Goal: Task Accomplishment & Management: Manage account settings

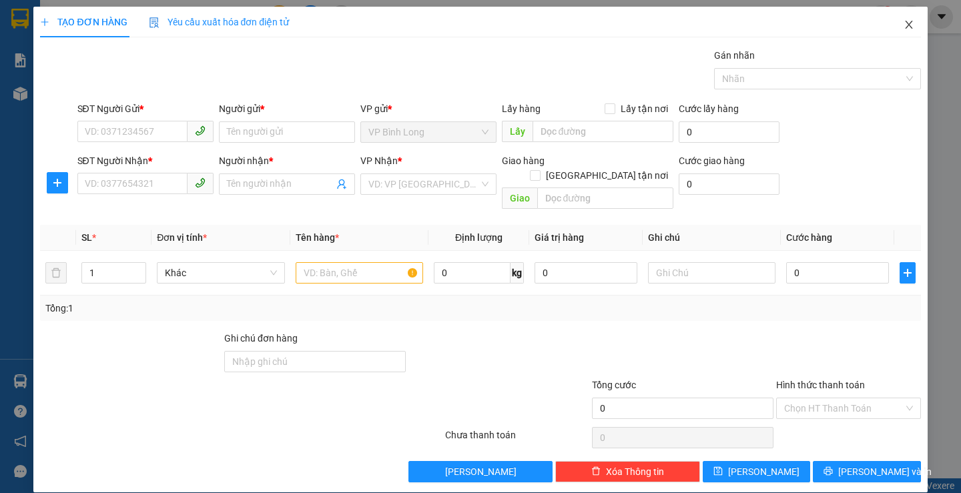
click at [905, 24] on icon "close" at bounding box center [908, 25] width 7 height 8
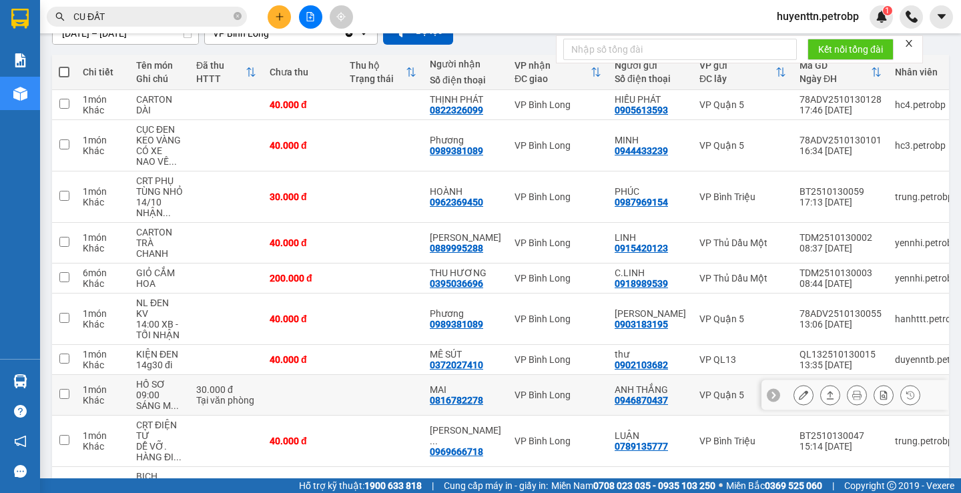
scroll to position [67, 0]
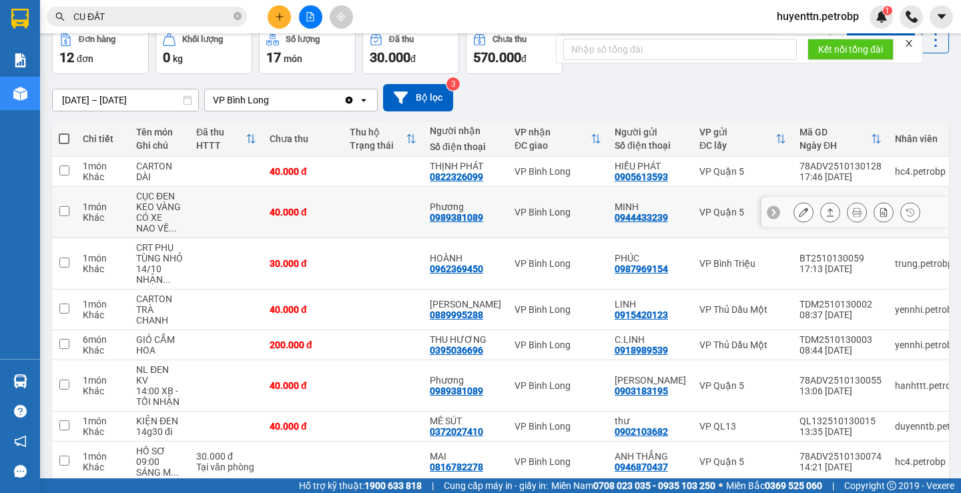
click at [799, 210] on icon at bounding box center [803, 212] width 9 height 9
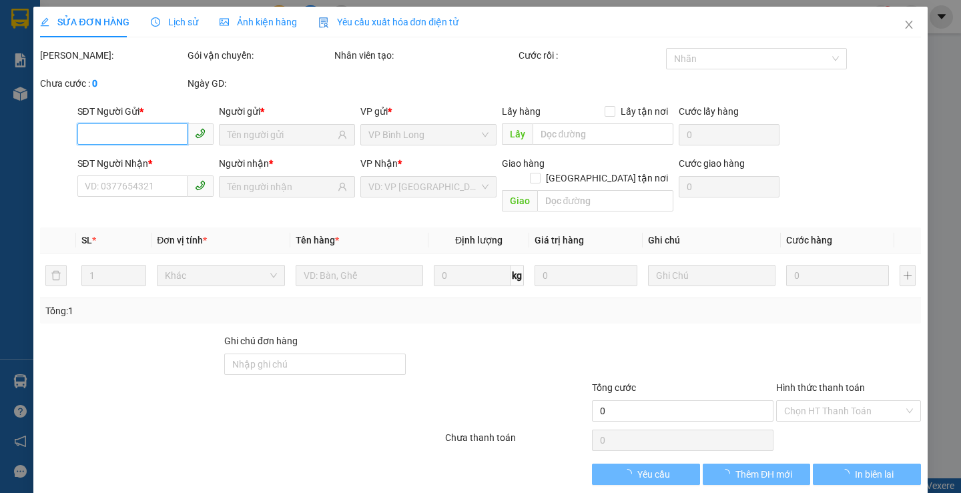
scroll to position [3, 0]
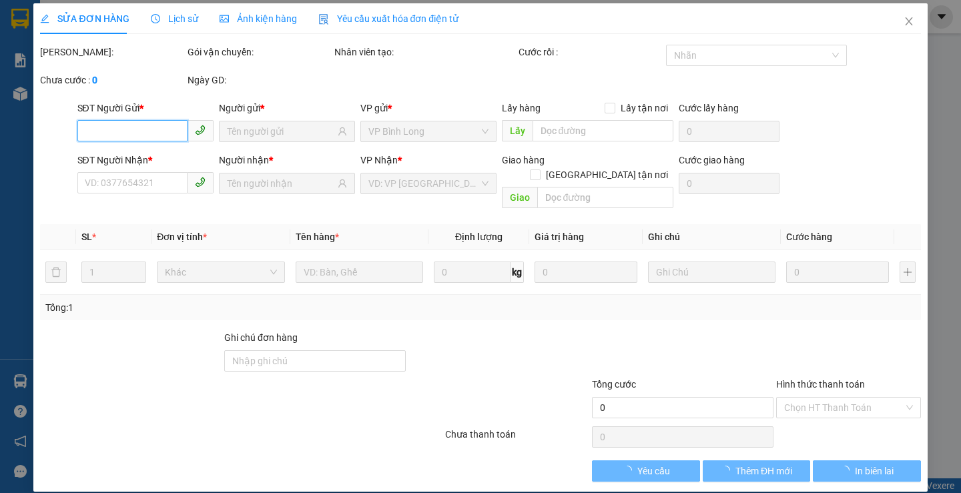
type input "0944433239"
type input "MINH"
type input "0989381089"
type input "Phương"
type input "40.000"
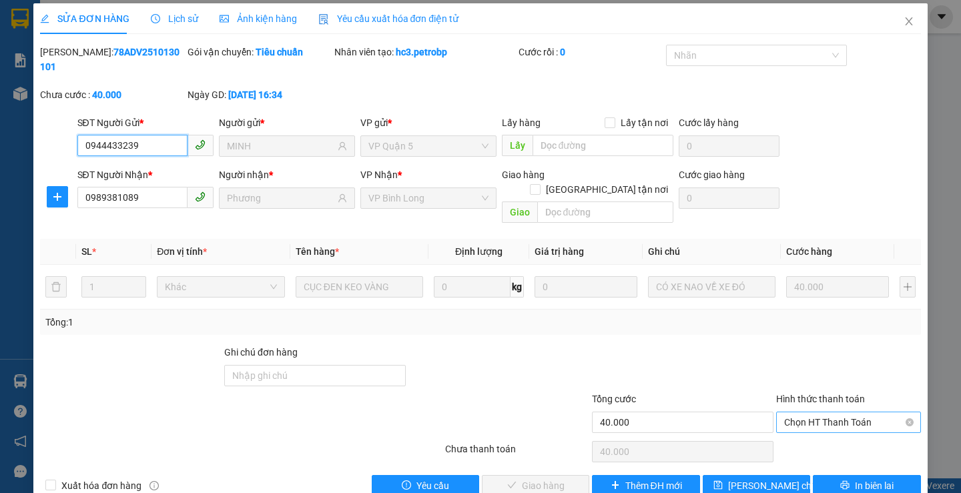
click at [798, 413] on span "Chọn HT Thanh Toán" at bounding box center [848, 423] width 129 height 20
click at [785, 421] on div "Tại văn phòng" at bounding box center [840, 420] width 127 height 15
type input "0"
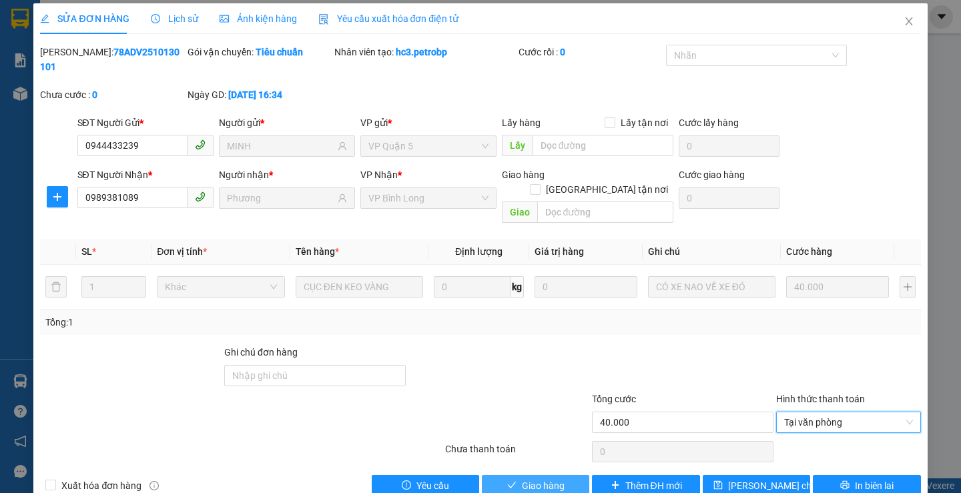
click at [527, 479] on span "Giao hàng" at bounding box center [543, 486] width 43 height 15
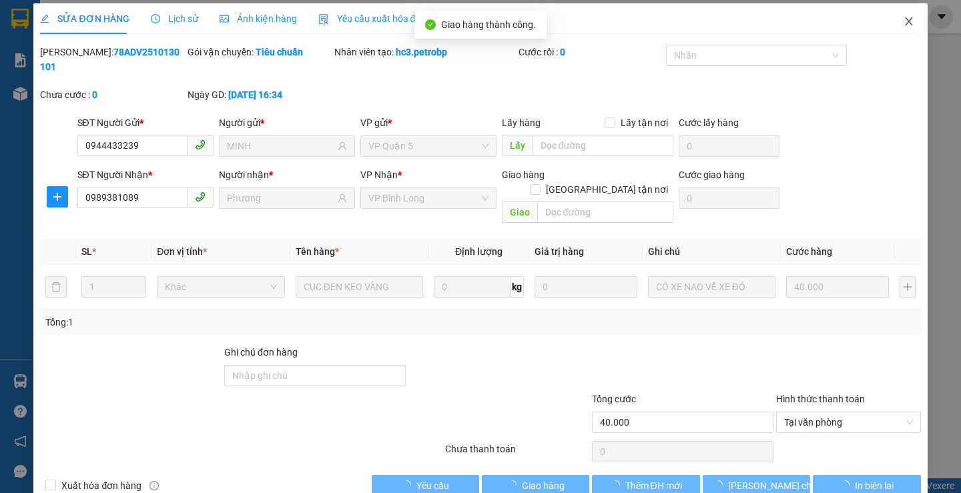
scroll to position [0, 0]
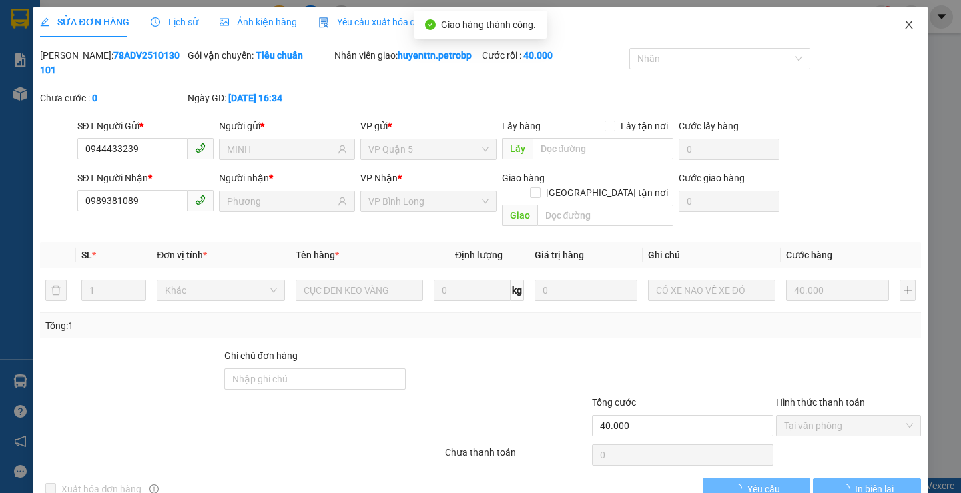
click at [905, 27] on icon "close" at bounding box center [908, 25] width 7 height 8
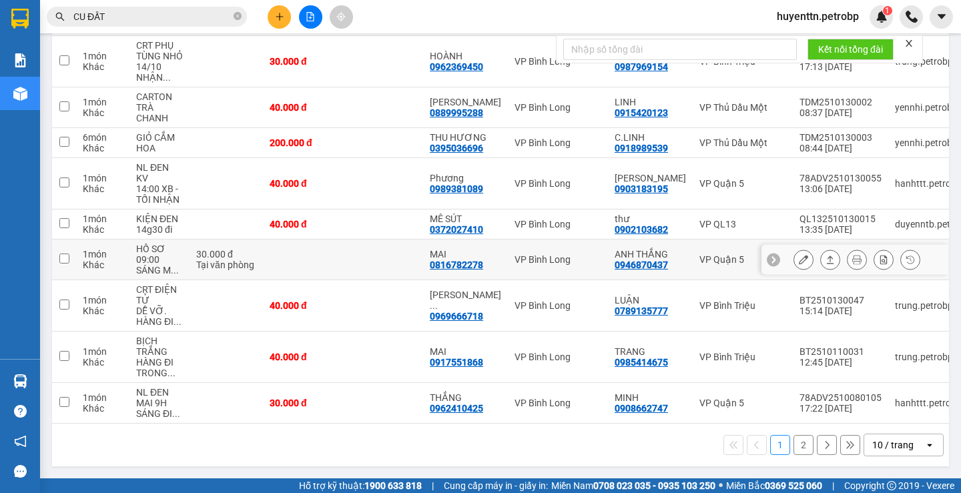
scroll to position [156, 0]
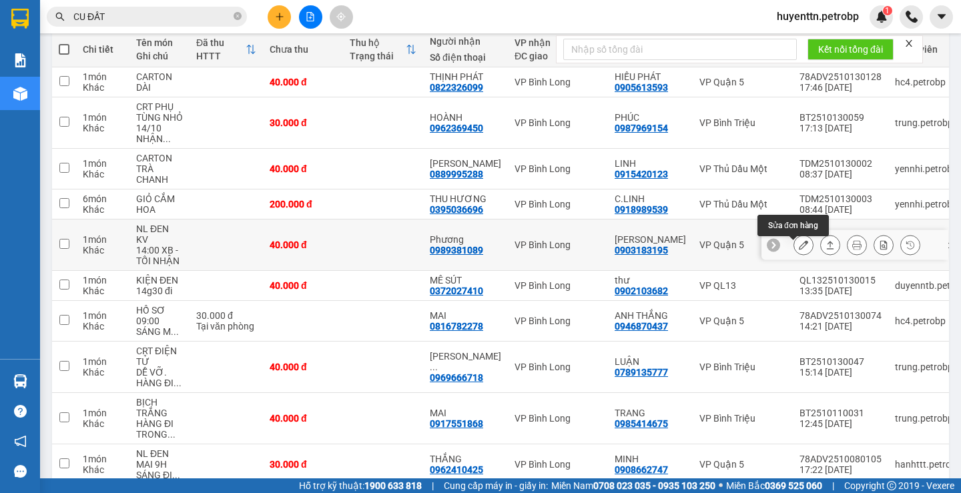
click at [799, 250] on icon at bounding box center [803, 244] width 9 height 9
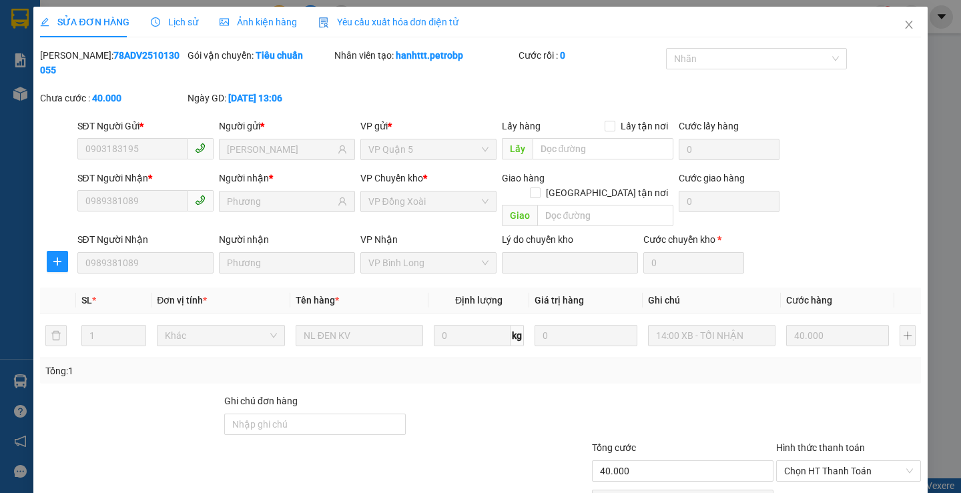
type input "0903183195"
type input "HUY HOÀNG"
type input "0989381089"
type input "Phương"
type input "40.000"
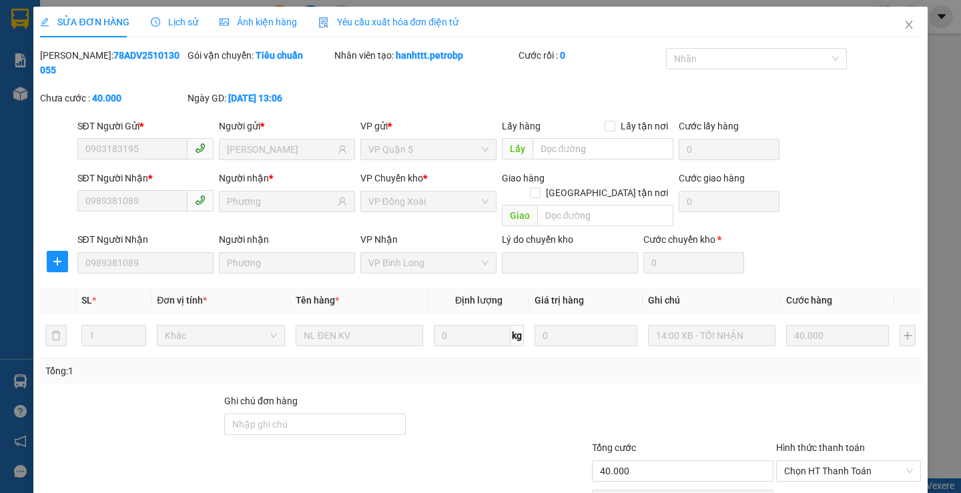
scroll to position [49, 0]
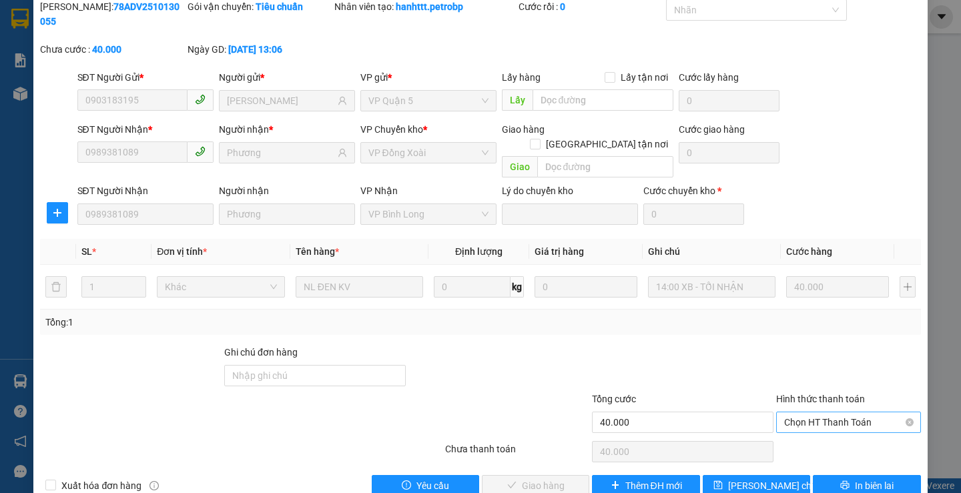
click at [809, 413] on span "Chọn HT Thanh Toán" at bounding box center [848, 423] width 129 height 20
click at [781, 419] on div "Tại văn phòng" at bounding box center [840, 420] width 127 height 15
type input "0"
click at [499, 475] on button "Giao hàng" at bounding box center [535, 485] width 107 height 21
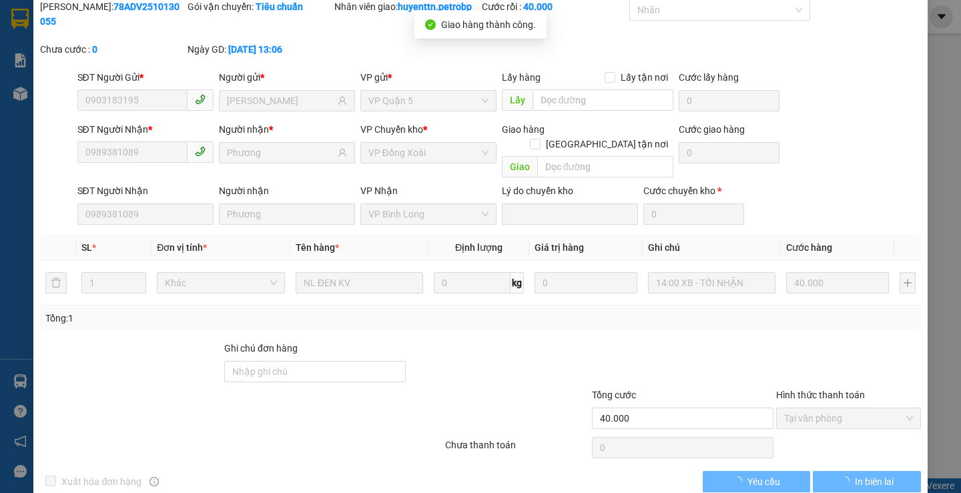
scroll to position [0, 0]
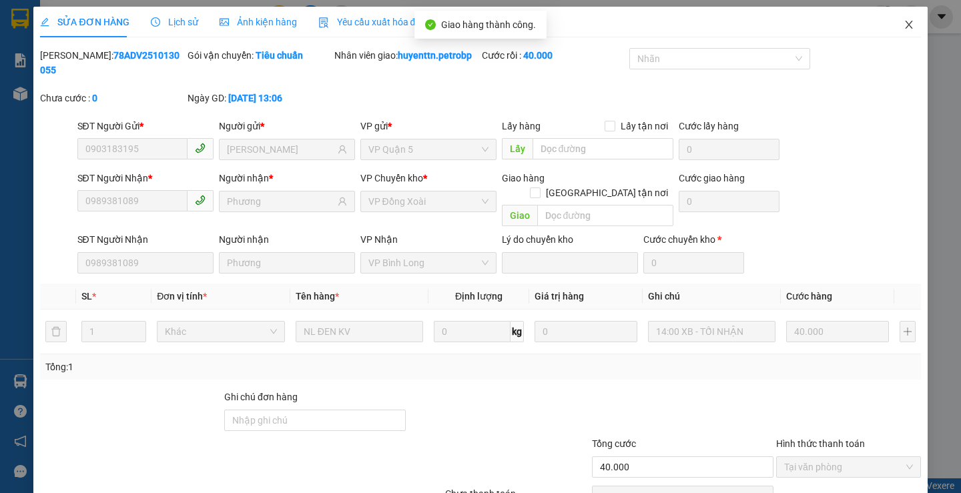
click at [904, 23] on icon "close" at bounding box center [909, 24] width 11 height 11
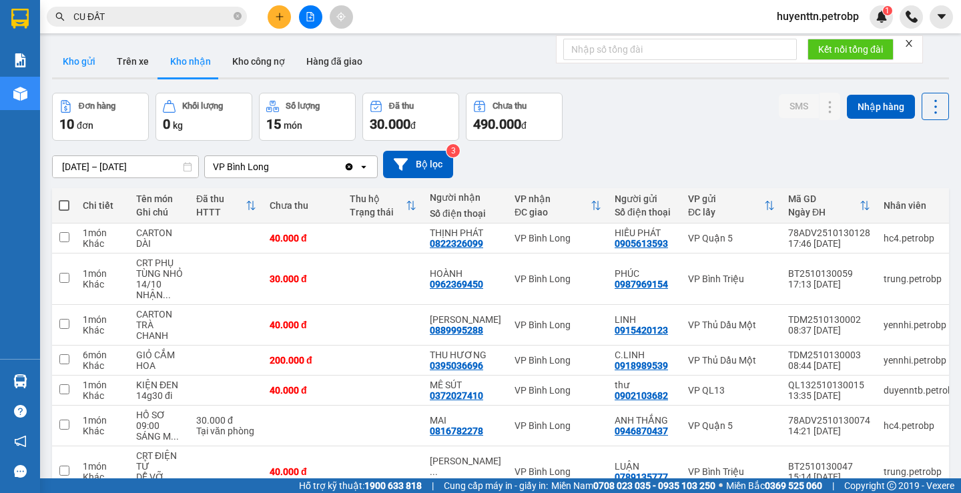
click at [75, 63] on button "Kho gửi" at bounding box center [79, 61] width 54 height 32
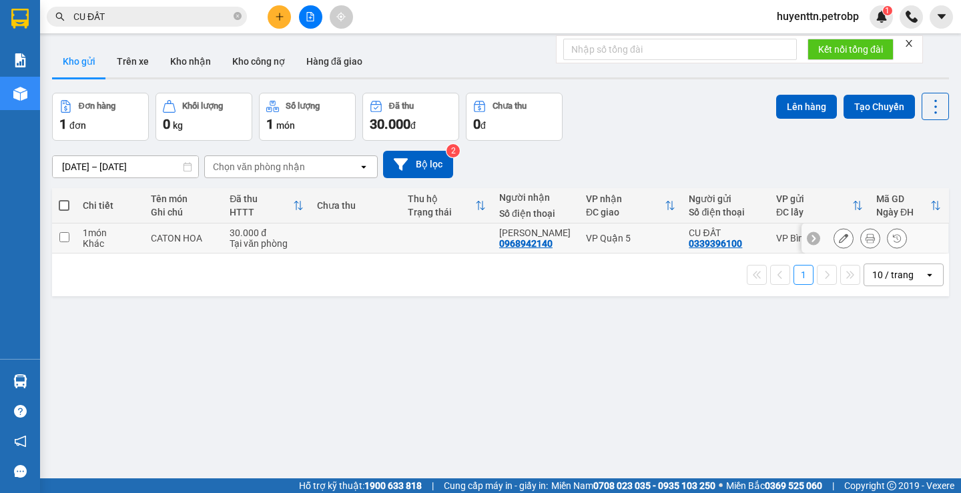
click at [154, 240] on div "CATON HOA" at bounding box center [184, 238] width 66 height 11
checkbox input "true"
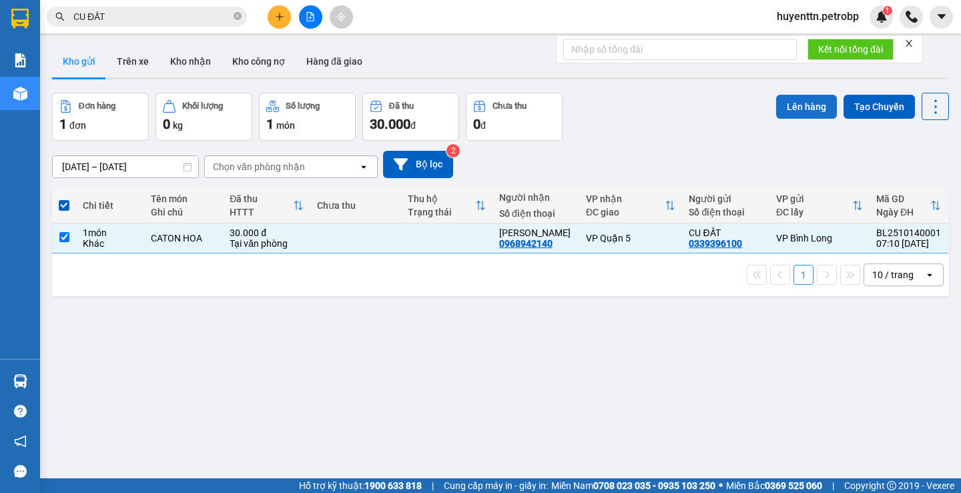
click at [794, 111] on button "Lên hàng" at bounding box center [806, 107] width 61 height 24
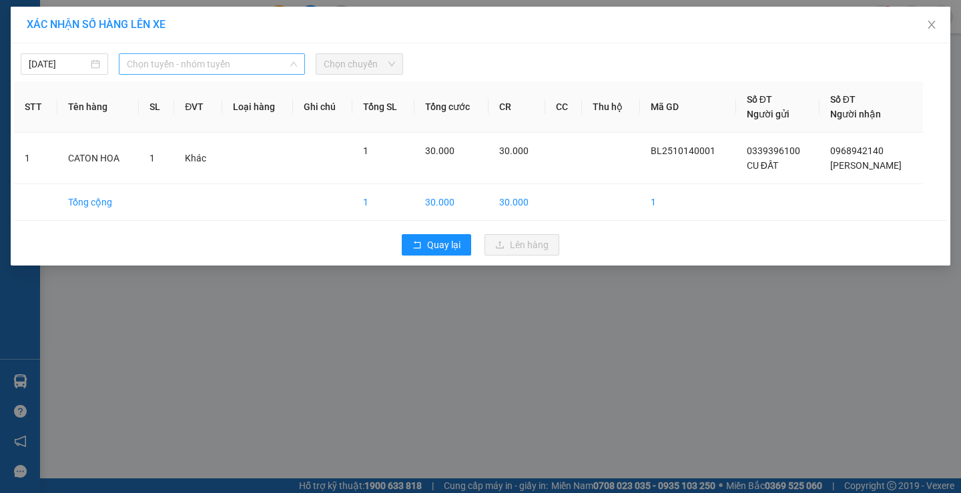
click at [148, 61] on span "Chọn tuyến - nhóm tuyến" at bounding box center [212, 64] width 170 height 20
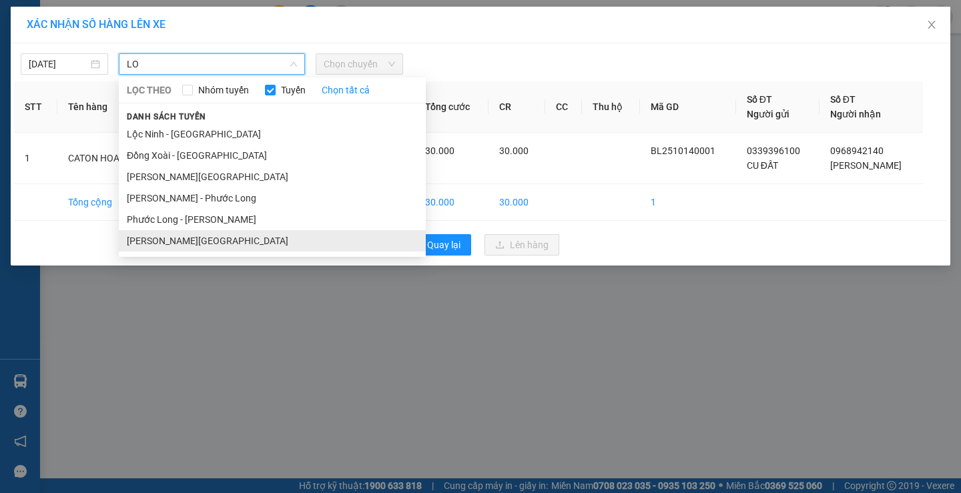
type input "LO"
click at [190, 236] on li "[PERSON_NAME][GEOGRAPHIC_DATA]" at bounding box center [272, 240] width 307 height 21
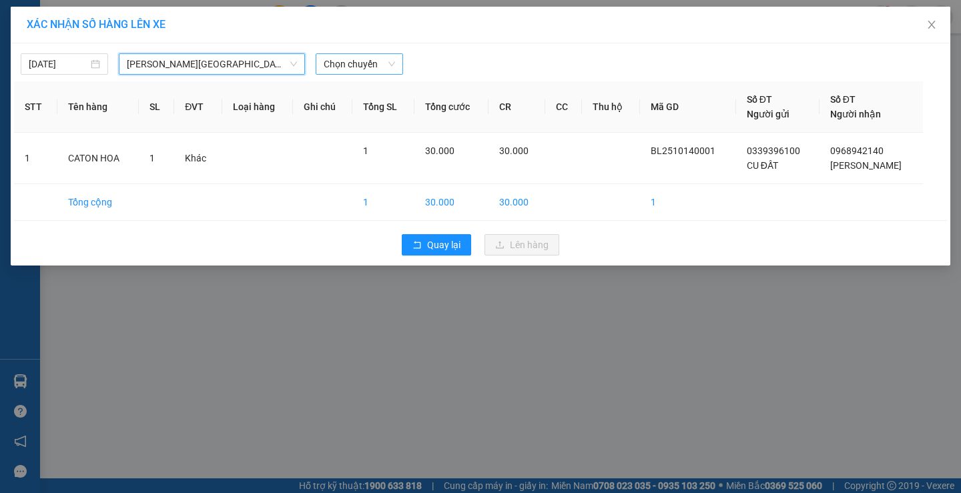
click at [366, 69] on span "Chọn chuyến" at bounding box center [359, 64] width 71 height 20
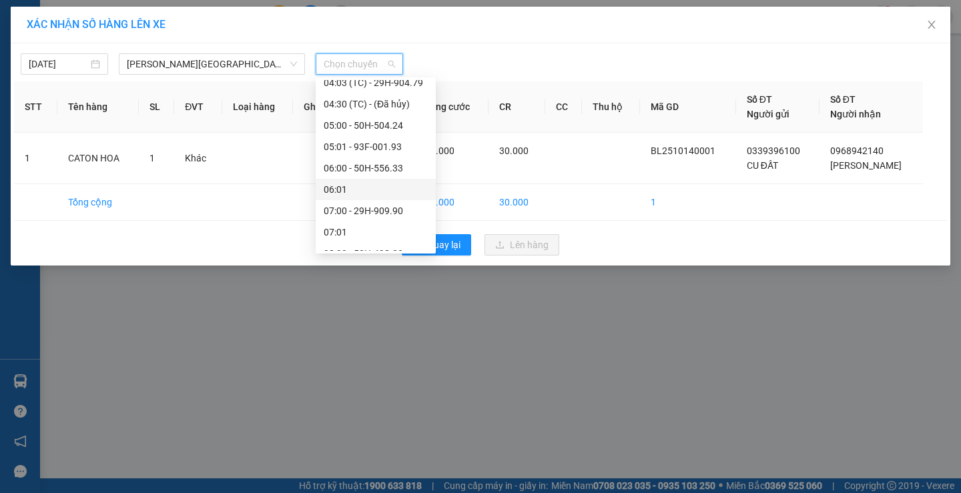
scroll to position [334, 0]
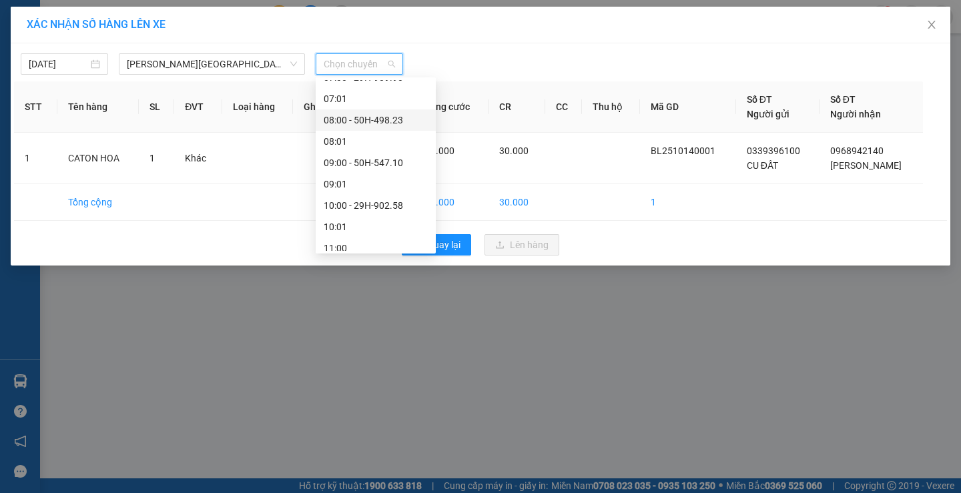
click at [387, 123] on div "08:00 - 50H-498.23" at bounding box center [376, 120] width 104 height 15
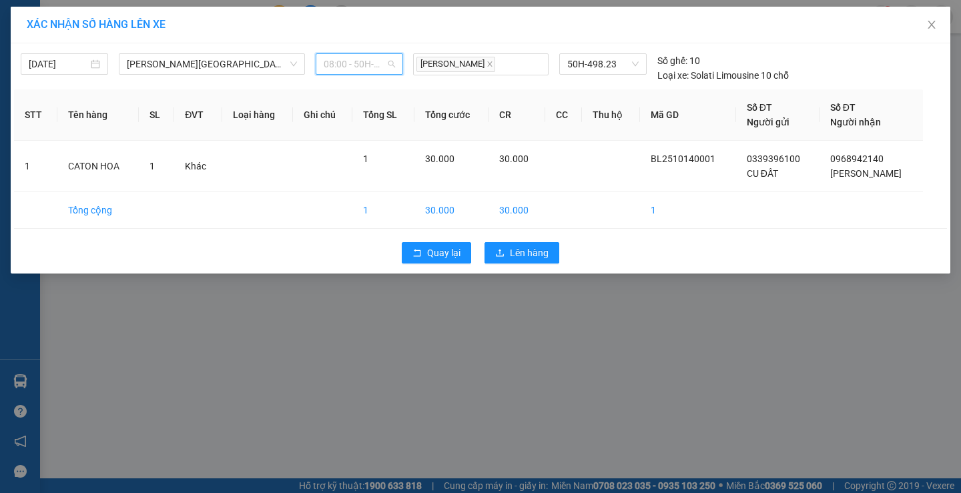
click at [362, 55] on span "08:00 - 50H-498.23" at bounding box center [359, 64] width 71 height 20
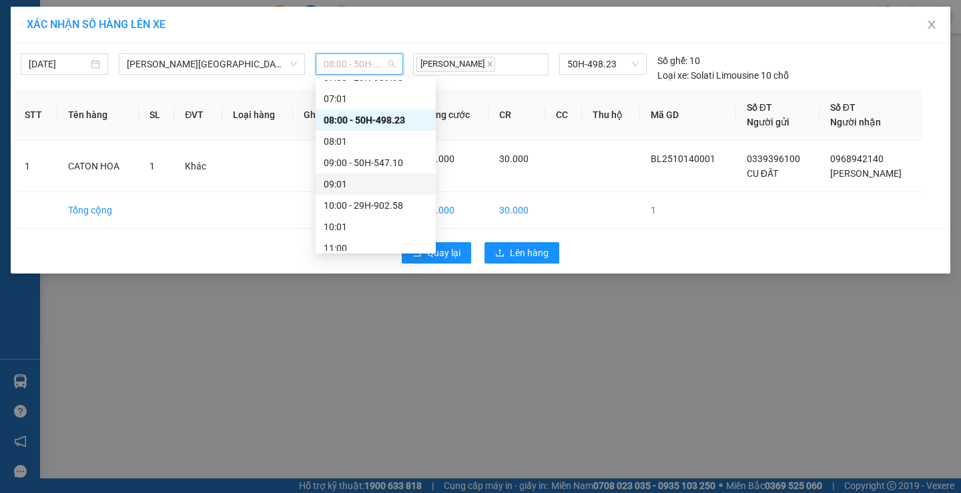
scroll to position [267, 0]
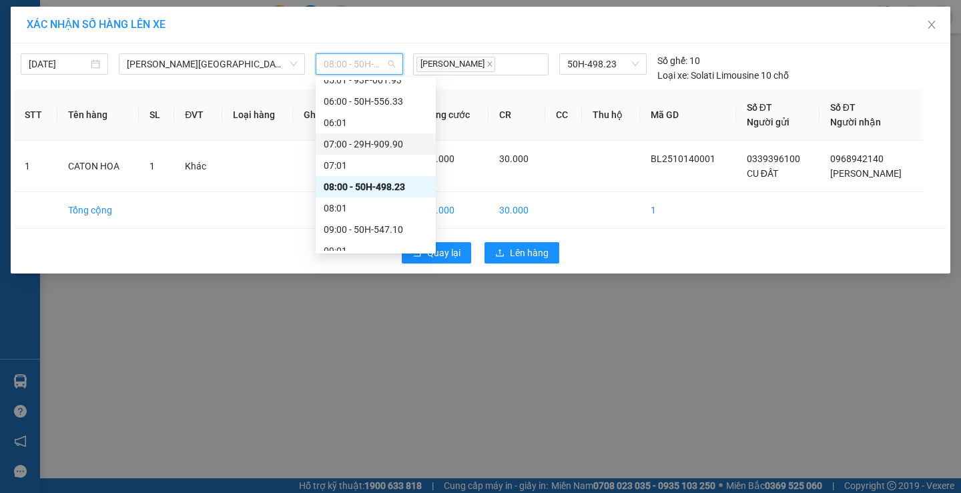
click at [380, 139] on div "07:00 - 29H-909.90" at bounding box center [376, 144] width 104 height 15
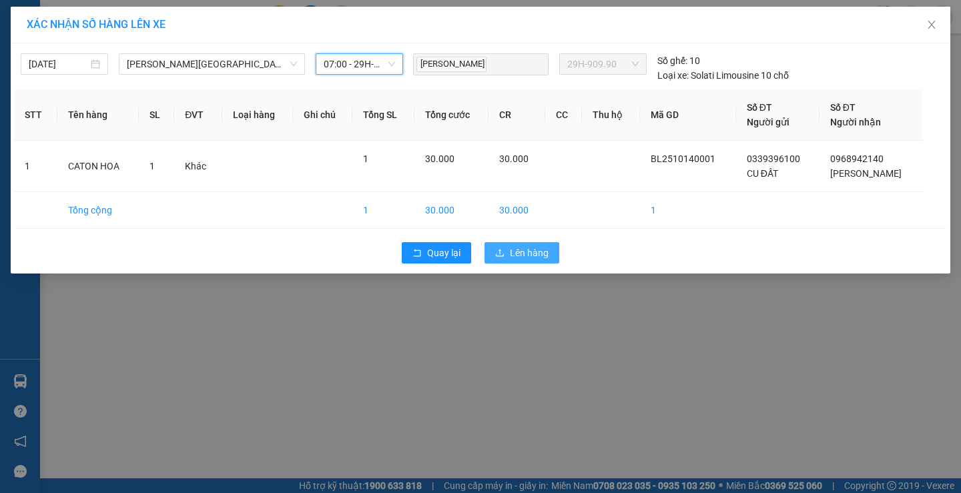
click at [525, 258] on span "Lên hàng" at bounding box center [529, 253] width 39 height 15
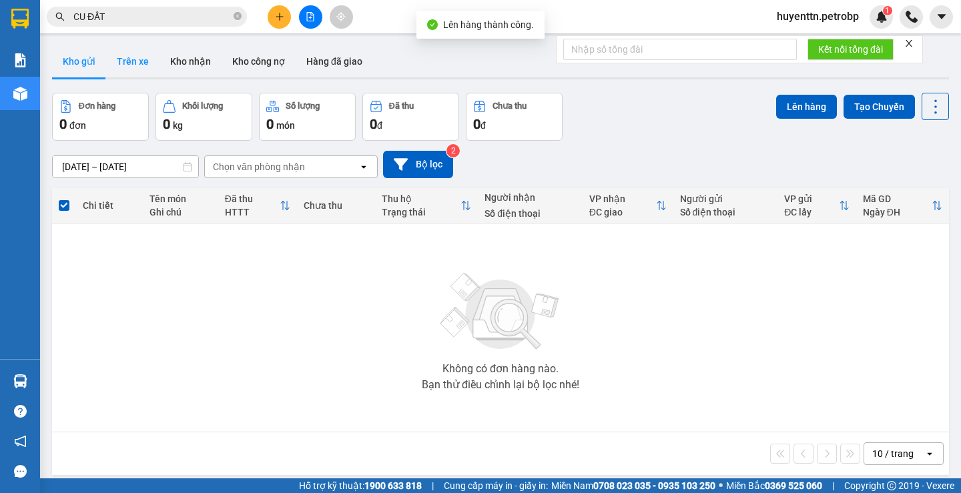
click at [136, 73] on button "Trên xe" at bounding box center [132, 61] width 53 height 32
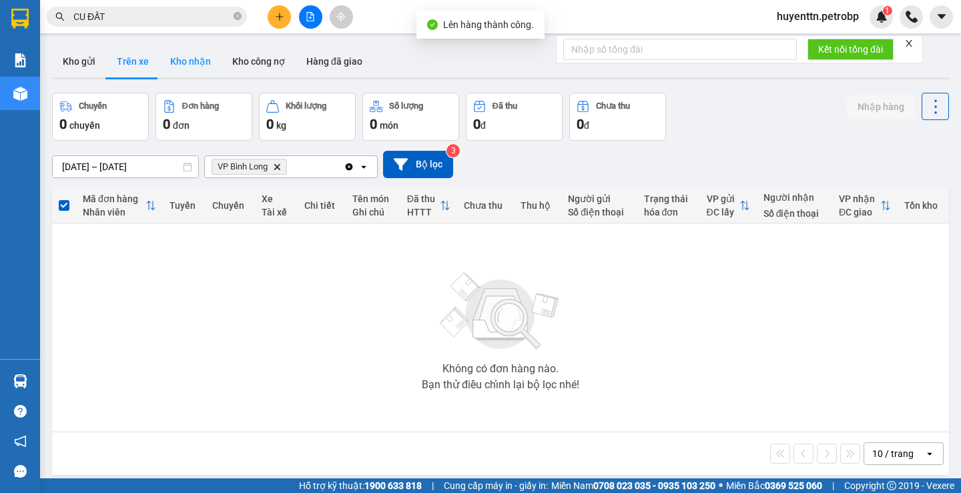
click at [199, 63] on button "Kho nhận" at bounding box center [191, 61] width 62 height 32
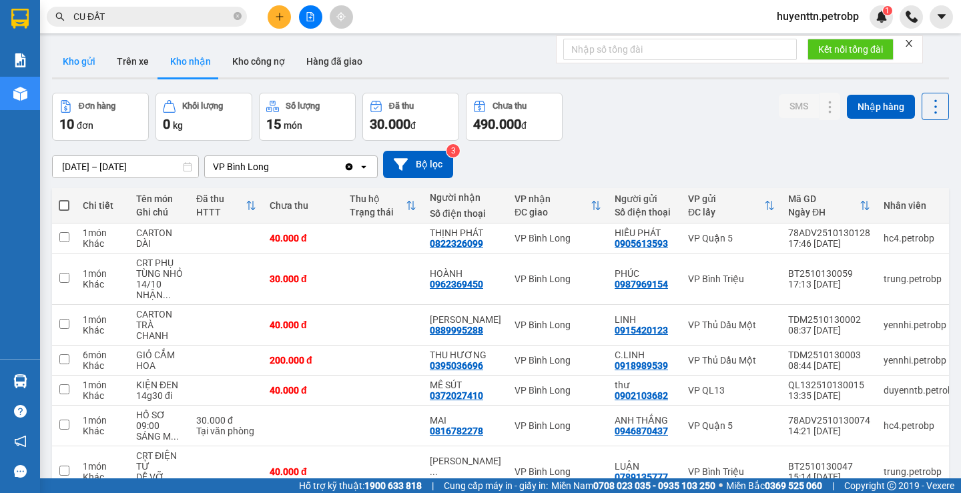
click at [97, 76] on button "Kho gửi" at bounding box center [79, 61] width 54 height 32
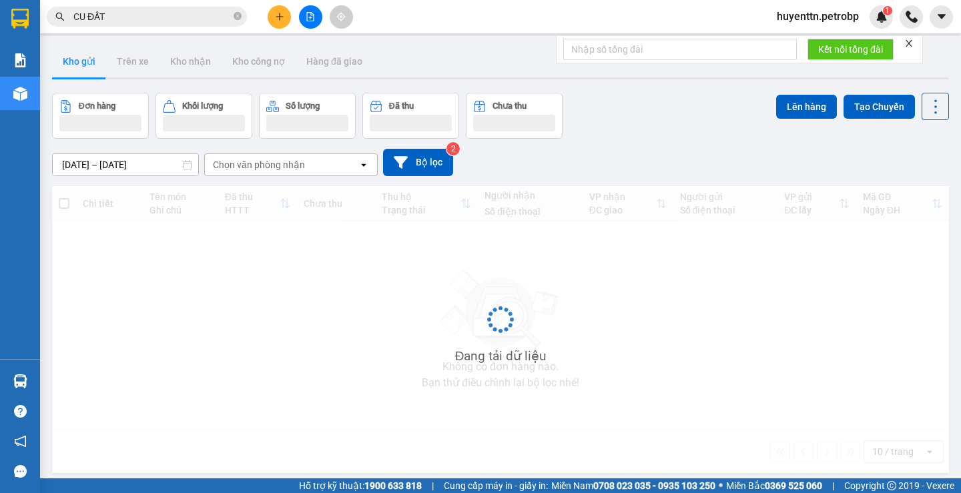
click at [77, 63] on button "Kho gửi" at bounding box center [79, 61] width 54 height 32
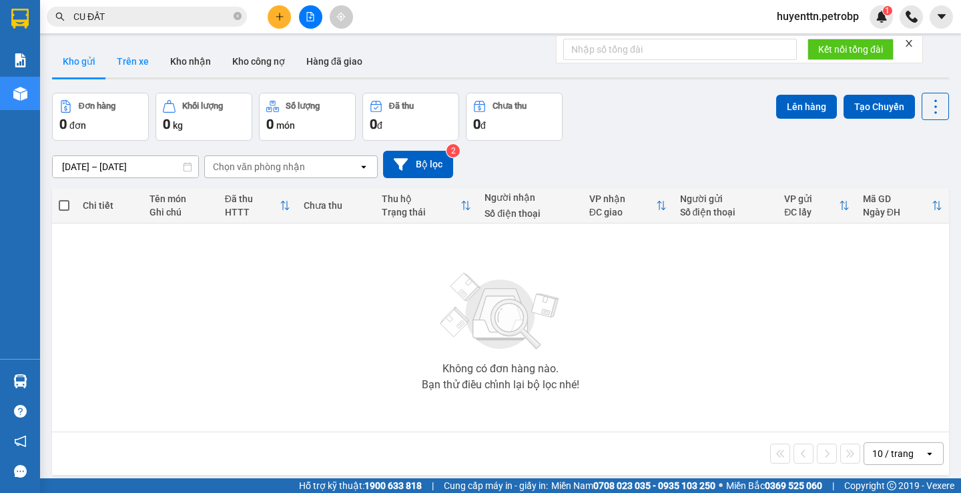
click at [138, 63] on button "Trên xe" at bounding box center [132, 61] width 53 height 32
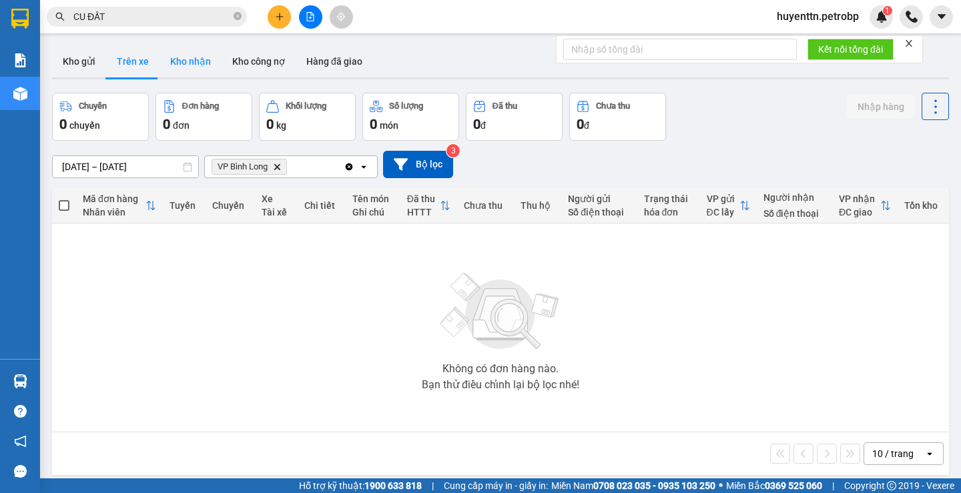
click at [190, 69] on button "Kho nhận" at bounding box center [191, 61] width 62 height 32
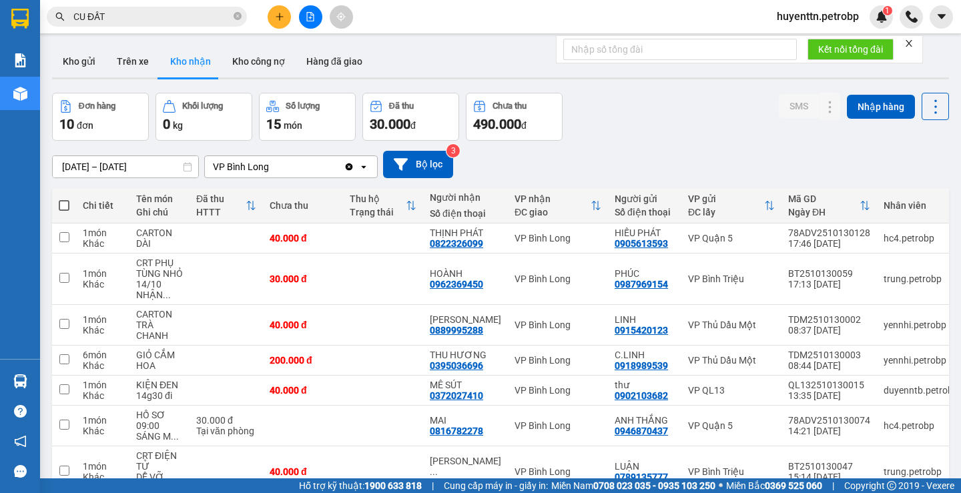
click at [419, 63] on div "Kho gửi Trên xe Kho nhận Kho công nợ Hàng đã giao" at bounding box center [500, 62] width 897 height 35
click at [84, 73] on button "Kho gửi" at bounding box center [79, 61] width 54 height 32
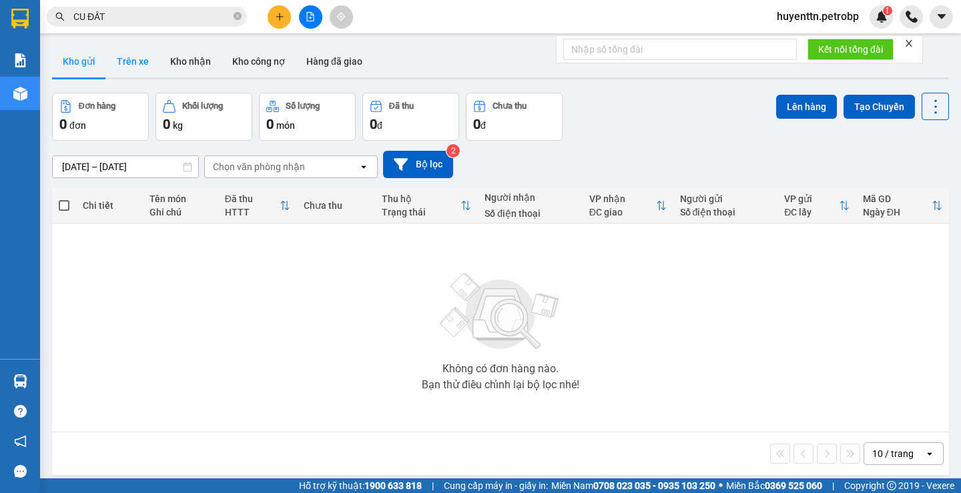
click at [145, 64] on button "Trên xe" at bounding box center [132, 61] width 53 height 32
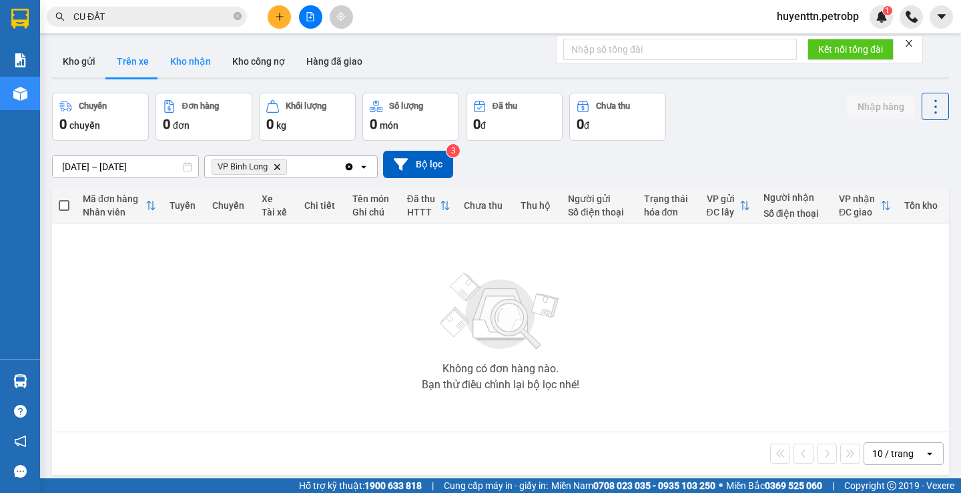
click at [180, 73] on button "Kho nhận" at bounding box center [191, 61] width 62 height 32
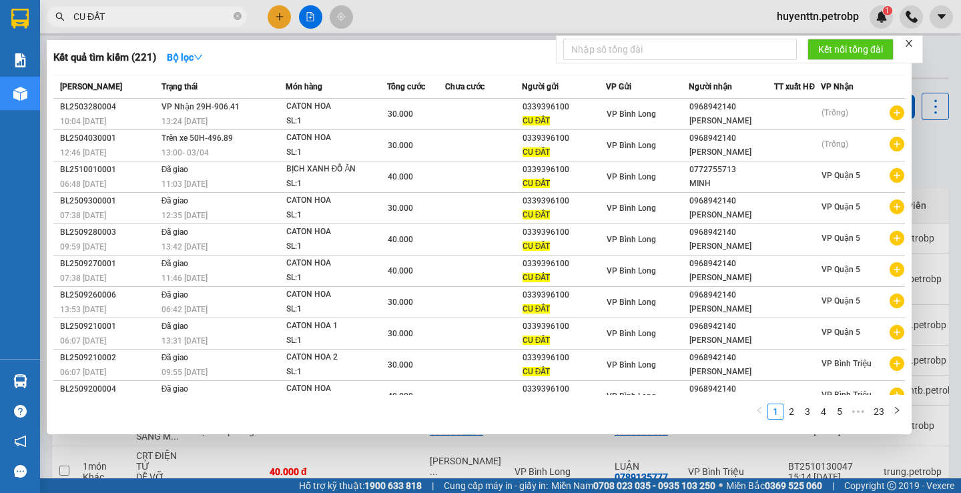
click at [144, 17] on input "CU ĐẤT" at bounding box center [152, 16] width 158 height 15
type input "C"
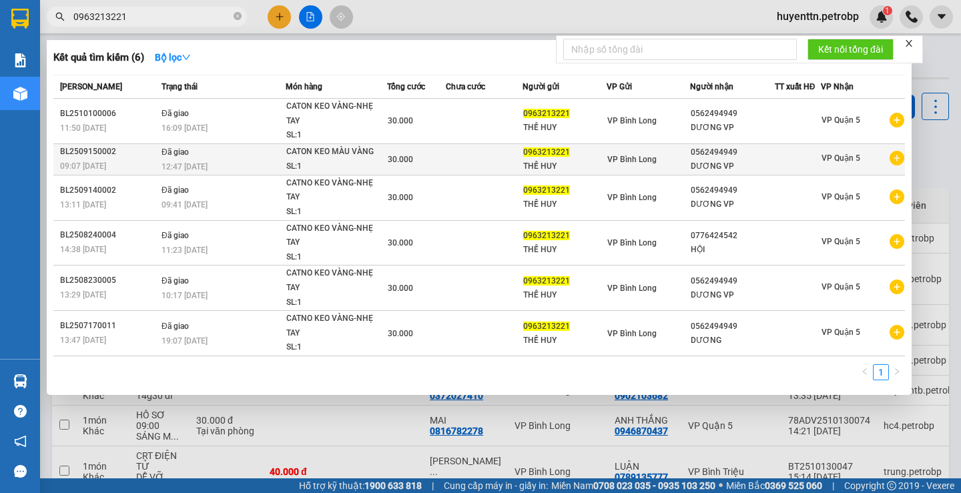
type input "0963213221"
click at [896, 163] on icon "plus-circle" at bounding box center [897, 158] width 15 height 15
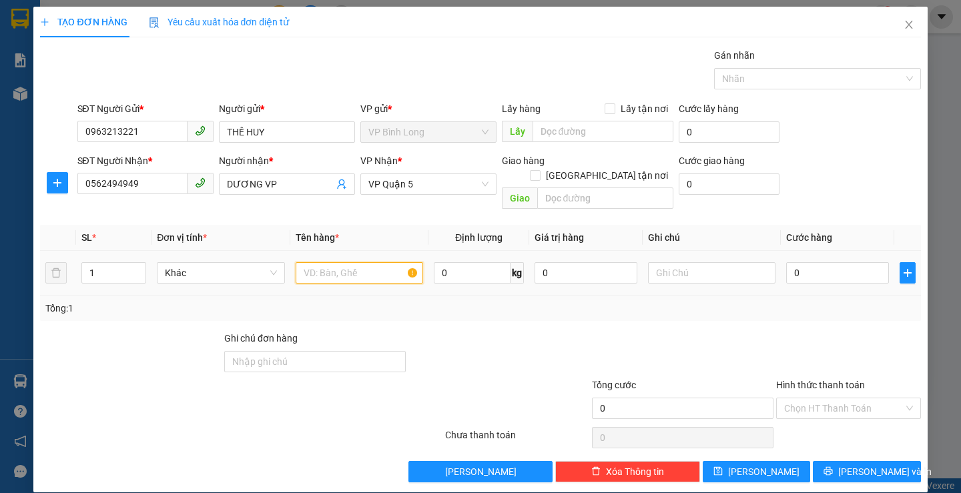
click at [320, 262] on input "text" at bounding box center [359, 272] width 127 height 21
type input "CATON KEO VÀNG-HÀNG DỄ VỠ.NHẸ TAY"
click at [830, 268] on input "0" at bounding box center [837, 272] width 103 height 21
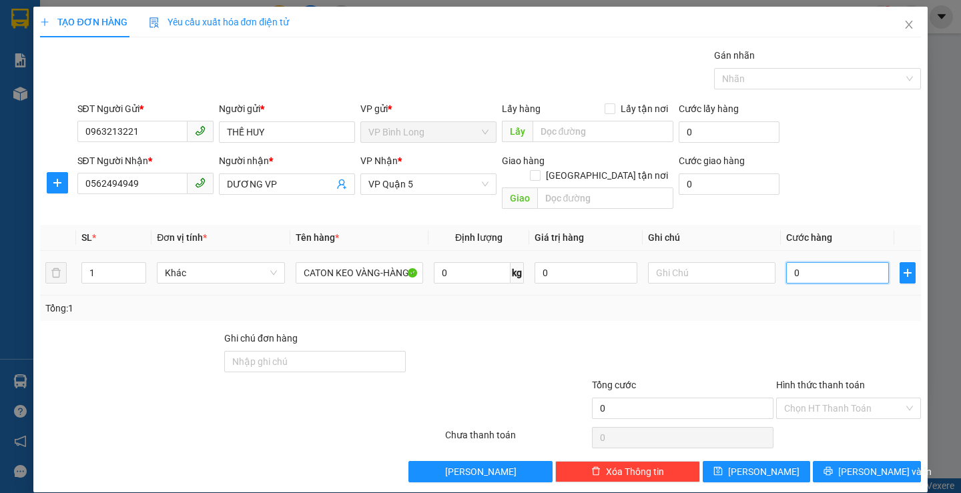
type input "3"
type input "30"
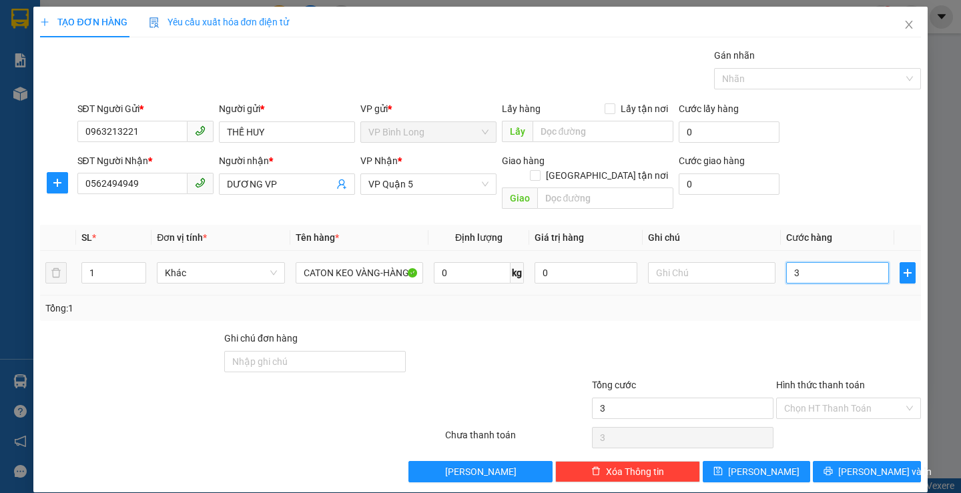
type input "30"
type input "300"
type input "3.000"
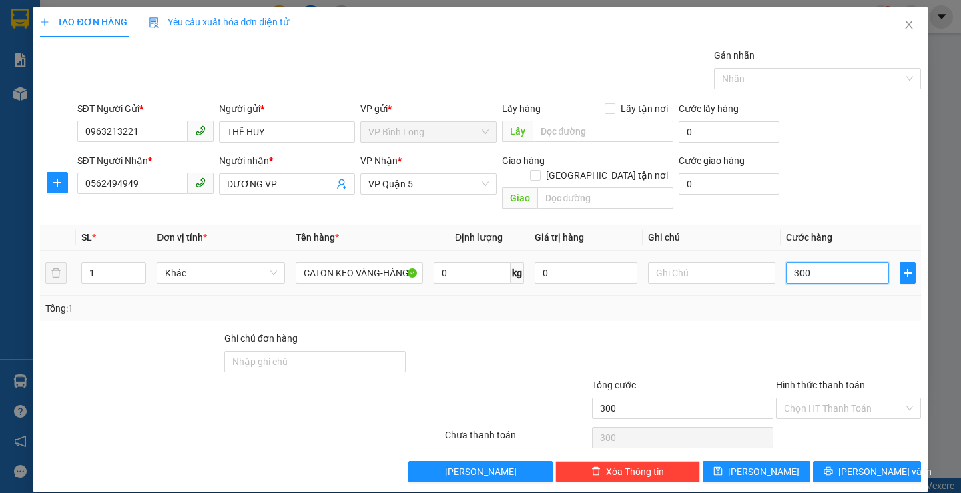
type input "3.000"
type input "30.000"
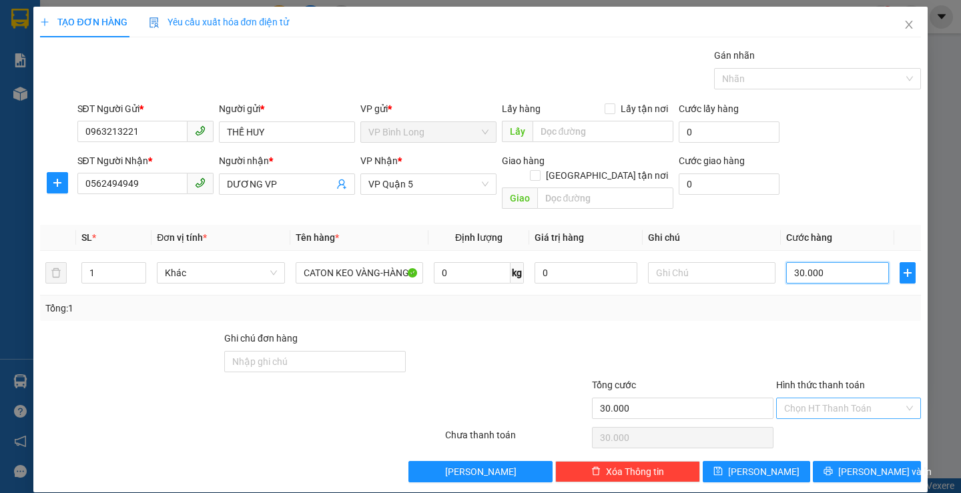
type input "30.000"
click at [798, 400] on input "Hình thức thanh toán" at bounding box center [843, 409] width 119 height 20
click at [817, 302] on div "Tại văn phòng" at bounding box center [840, 303] width 127 height 15
type input "0"
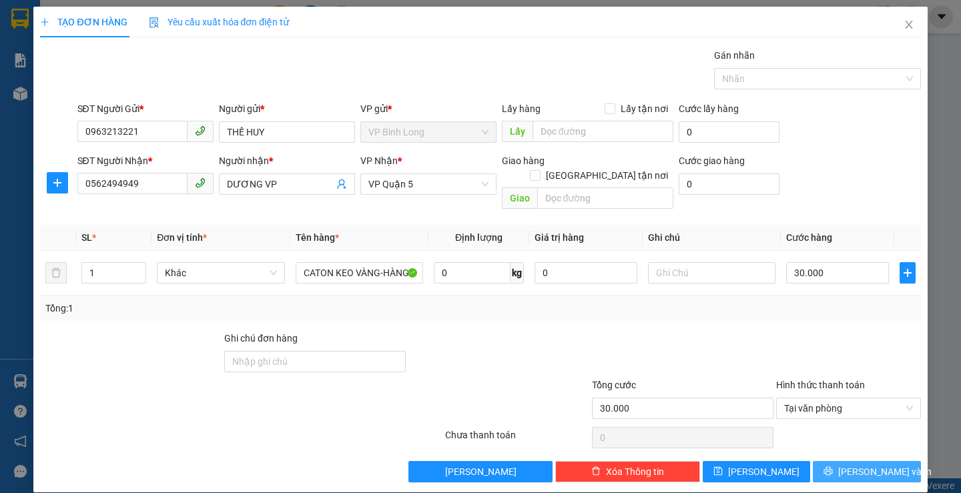
click at [833, 467] on icon "printer" at bounding box center [828, 471] width 9 height 9
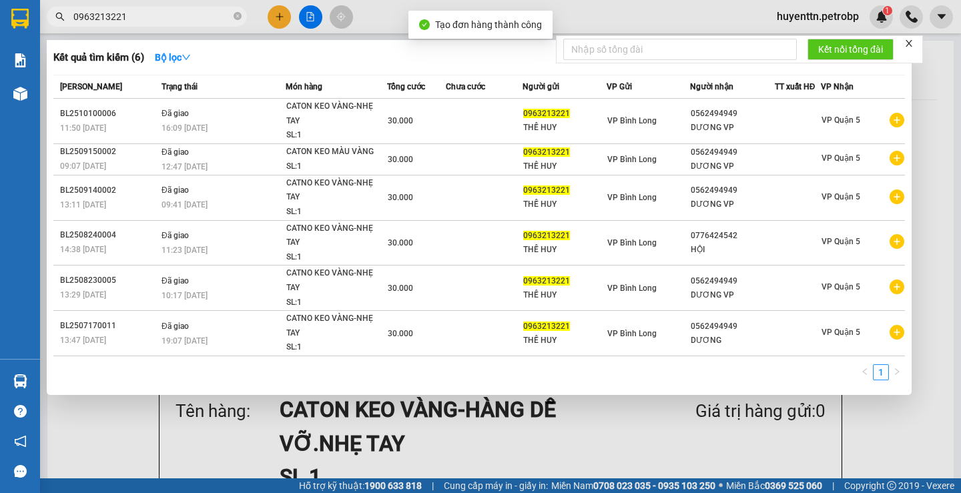
click at [637, 18] on div at bounding box center [480, 246] width 961 height 493
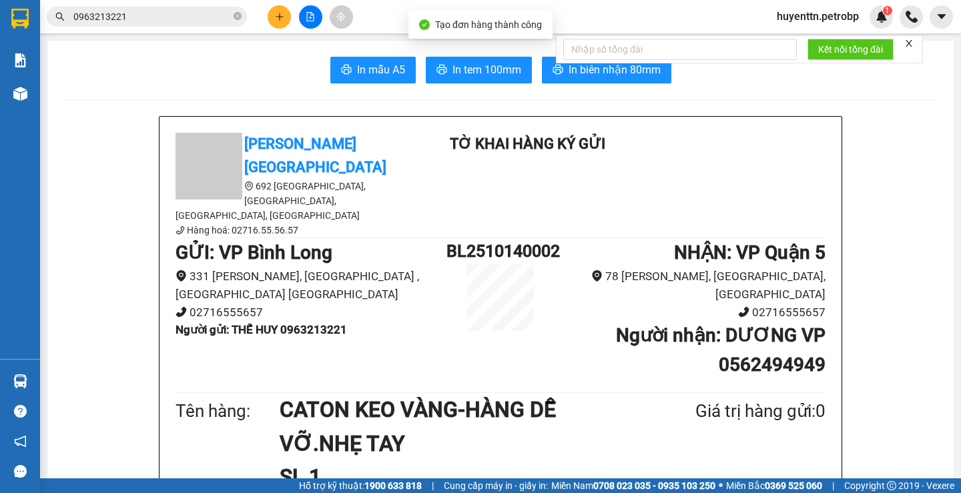
click at [572, 63] on div "Kết nối tổng đài" at bounding box center [739, 49] width 367 height 28
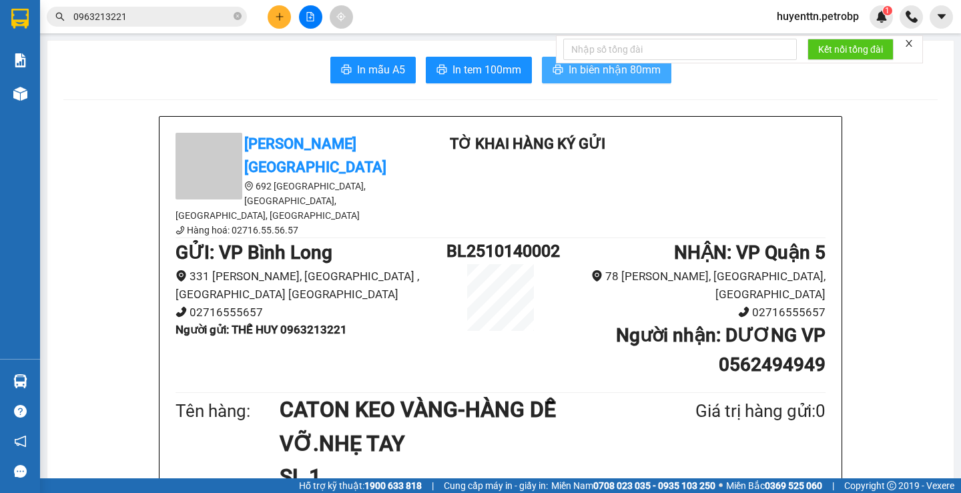
click at [612, 69] on span "In biên nhận 80mm" at bounding box center [615, 69] width 92 height 17
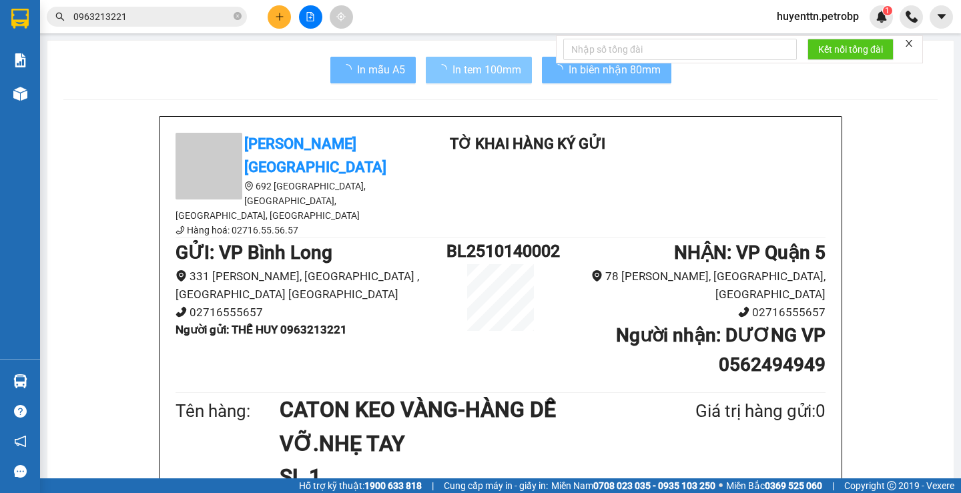
click at [473, 58] on button "In tem 100mm" at bounding box center [479, 70] width 106 height 27
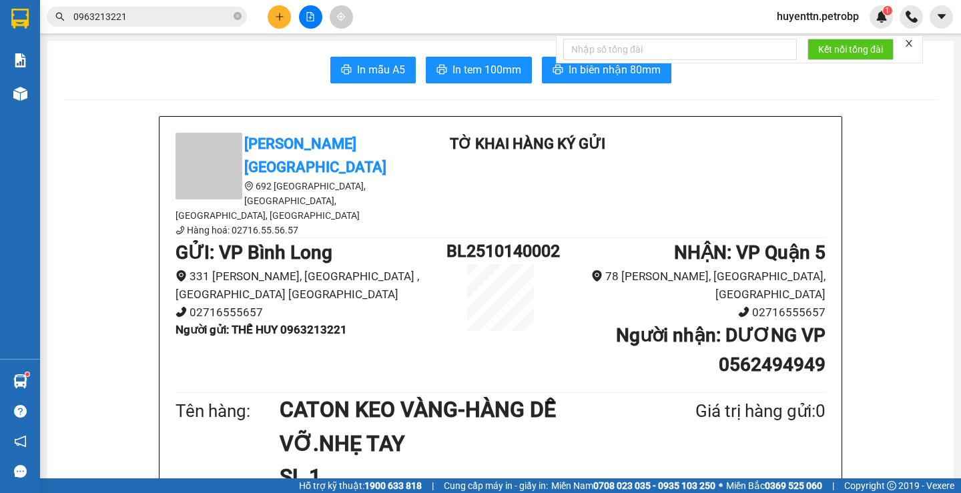
click at [272, 12] on button at bounding box center [279, 16] width 23 height 23
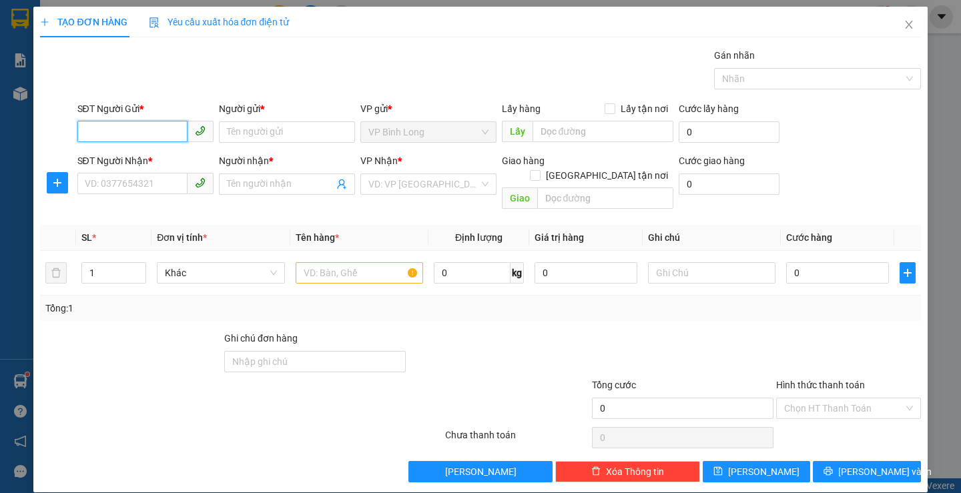
click at [176, 127] on input "SĐT Người Gửi *" at bounding box center [132, 131] width 110 height 21
type input "0824507338"
click at [308, 138] on input "Người gửi *" at bounding box center [287, 131] width 136 height 21
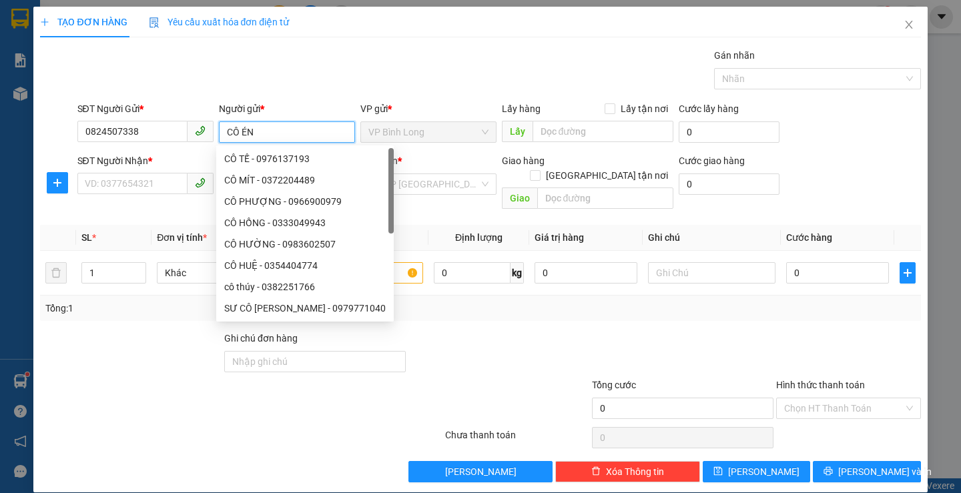
scroll to position [1, 0]
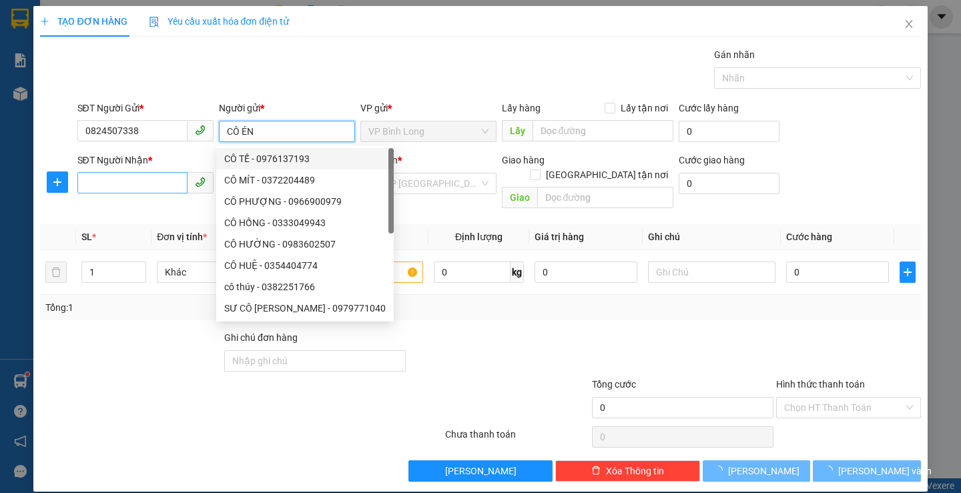
type input "CÔ ÉN"
click at [150, 178] on input "SĐT Người Nhận *" at bounding box center [132, 182] width 110 height 21
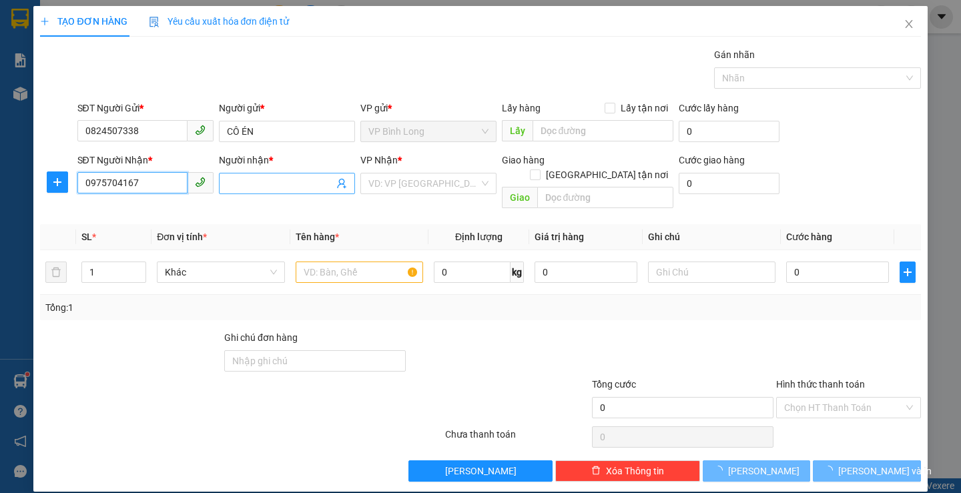
type input "0975704167"
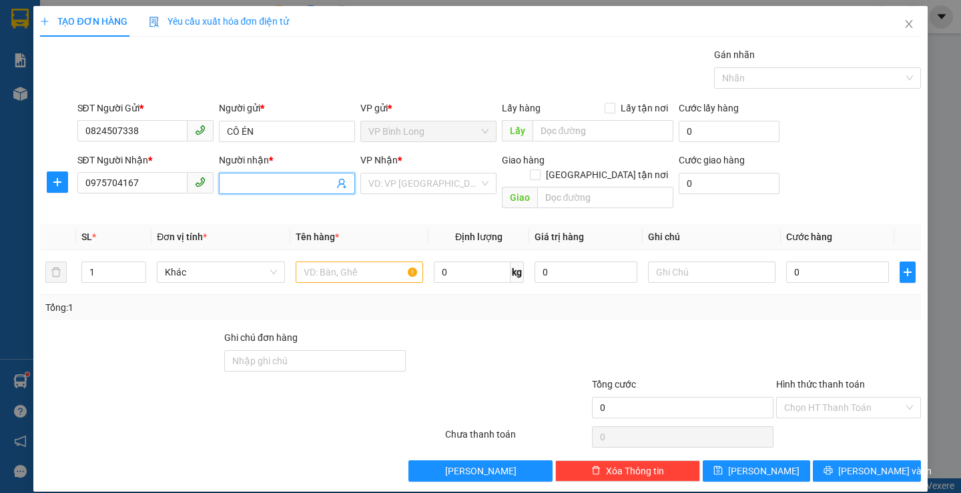
click at [281, 182] on input "Người nhận *" at bounding box center [280, 183] width 107 height 15
type input "CHỊ YẾN HUY"
click at [403, 184] on input "search" at bounding box center [423, 184] width 111 height 20
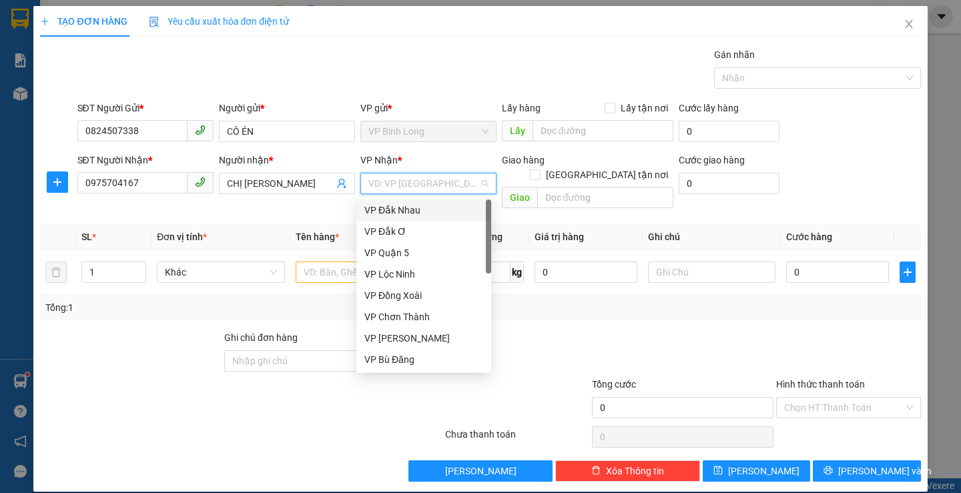
type input "Q"
type input "L"
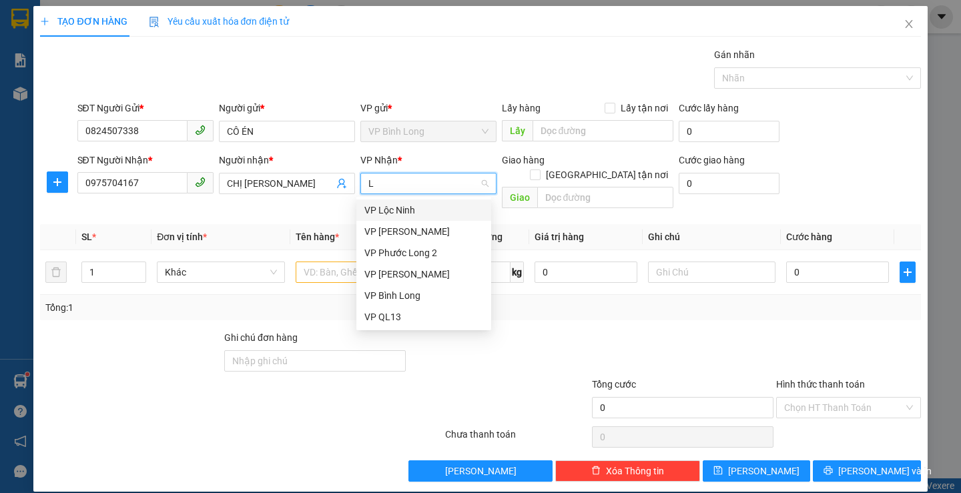
click at [400, 209] on div "VP Lộc Ninh" at bounding box center [423, 210] width 119 height 15
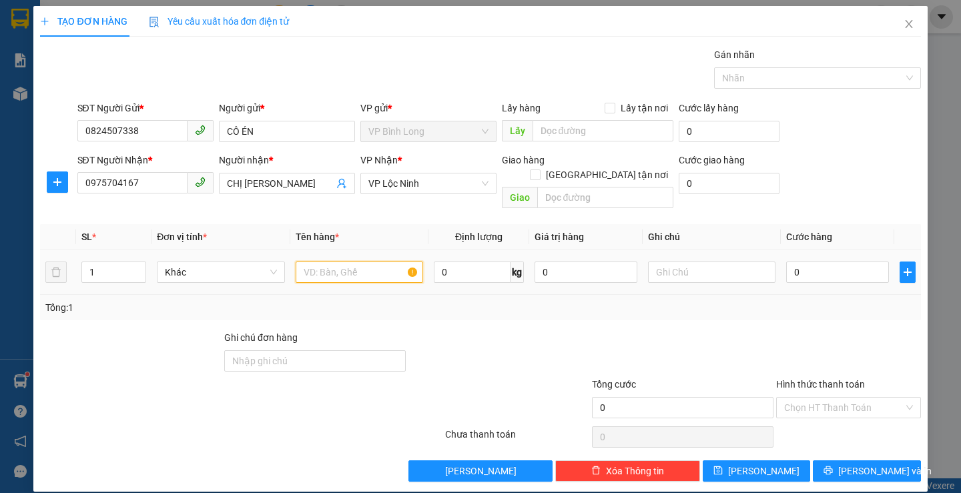
click at [342, 264] on input "text" at bounding box center [359, 272] width 127 height 21
type input "BỊCH ĐỎ ĐỒ ĂN"
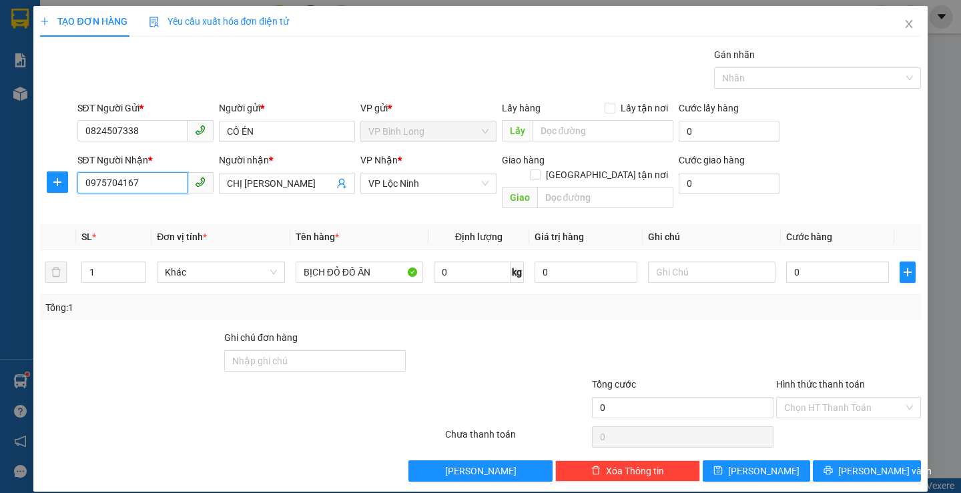
click at [146, 184] on input "0975704167" at bounding box center [132, 182] width 110 height 21
click at [841, 267] on input "0" at bounding box center [837, 272] width 103 height 21
type input "3"
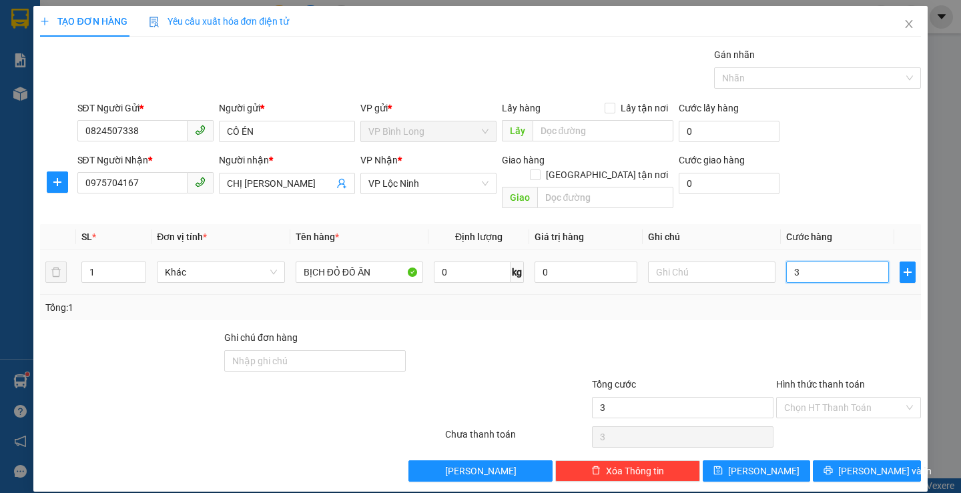
type input "30"
type input "300"
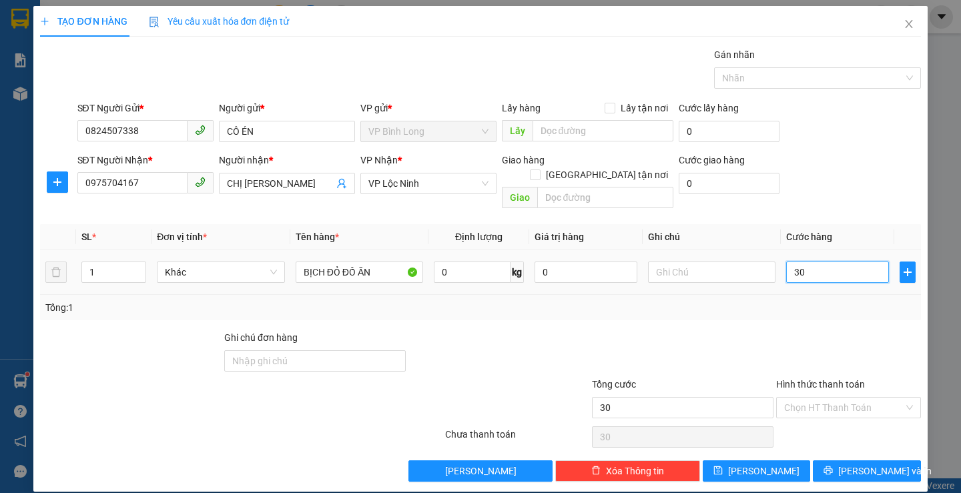
type input "300"
type input "3.000"
type input "30.000"
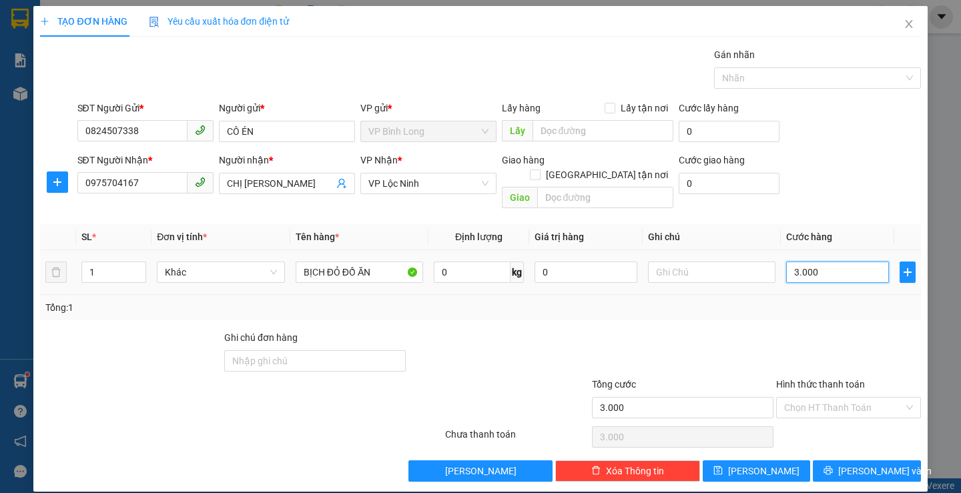
type input "30.000"
click at [839, 398] on input "Hình thức thanh toán" at bounding box center [843, 408] width 119 height 20
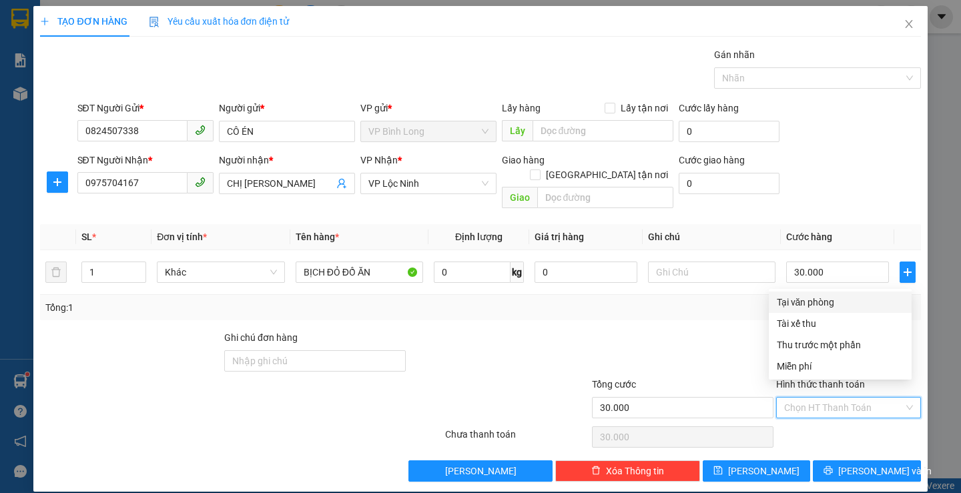
click at [831, 294] on div "Tại văn phòng" at bounding box center [840, 302] width 143 height 21
type input "0"
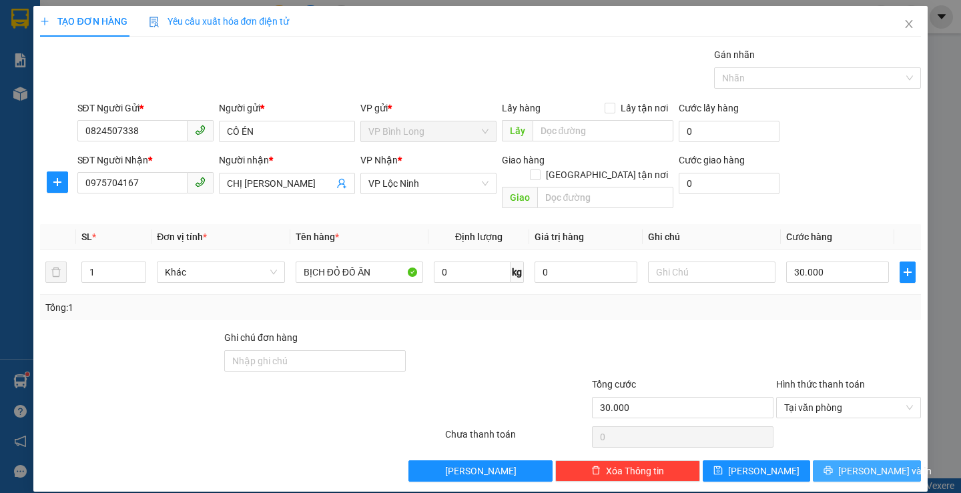
click at [859, 464] on span "[PERSON_NAME] và In" at bounding box center [884, 471] width 93 height 15
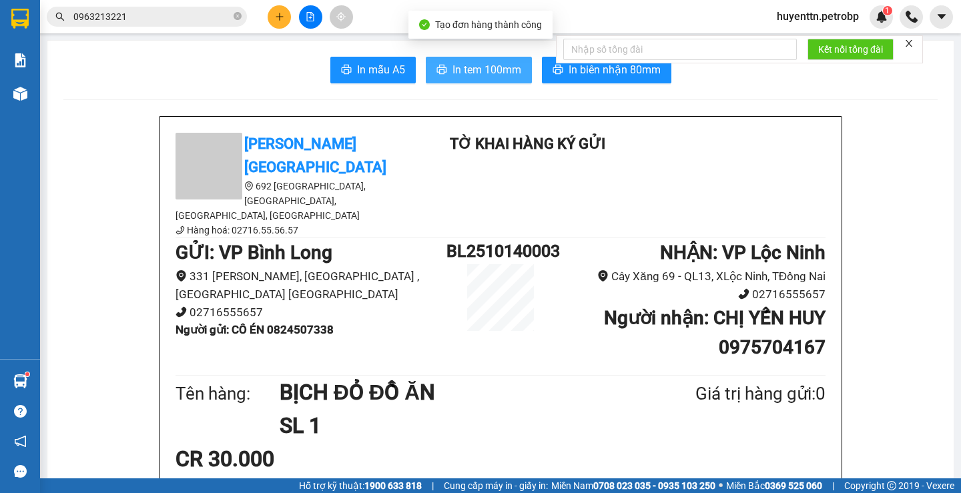
click at [479, 65] on span "In tem 100mm" at bounding box center [487, 69] width 69 height 17
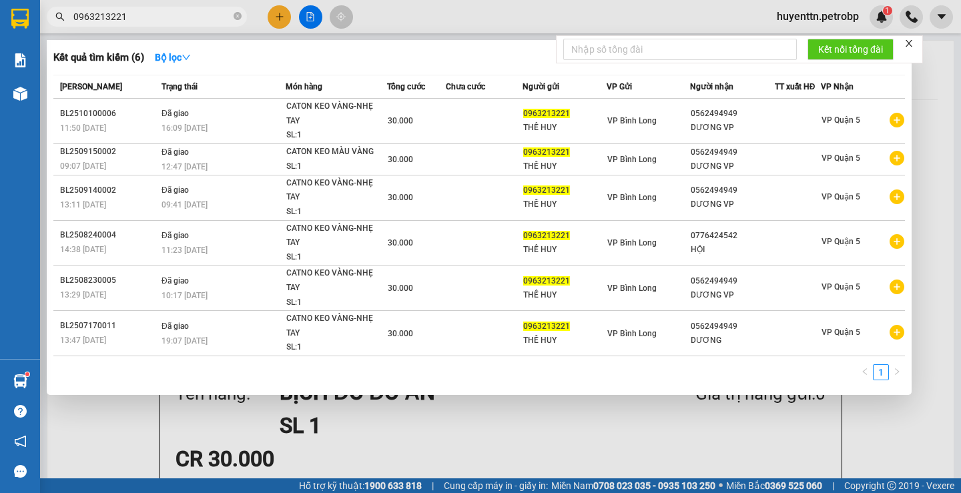
click at [129, 20] on input "0963213221" at bounding box center [152, 16] width 158 height 15
type input "0"
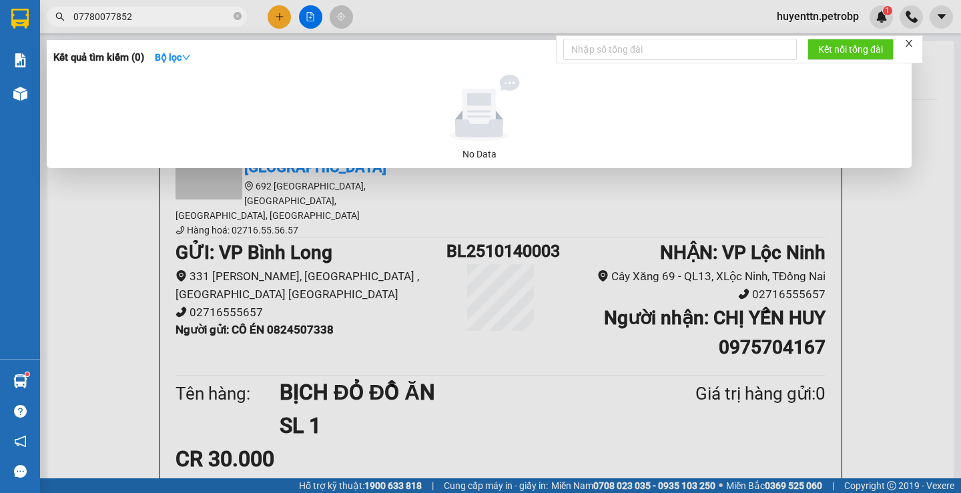
click at [178, 16] on input "07780077852" at bounding box center [152, 16] width 158 height 15
click at [132, 15] on input "07780077852" at bounding box center [152, 16] width 158 height 15
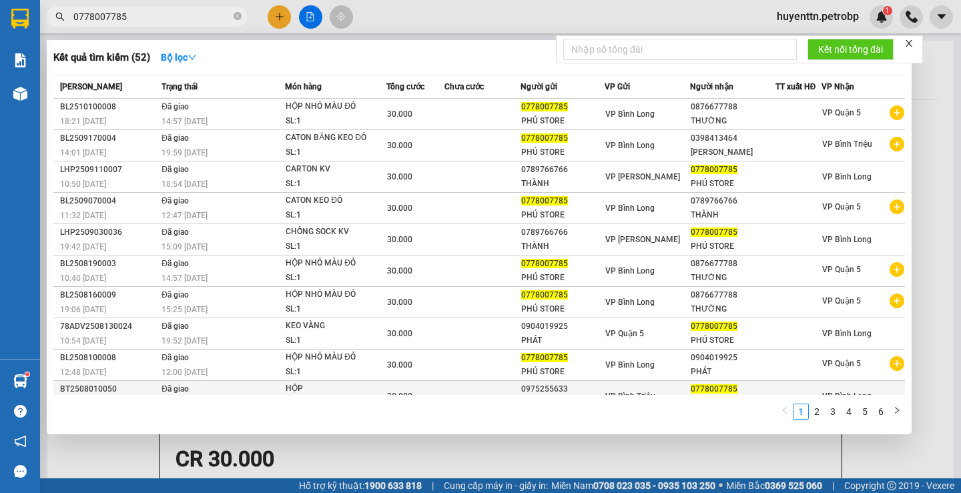
scroll to position [17, 0]
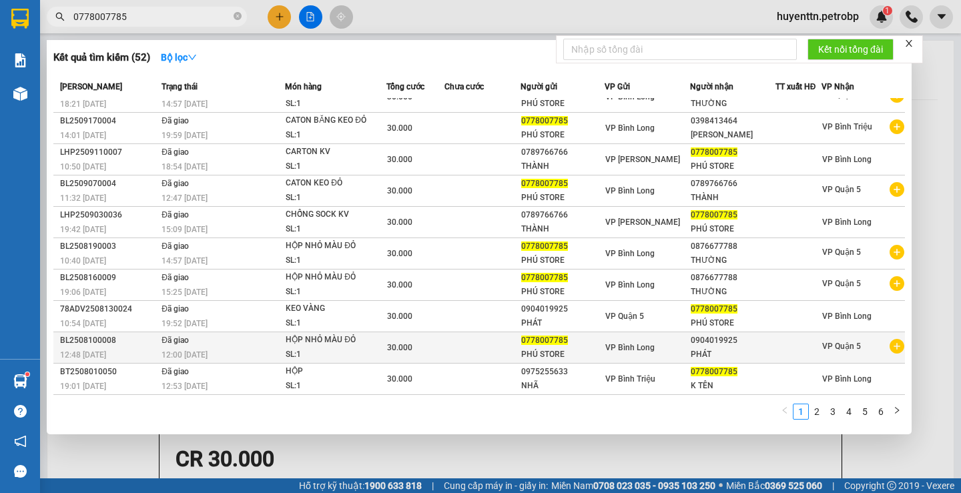
type input "0778007785"
click at [890, 350] on icon "plus-circle" at bounding box center [897, 346] width 15 height 15
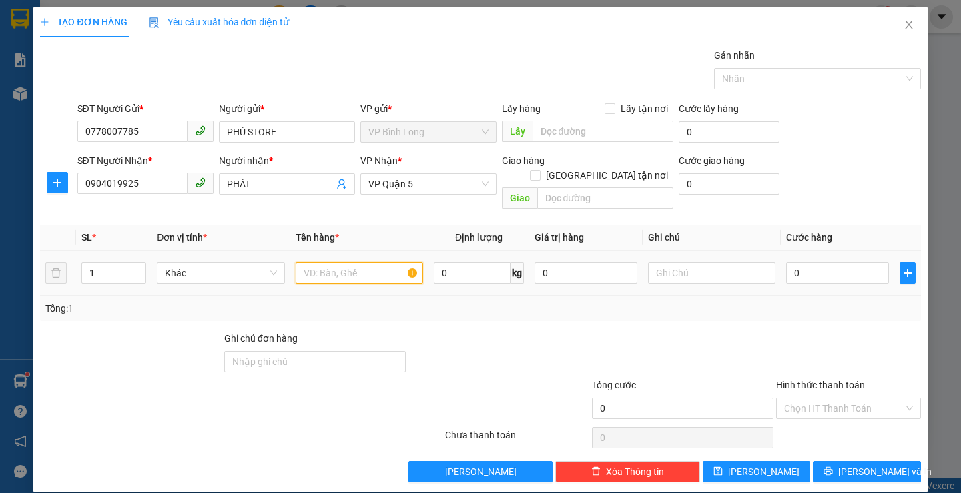
click at [348, 262] on input "text" at bounding box center [359, 272] width 127 height 21
type input "CATON KEO VÀNG LINH KIỆN ĐT"
click at [818, 264] on input "0" at bounding box center [837, 272] width 103 height 21
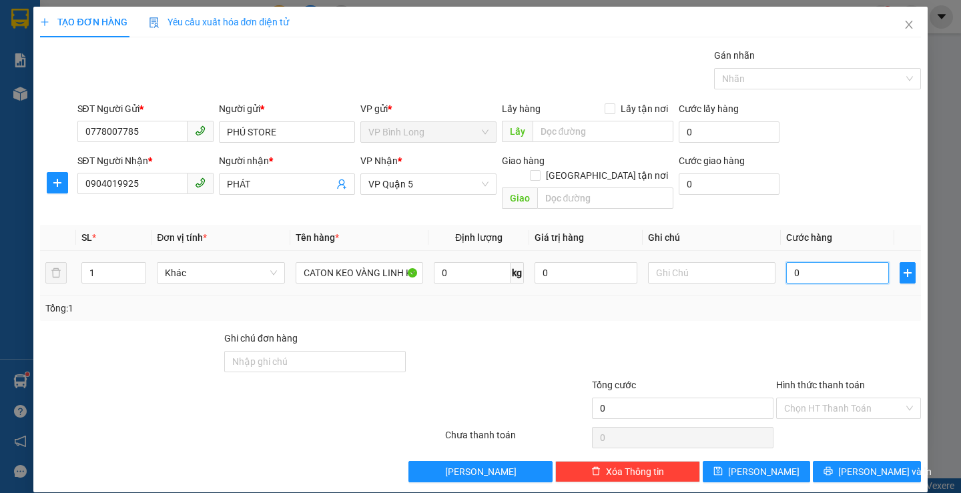
type input "3"
type input "30"
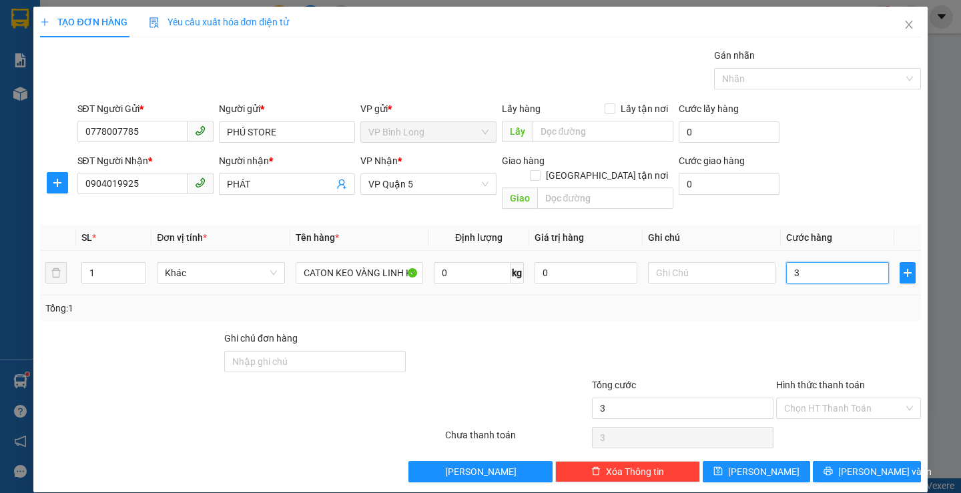
type input "30"
type input "300"
type input "3.000"
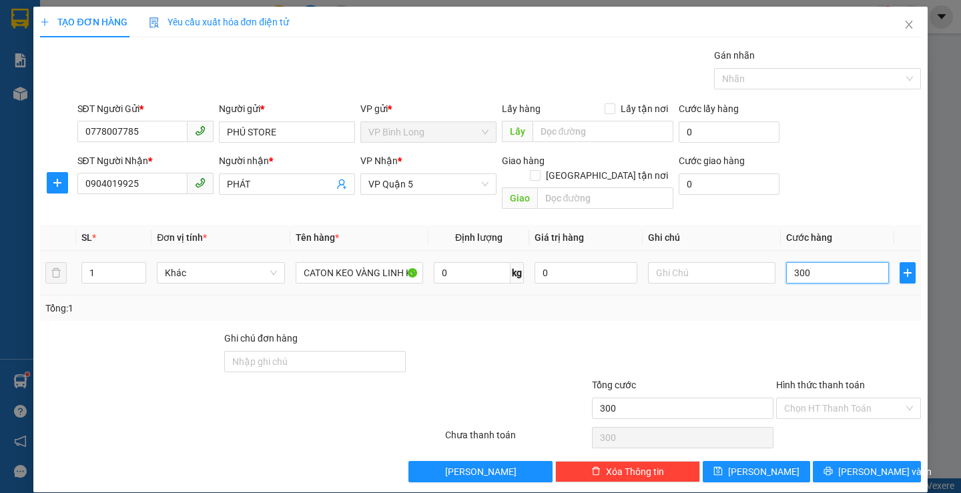
type input "3.000"
type input "30.000"
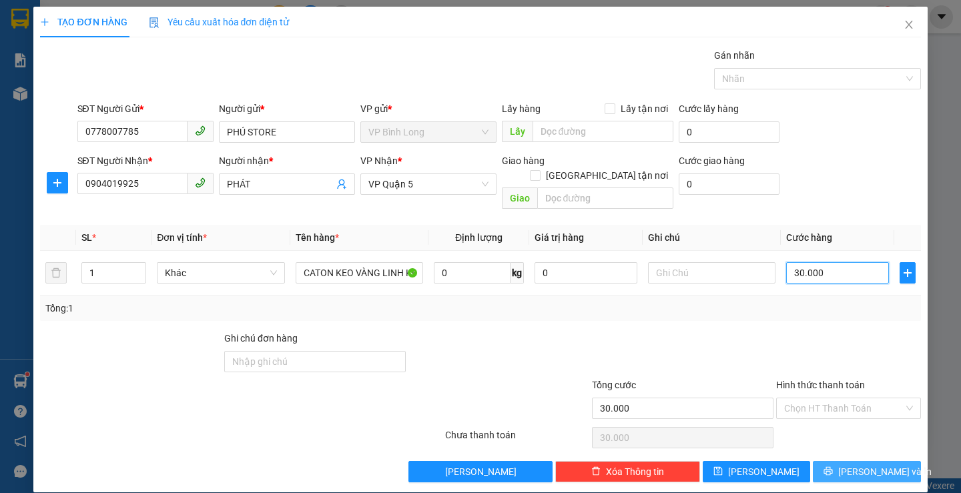
type input "30.000"
drag, startPoint x: 844, startPoint y: 462, endPoint x: 844, endPoint y: 451, distance: 11.4
click at [844, 462] on button "[PERSON_NAME] và In" at bounding box center [866, 471] width 107 height 21
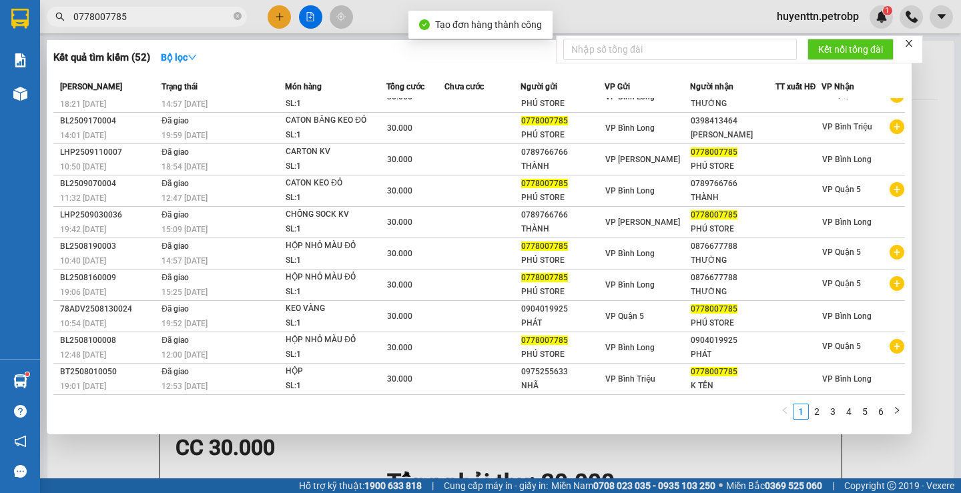
click at [594, 13] on div at bounding box center [480, 246] width 961 height 493
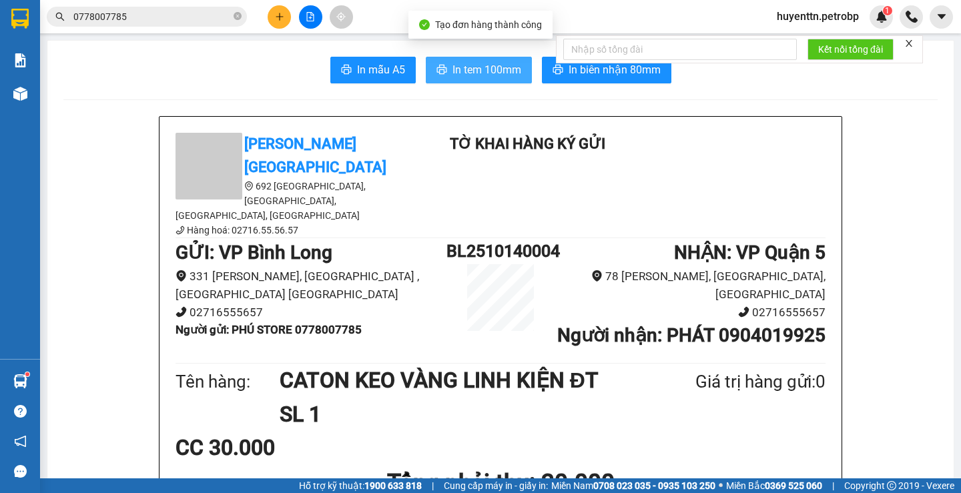
click at [503, 64] on span "In tem 100mm" at bounding box center [487, 69] width 69 height 17
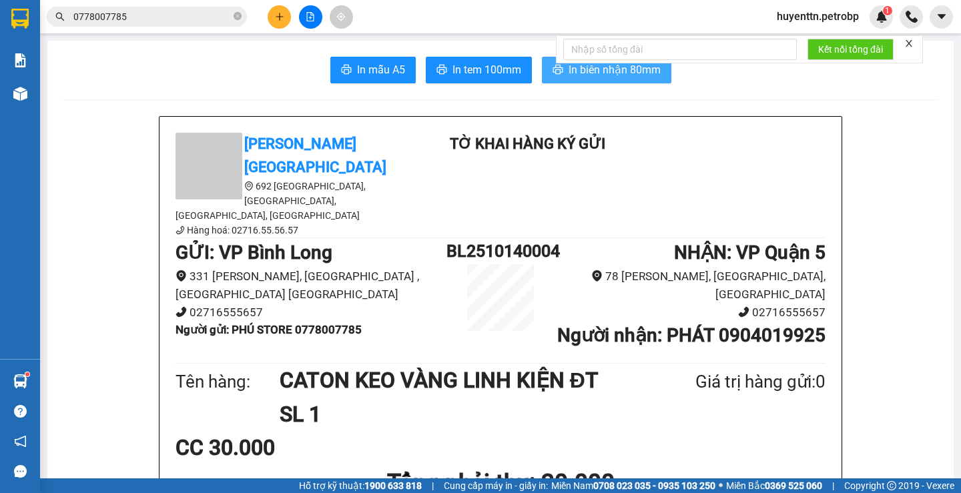
click at [609, 79] on button "In biên nhận 80mm" at bounding box center [606, 70] width 129 height 27
click at [593, 71] on span "In biên nhận 80mm" at bounding box center [615, 69] width 92 height 17
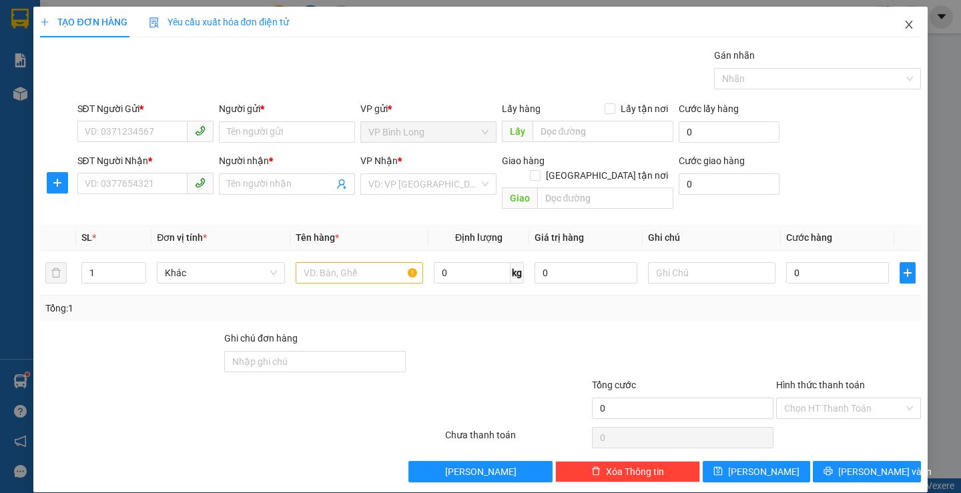
click at [904, 26] on icon "close" at bounding box center [909, 24] width 11 height 11
click at [906, 24] on span "Close" at bounding box center [908, 25] width 37 height 37
click at [905, 25] on icon "close" at bounding box center [908, 25] width 7 height 8
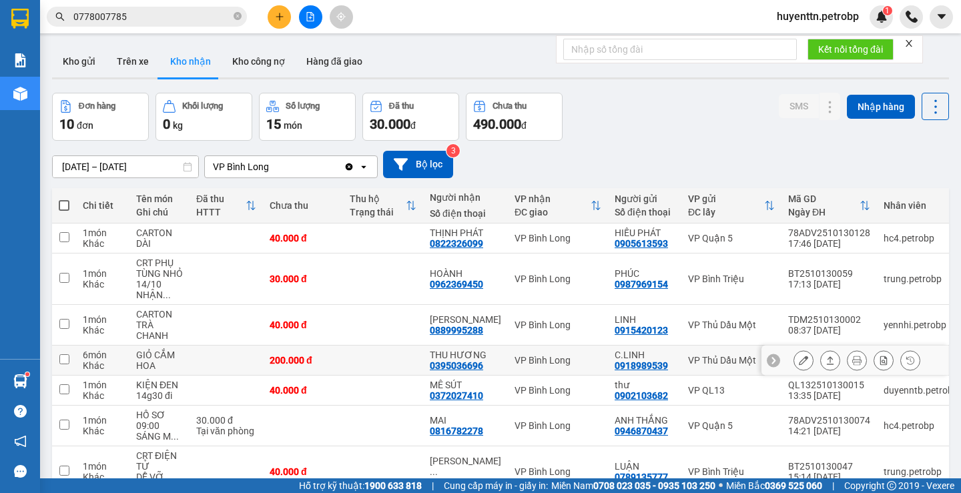
scroll to position [67, 0]
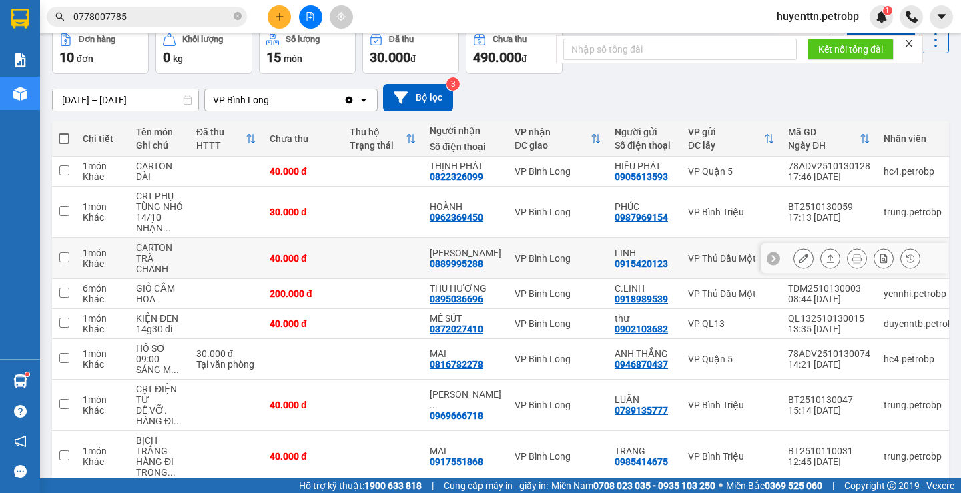
click at [465, 269] on div "0889995288" at bounding box center [456, 263] width 53 height 11
copy div "0889995288"
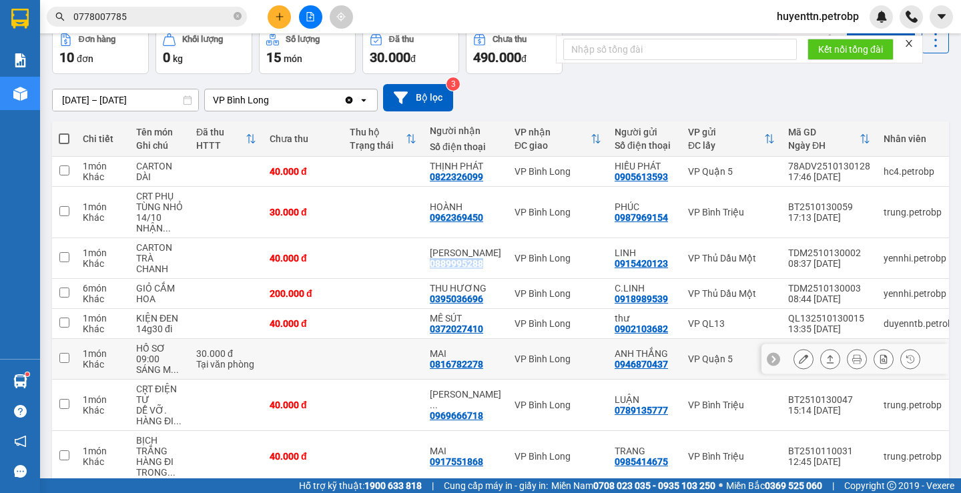
scroll to position [223, 0]
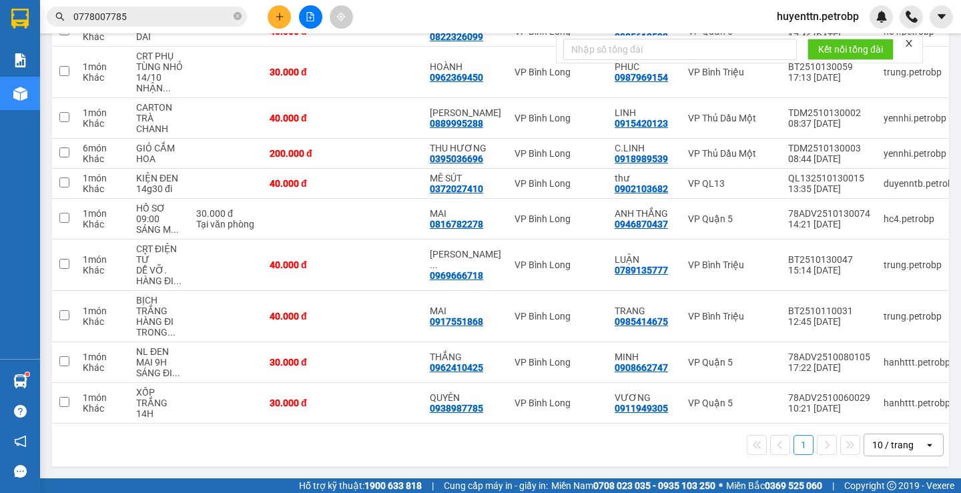
click at [545, 450] on div "1 10 / trang open" at bounding box center [500, 445] width 886 height 23
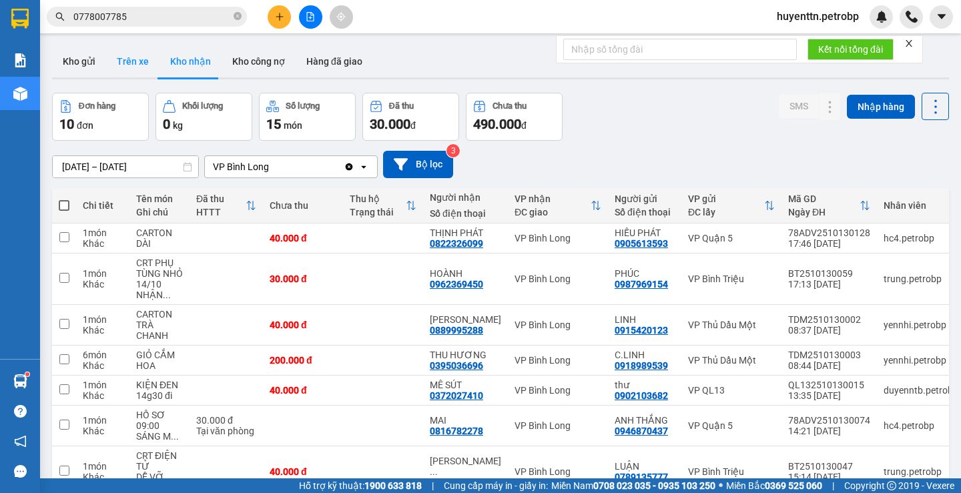
click at [119, 64] on button "Trên xe" at bounding box center [132, 61] width 53 height 32
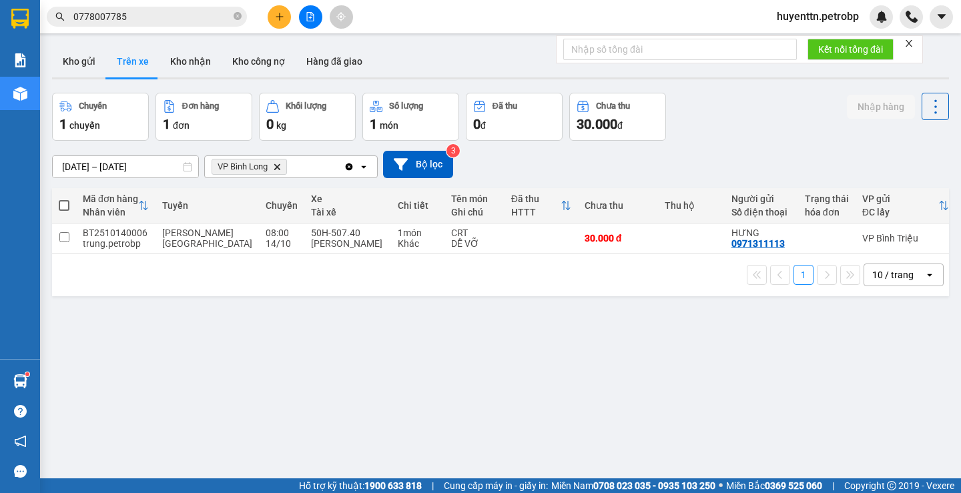
drag, startPoint x: 435, startPoint y: 259, endPoint x: 553, endPoint y: 276, distance: 119.3
click at [553, 276] on div "1 10 / trang open" at bounding box center [500, 275] width 897 height 43
click at [73, 59] on button "Kho gửi" at bounding box center [79, 61] width 54 height 32
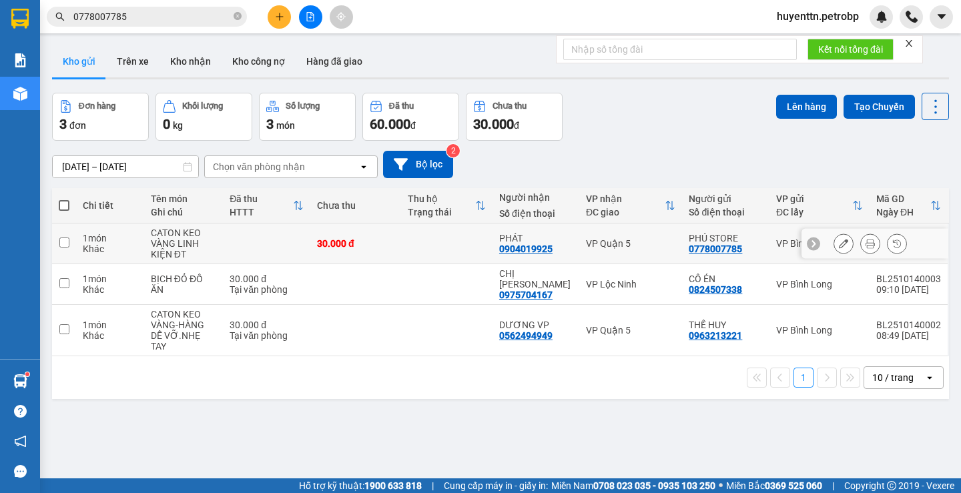
click at [257, 240] on td at bounding box center [266, 244] width 87 height 41
checkbox input "true"
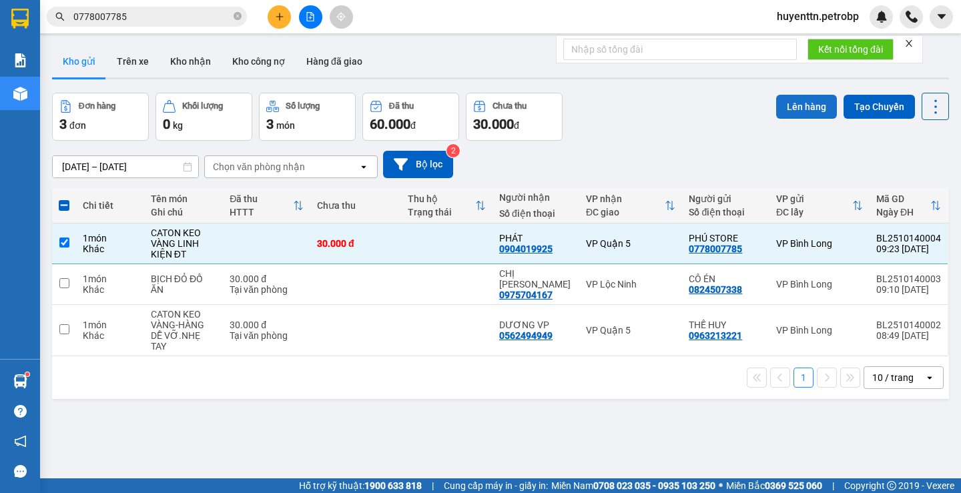
click at [781, 106] on button "Lên hàng" at bounding box center [806, 107] width 61 height 24
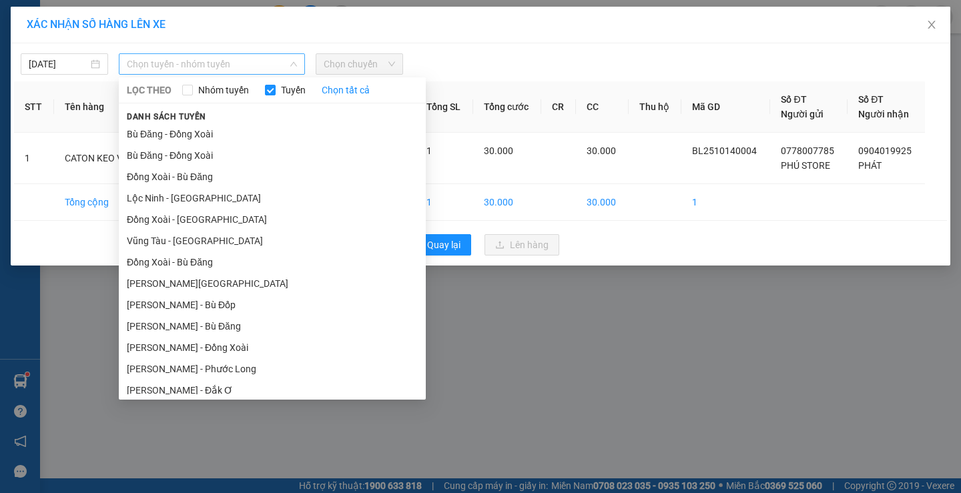
click at [259, 63] on span "Chọn tuyến - nhóm tuyến" at bounding box center [212, 64] width 170 height 20
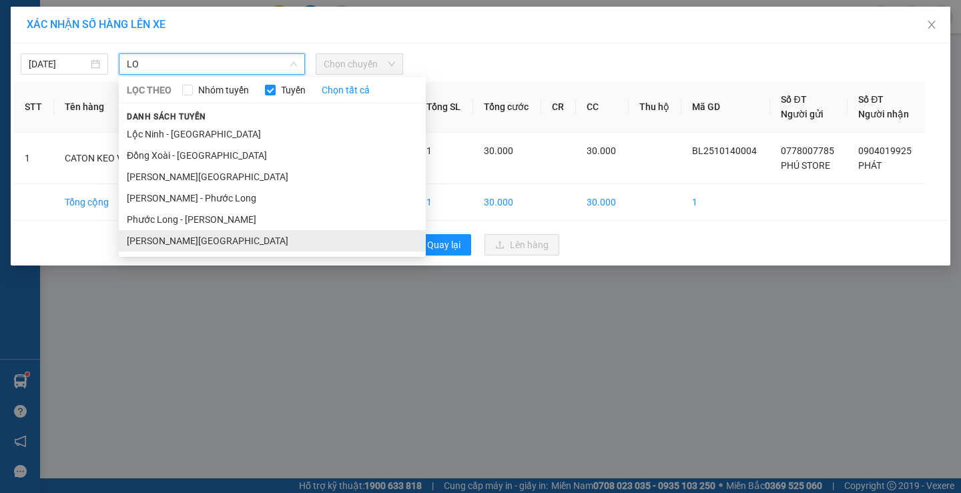
type input "LO"
click at [235, 230] on li "[PERSON_NAME][GEOGRAPHIC_DATA]" at bounding box center [272, 240] width 307 height 21
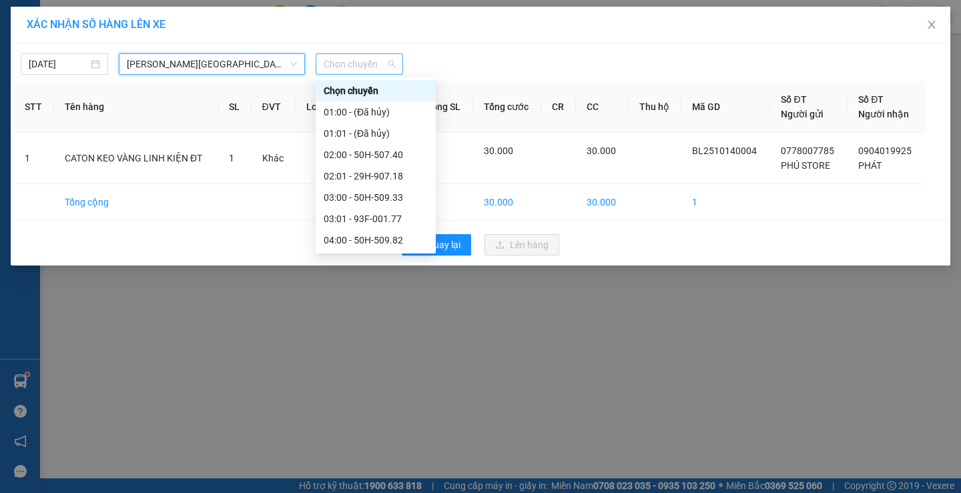
click at [360, 65] on span "Chọn chuyến" at bounding box center [359, 64] width 71 height 20
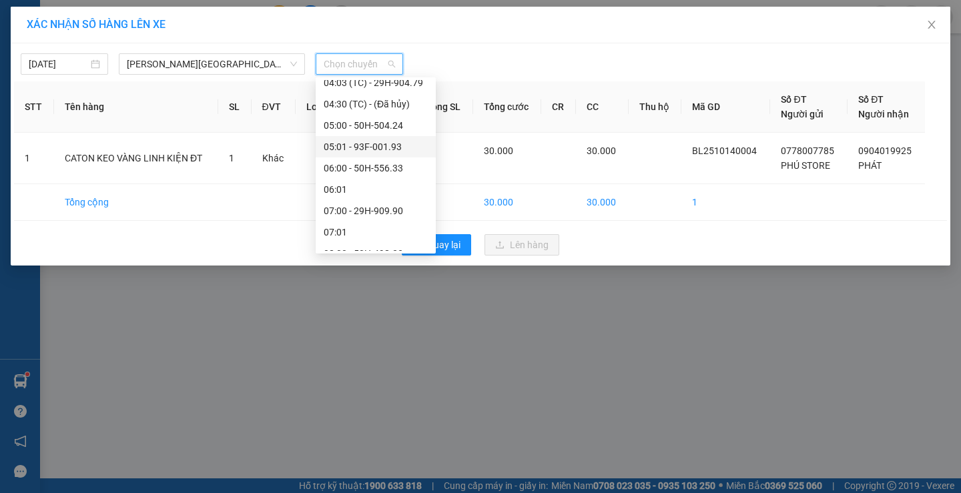
scroll to position [267, 0]
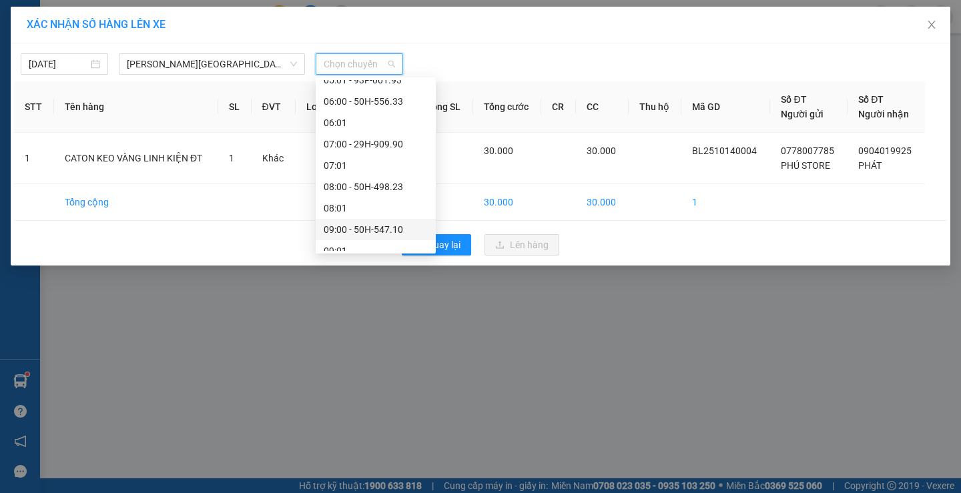
click at [386, 230] on div "09:00 - 50H-547.10" at bounding box center [376, 229] width 104 height 15
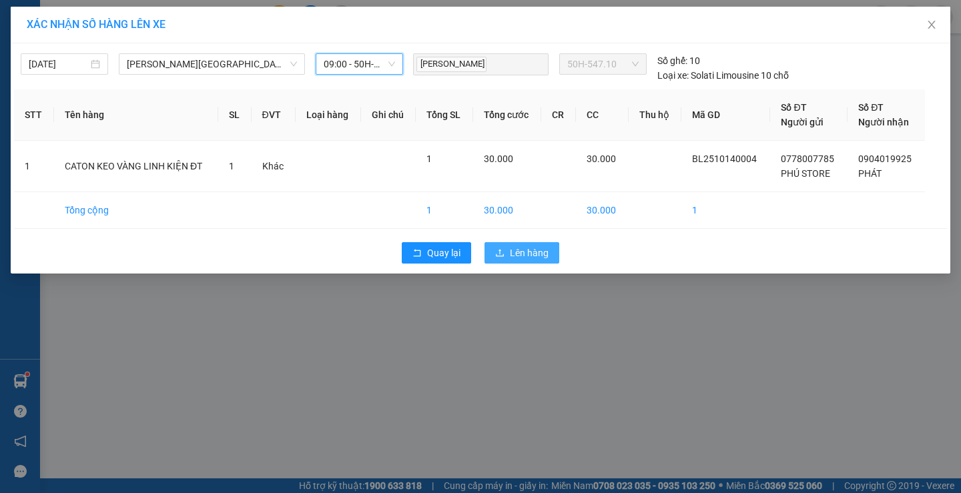
click at [512, 254] on span "Lên hàng" at bounding box center [529, 253] width 39 height 15
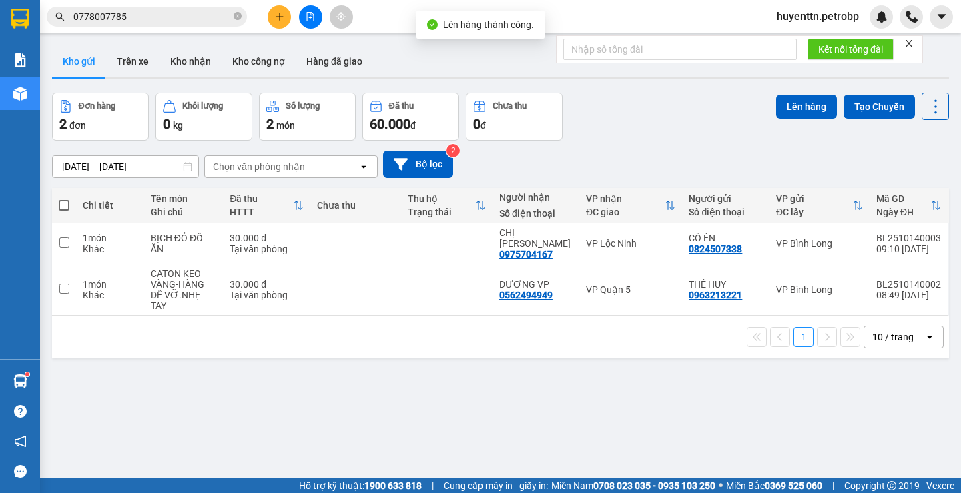
click at [311, 20] on icon "file-add" at bounding box center [310, 16] width 9 height 9
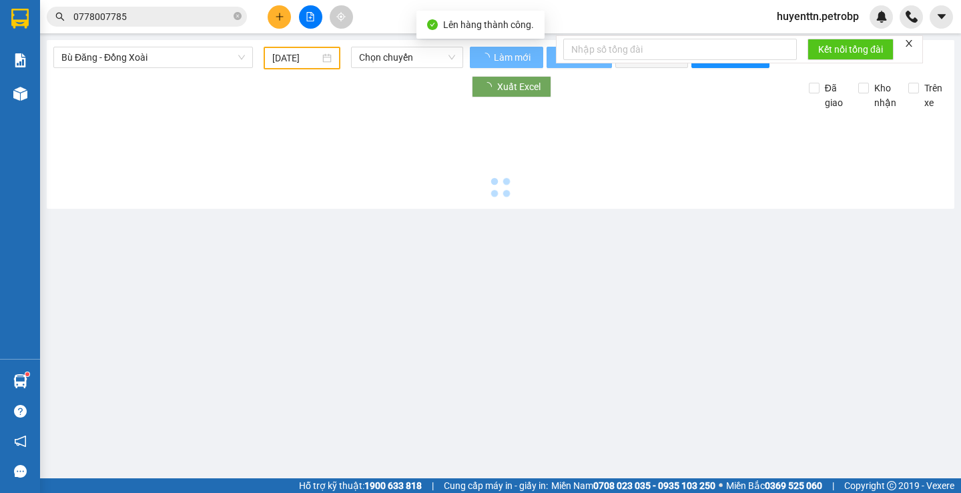
type input "[DATE]"
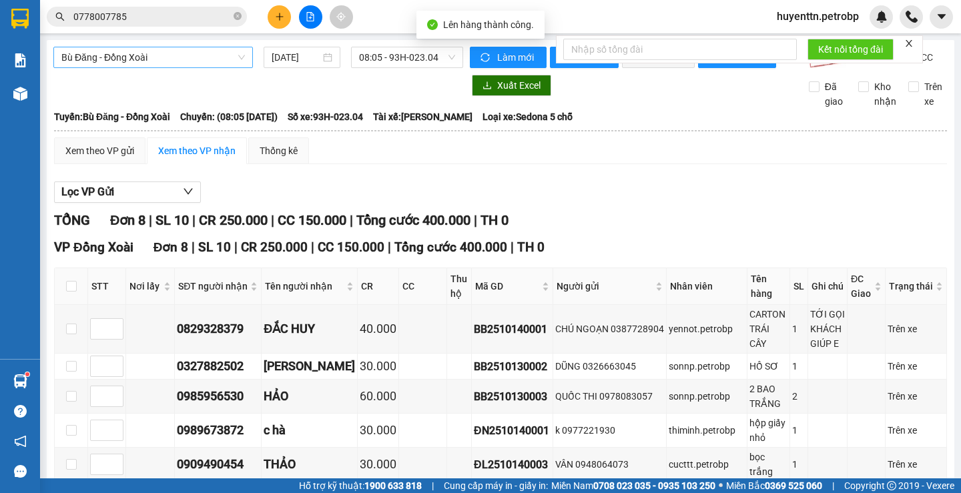
click at [161, 59] on span "Bù Đăng - Đồng Xoài" at bounding box center [153, 57] width 184 height 20
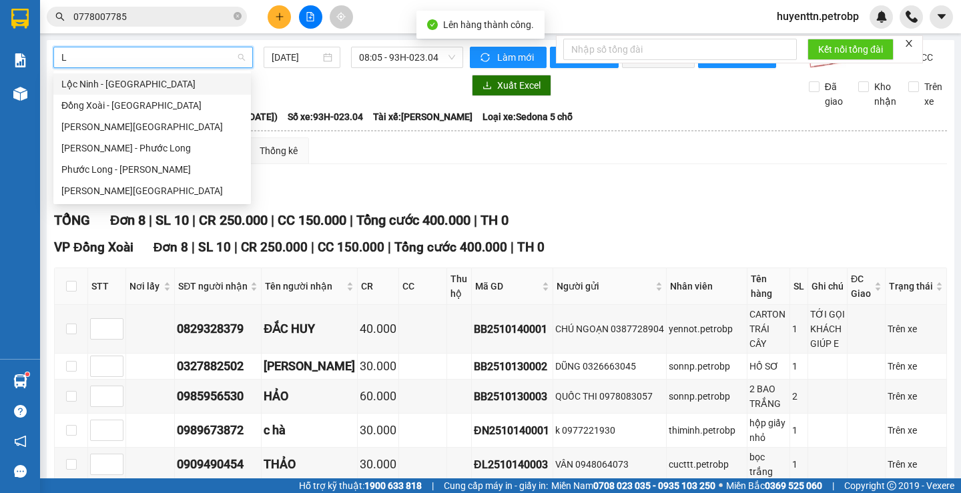
type input "LO"
click at [144, 184] on div "[PERSON_NAME][GEOGRAPHIC_DATA]" at bounding box center [152, 191] width 182 height 15
type input "[DATE]"
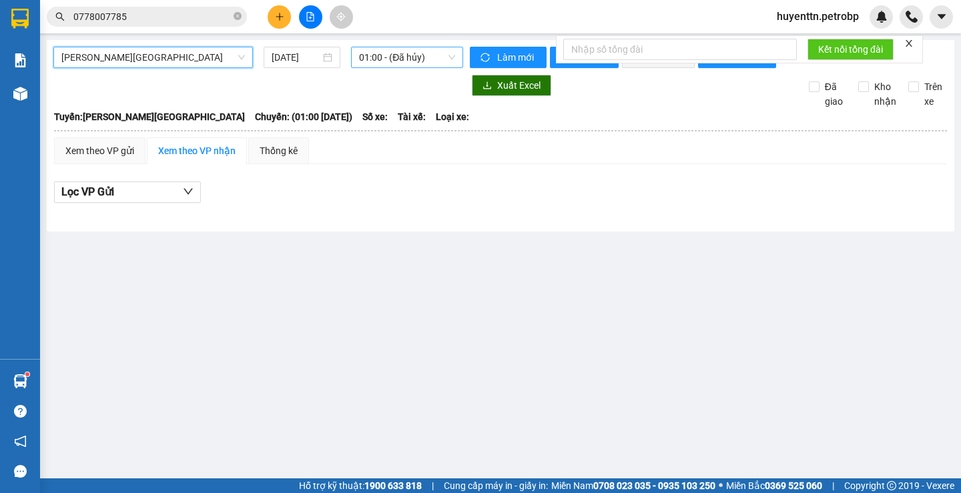
click at [376, 57] on span "01:00 - (Đã hủy)" at bounding box center [407, 57] width 96 height 20
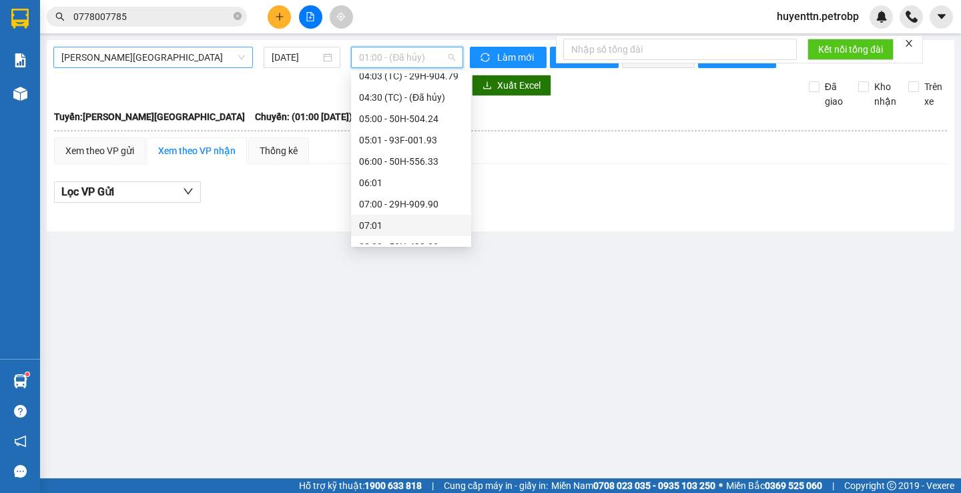
scroll to position [334, 0]
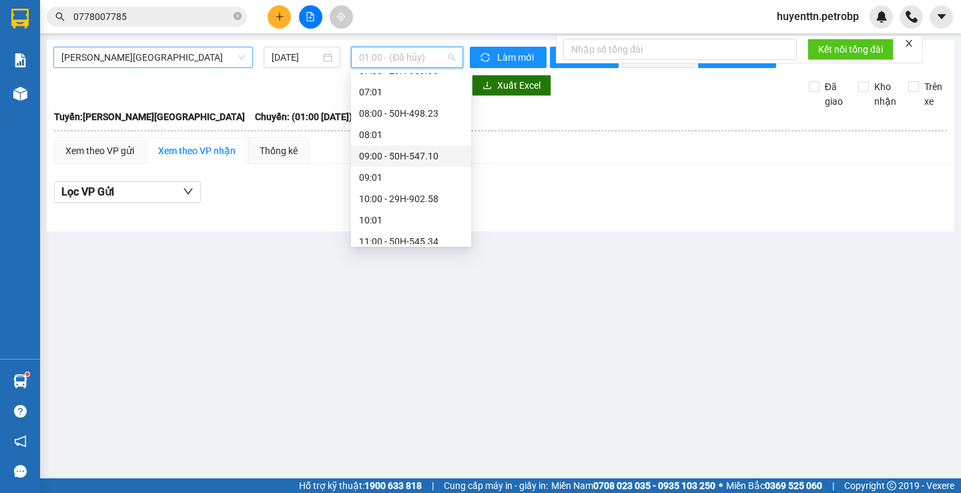
click at [402, 158] on div "09:00 - 50H-547.10" at bounding box center [411, 156] width 104 height 15
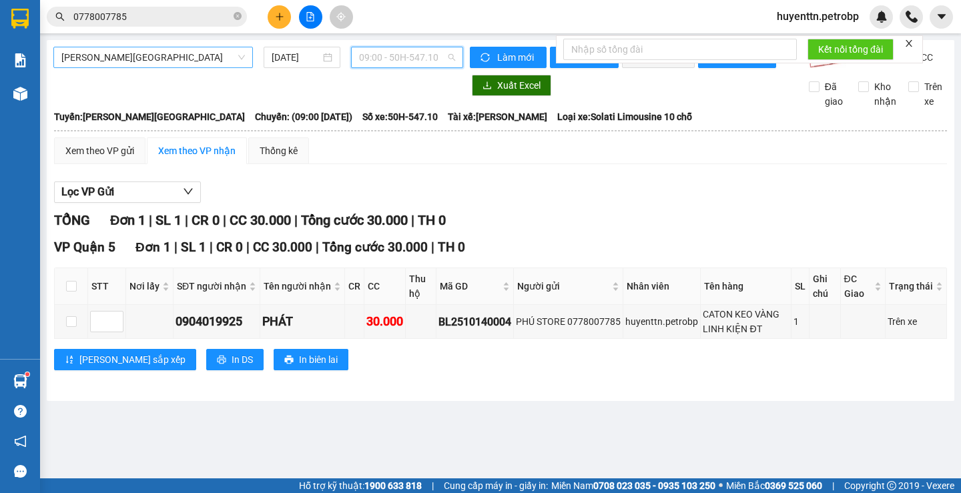
click at [368, 61] on span "09:00 - 50H-547.10" at bounding box center [407, 57] width 96 height 20
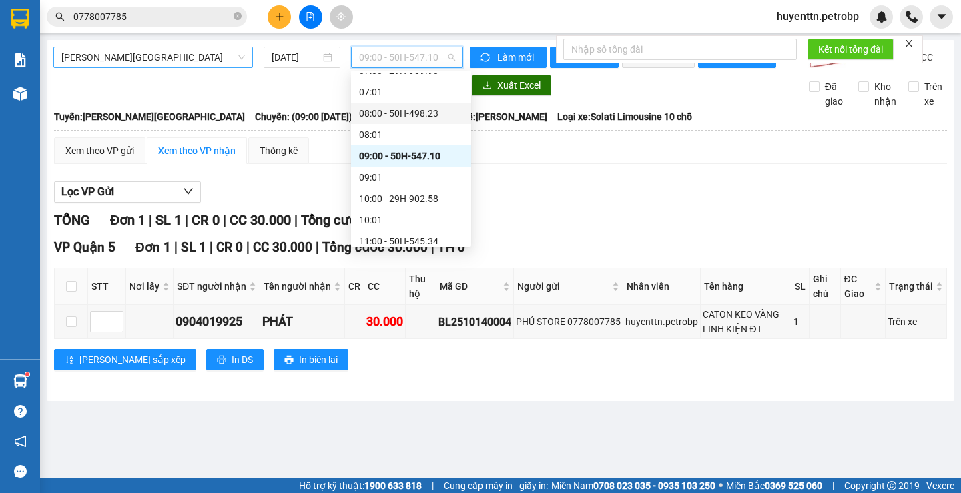
click at [378, 110] on div "08:00 - 50H-498.23" at bounding box center [411, 113] width 104 height 15
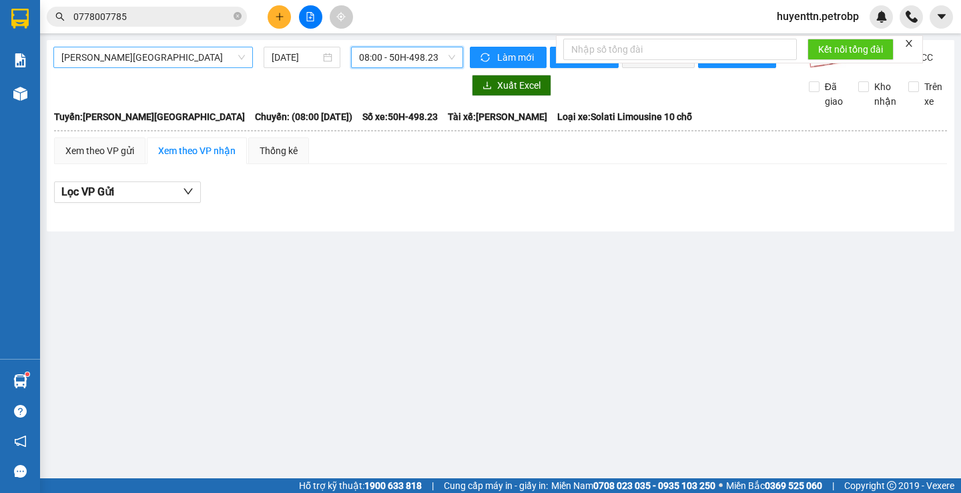
click at [371, 59] on span "08:00 - 50H-498.23" at bounding box center [407, 57] width 96 height 20
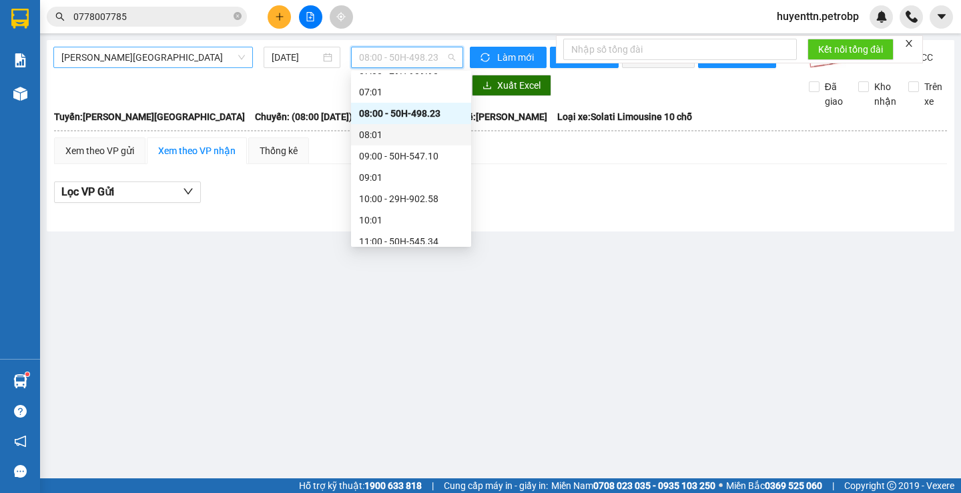
scroll to position [267, 0]
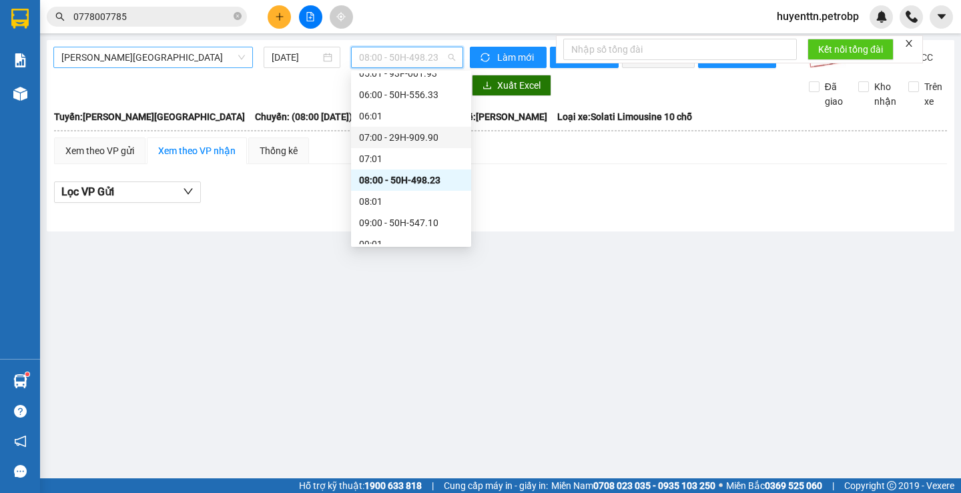
click at [397, 132] on div "07:00 - 29H-909.90" at bounding box center [411, 137] width 104 height 15
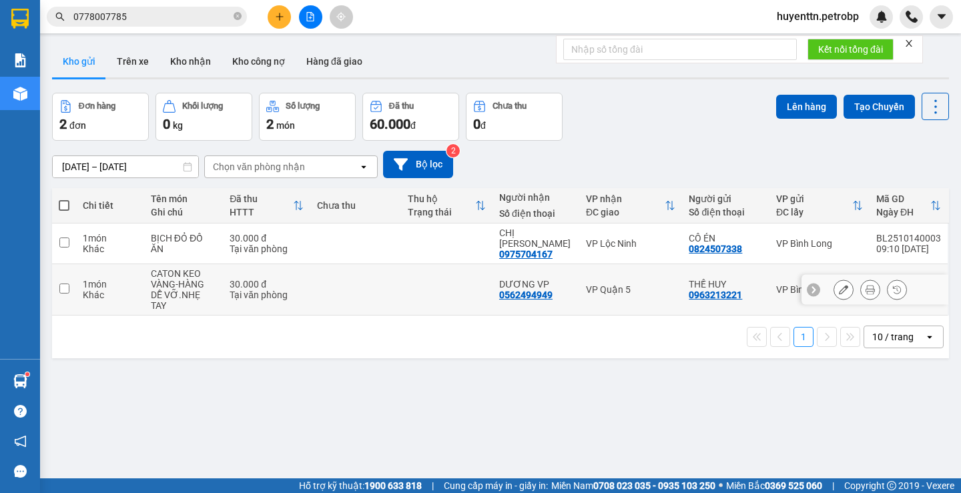
click at [455, 287] on td at bounding box center [446, 289] width 91 height 51
checkbox input "true"
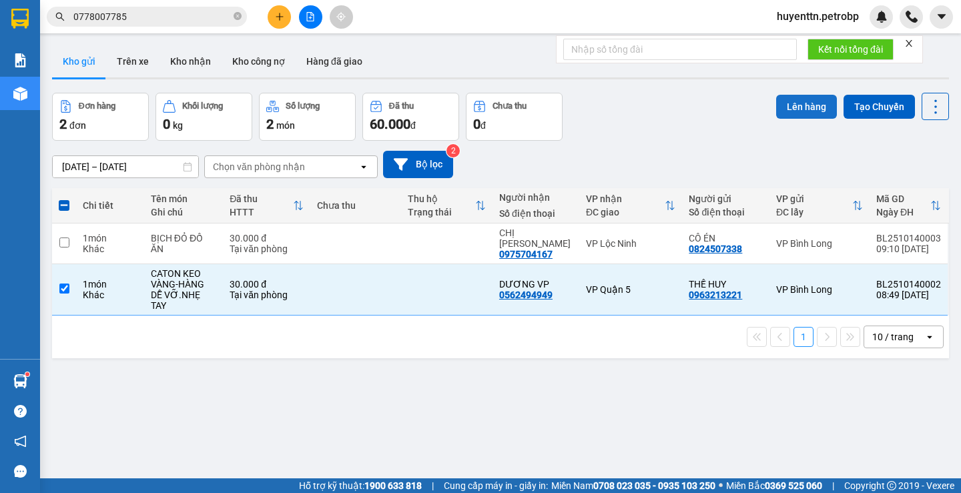
click at [788, 111] on button "Lên hàng" at bounding box center [806, 107] width 61 height 24
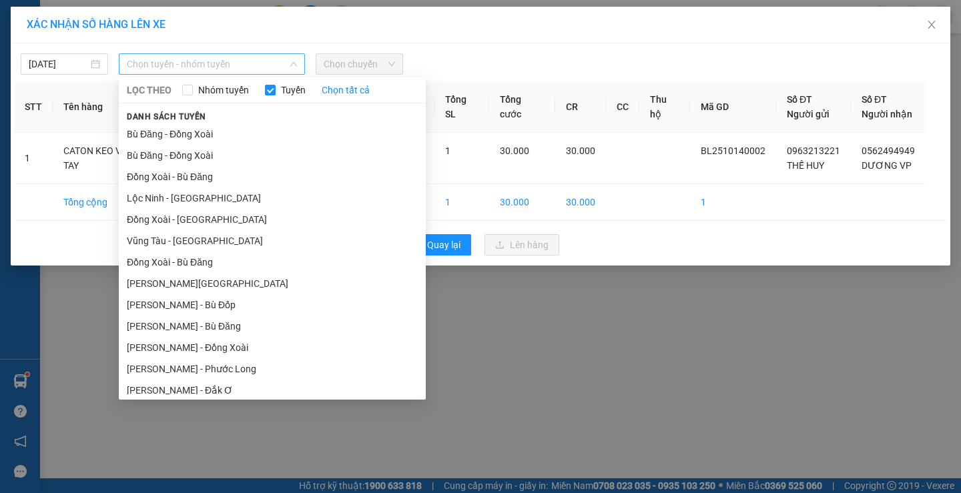
click at [245, 65] on span "Chọn tuyến - nhóm tuyến" at bounding box center [212, 64] width 170 height 20
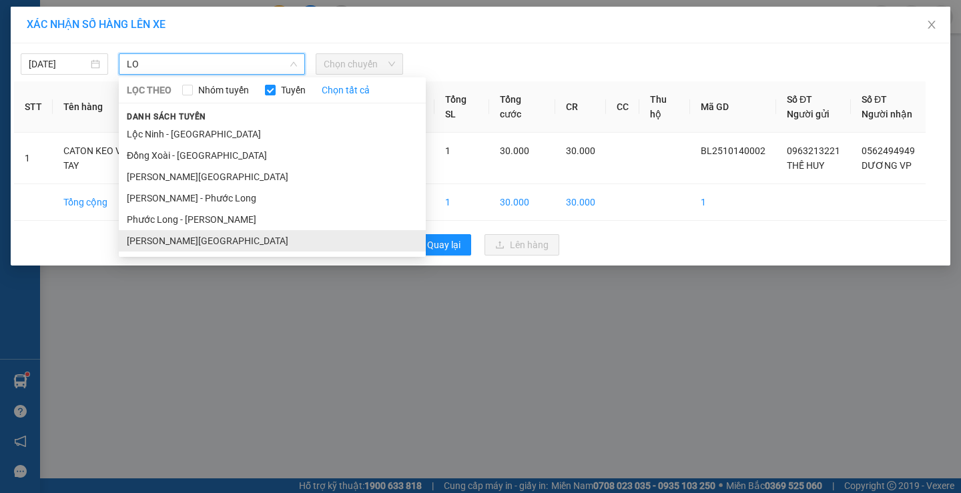
type input "LO"
click at [210, 238] on li "[PERSON_NAME][GEOGRAPHIC_DATA]" at bounding box center [272, 240] width 307 height 21
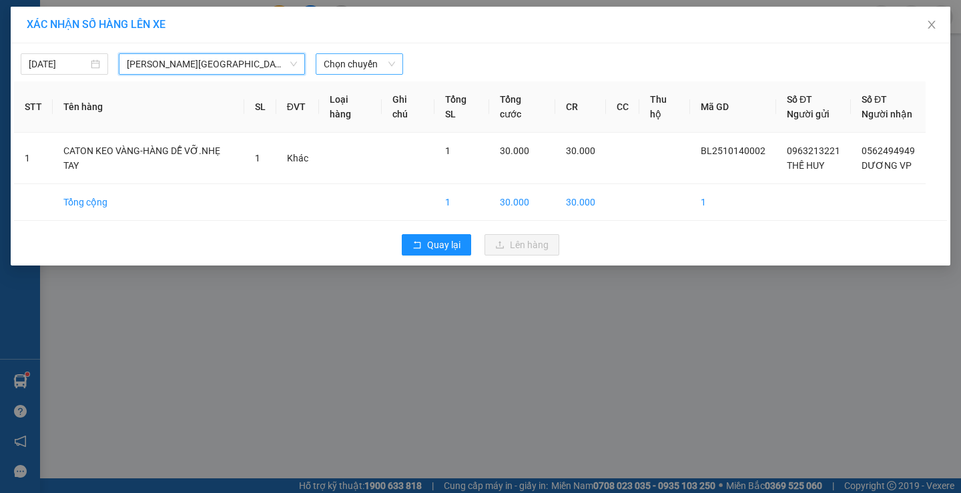
click at [352, 64] on span "Chọn chuyến" at bounding box center [359, 64] width 71 height 20
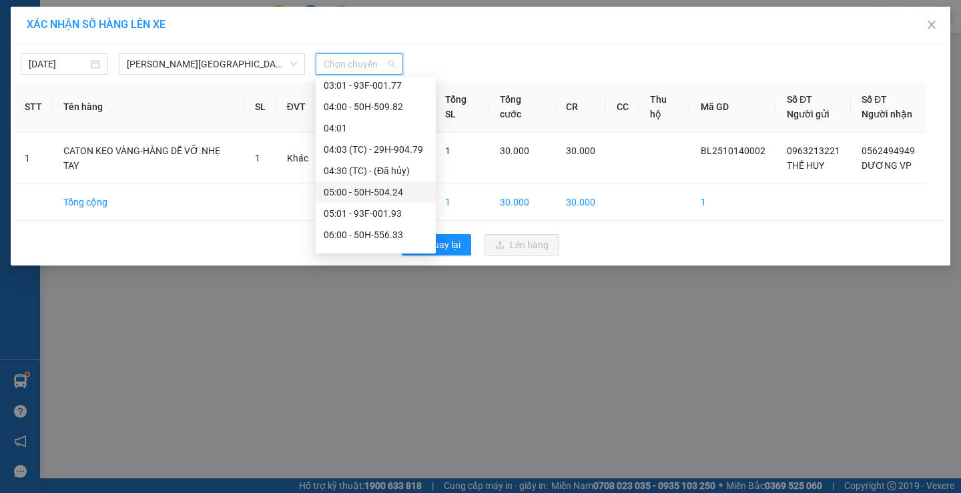
scroll to position [334, 0]
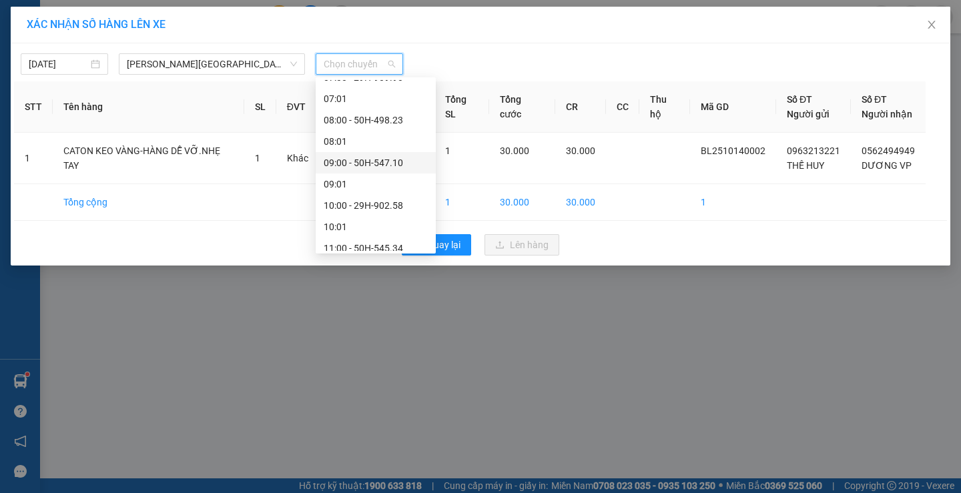
click at [382, 160] on div "09:00 - 50H-547.10" at bounding box center [376, 163] width 104 height 15
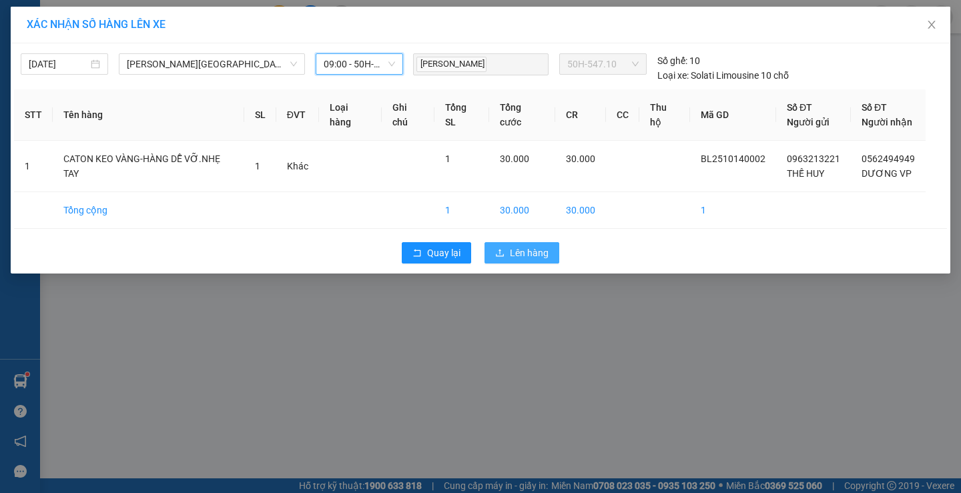
click at [539, 258] on span "Lên hàng" at bounding box center [529, 253] width 39 height 15
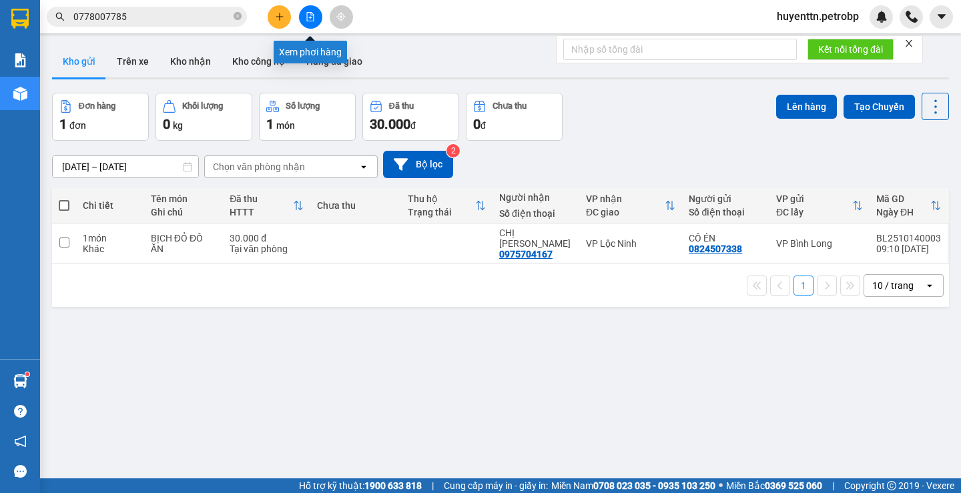
click at [316, 17] on button at bounding box center [310, 16] width 23 height 23
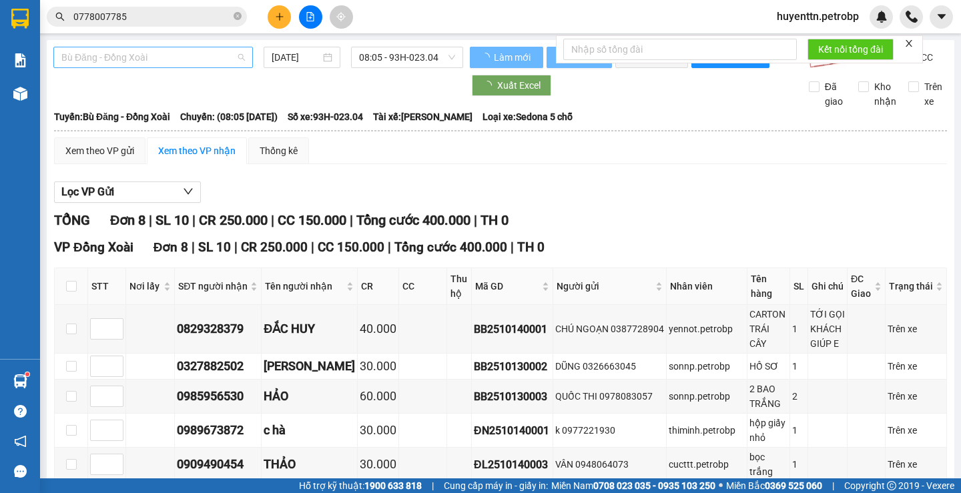
click at [174, 60] on span "Bù Đăng - Đồng Xoài" at bounding box center [153, 57] width 184 height 20
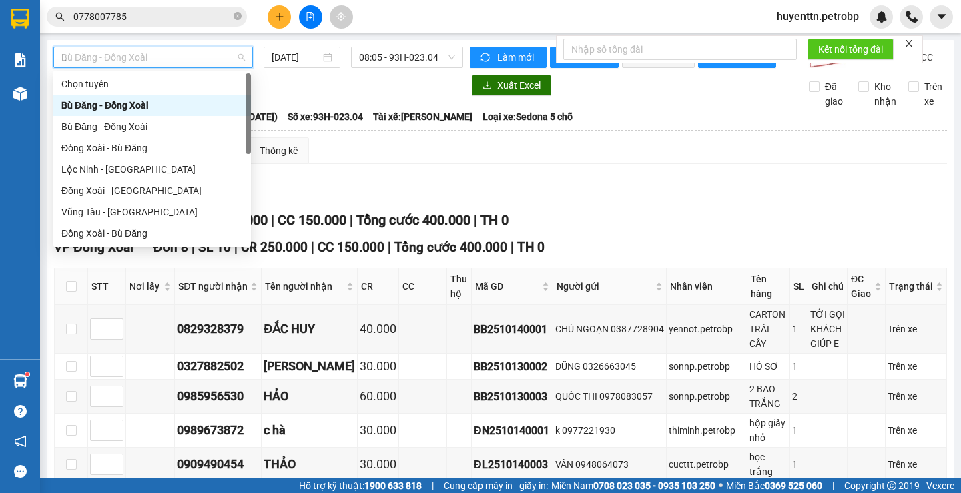
type input "LO"
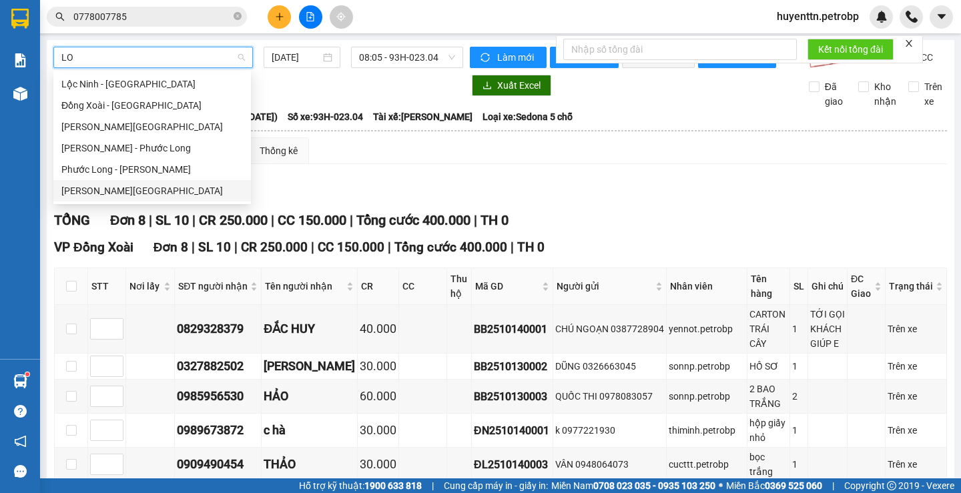
click at [125, 194] on div "[PERSON_NAME][GEOGRAPHIC_DATA]" at bounding box center [152, 191] width 182 height 15
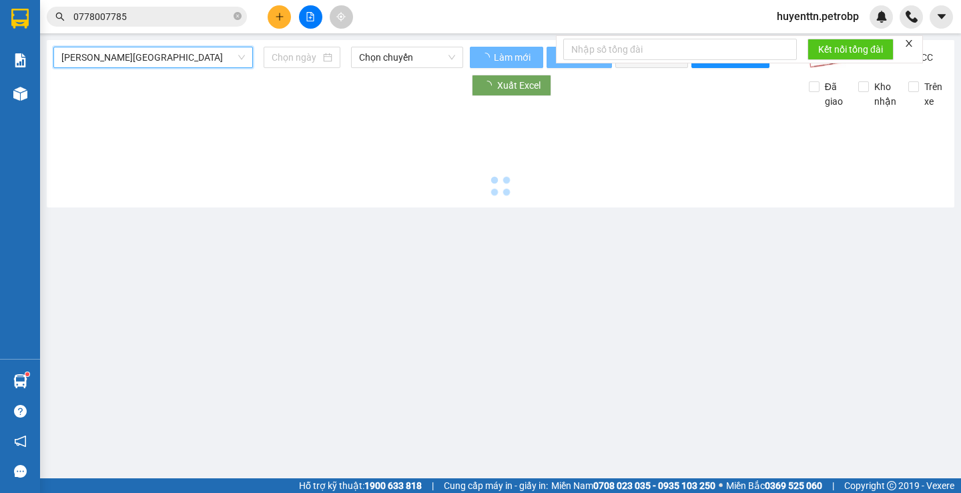
type input "[DATE]"
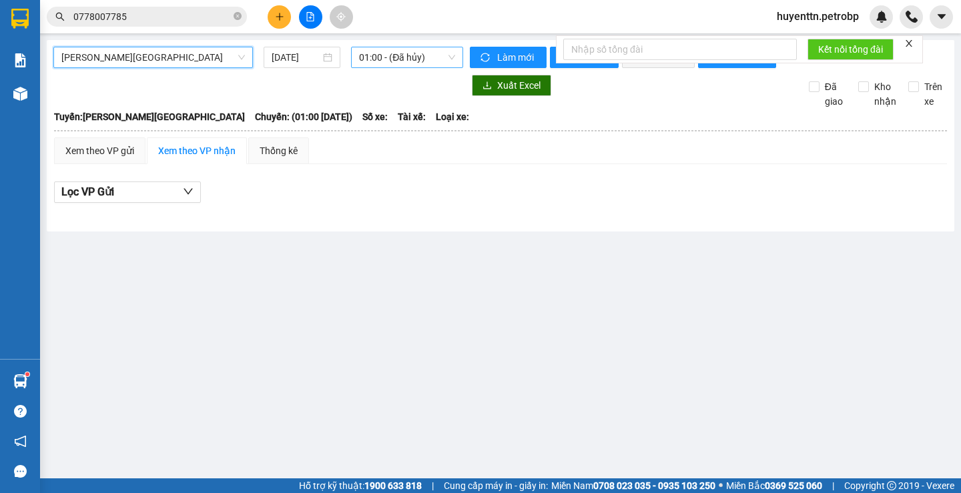
click at [393, 64] on span "01:00 - (Đã hủy)" at bounding box center [407, 57] width 96 height 20
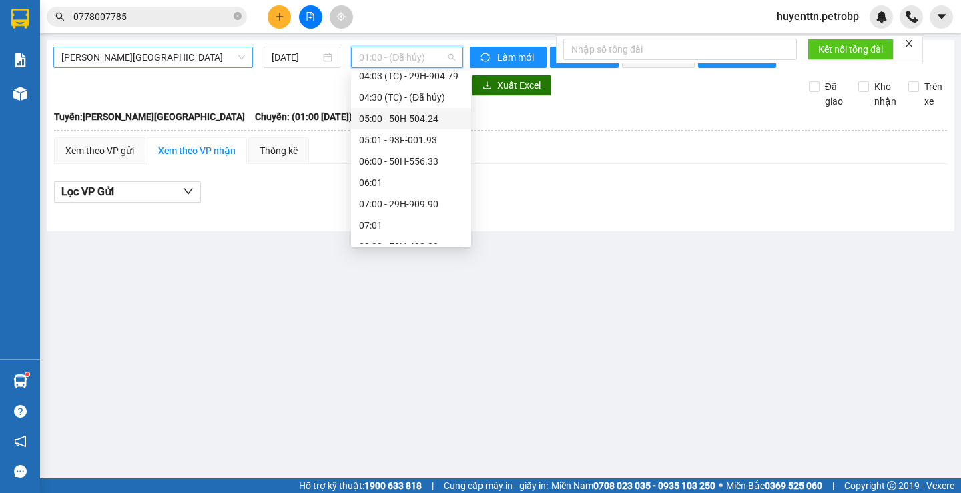
scroll to position [334, 0]
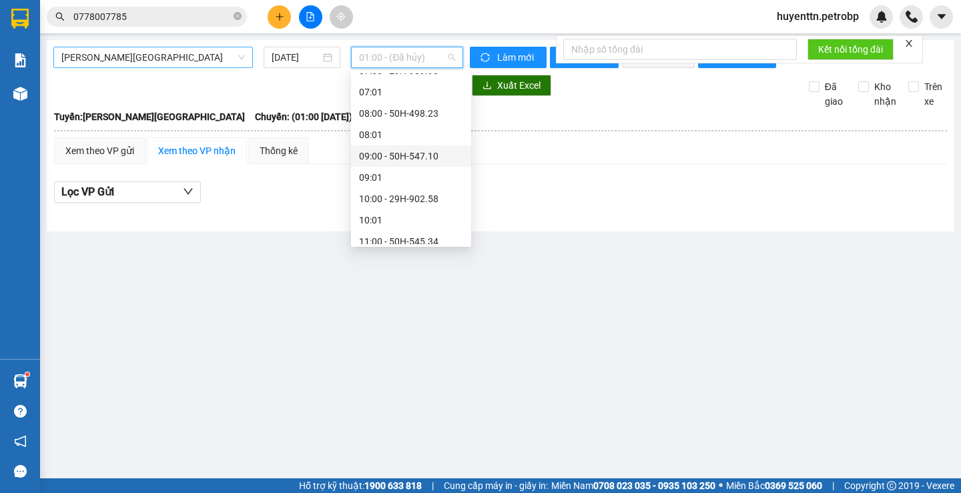
click at [405, 159] on div "09:00 - 50H-547.10" at bounding box center [411, 156] width 104 height 15
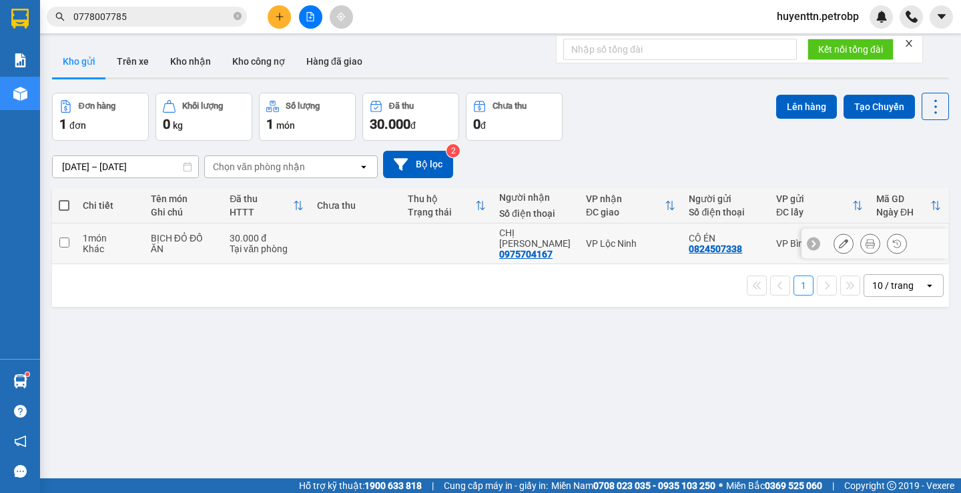
click at [203, 240] on div "BỊCH ĐỎ ĐỒ ĂN" at bounding box center [184, 243] width 66 height 21
checkbox input "true"
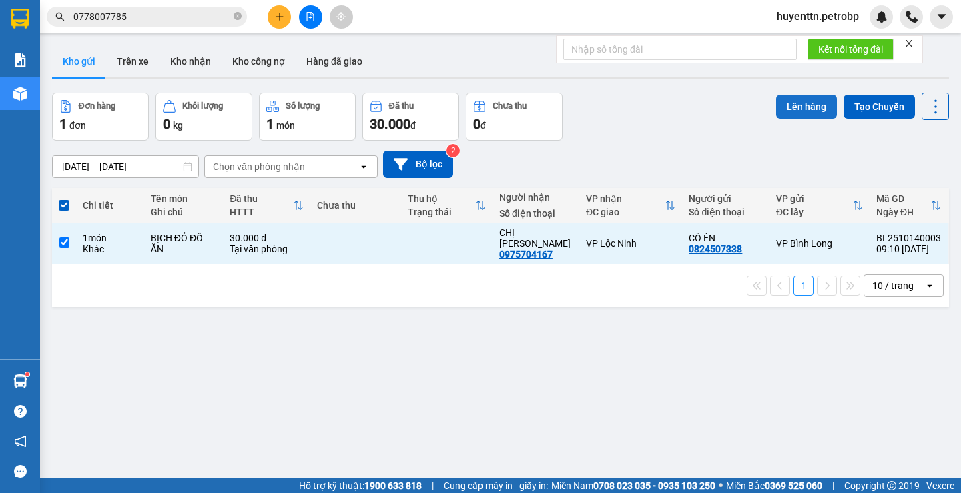
click at [783, 109] on button "Lên hàng" at bounding box center [806, 107] width 61 height 24
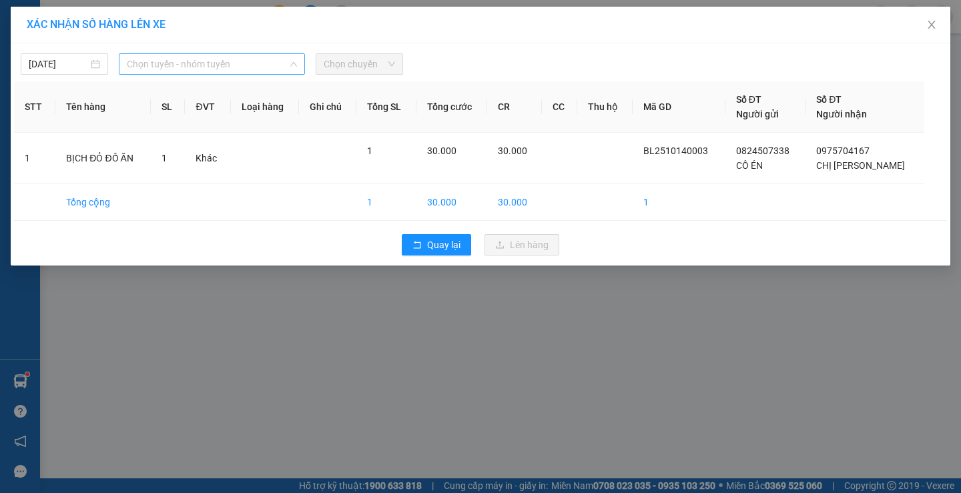
click at [242, 57] on span "Chọn tuyến - nhóm tuyến" at bounding box center [212, 64] width 170 height 20
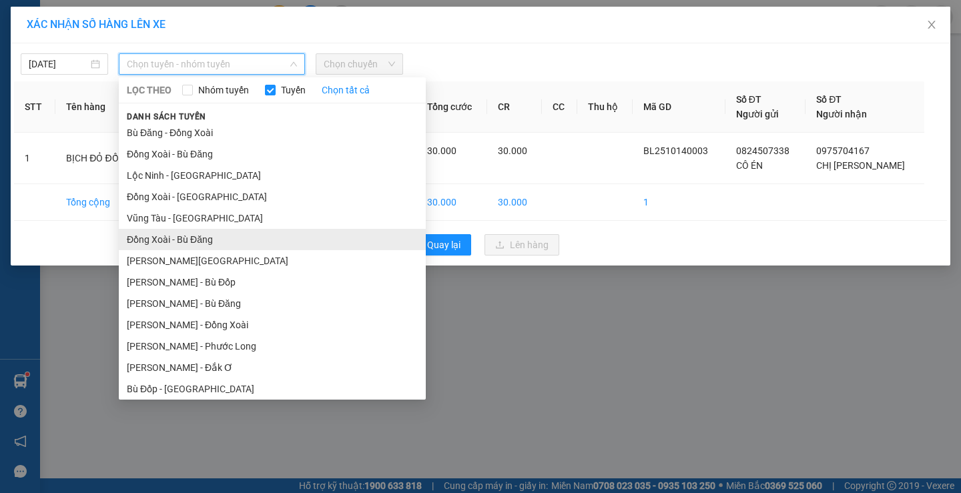
scroll to position [89, 0]
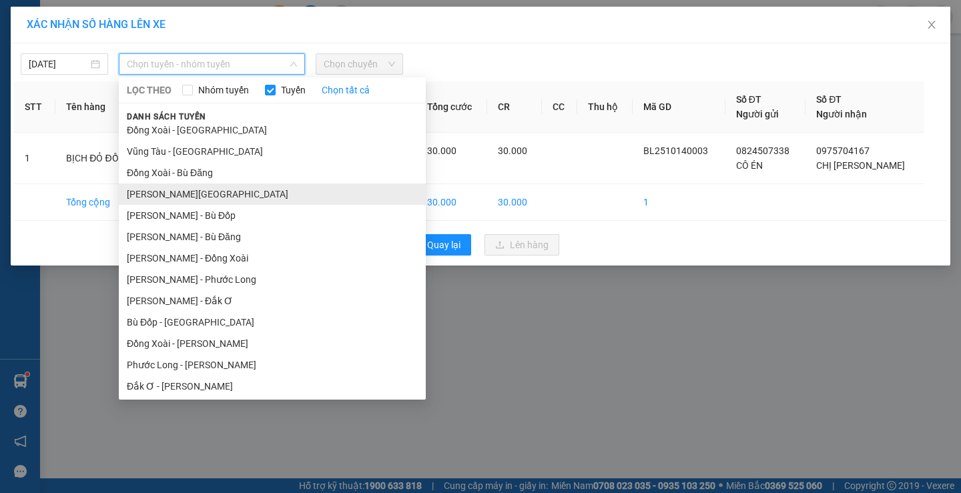
click at [230, 194] on li "[PERSON_NAME][GEOGRAPHIC_DATA]" at bounding box center [272, 194] width 307 height 21
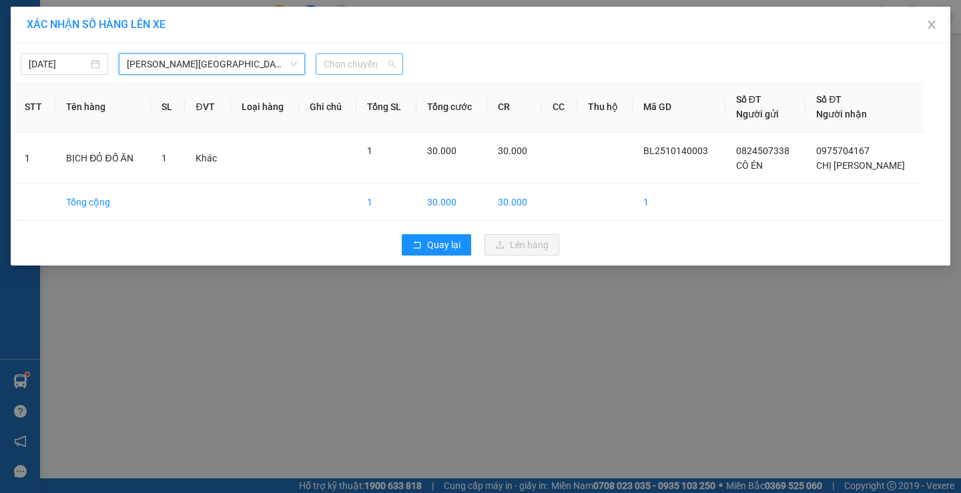
click at [358, 60] on span "Chọn chuyến" at bounding box center [359, 64] width 71 height 20
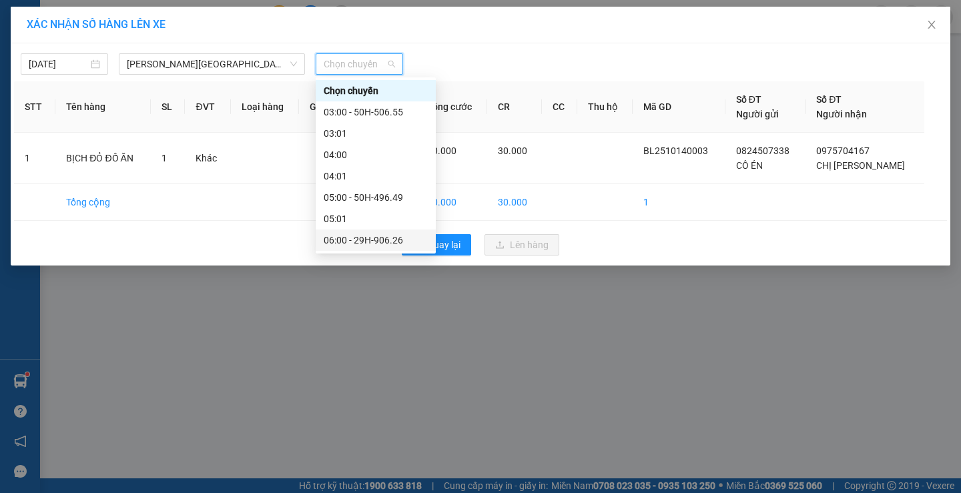
click at [359, 236] on div "06:00 - 29H-906.26" at bounding box center [376, 240] width 104 height 15
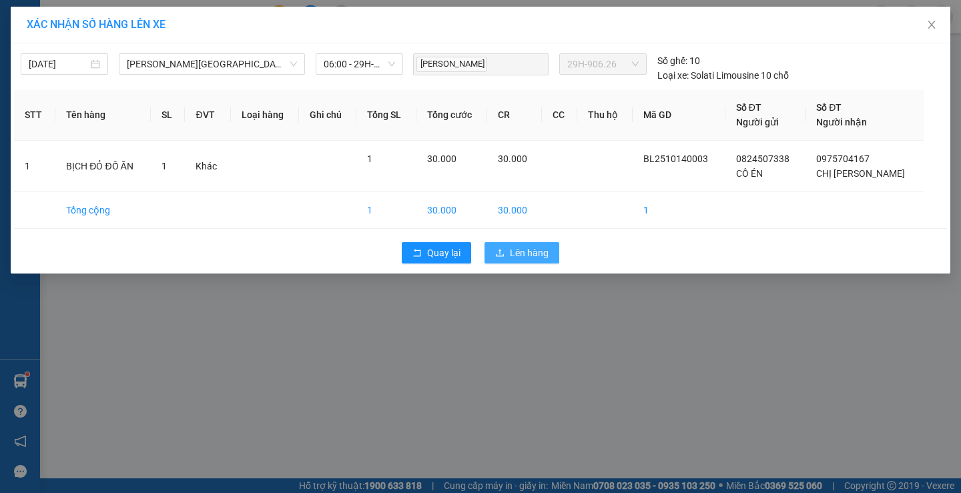
click at [535, 248] on span "Lên hàng" at bounding box center [529, 253] width 39 height 15
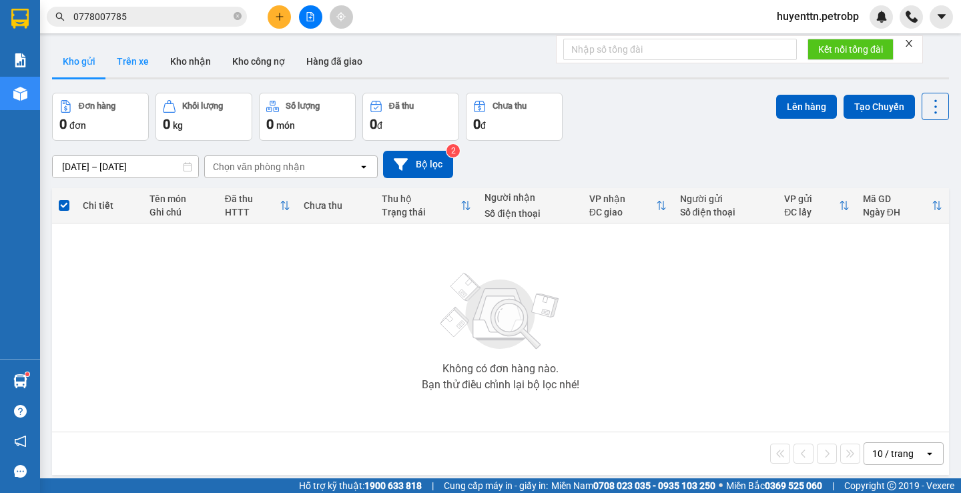
click at [140, 71] on button "Trên xe" at bounding box center [132, 61] width 53 height 32
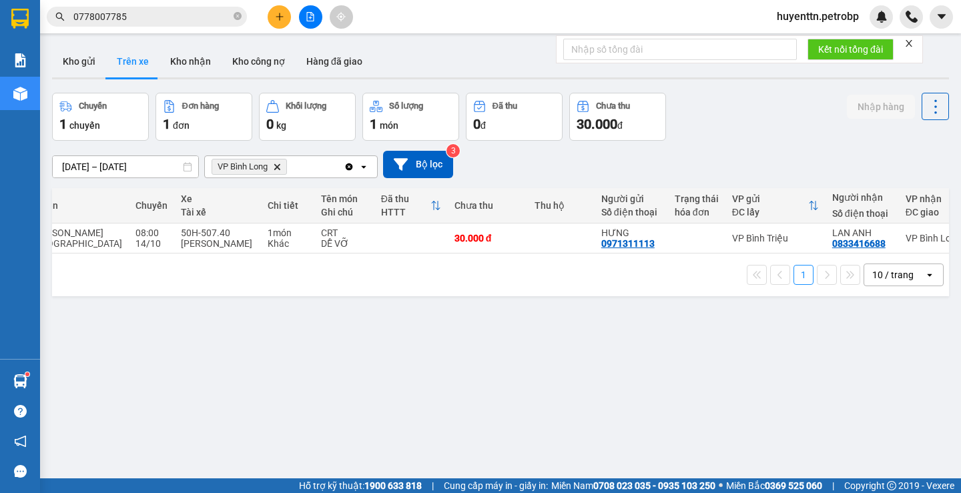
scroll to position [0, 184]
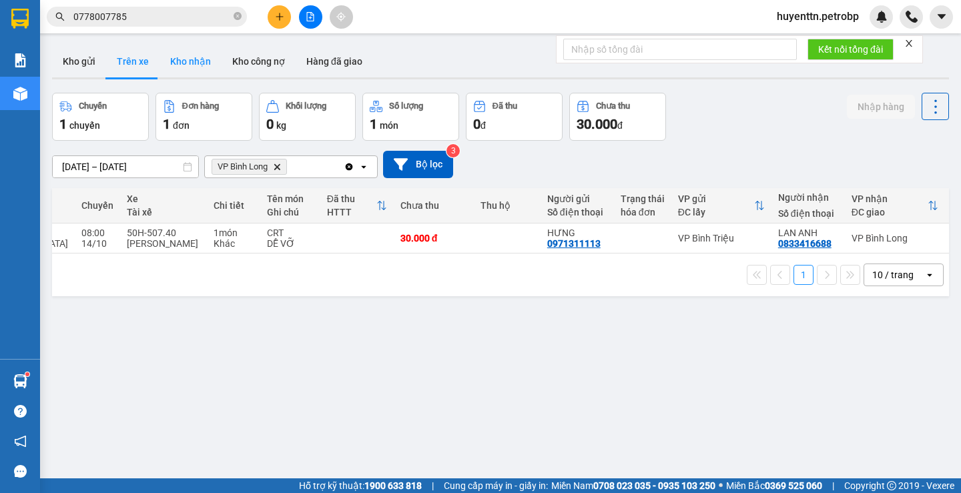
click at [180, 60] on button "Kho nhận" at bounding box center [191, 61] width 62 height 32
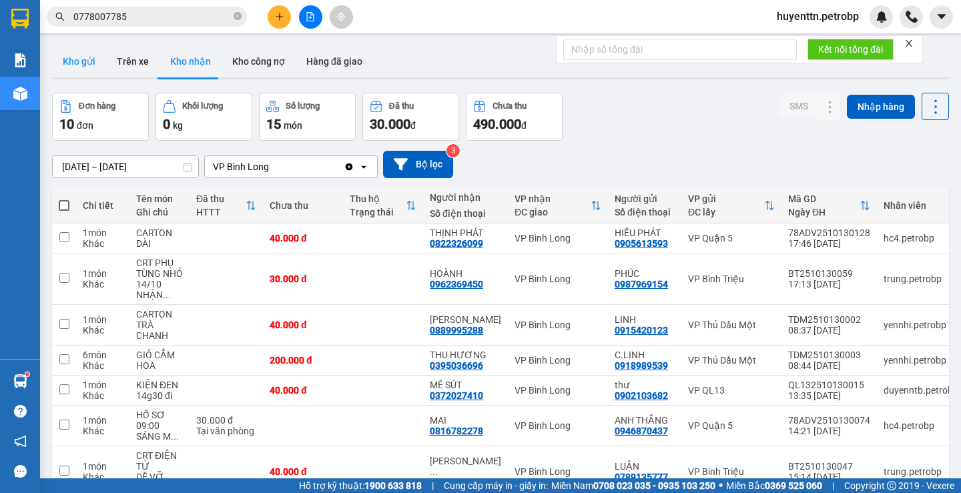
click at [89, 56] on button "Kho gửi" at bounding box center [79, 61] width 54 height 32
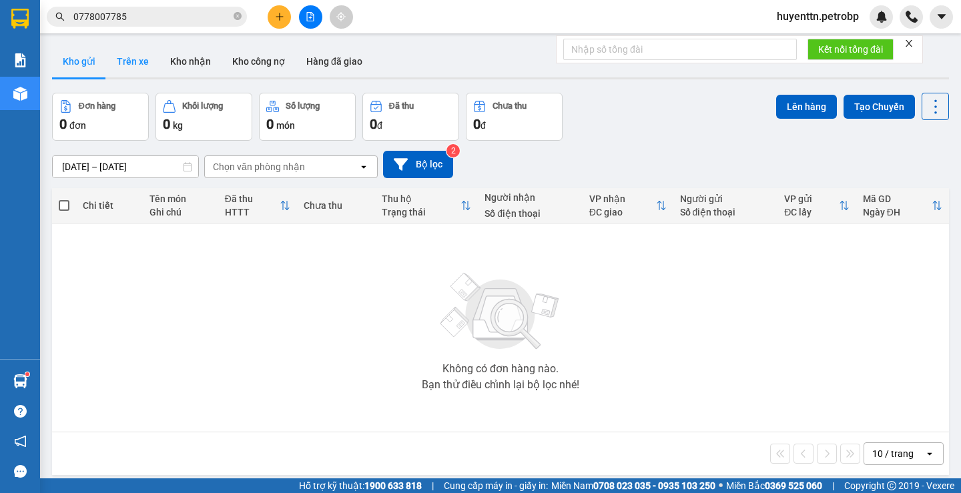
click at [122, 64] on button "Trên xe" at bounding box center [132, 61] width 53 height 32
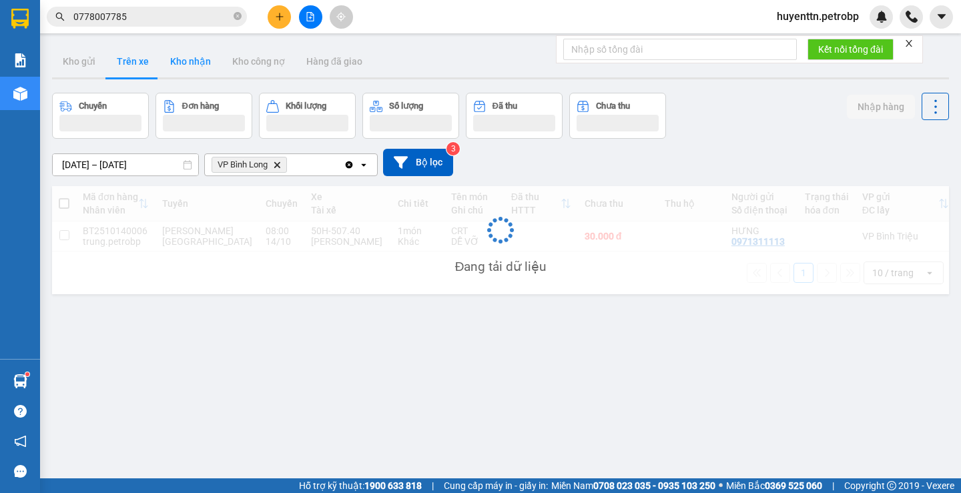
click at [188, 65] on button "Kho nhận" at bounding box center [191, 61] width 62 height 32
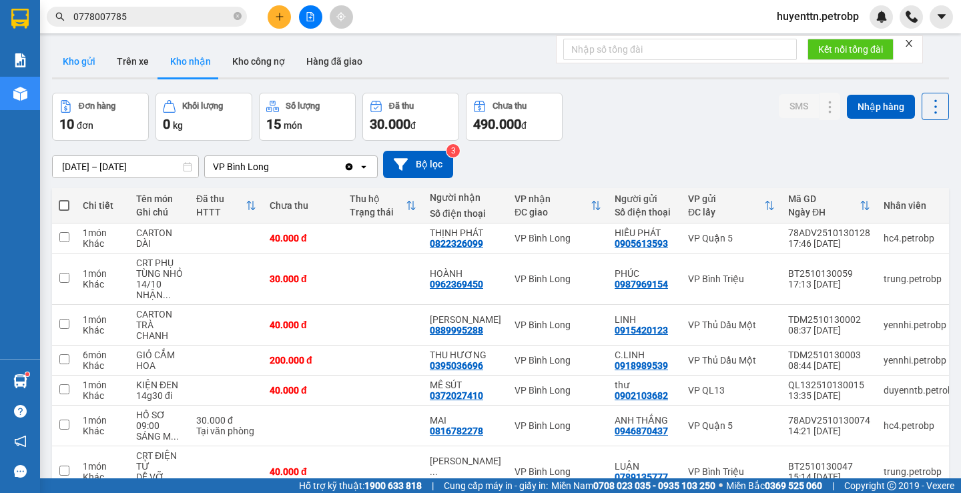
click at [69, 63] on button "Kho gửi" at bounding box center [79, 61] width 54 height 32
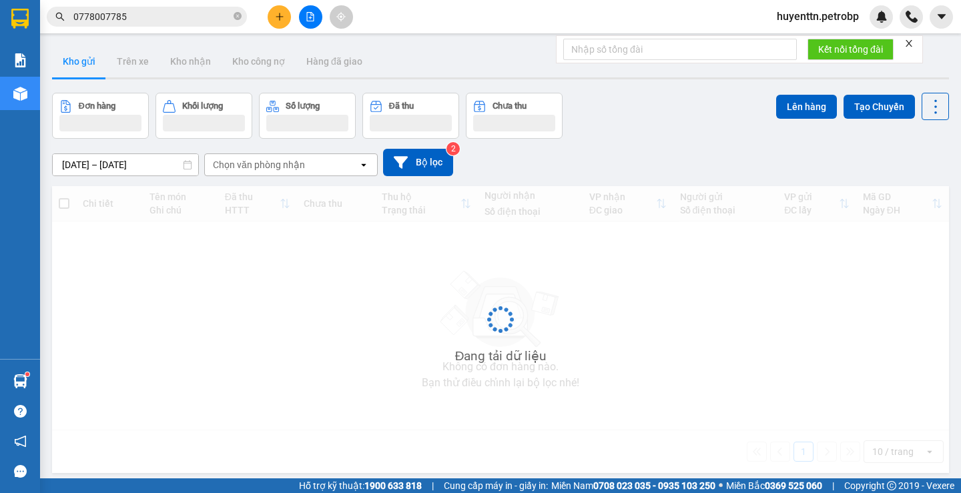
click at [69, 63] on button "Kho gửi" at bounding box center [79, 61] width 54 height 32
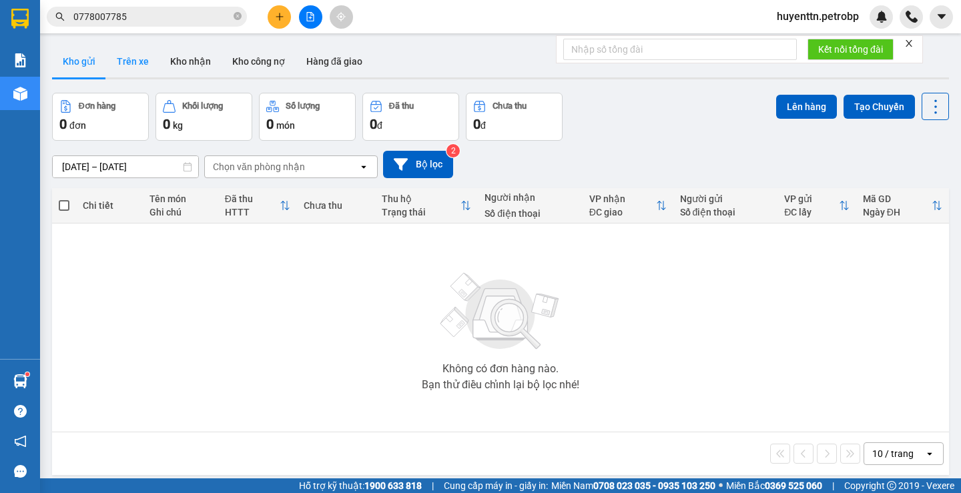
click at [128, 67] on button "Trên xe" at bounding box center [132, 61] width 53 height 32
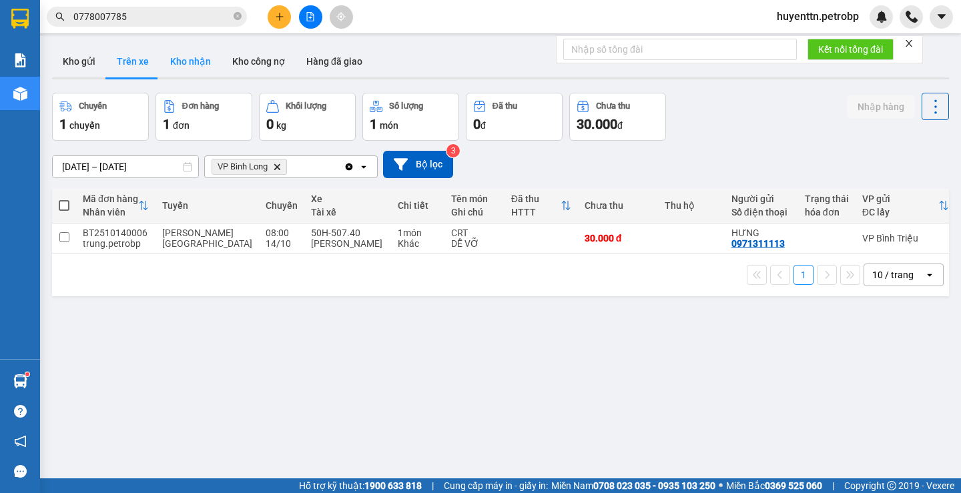
click at [174, 63] on button "Kho nhận" at bounding box center [191, 61] width 62 height 32
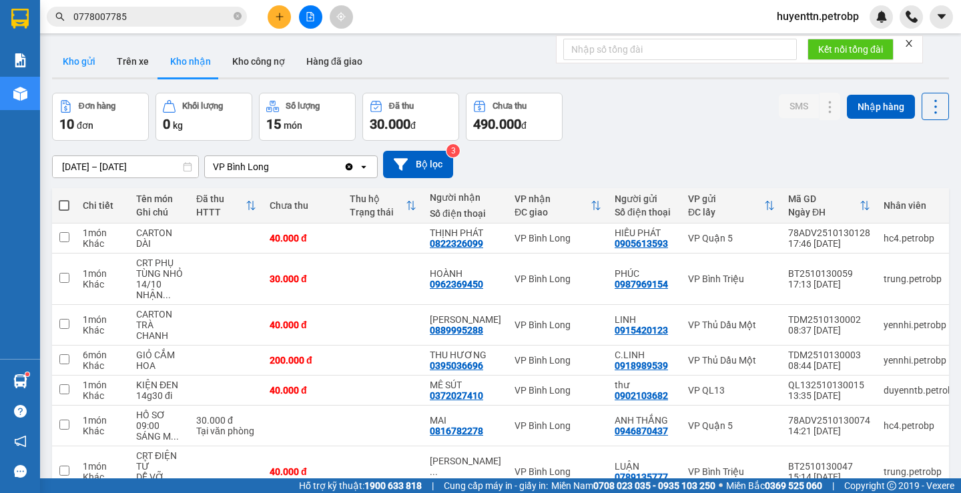
click at [78, 67] on button "Kho gửi" at bounding box center [79, 61] width 54 height 32
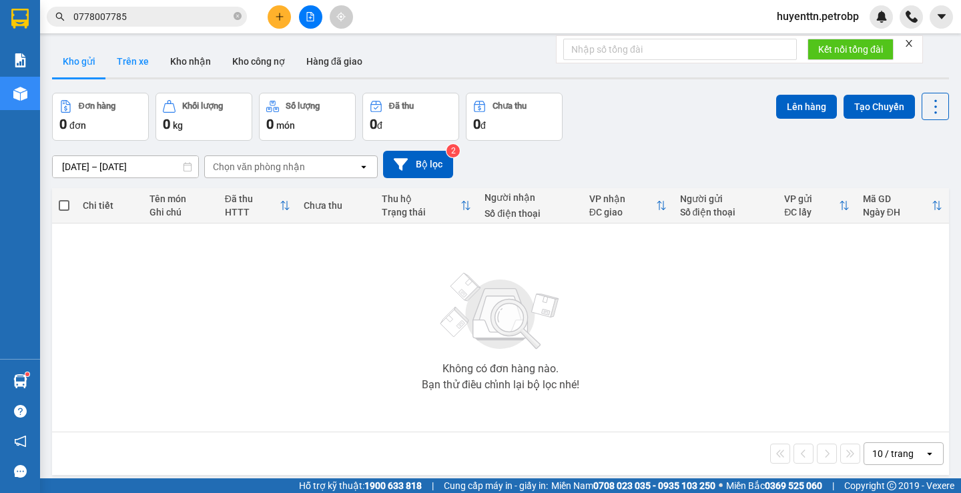
click at [117, 59] on button "Trên xe" at bounding box center [132, 61] width 53 height 32
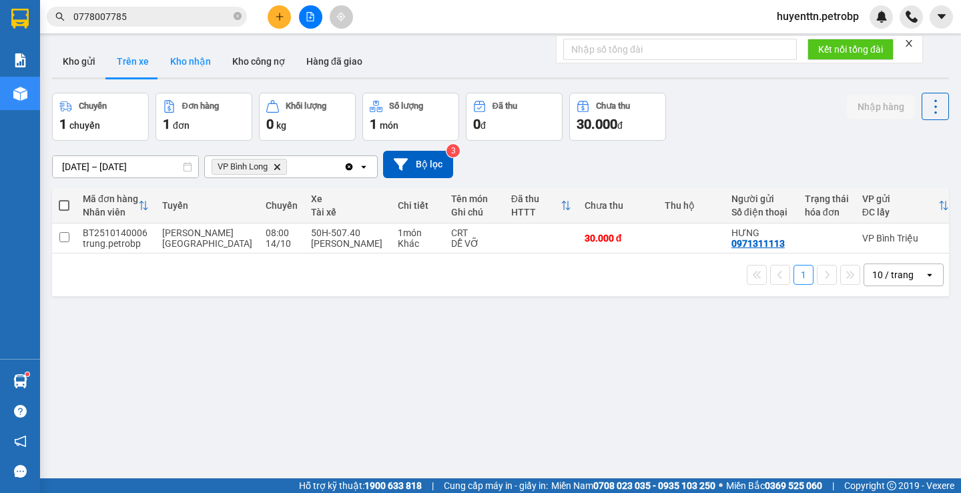
click at [183, 59] on button "Kho nhận" at bounding box center [191, 61] width 62 height 32
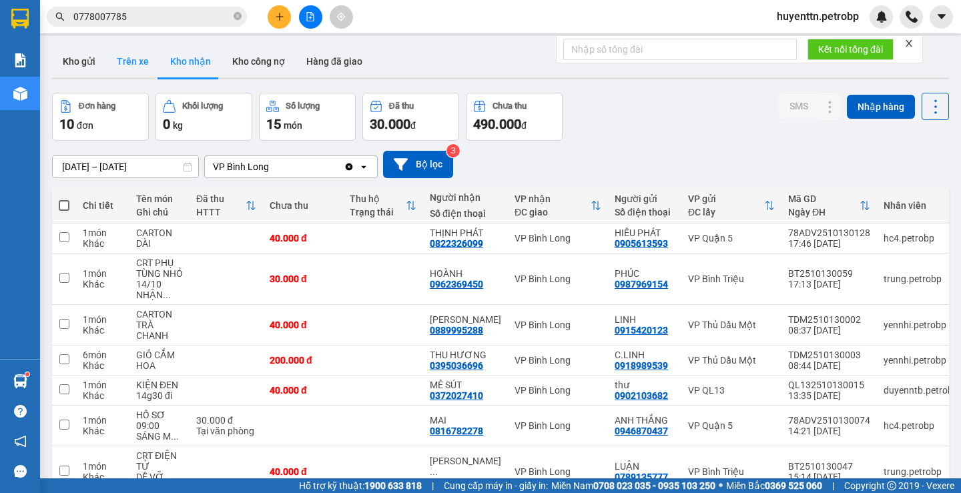
click at [123, 55] on button "Trên xe" at bounding box center [132, 61] width 53 height 32
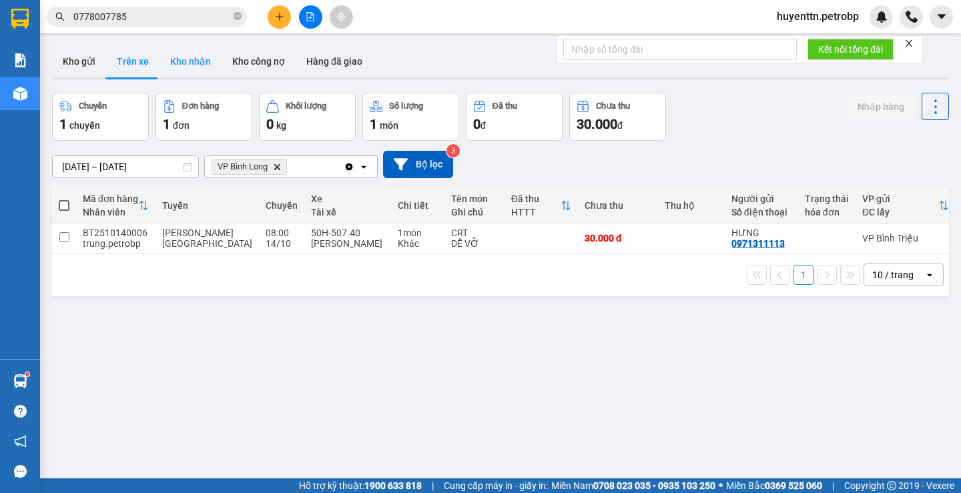
click at [208, 65] on button "Kho nhận" at bounding box center [191, 61] width 62 height 32
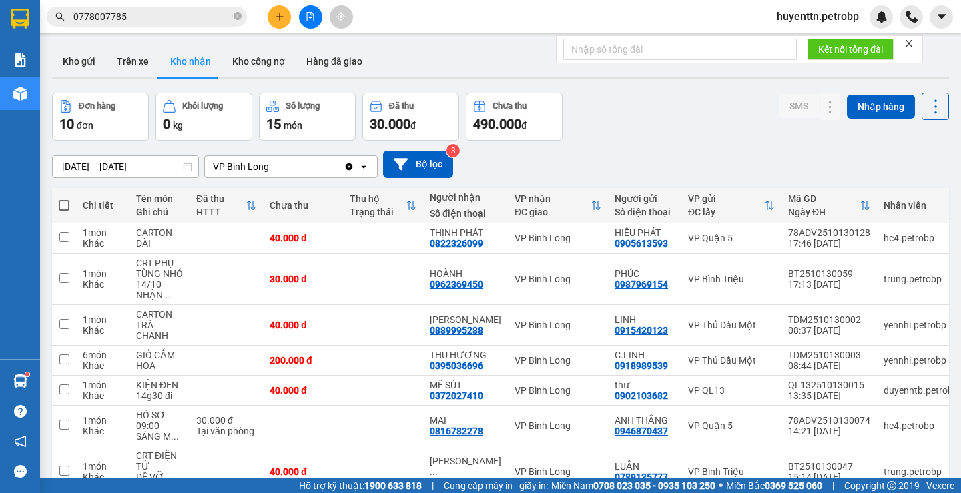
scroll to position [134, 0]
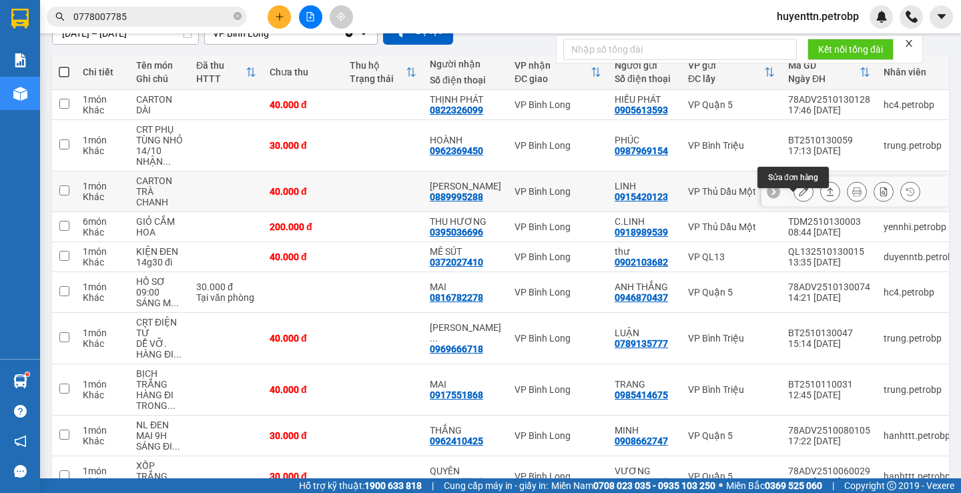
click at [794, 204] on button at bounding box center [803, 191] width 19 height 23
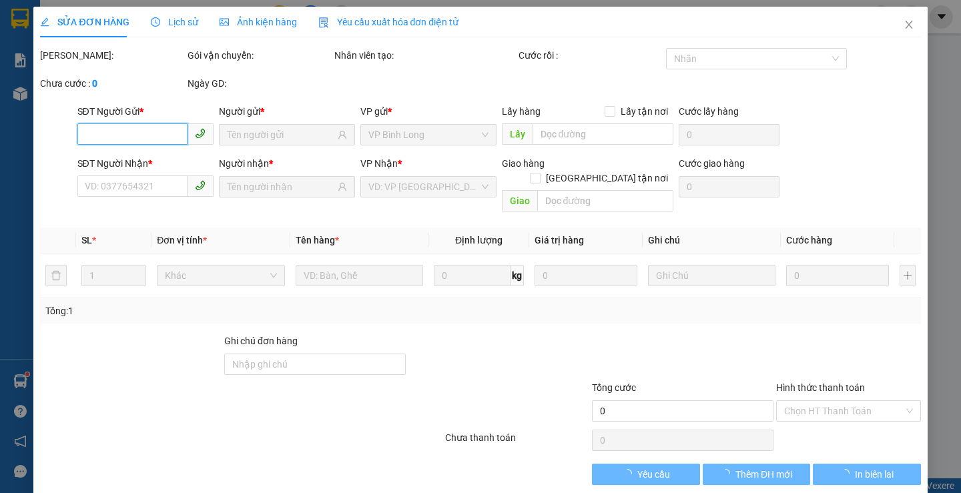
scroll to position [3, 0]
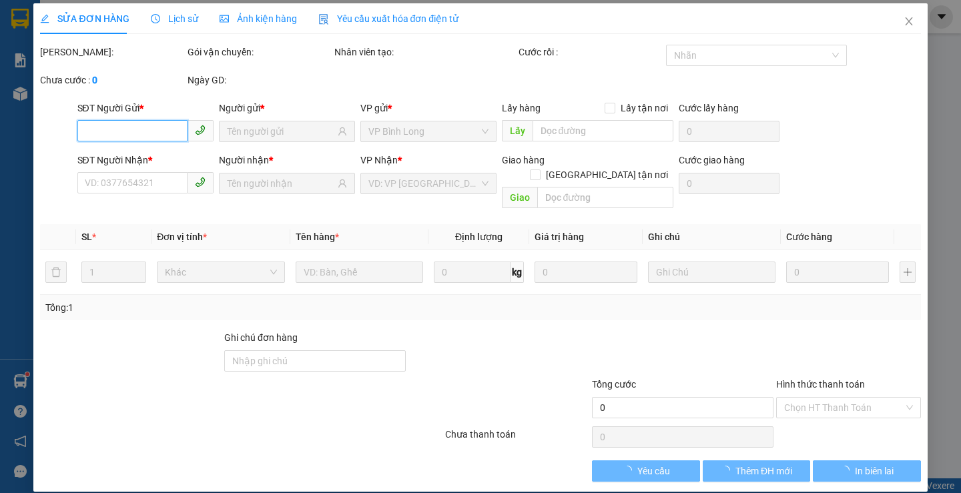
type input "0915420123"
type input "LINH"
type input "0889995288"
type input "NGUYỆT VŨ"
type input "40.000"
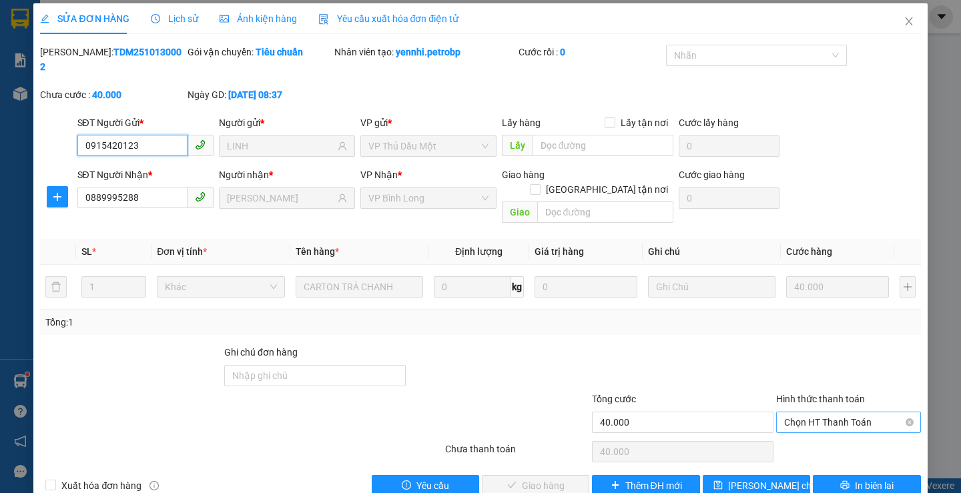
click at [804, 413] on span "Chọn HT Thanh Toán" at bounding box center [848, 423] width 129 height 20
click at [796, 417] on div "Tại văn phòng" at bounding box center [840, 420] width 127 height 15
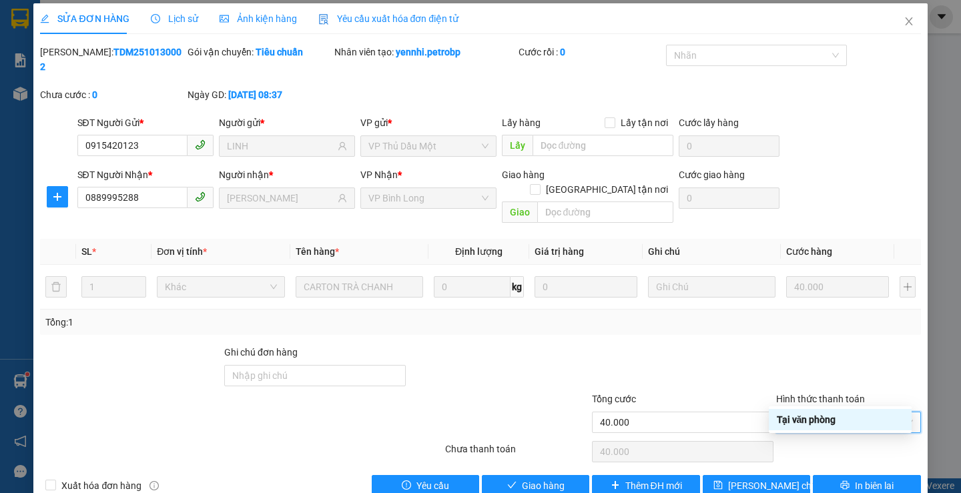
type input "0"
click at [547, 479] on span "Giao hàng" at bounding box center [543, 486] width 43 height 15
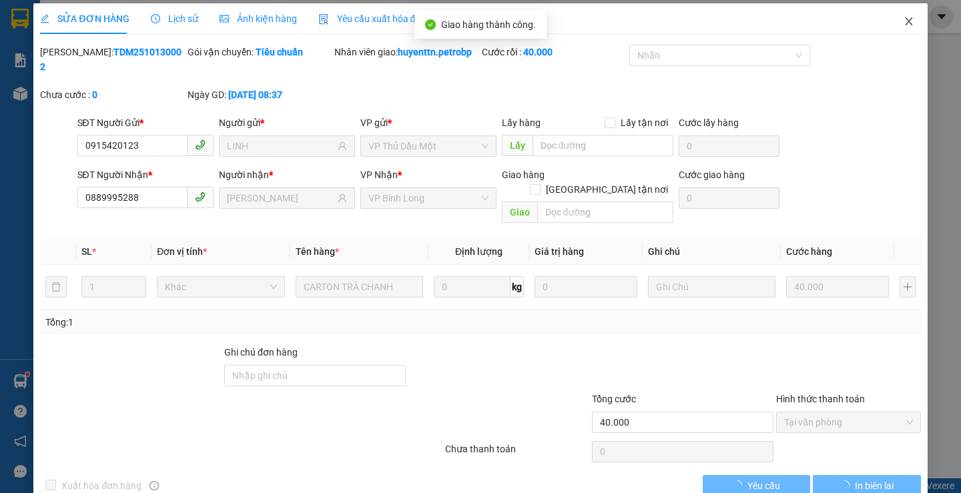
scroll to position [0, 0]
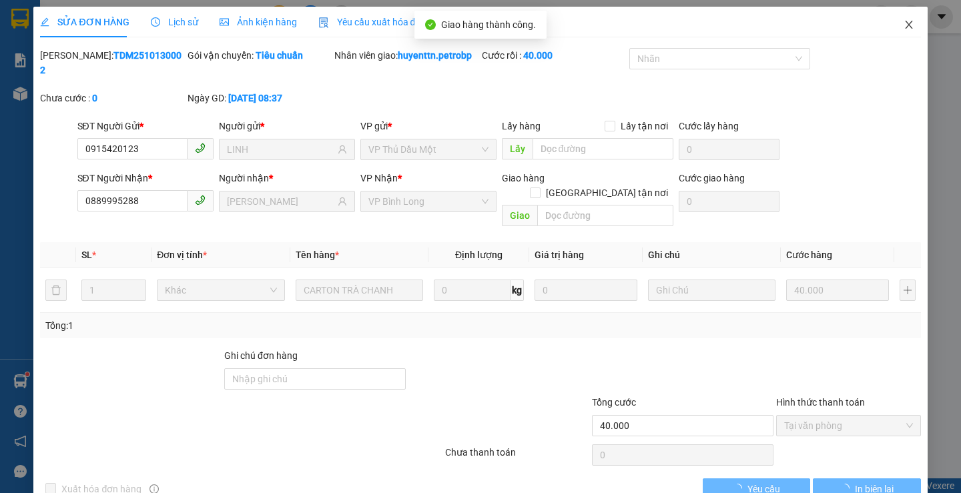
click at [904, 23] on icon "close" at bounding box center [909, 24] width 11 height 11
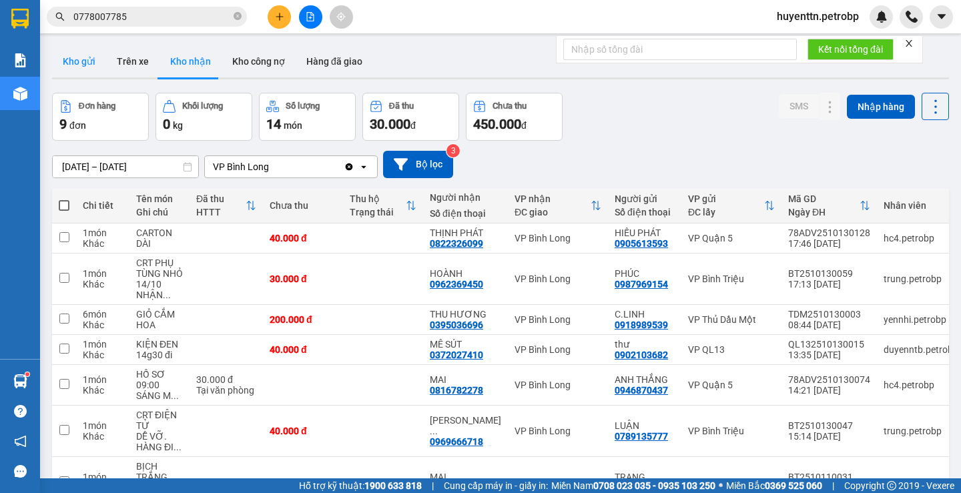
click at [75, 73] on button "Kho gửi" at bounding box center [79, 61] width 54 height 32
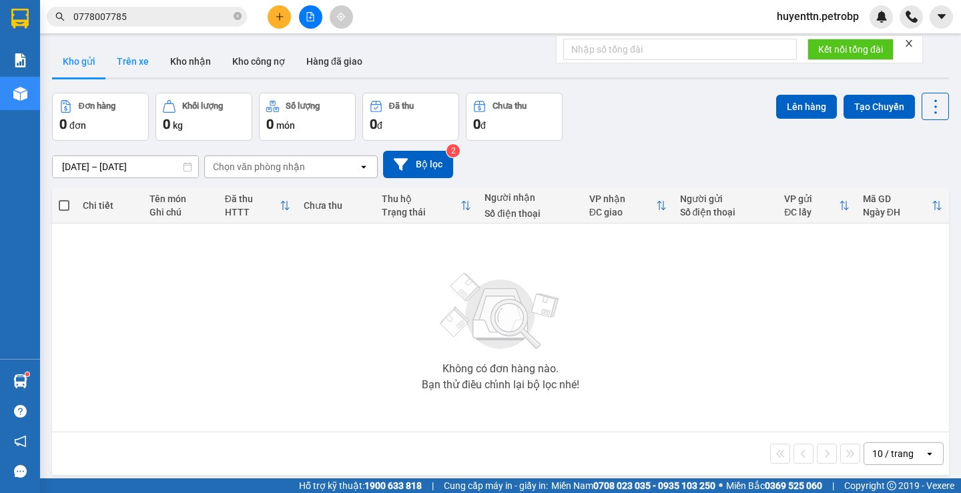
click at [127, 66] on button "Trên xe" at bounding box center [132, 61] width 53 height 32
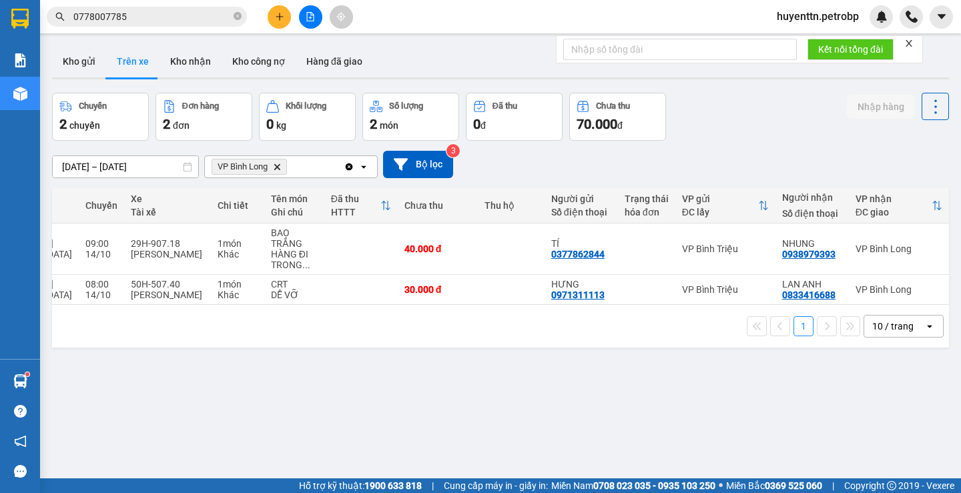
scroll to position [0, 176]
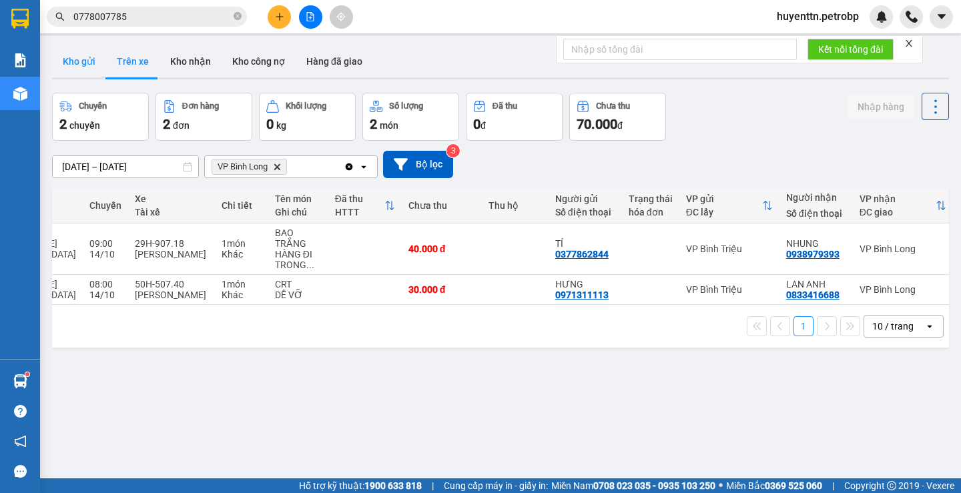
click at [83, 74] on button "Kho gửi" at bounding box center [79, 61] width 54 height 32
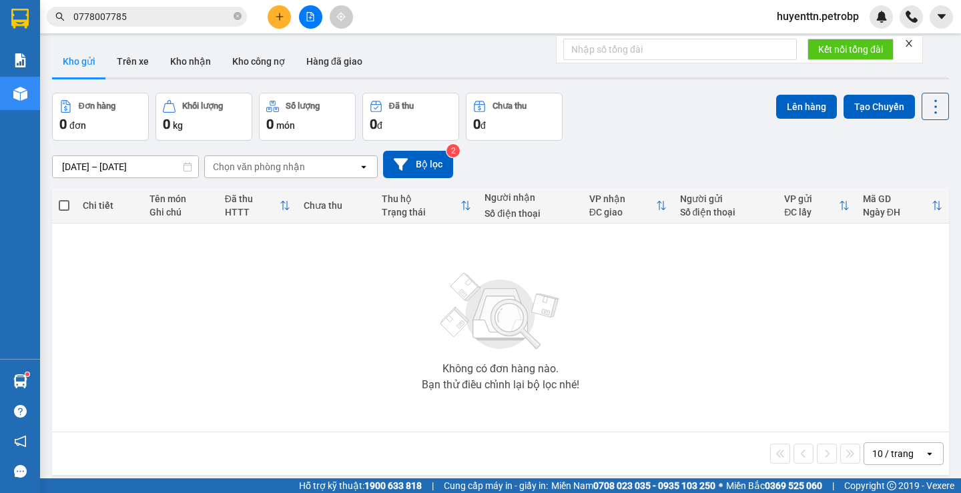
drag, startPoint x: 110, startPoint y: 71, endPoint x: 156, endPoint y: 79, distance: 46.1
click at [111, 71] on button "Trên xe" at bounding box center [132, 61] width 53 height 32
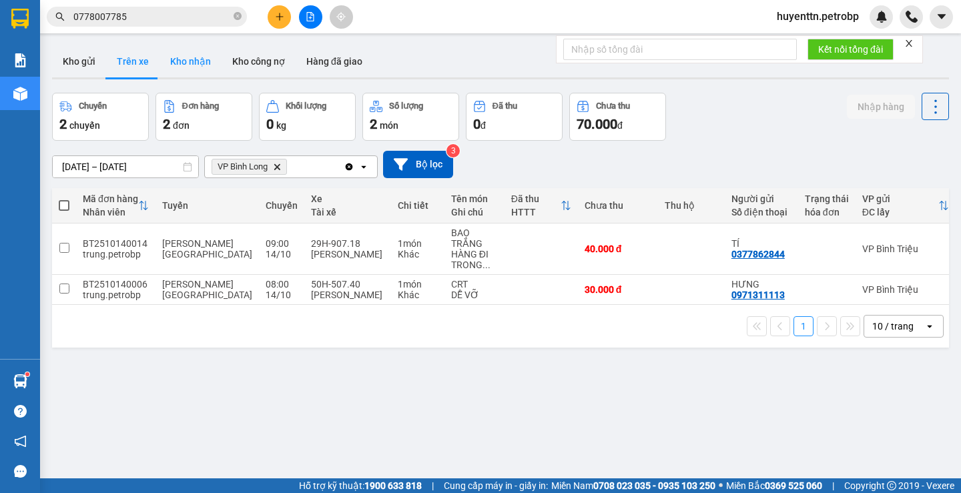
click at [199, 58] on button "Kho nhận" at bounding box center [191, 61] width 62 height 32
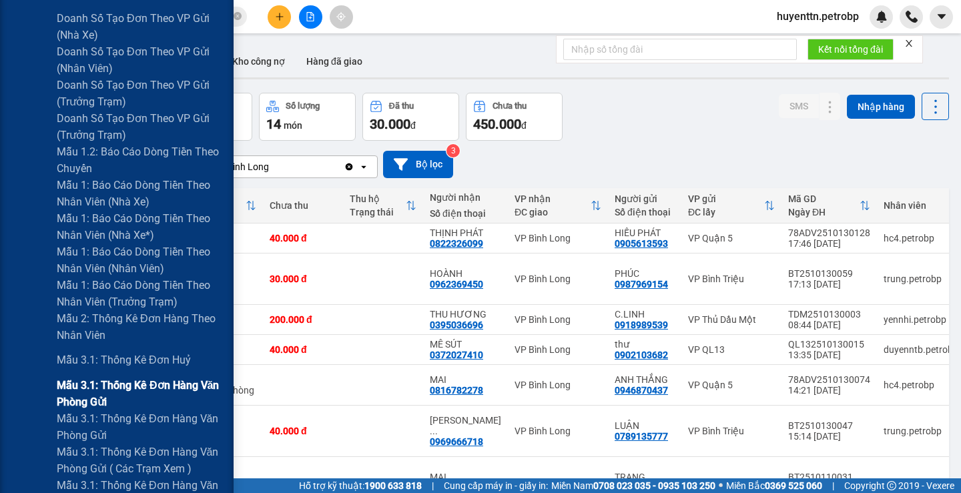
scroll to position [668, 0]
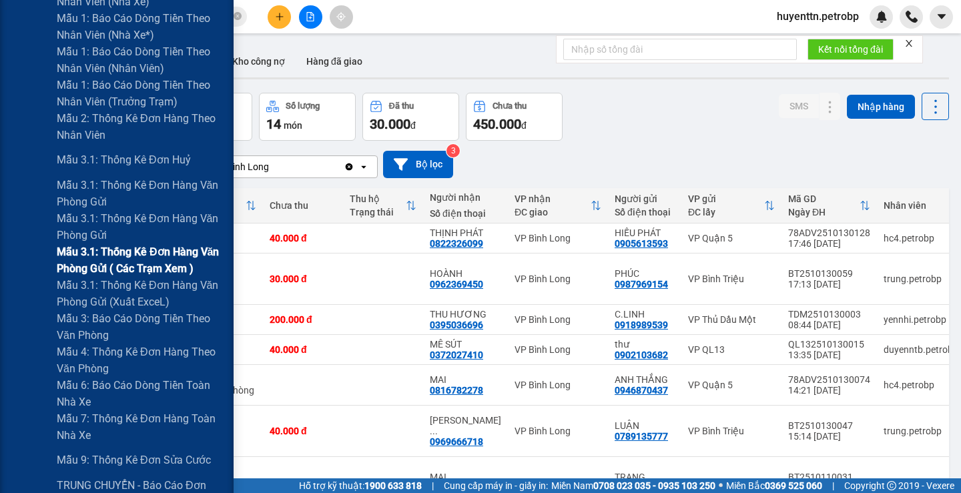
click at [154, 268] on span "Mẫu 3.1: Thống kê đơn hàng văn phòng gửi ( các trạm xem )" at bounding box center [140, 260] width 167 height 33
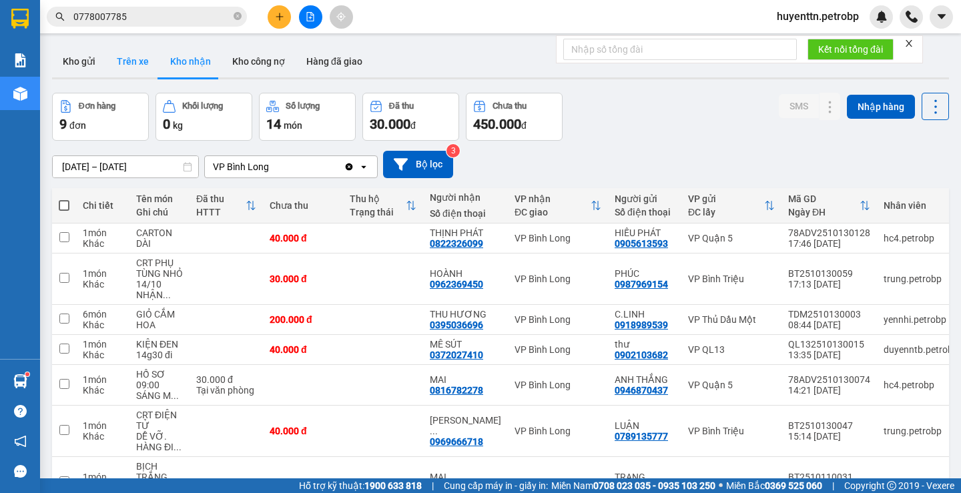
click at [134, 65] on button "Trên xe" at bounding box center [132, 61] width 53 height 32
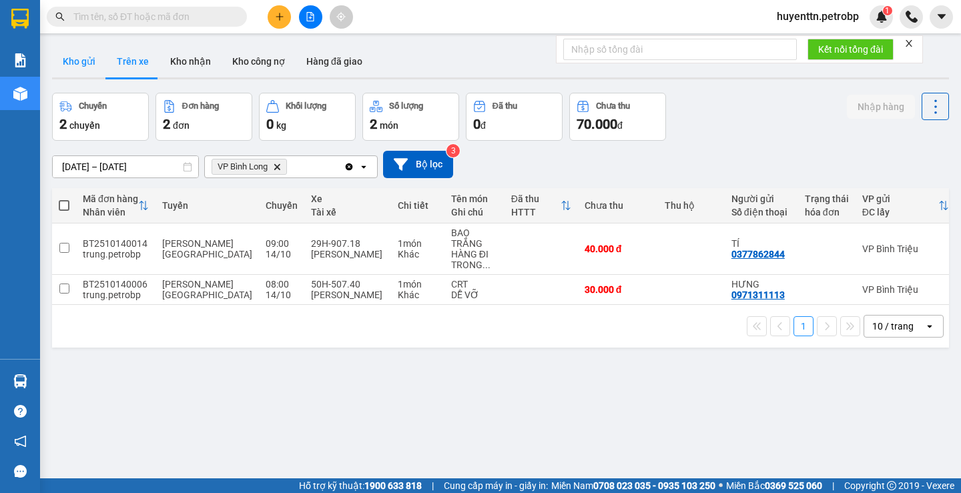
click at [95, 65] on button "Kho gửi" at bounding box center [79, 61] width 54 height 32
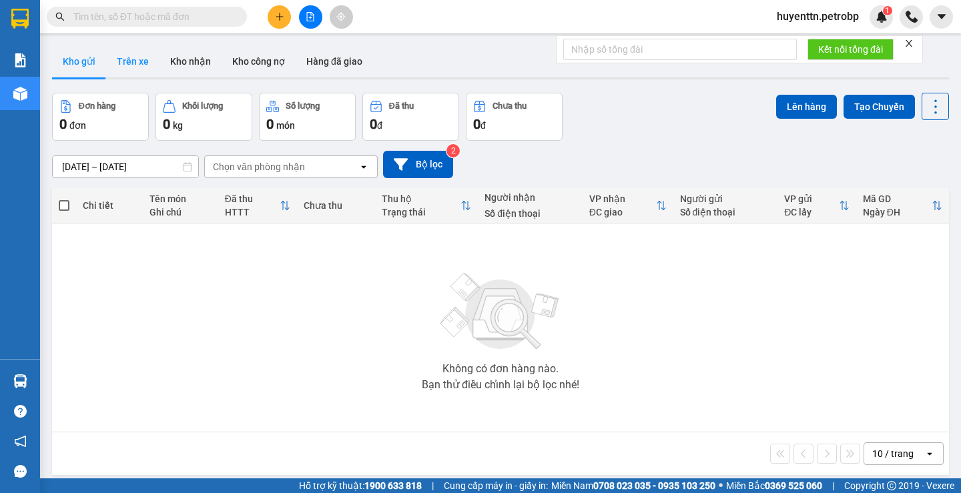
click at [127, 65] on button "Trên xe" at bounding box center [132, 61] width 53 height 32
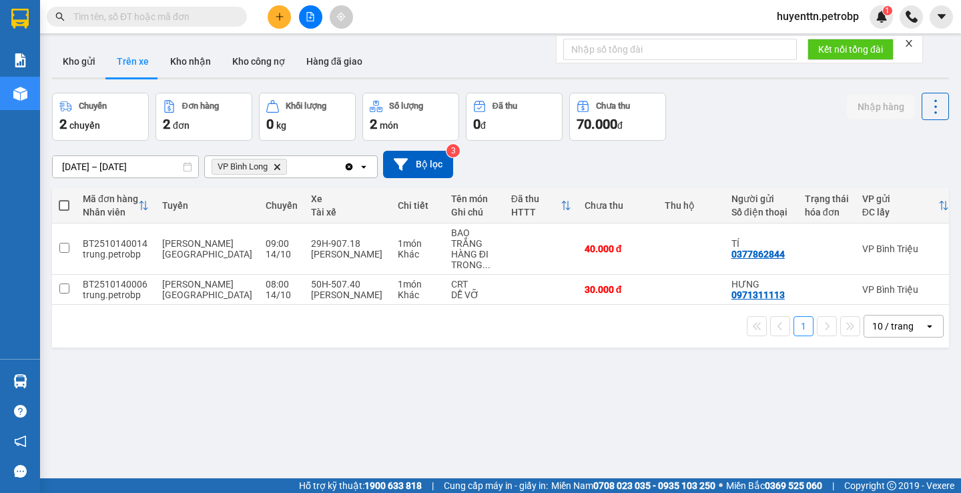
click at [184, 19] on input "text" at bounding box center [152, 16] width 158 height 15
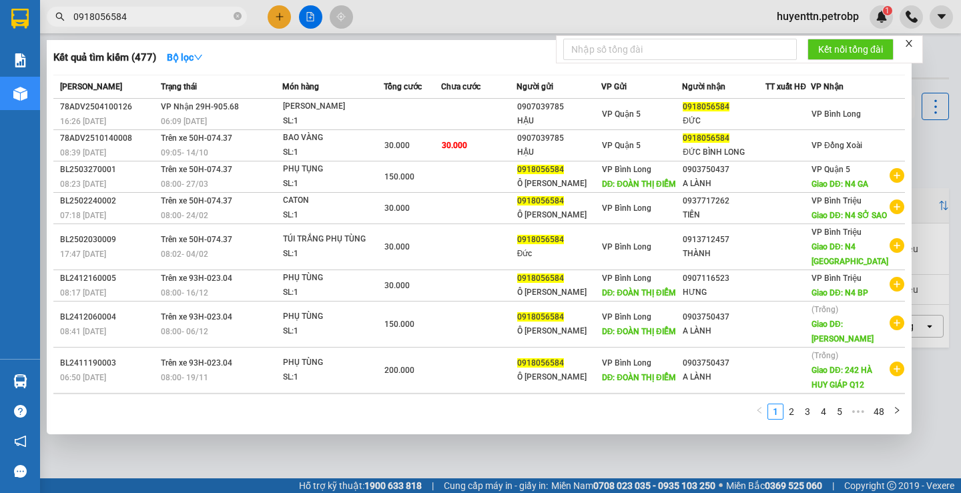
scroll to position [105, 0]
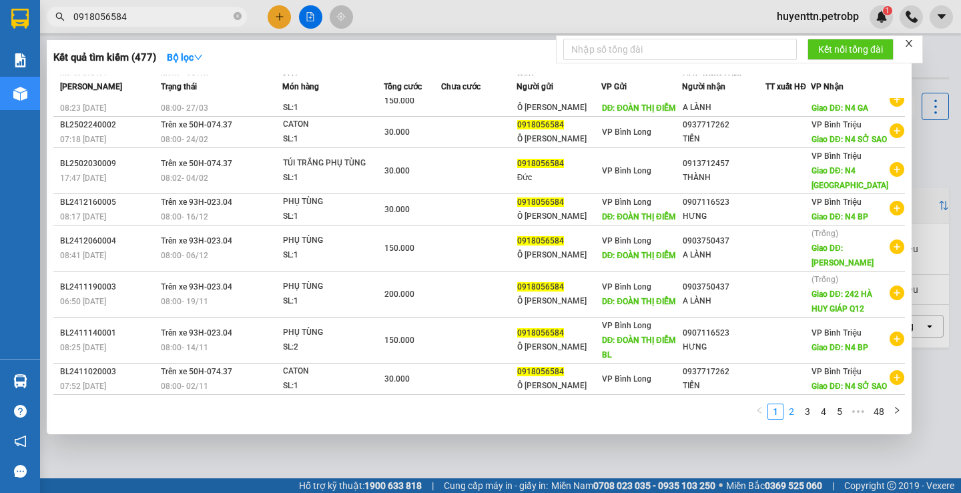
type input "0918056584"
click at [788, 411] on link "2" at bounding box center [791, 412] width 15 height 15
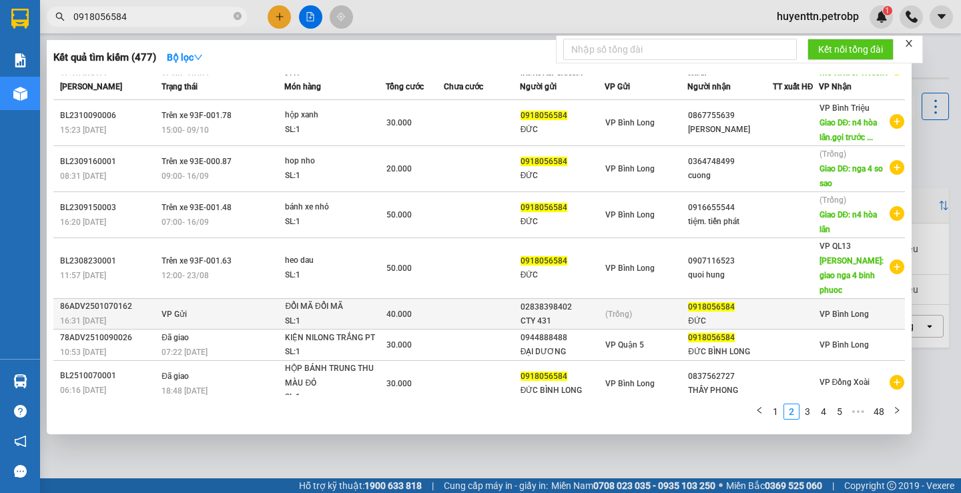
scroll to position [134, 0]
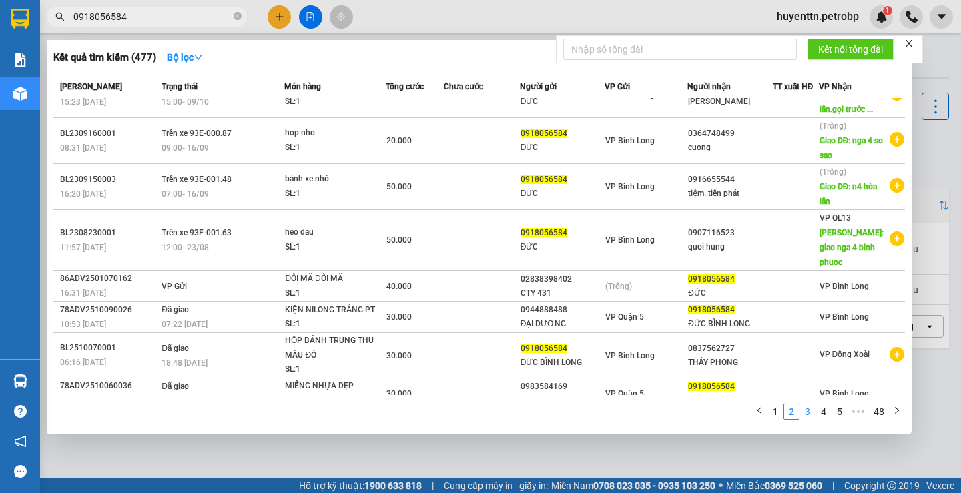
click at [813, 414] on link "3" at bounding box center [807, 412] width 15 height 15
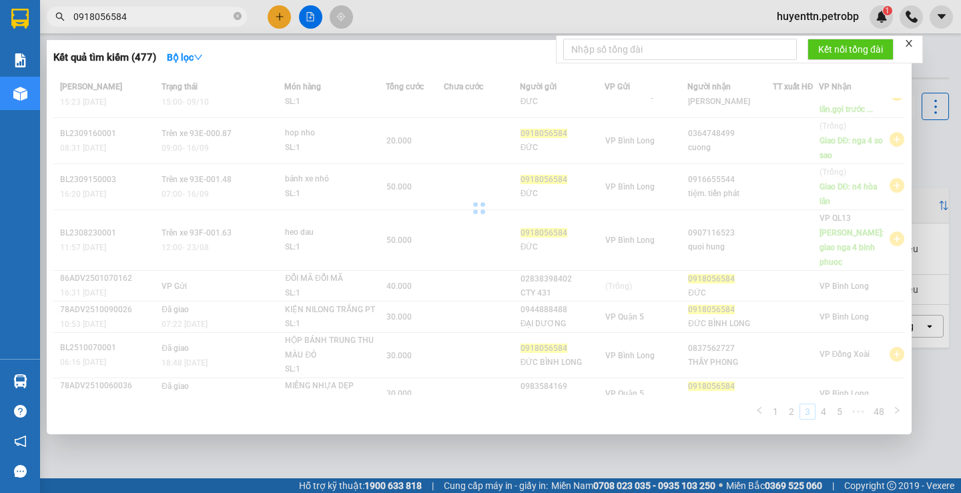
scroll to position [31, 0]
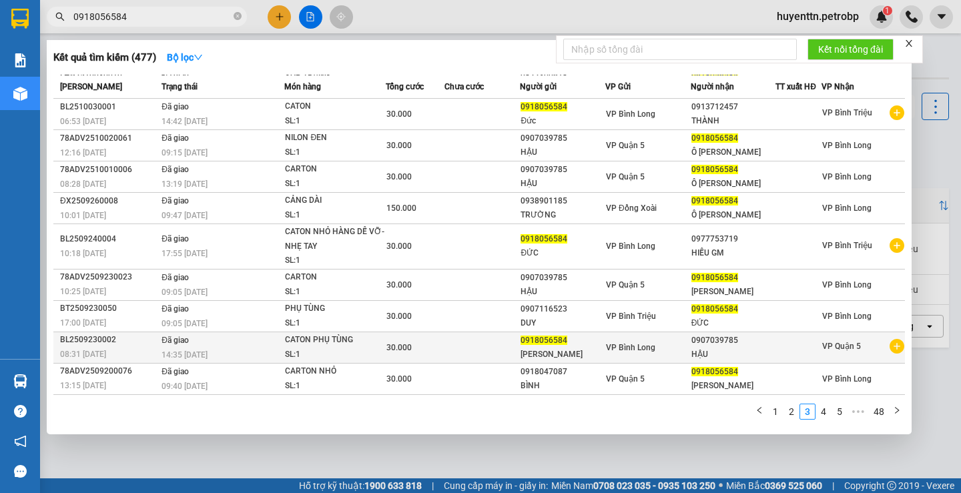
click at [890, 345] on icon "plus-circle" at bounding box center [897, 346] width 15 height 15
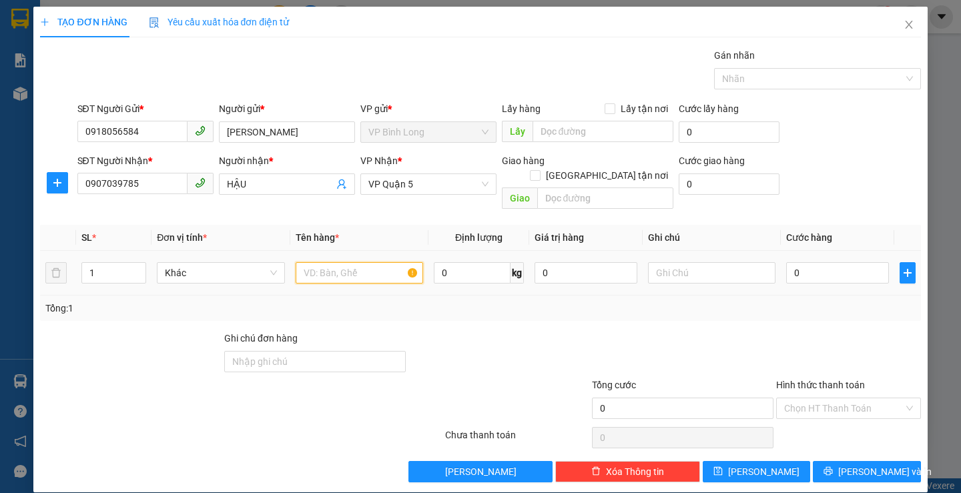
click at [330, 262] on input "text" at bounding box center [359, 272] width 127 height 21
type input "CATON NHẸ TAY"
click at [825, 262] on input "0" at bounding box center [837, 272] width 103 height 21
type input "3"
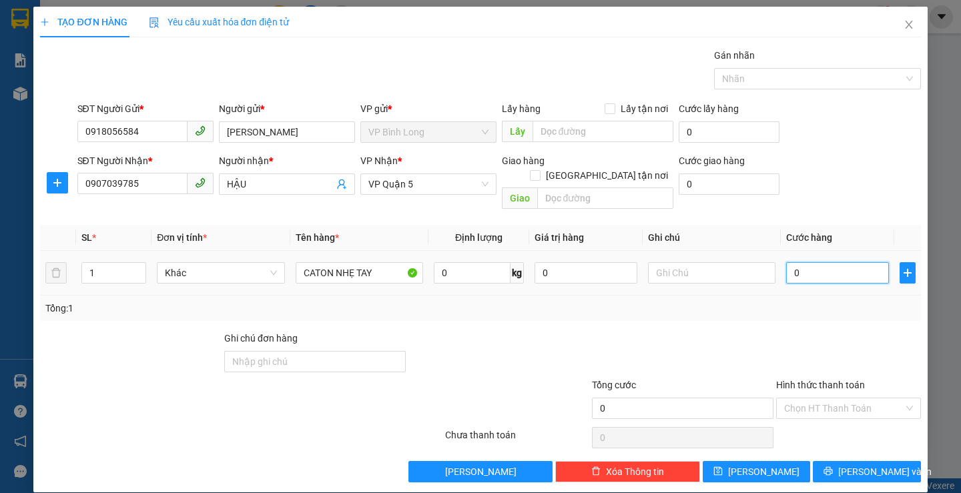
type input "3"
type input "30"
type input "300"
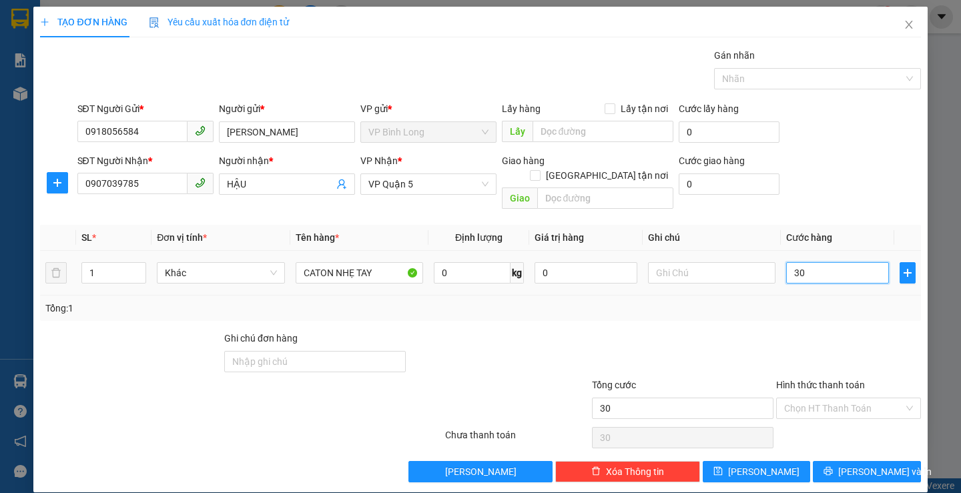
type input "300"
type input "3.000"
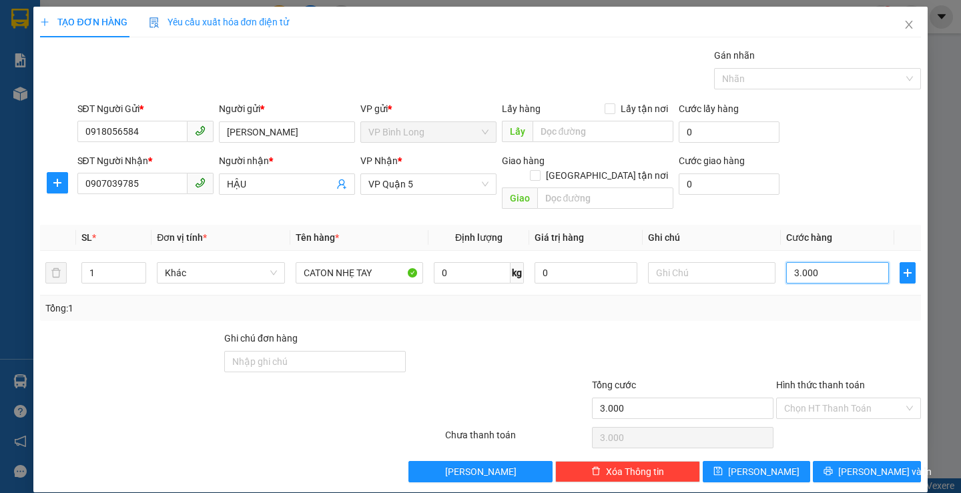
type input "30.000"
click at [814, 399] on input "Hình thức thanh toán" at bounding box center [843, 409] width 119 height 20
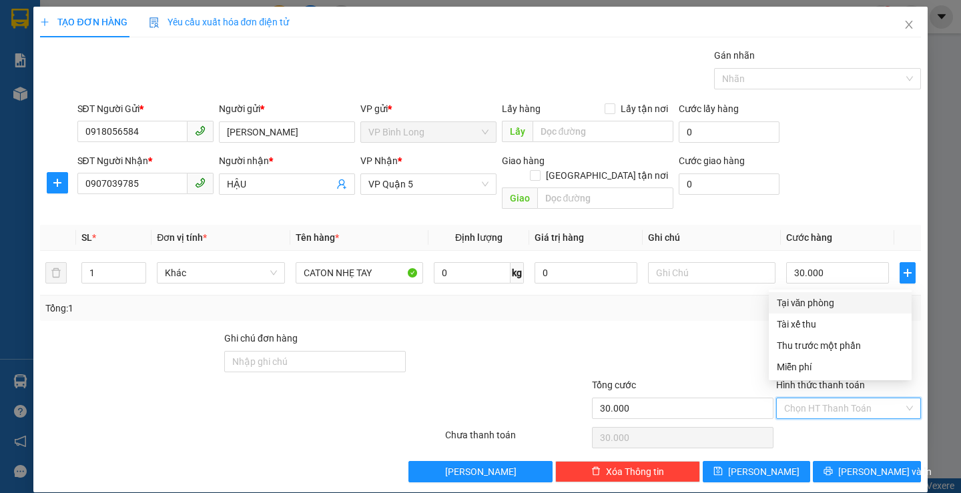
click at [808, 299] on div "Tại văn phòng" at bounding box center [840, 303] width 127 height 15
type input "0"
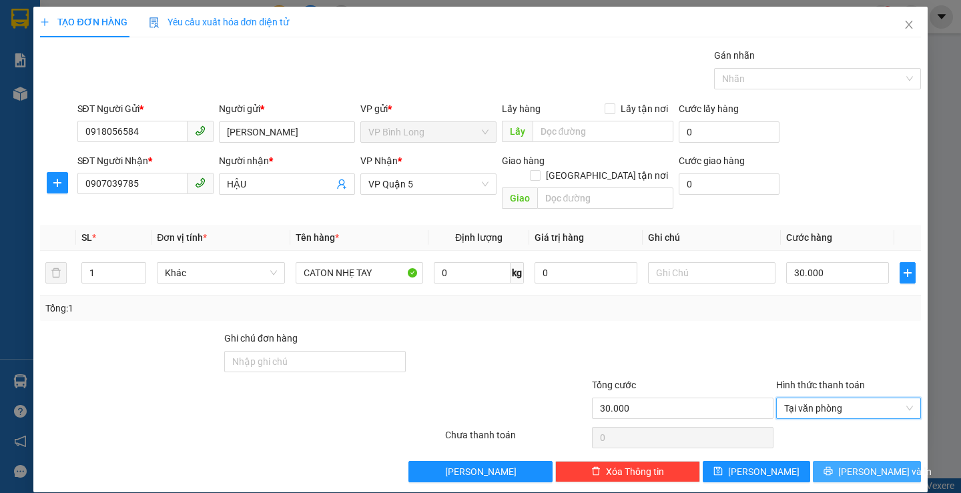
click at [833, 467] on icon "printer" at bounding box center [828, 471] width 9 height 9
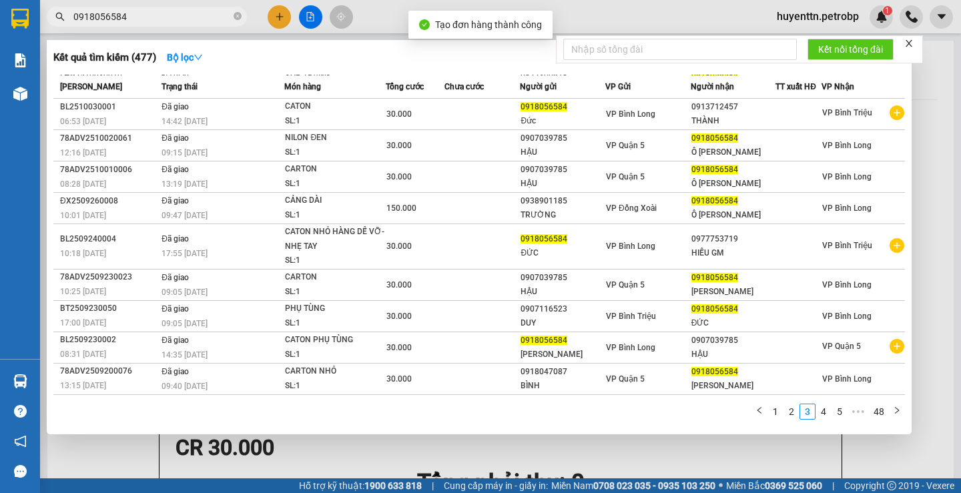
click at [490, 19] on span "Tạo đơn hàng thành công" at bounding box center [488, 24] width 107 height 11
click at [557, 11] on div at bounding box center [480, 246] width 961 height 493
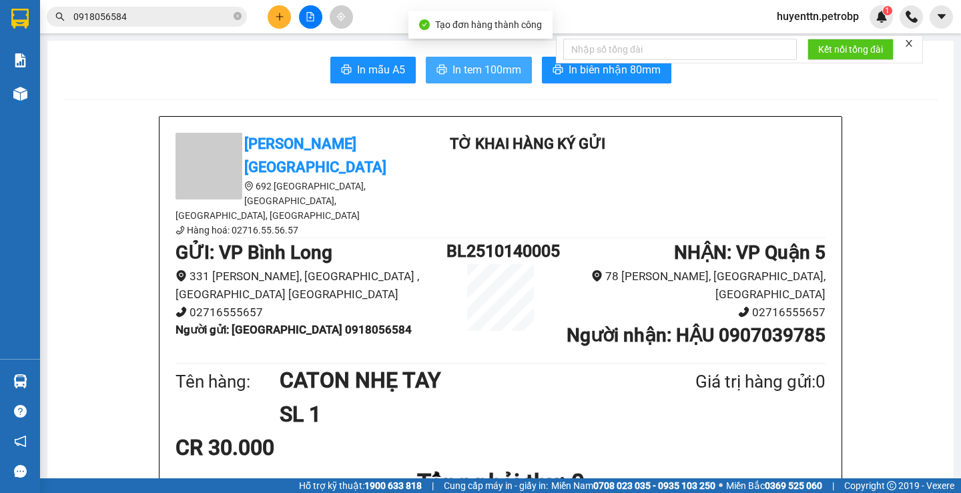
click at [478, 71] on span "In tem 100mm" at bounding box center [487, 69] width 69 height 17
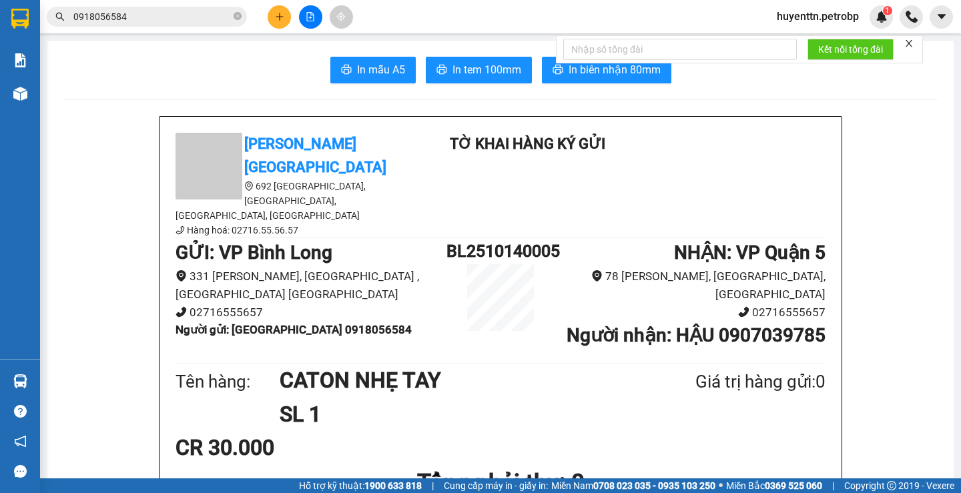
scroll to position [67, 0]
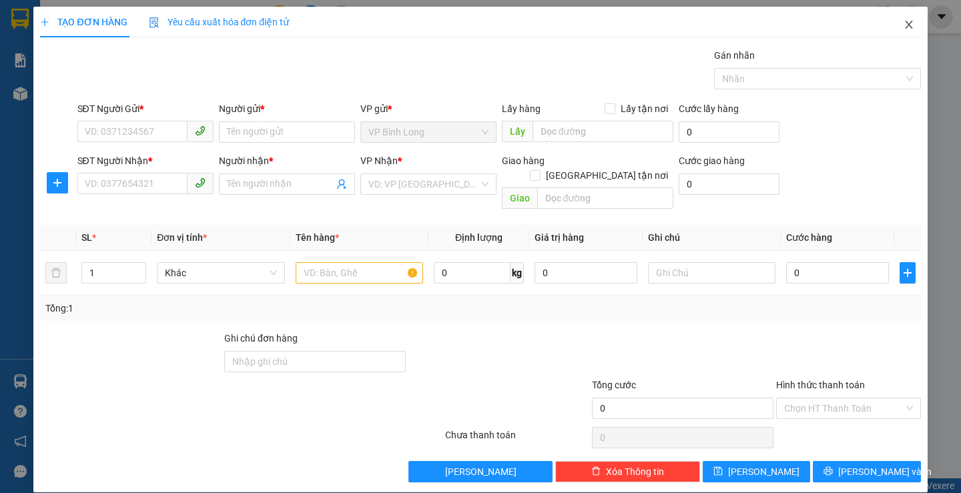
click at [904, 25] on icon "close" at bounding box center [909, 24] width 11 height 11
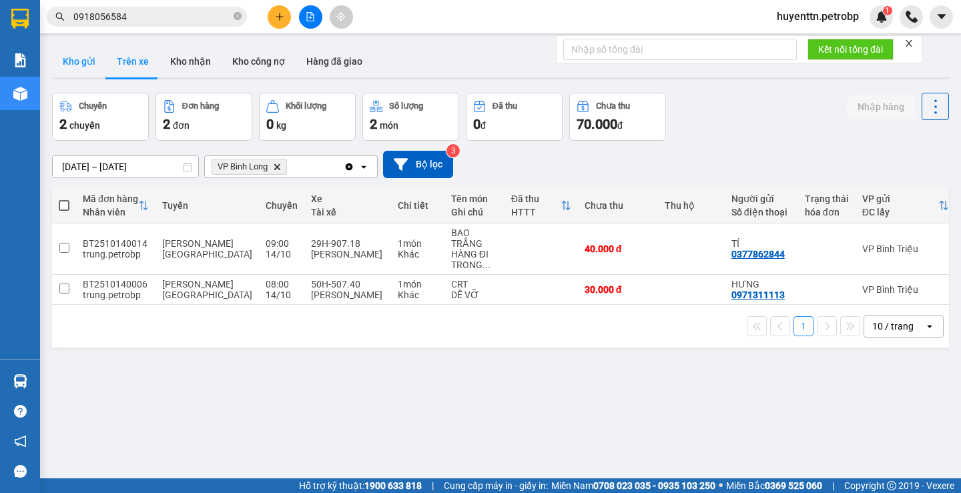
click at [91, 71] on button "Kho gửi" at bounding box center [79, 61] width 54 height 32
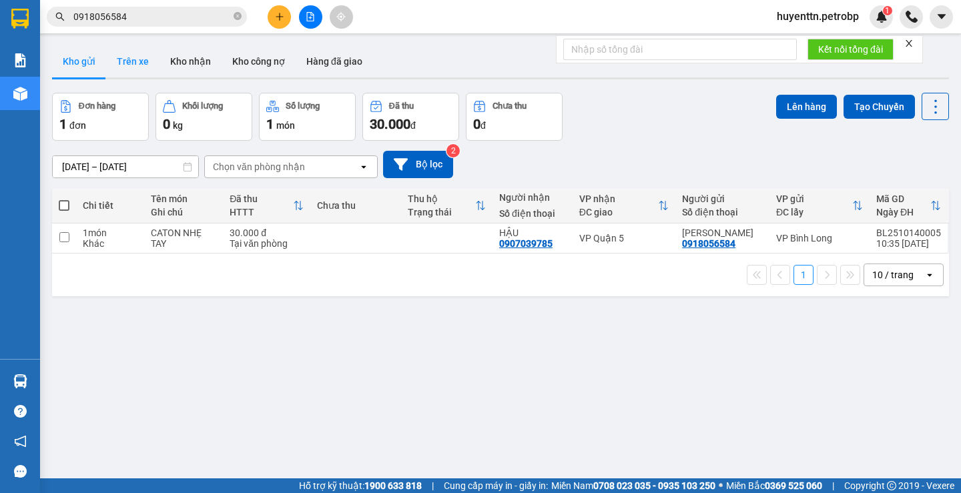
click at [112, 67] on button "Trên xe" at bounding box center [132, 61] width 53 height 32
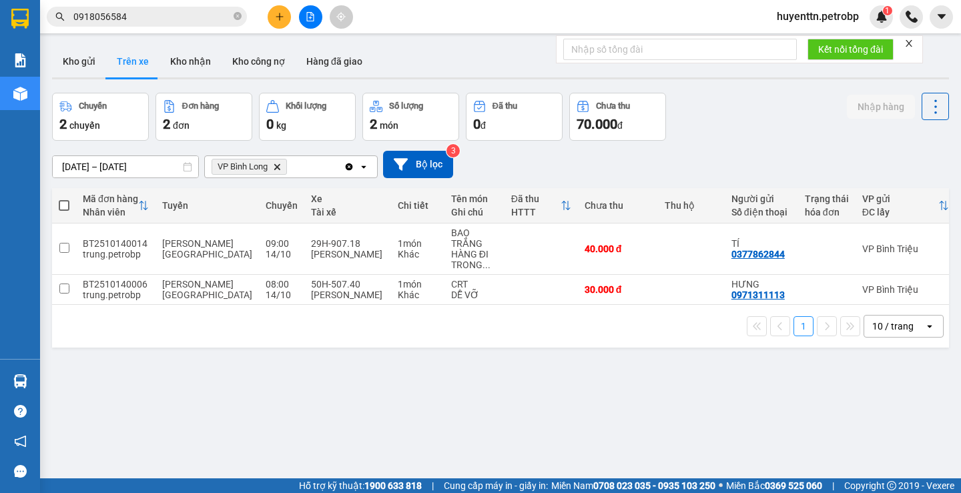
scroll to position [0, 203]
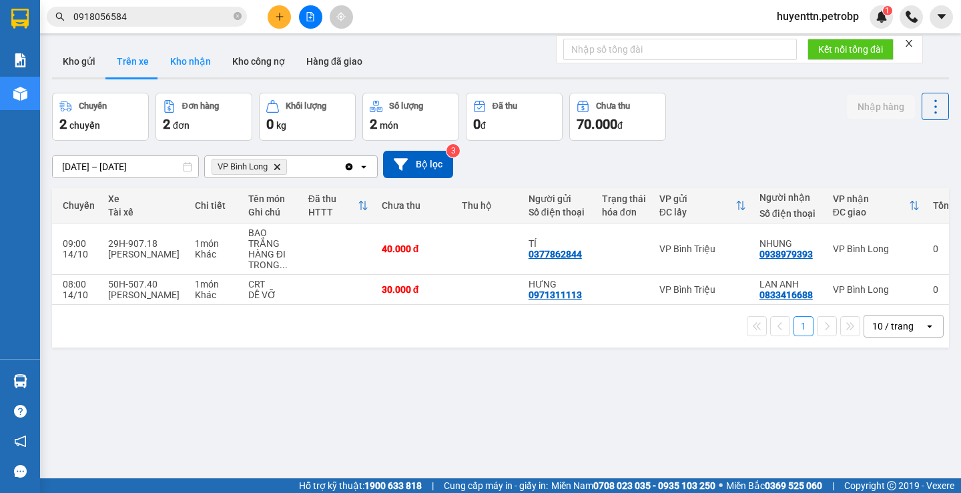
click at [193, 49] on button "Kho nhận" at bounding box center [191, 61] width 62 height 32
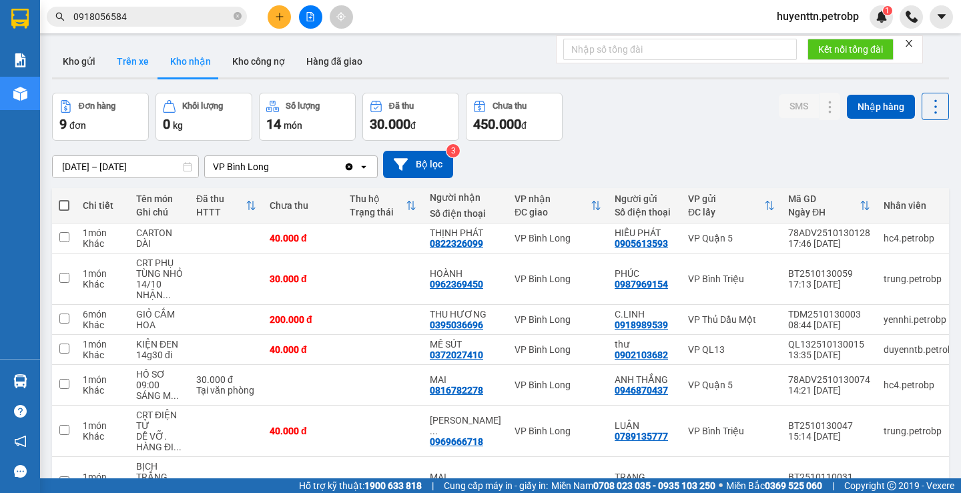
click at [154, 73] on button "Trên xe" at bounding box center [132, 61] width 53 height 32
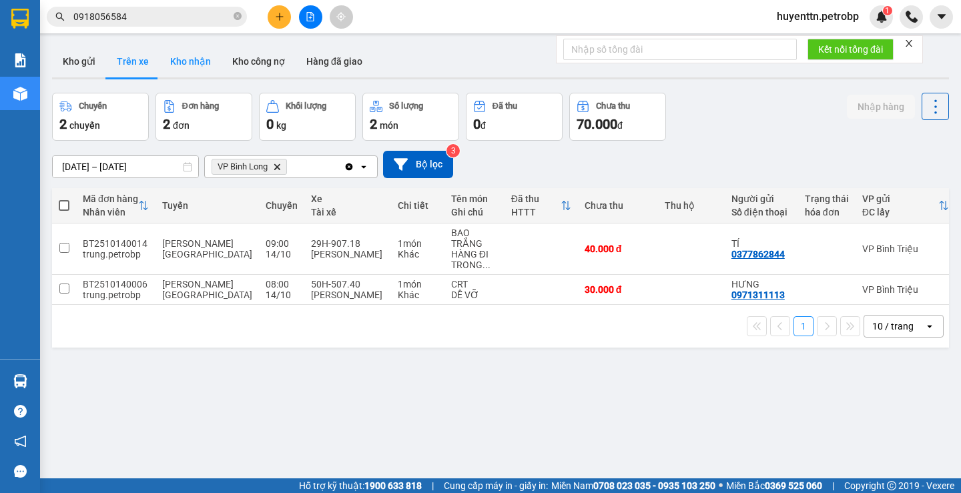
click at [202, 69] on button "Kho nhận" at bounding box center [191, 61] width 62 height 32
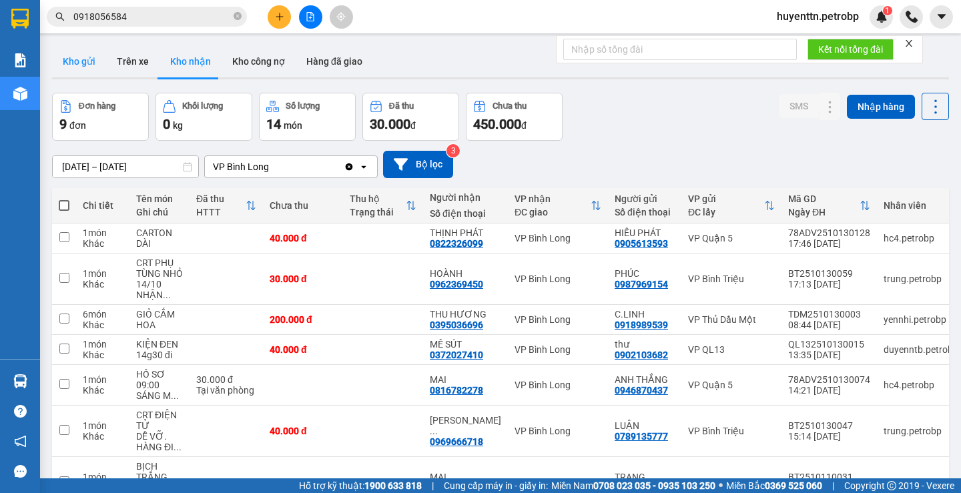
click at [90, 65] on button "Kho gửi" at bounding box center [79, 61] width 54 height 32
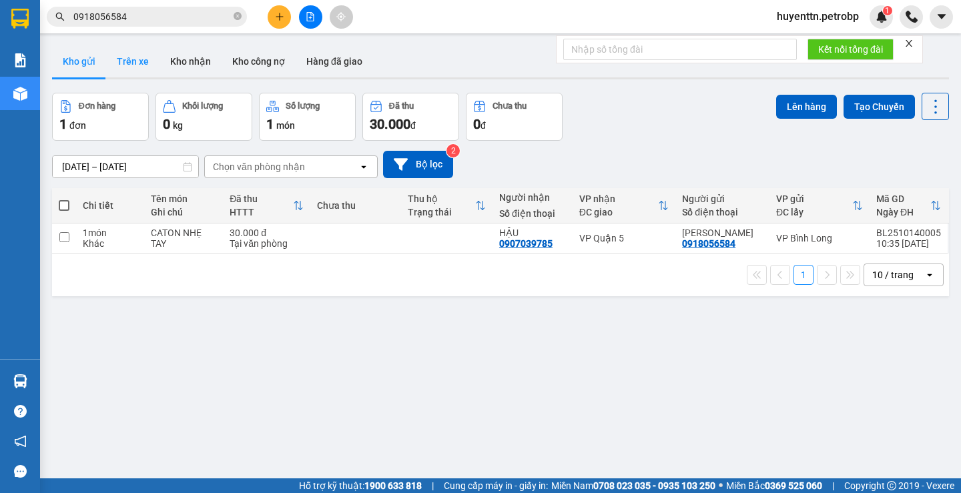
click at [125, 61] on button "Trên xe" at bounding box center [132, 61] width 53 height 32
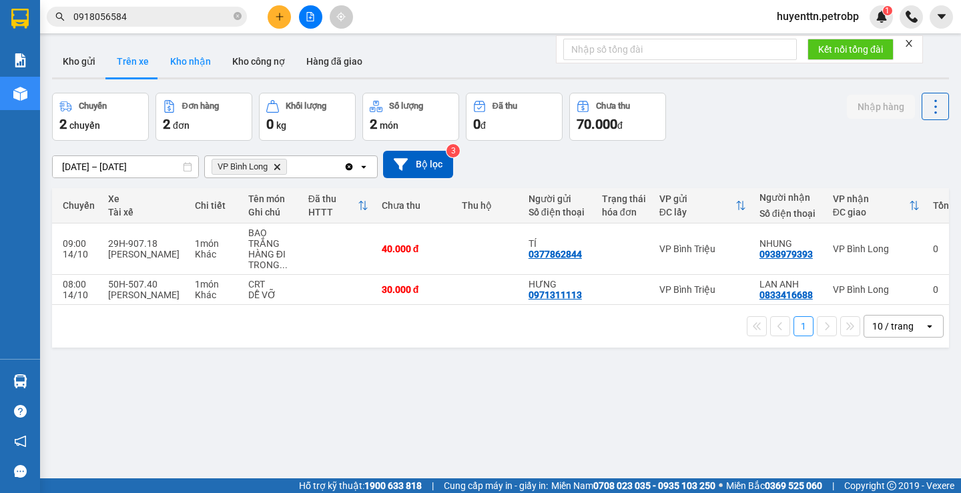
click at [183, 67] on button "Kho nhận" at bounding box center [191, 61] width 62 height 32
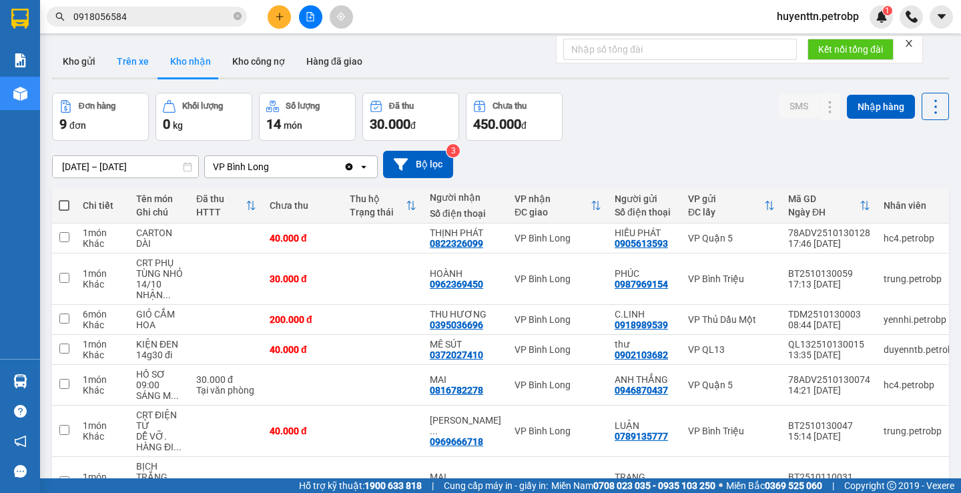
click at [135, 69] on button "Trên xe" at bounding box center [132, 61] width 53 height 32
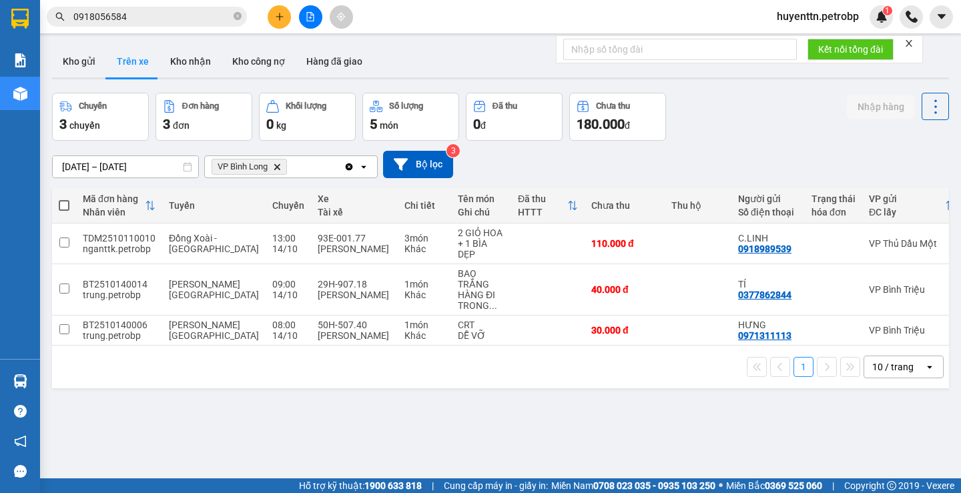
drag, startPoint x: 540, startPoint y: 351, endPoint x: 573, endPoint y: 352, distance: 32.7
click at [573, 352] on div "1 10 / trang open" at bounding box center [500, 367] width 897 height 43
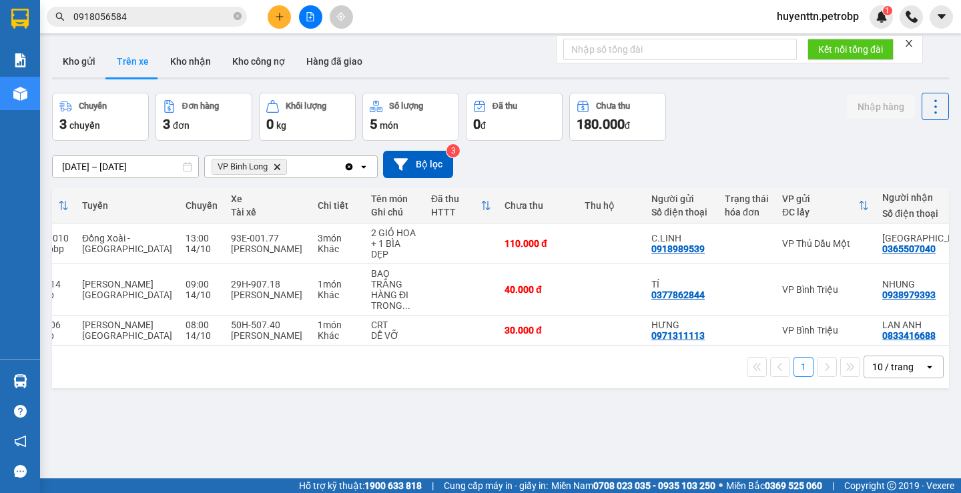
scroll to position [0, 101]
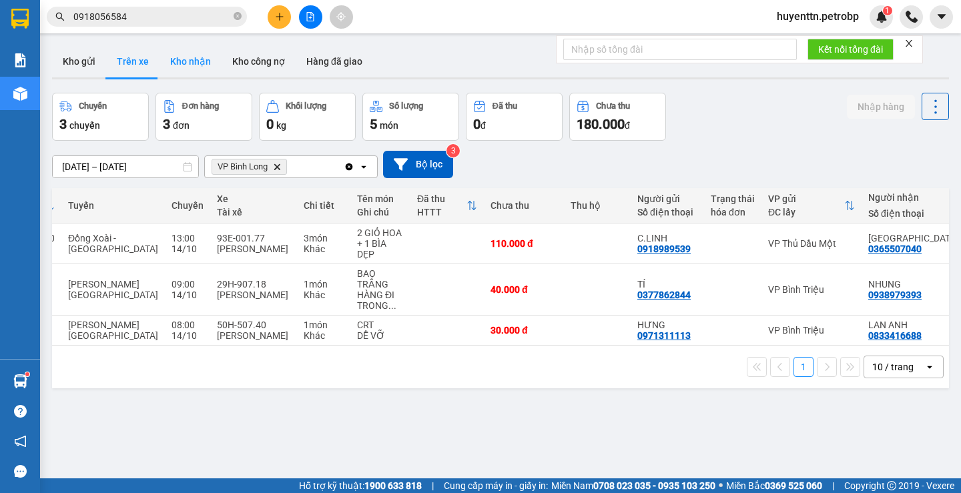
click at [198, 67] on button "Kho nhận" at bounding box center [191, 61] width 62 height 32
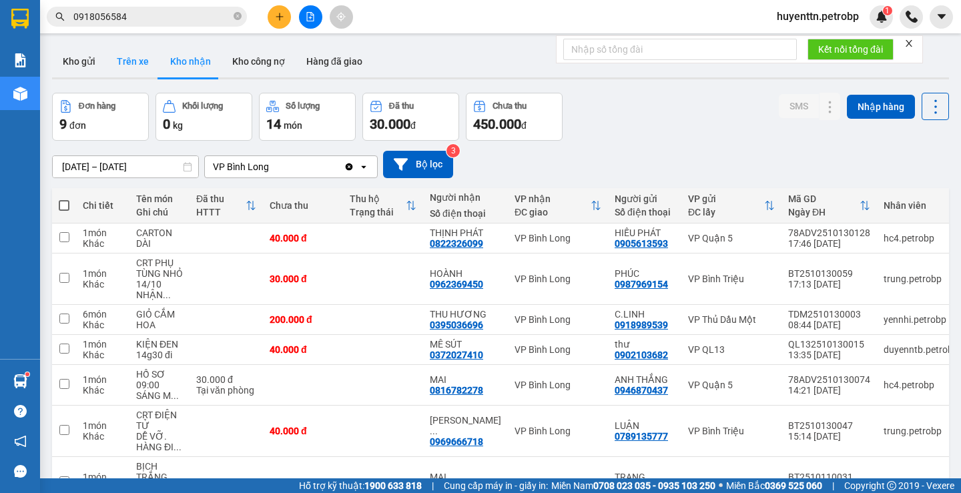
click at [134, 66] on button "Trên xe" at bounding box center [132, 61] width 53 height 32
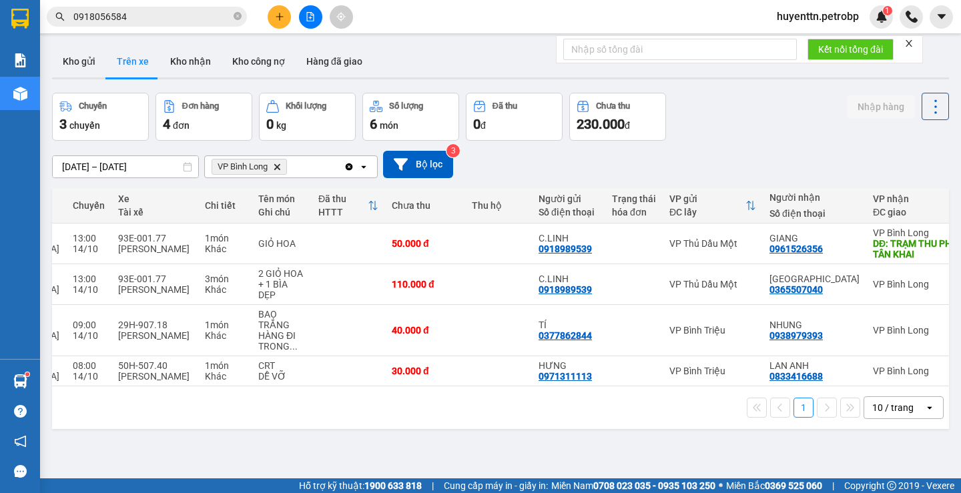
scroll to position [0, 206]
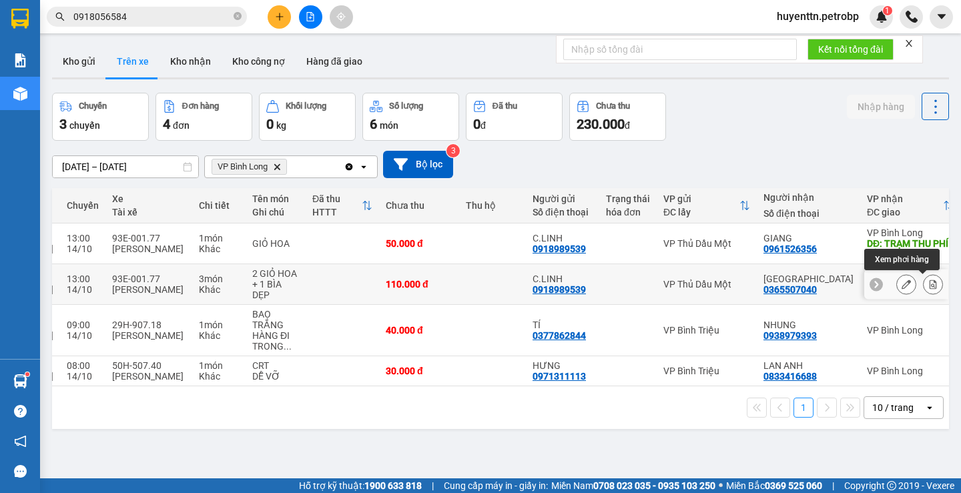
click at [929, 286] on icon at bounding box center [933, 284] width 9 height 9
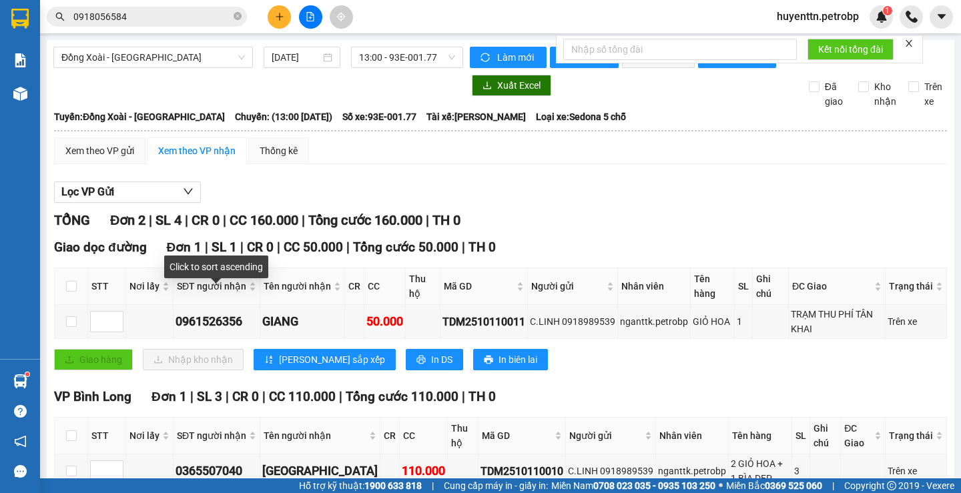
scroll to position [90, 0]
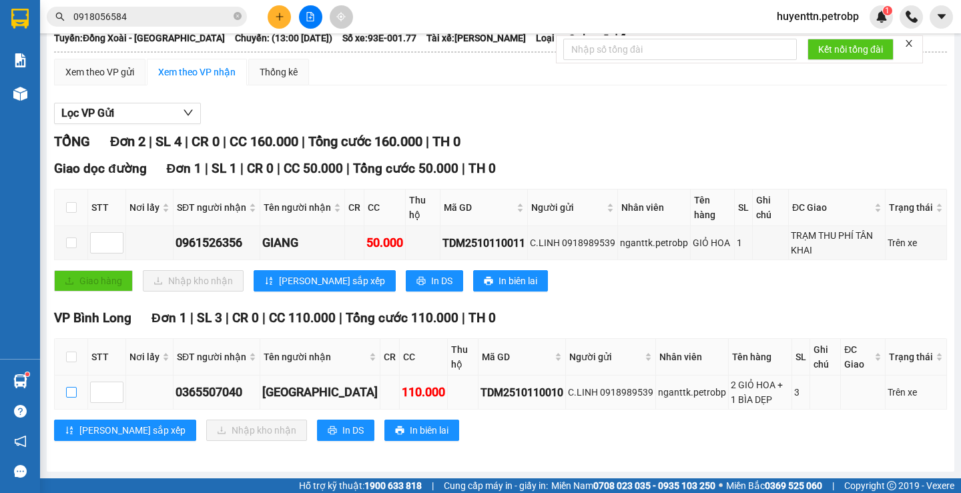
click at [68, 388] on input "checkbox" at bounding box center [71, 392] width 11 height 11
checkbox input "true"
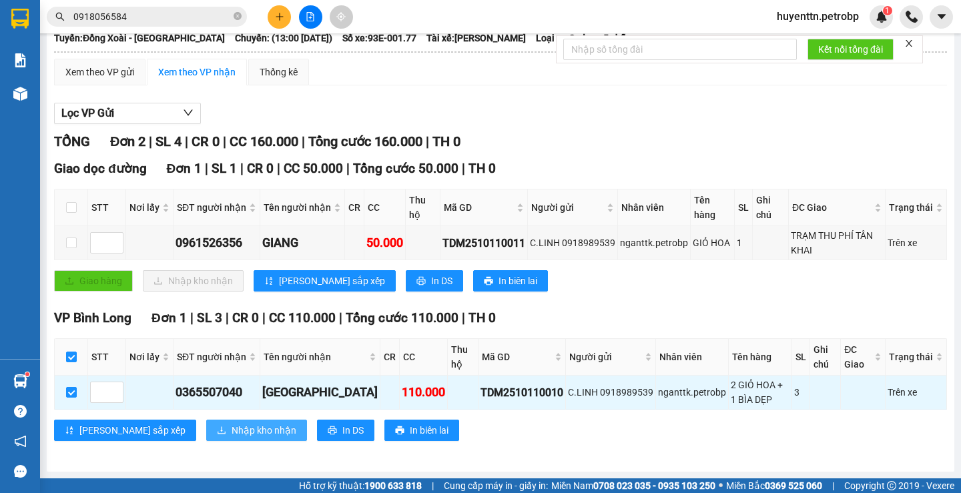
click at [232, 427] on span "Nhập kho nhận" at bounding box center [264, 430] width 65 height 15
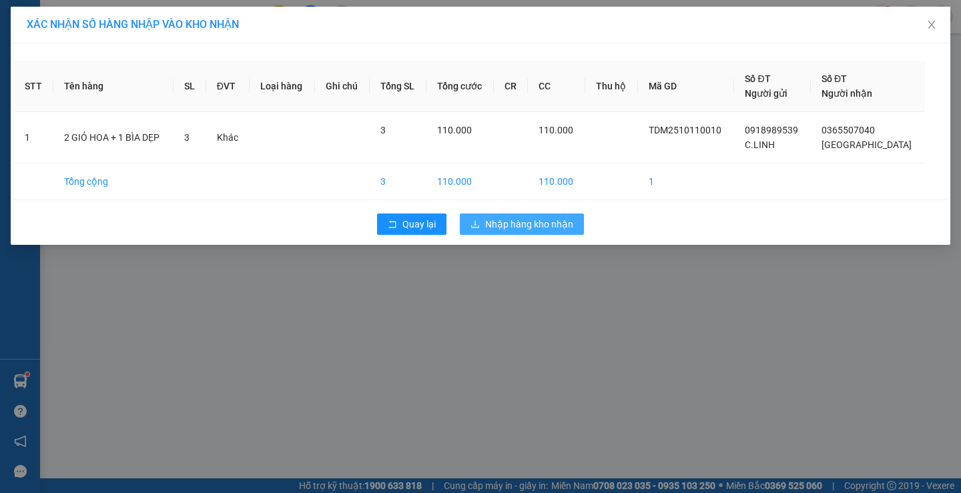
click at [520, 223] on span "Nhập hàng kho nhận" at bounding box center [529, 224] width 88 height 15
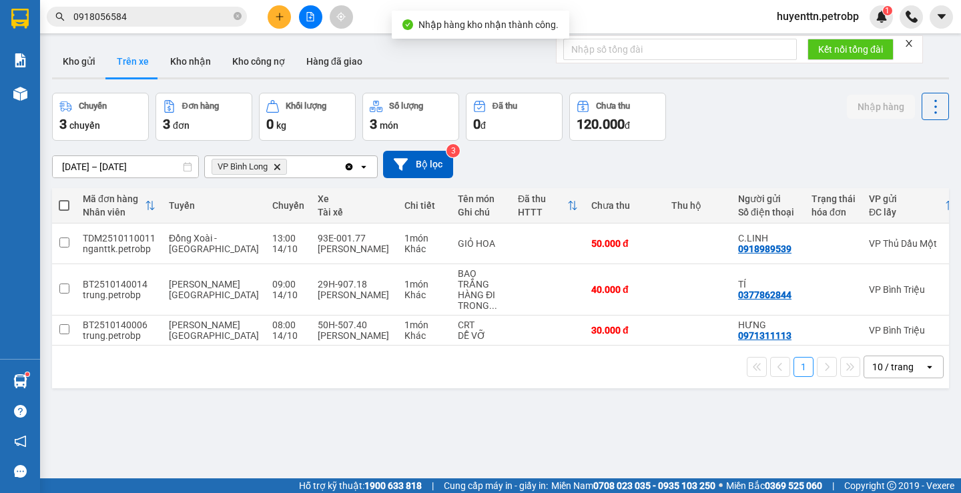
scroll to position [0, 206]
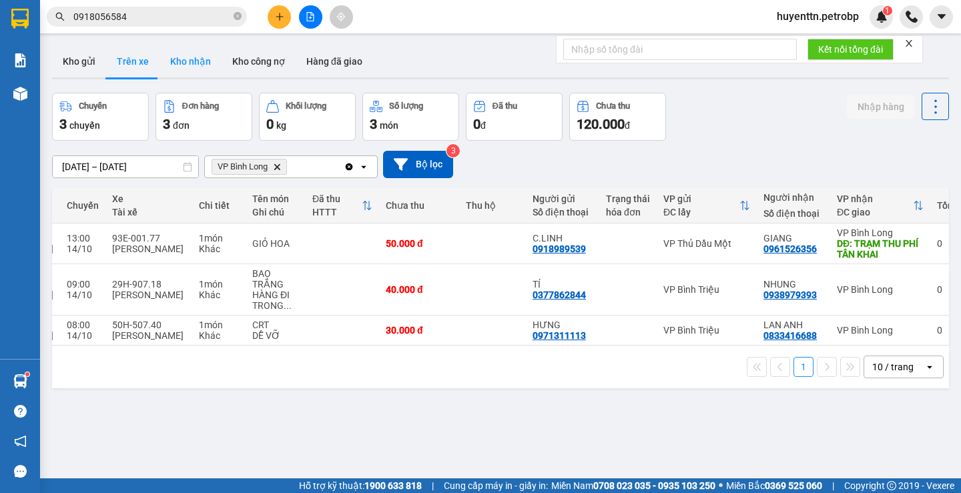
click at [200, 59] on button "Kho nhận" at bounding box center [191, 61] width 62 height 32
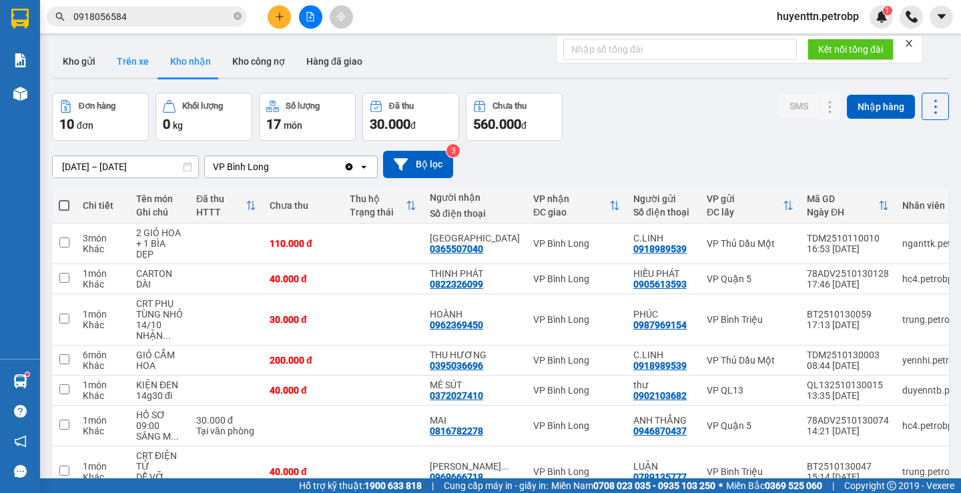
click at [135, 73] on button "Trên xe" at bounding box center [132, 61] width 53 height 32
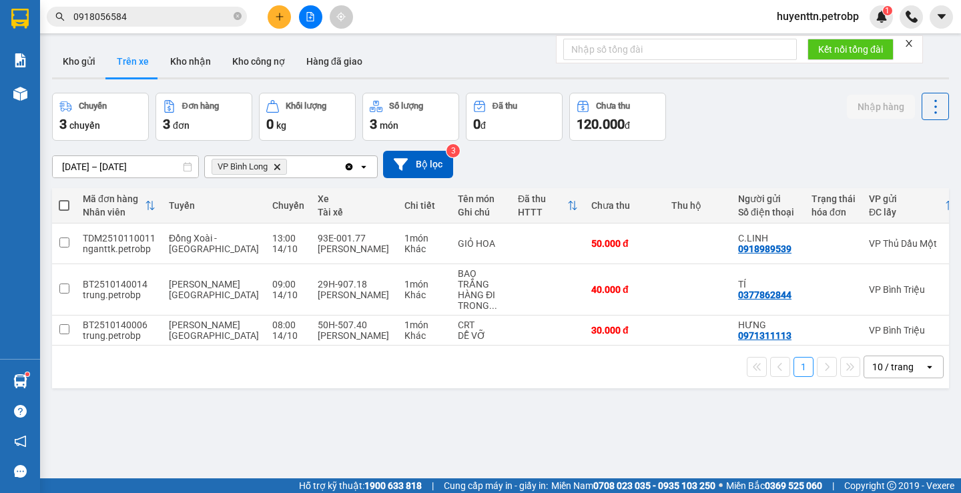
drag, startPoint x: 340, startPoint y: 351, endPoint x: 467, endPoint y: 364, distance: 126.9
click at [467, 364] on div "1 10 / trang open" at bounding box center [500, 367] width 897 height 43
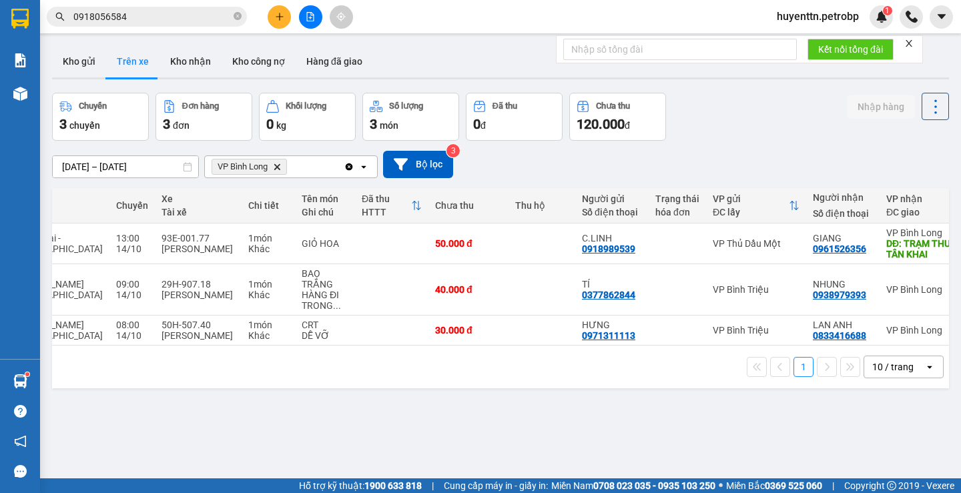
scroll to position [0, 168]
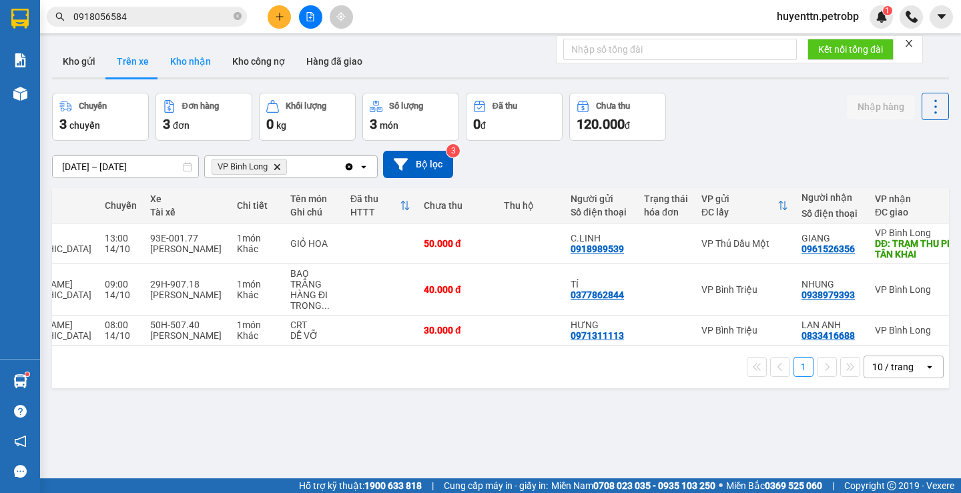
click at [189, 66] on button "Kho nhận" at bounding box center [191, 61] width 62 height 32
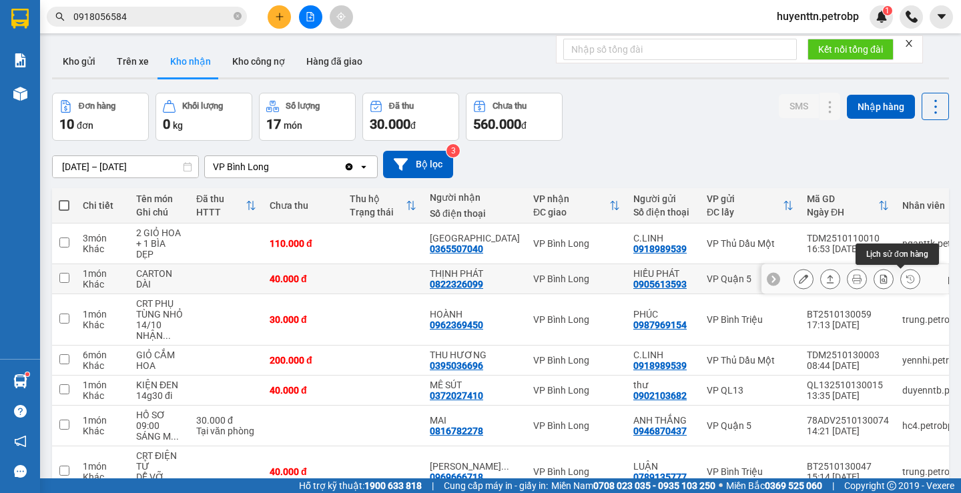
click at [906, 281] on icon at bounding box center [910, 278] width 9 height 9
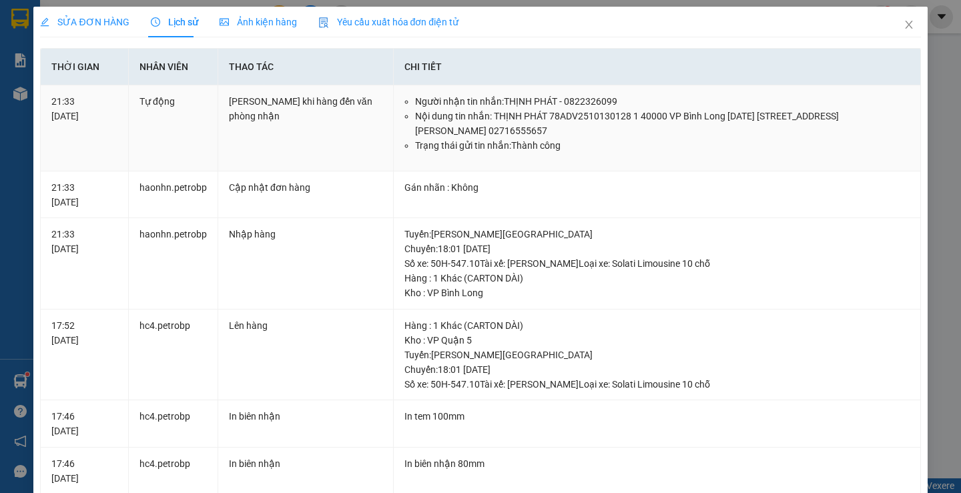
scroll to position [67, 0]
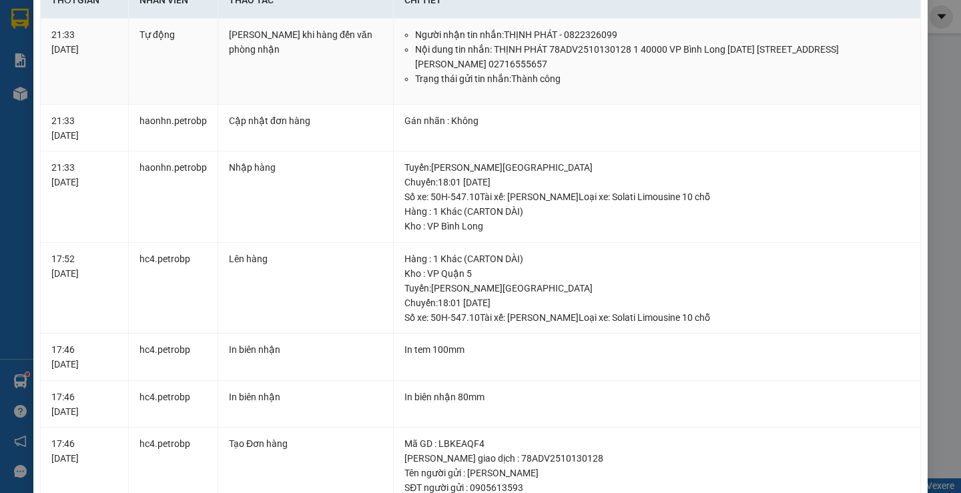
click at [902, 24] on td "Người nhận tin nhắn: THỊNH PHÁT - 0822326099 Nội dung tin nhắn: THỊNH PHÁT 78AD…" at bounding box center [657, 62] width 527 height 86
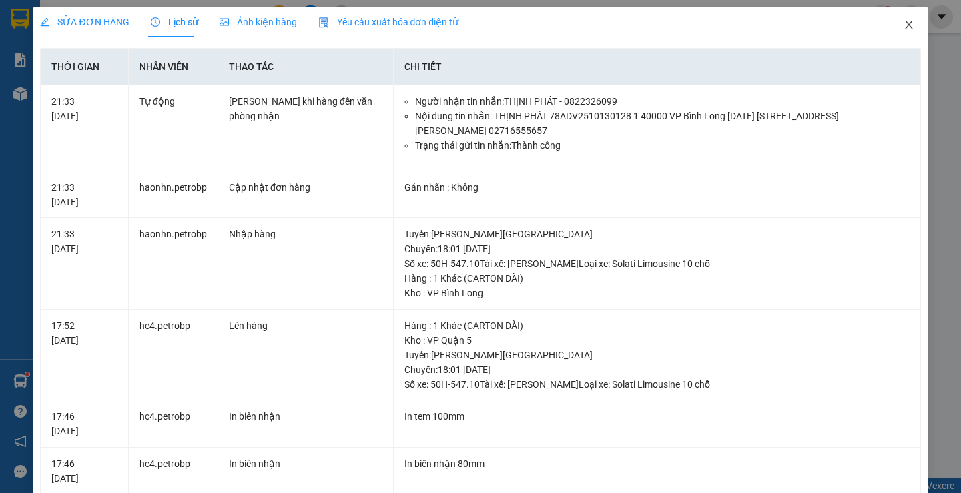
click at [904, 23] on icon "close" at bounding box center [909, 24] width 11 height 11
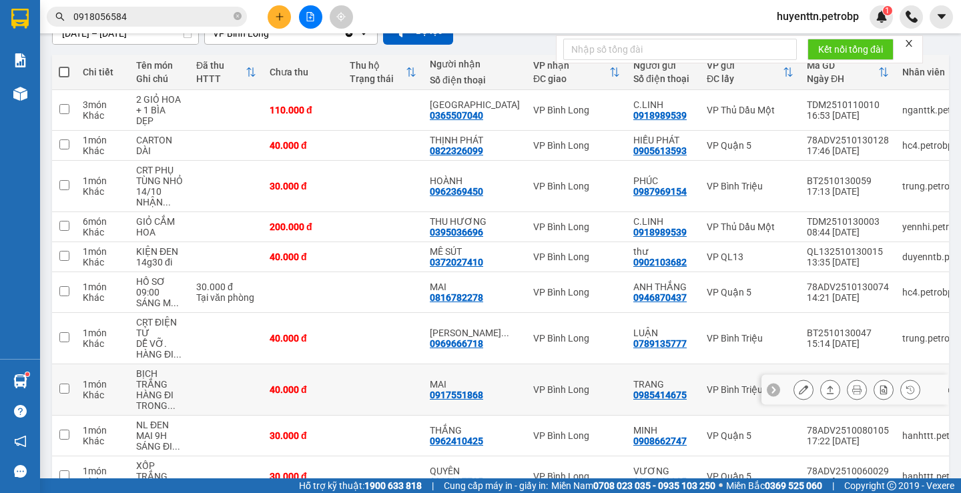
scroll to position [223, 0]
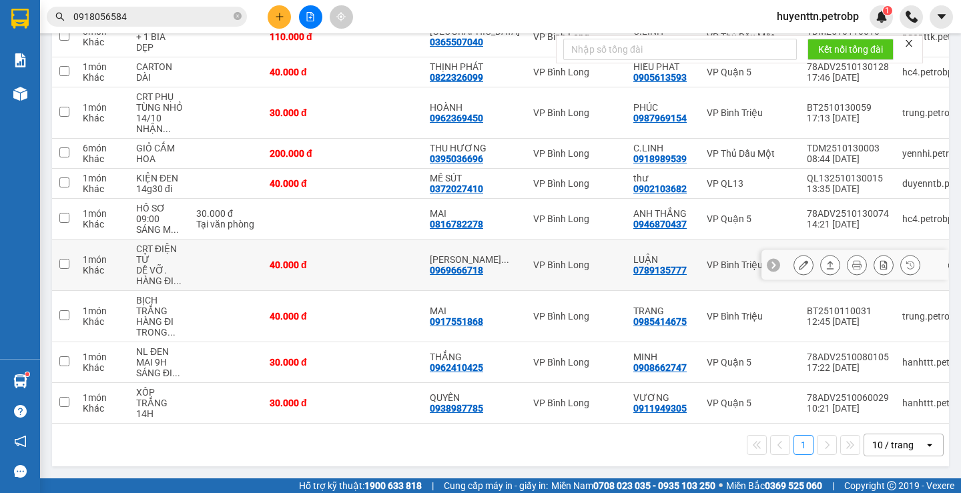
click at [799, 260] on icon at bounding box center [803, 264] width 9 height 9
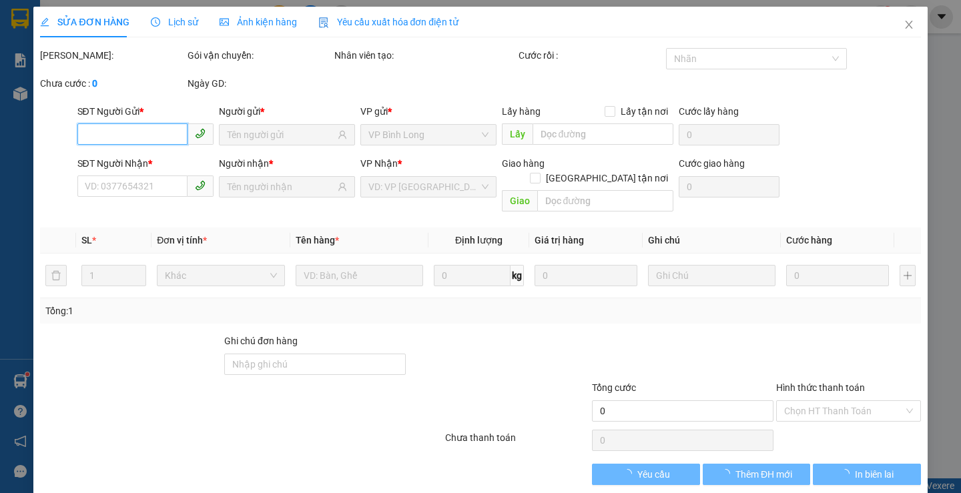
type input "0789135777"
type input "LUẬN"
type input "0969666718"
type input "[PERSON_NAME]"
type input "40.000"
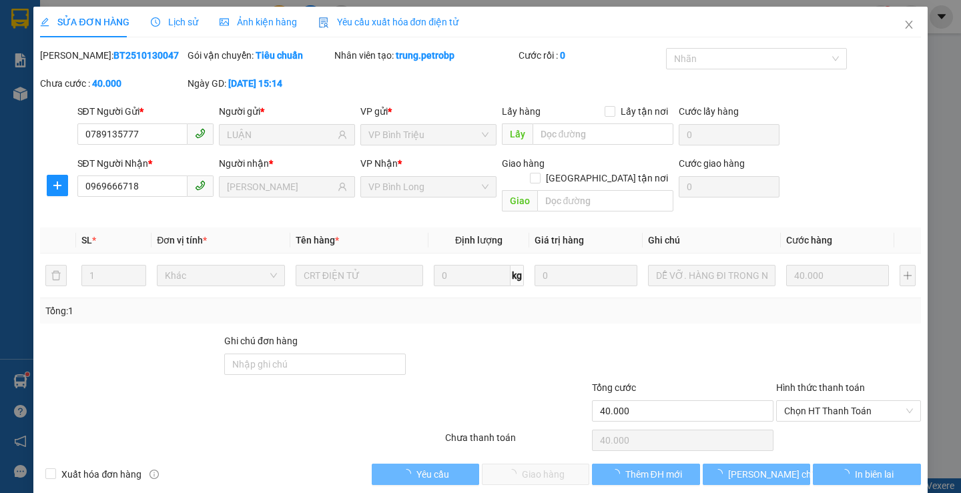
scroll to position [3, 0]
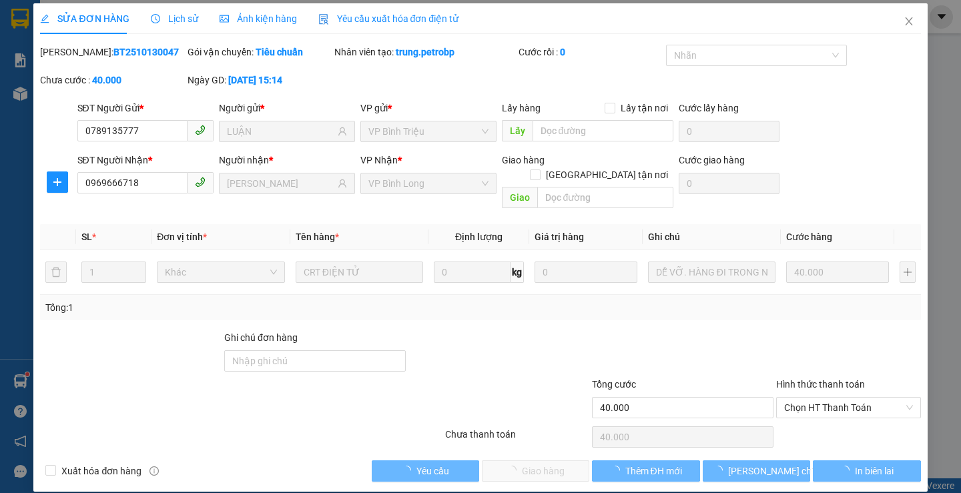
click at [802, 404] on div "Hình thức thanh toán Chọn HT Thanh Toán" at bounding box center [848, 400] width 145 height 47
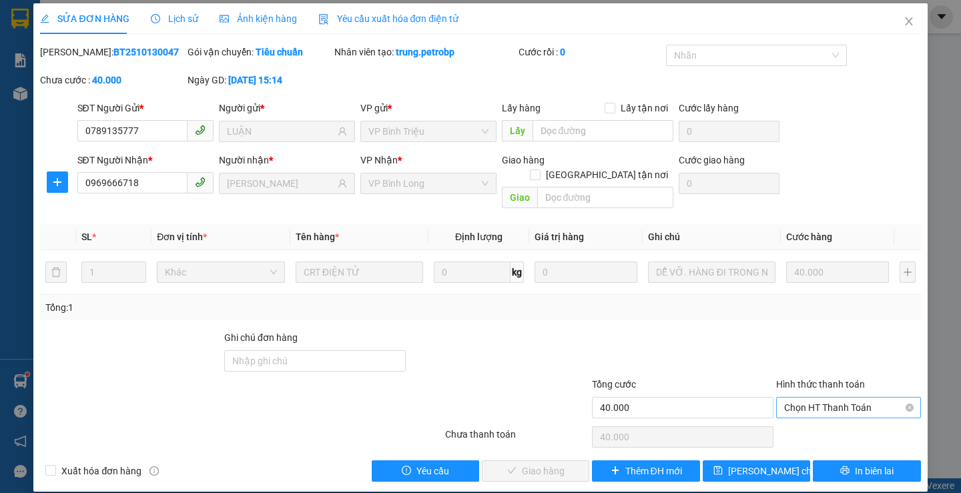
click at [802, 399] on span "Chọn HT Thanh Toán" at bounding box center [848, 408] width 129 height 20
click at [787, 421] on div "Tại văn phòng" at bounding box center [840, 420] width 127 height 15
type input "0"
drag, startPoint x: 505, startPoint y: 456, endPoint x: 525, endPoint y: 417, distance: 43.3
click at [507, 466] on icon "check" at bounding box center [511, 470] width 9 height 9
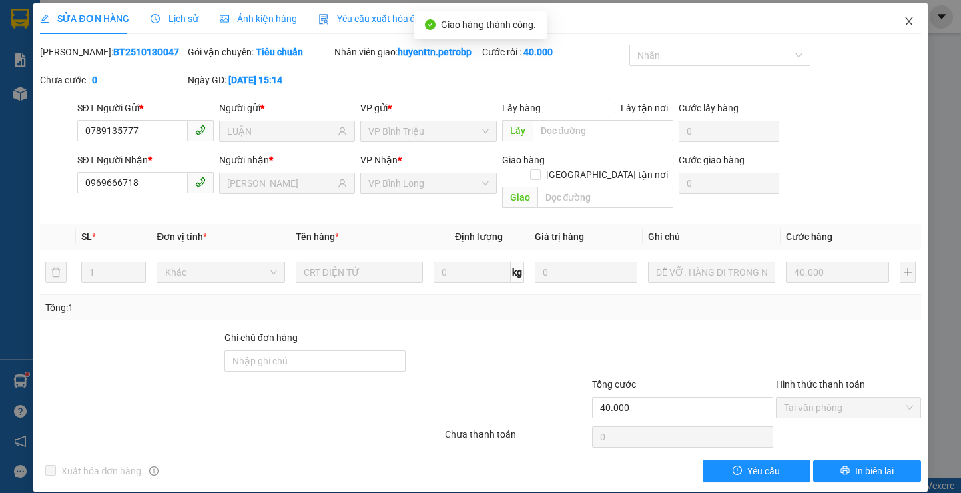
click at [905, 21] on icon "close" at bounding box center [908, 21] width 7 height 8
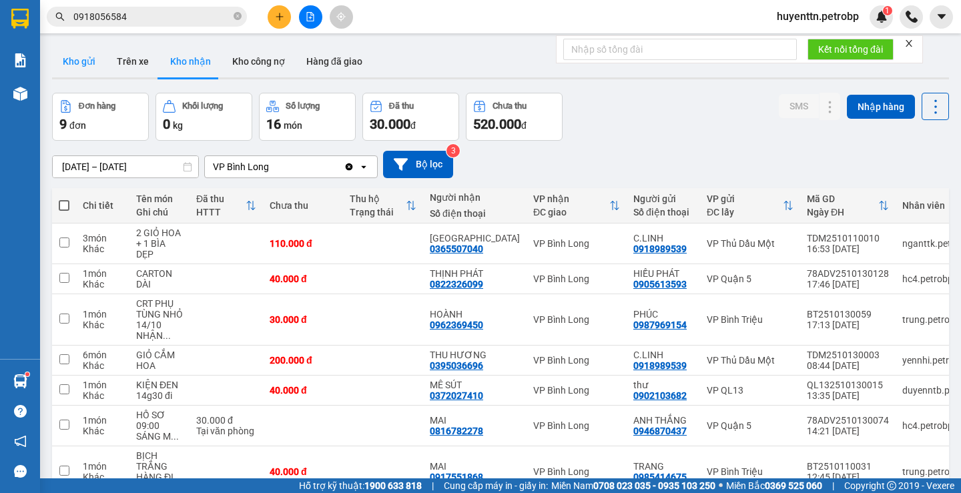
click at [96, 71] on button "Kho gửi" at bounding box center [79, 61] width 54 height 32
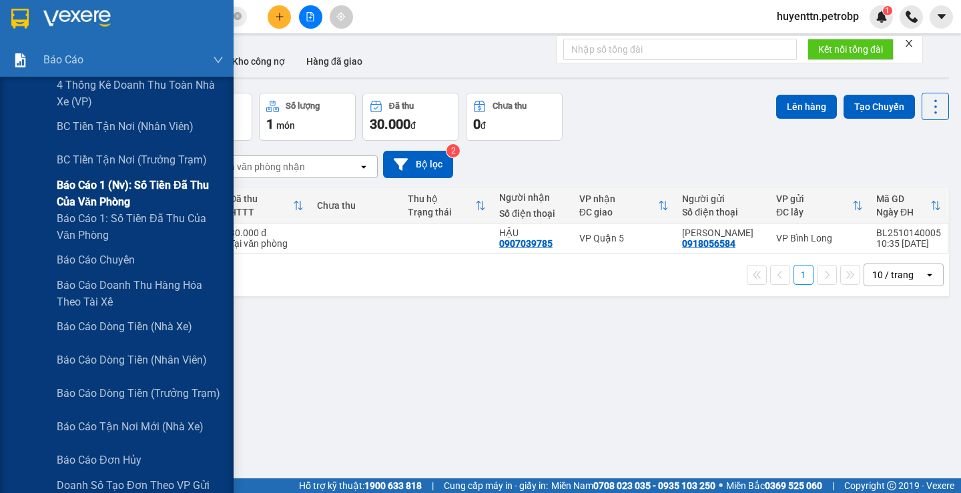
click at [174, 180] on span "Báo cáo 1 (nv): Số tiền đã thu của văn phòng" at bounding box center [140, 193] width 167 height 33
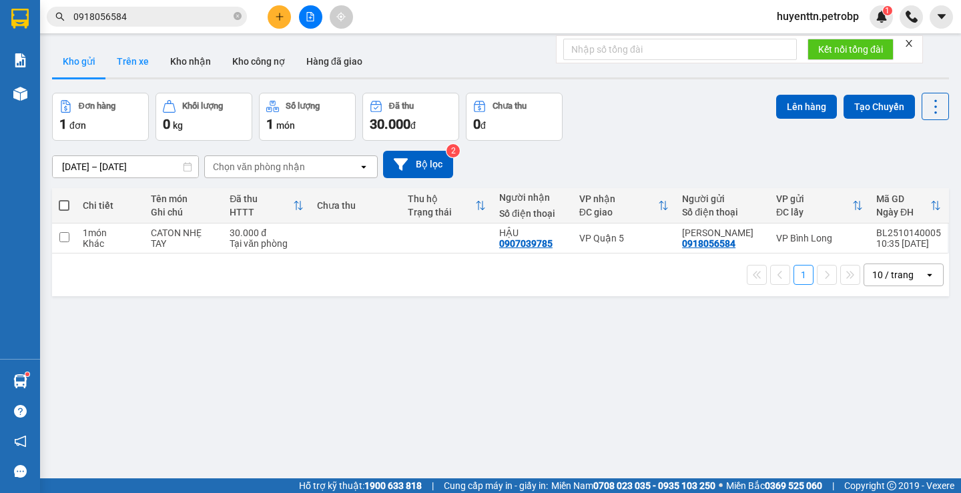
click at [138, 66] on button "Trên xe" at bounding box center [132, 61] width 53 height 32
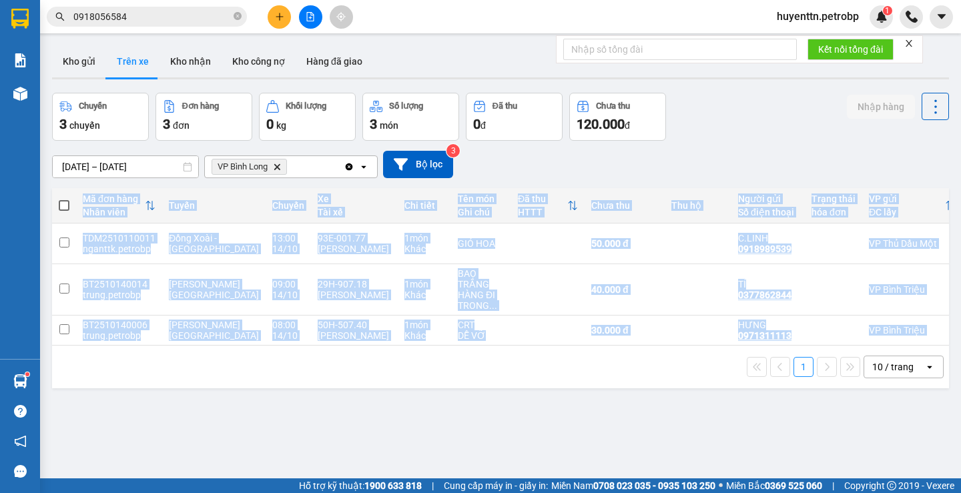
drag, startPoint x: 451, startPoint y: 351, endPoint x: 498, endPoint y: 350, distance: 46.7
click at [498, 350] on div "Mã đơn hàng Nhân viên Tuyến Chuyến Xe Tài xế Chi tiết Tên món Ghi chú Đã thu HT…" at bounding box center [500, 288] width 897 height 200
click at [492, 369] on div "1 10 / trang open" at bounding box center [500, 367] width 886 height 23
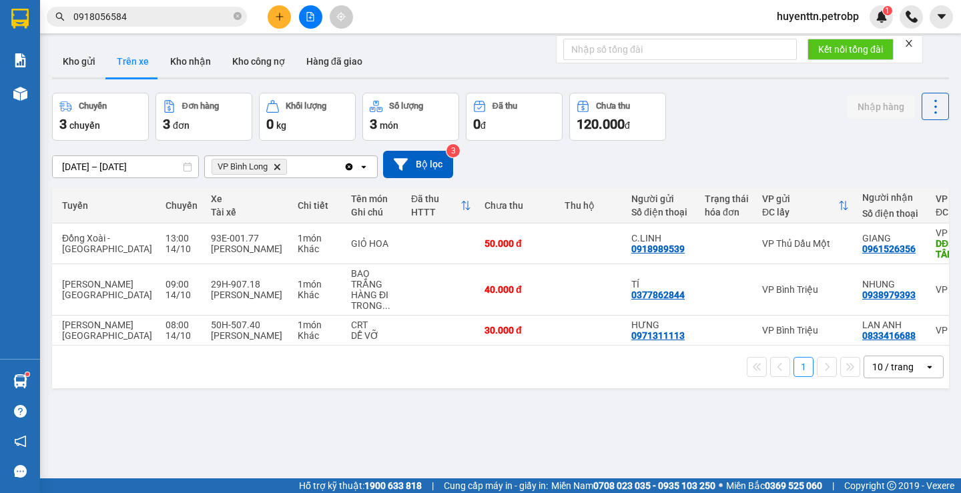
scroll to position [0, 174]
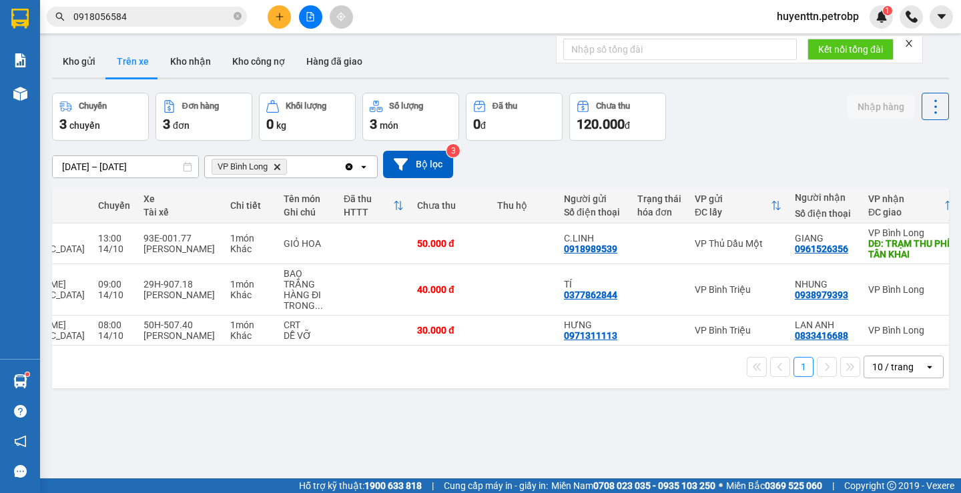
click at [193, 9] on span "0918056584" at bounding box center [147, 17] width 200 height 20
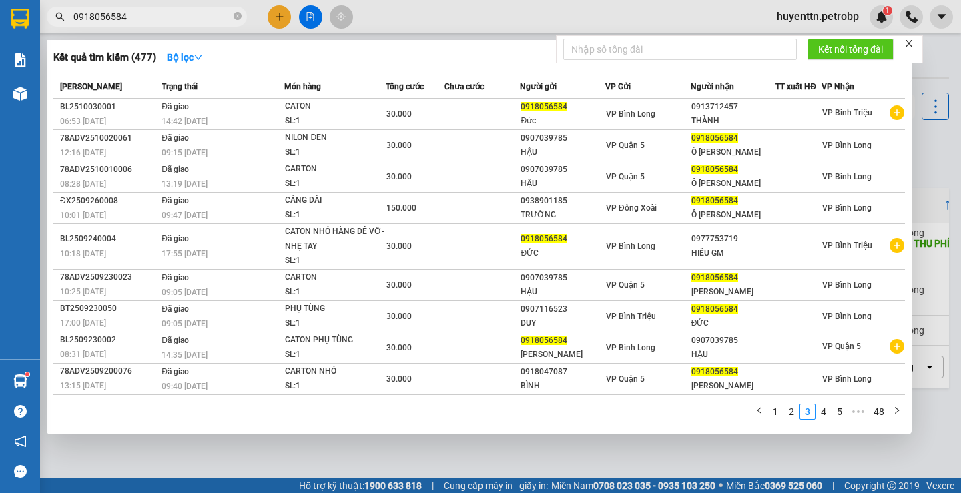
click at [192, 16] on input "0918056584" at bounding box center [152, 16] width 158 height 15
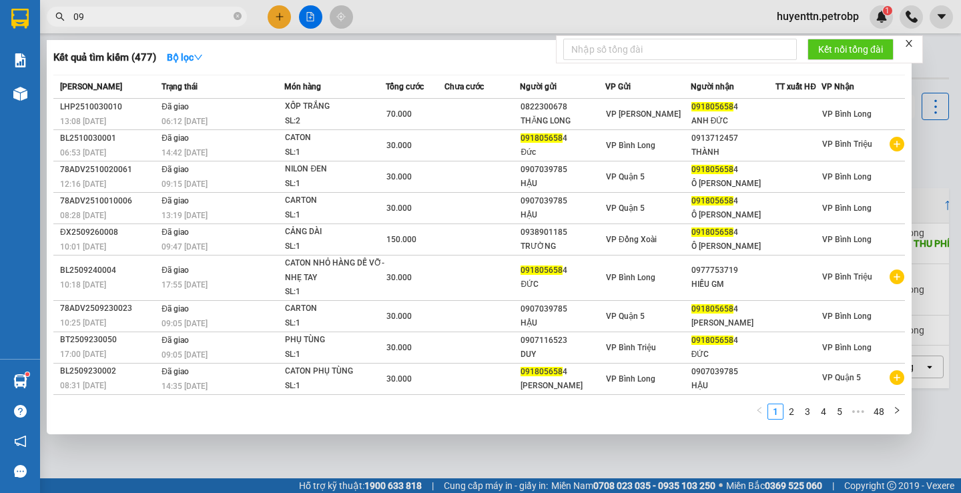
type input "0"
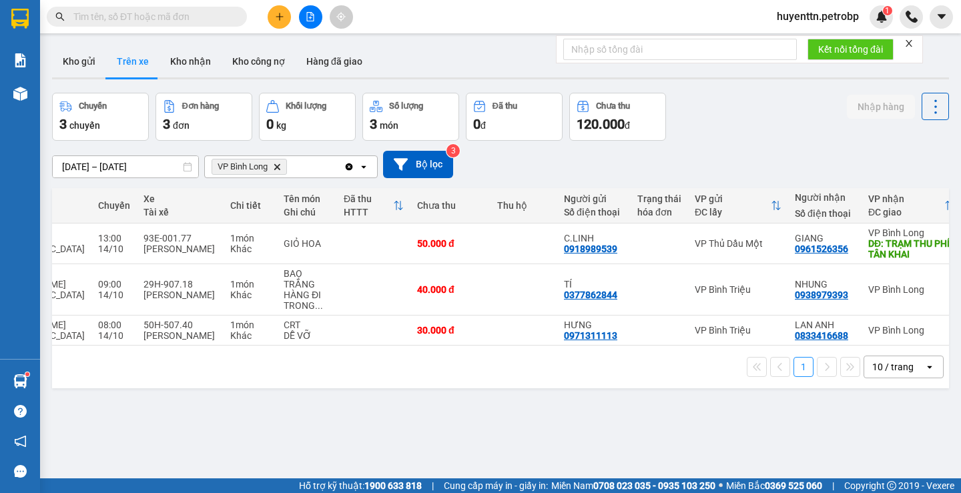
click at [192, 16] on input "text" at bounding box center [152, 16] width 158 height 15
click at [280, 16] on icon "plus" at bounding box center [279, 16] width 1 height 7
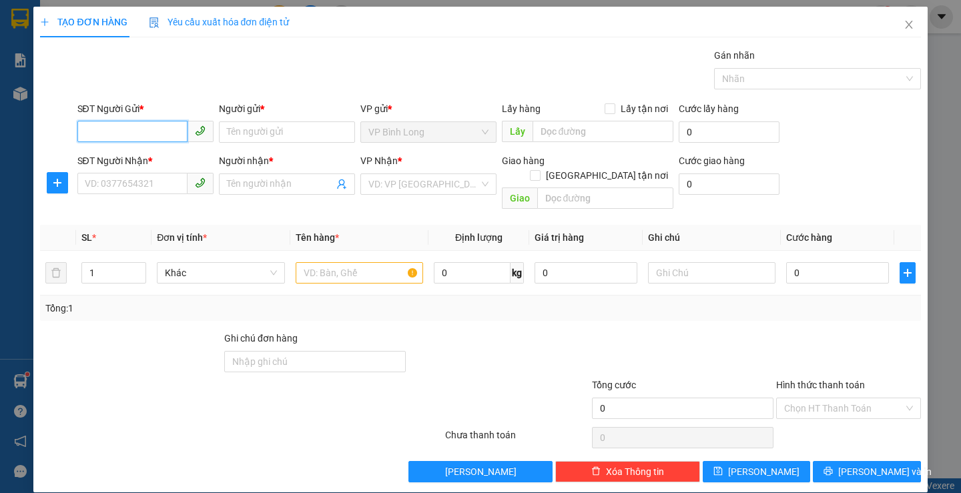
click at [117, 137] on input "SĐT Người Gửi *" at bounding box center [132, 131] width 110 height 21
type input "0909302002"
click at [252, 128] on input "Người gửi *" at bounding box center [287, 131] width 136 height 21
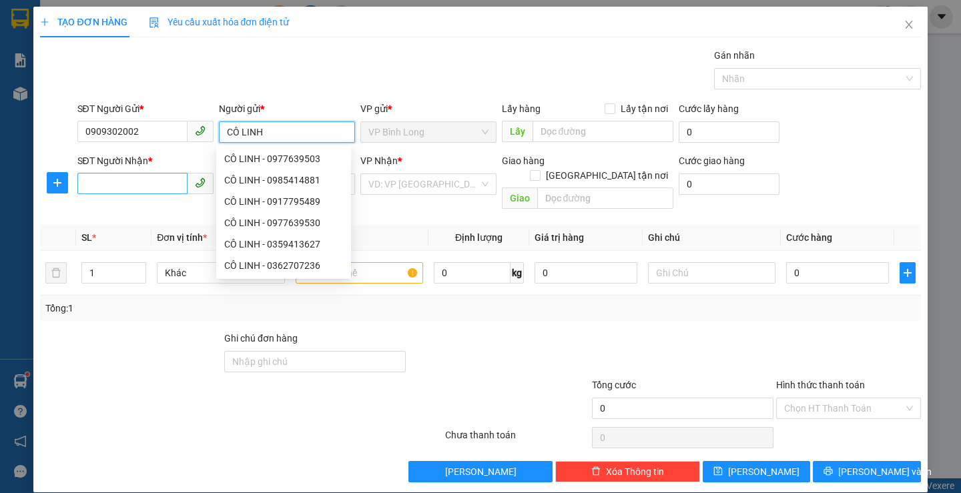
type input "CÔ LINH"
click at [113, 178] on input "SĐT Người Nhận *" at bounding box center [132, 183] width 110 height 21
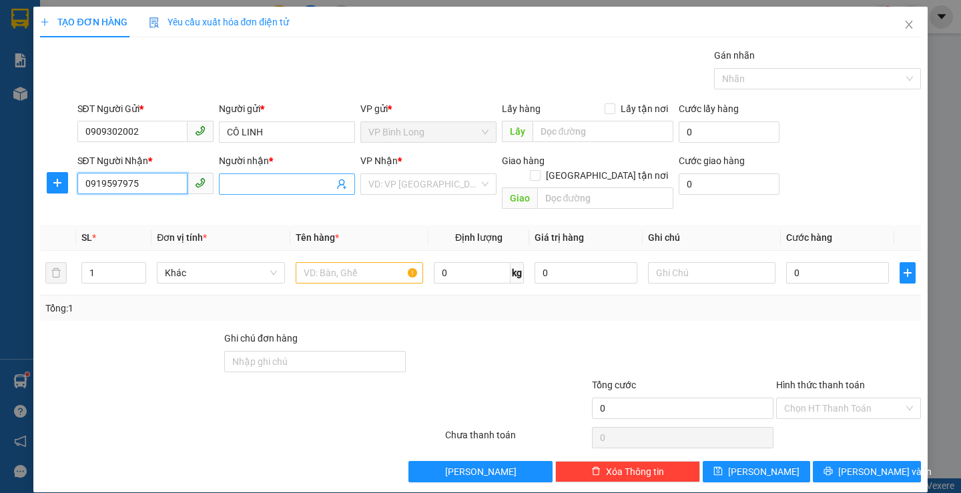
type input "0919597975"
click at [239, 182] on input "Người nhận *" at bounding box center [280, 184] width 107 height 15
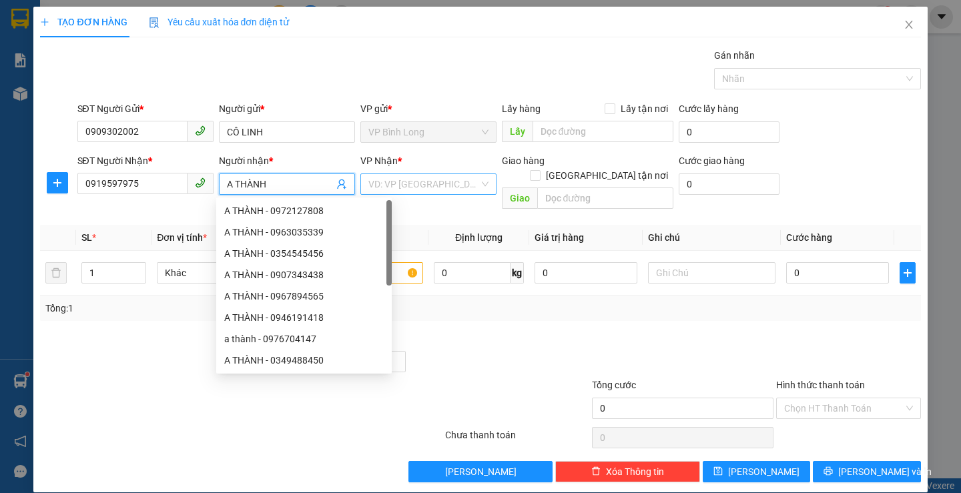
type input "A THÀNH"
click at [445, 176] on input "search" at bounding box center [423, 184] width 111 height 20
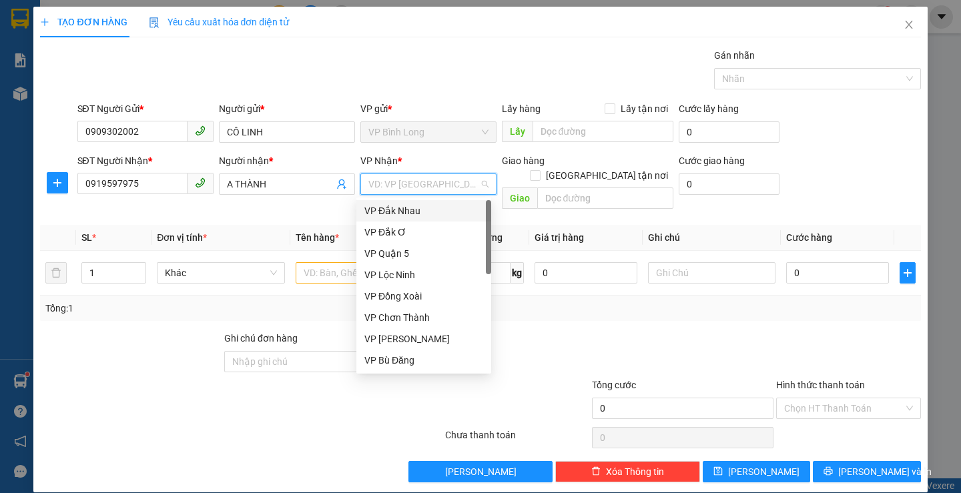
type input "Q"
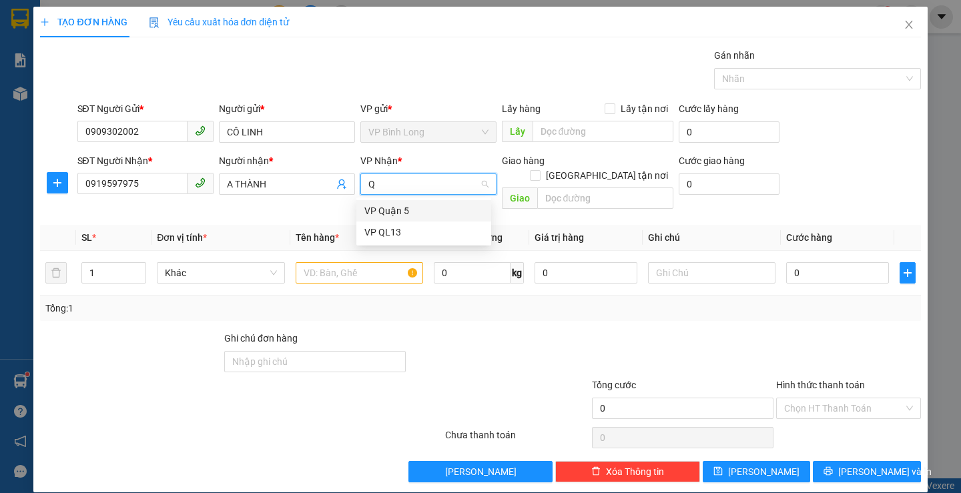
click at [432, 214] on div "VP Quận 5" at bounding box center [423, 211] width 119 height 15
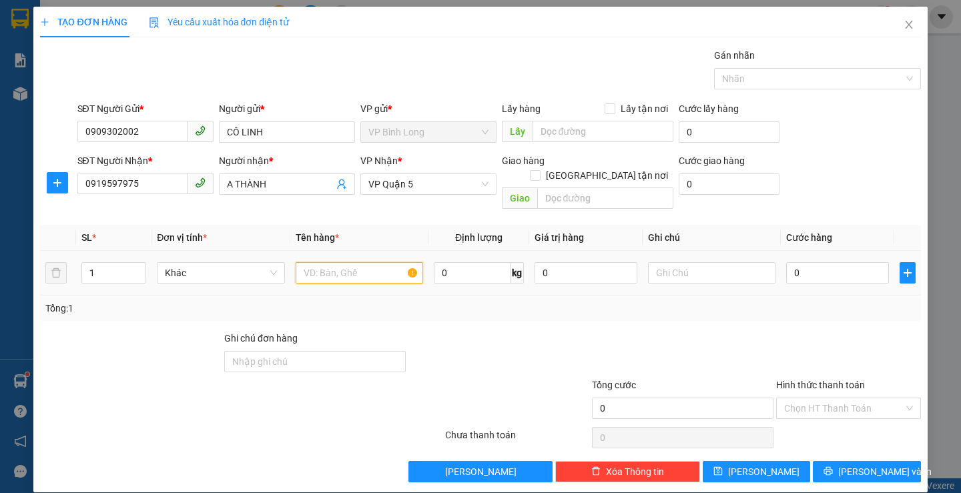
click at [373, 262] on input "text" at bounding box center [359, 272] width 127 height 21
click at [314, 262] on input "text" at bounding box center [359, 272] width 127 height 21
type input "CATON ĐỒ XE MÁY"
click at [833, 262] on input "0" at bounding box center [837, 272] width 103 height 21
type input "3"
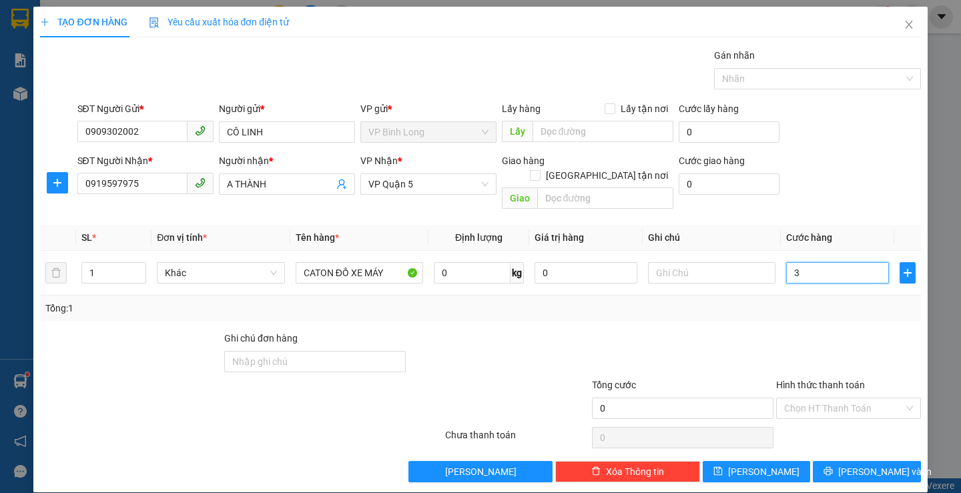
type input "3"
type input "30"
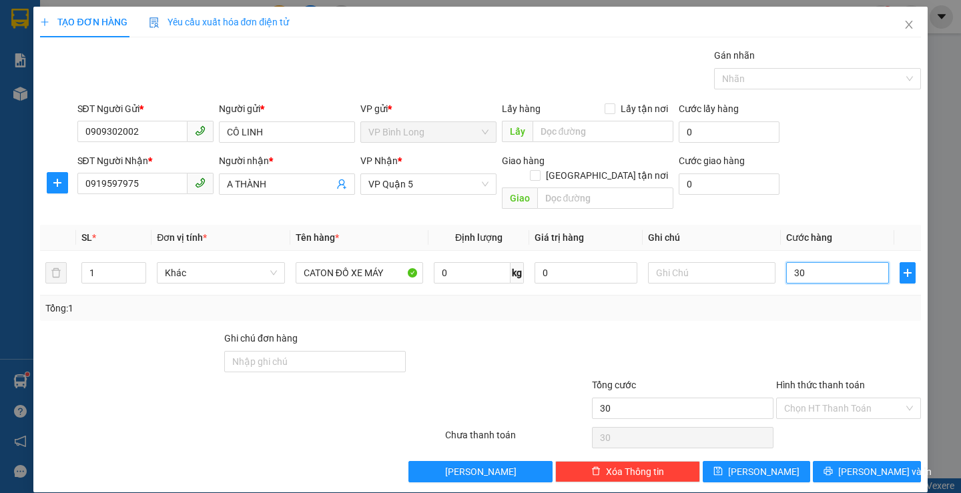
type input "300"
type input "3.000"
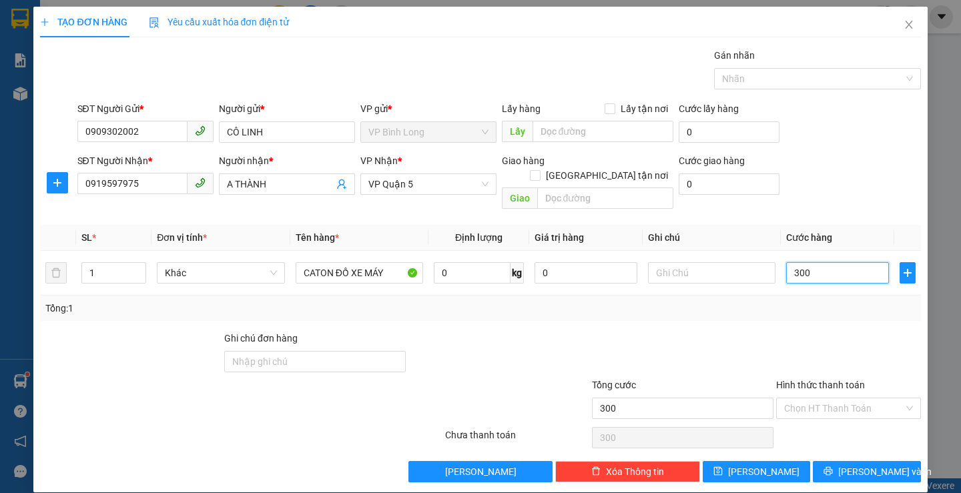
type input "3.000"
type input "30.000"
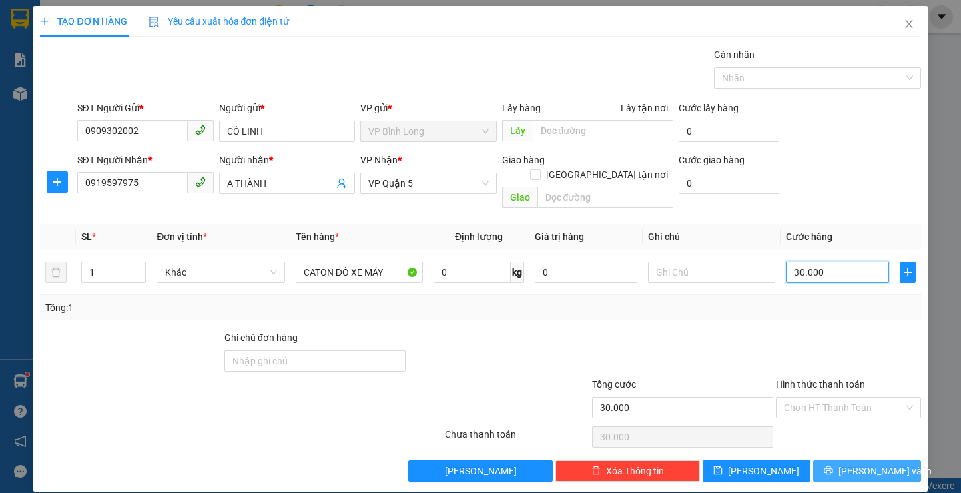
type input "30.000"
click at [833, 466] on icon "printer" at bounding box center [828, 470] width 9 height 9
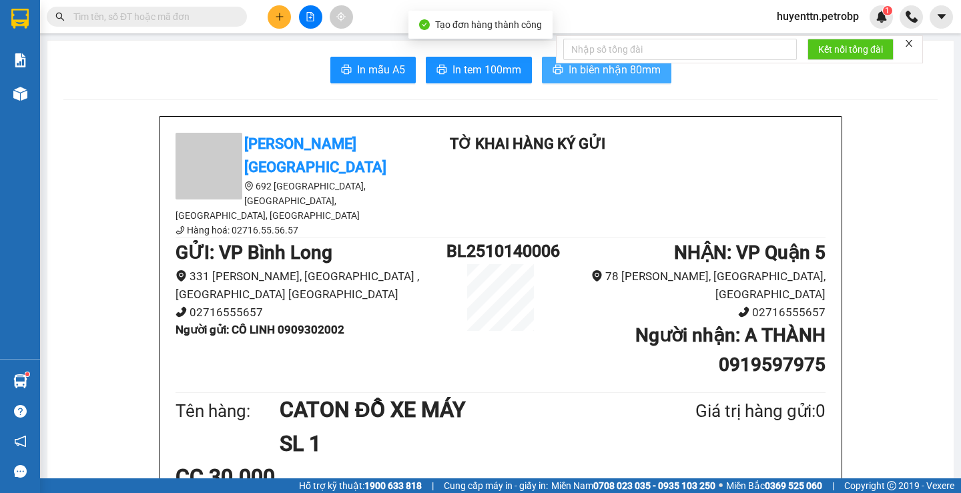
click at [584, 73] on span "In biên nhận 80mm" at bounding box center [615, 69] width 92 height 17
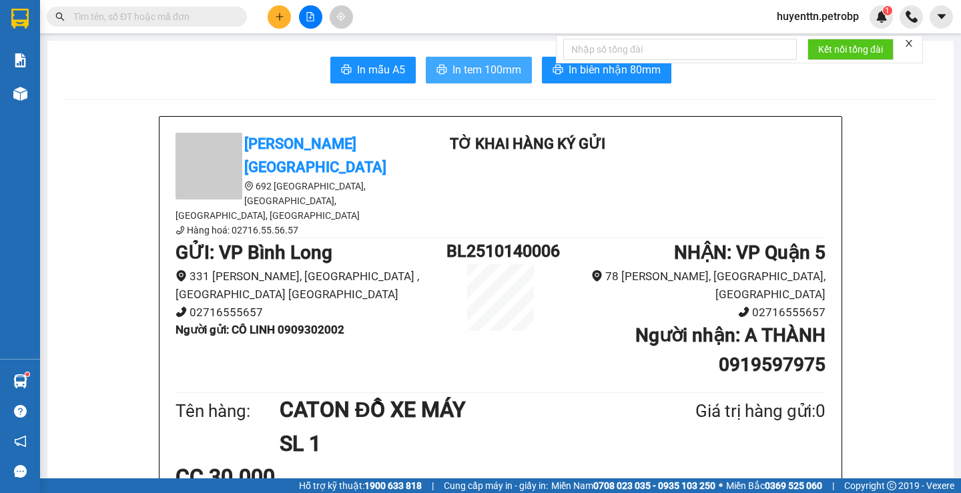
click at [447, 65] on button "In tem 100mm" at bounding box center [479, 70] width 106 height 27
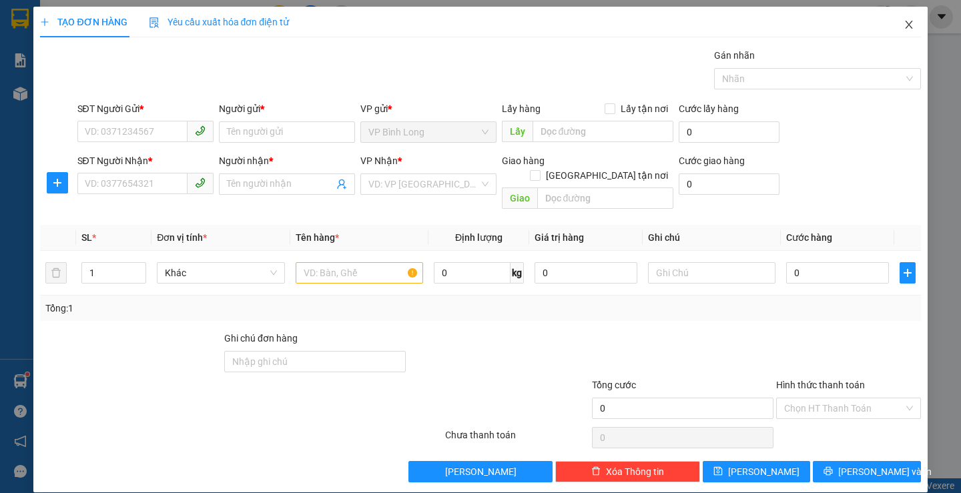
click at [905, 25] on icon "close" at bounding box center [908, 25] width 7 height 8
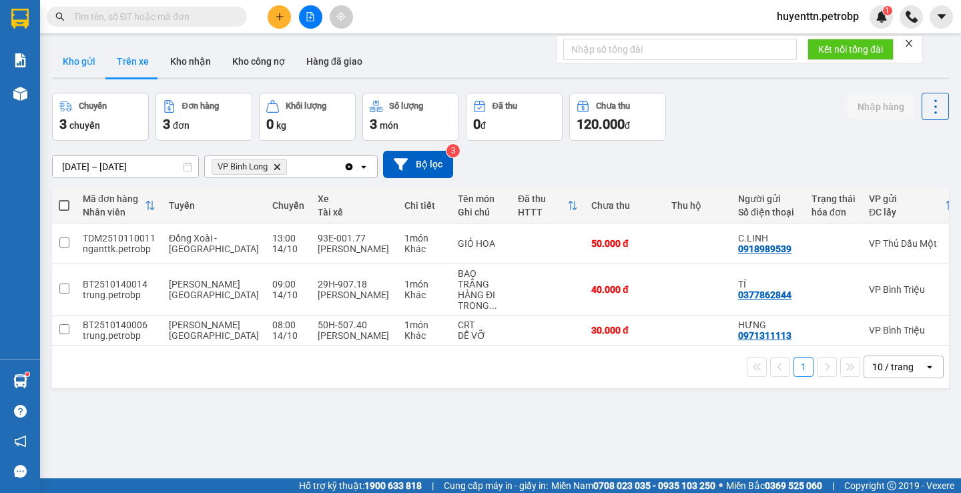
click at [88, 61] on button "Kho gửi" at bounding box center [79, 61] width 54 height 32
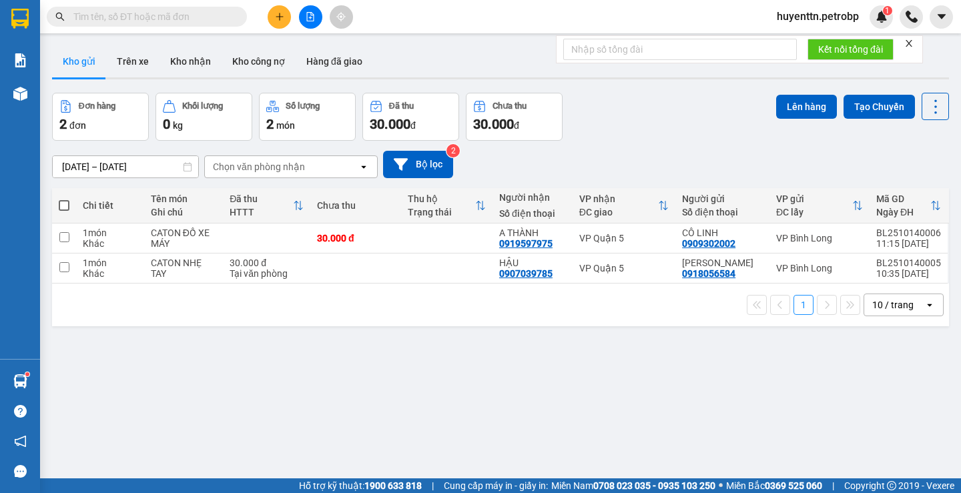
click at [64, 207] on span at bounding box center [64, 205] width 11 height 11
click at [64, 199] on input "checkbox" at bounding box center [64, 199] width 0 height 0
checkbox input "true"
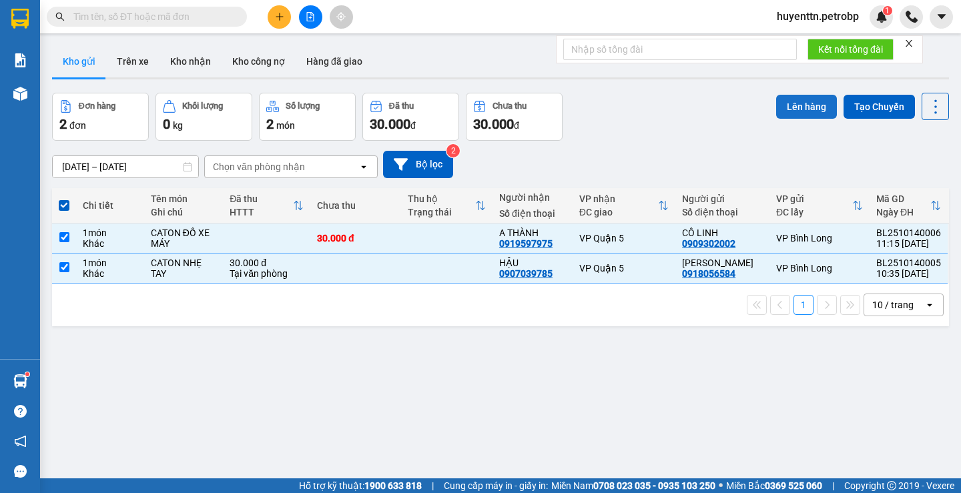
click at [787, 101] on button "Lên hàng" at bounding box center [806, 107] width 61 height 24
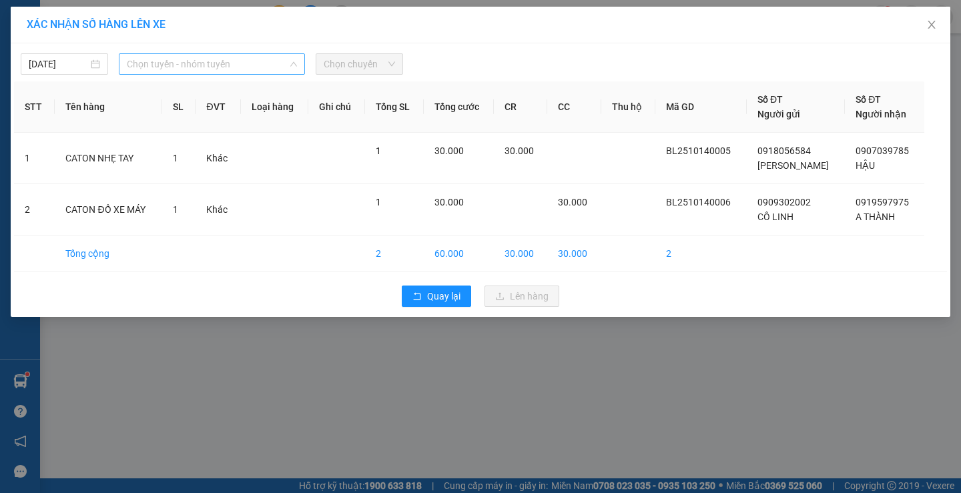
click at [204, 67] on span "Chọn tuyến - nhóm tuyến" at bounding box center [212, 64] width 170 height 20
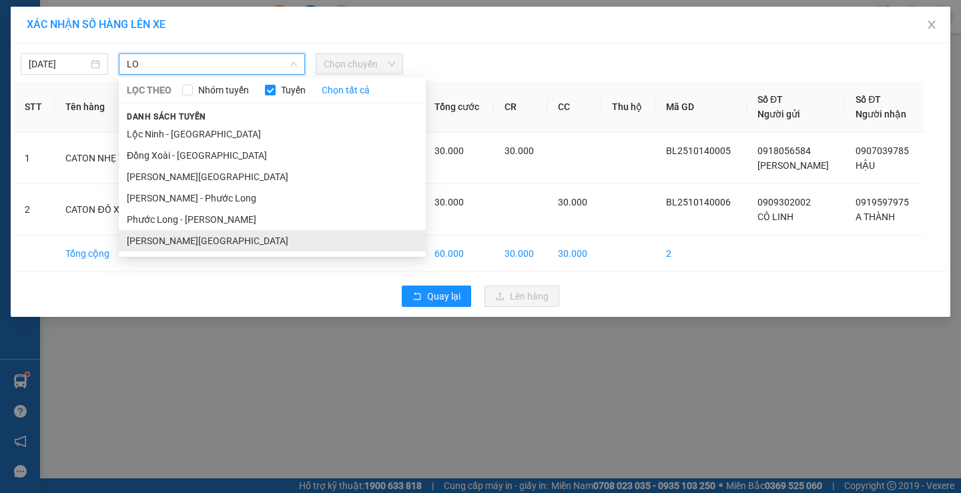
type input "LO"
drag, startPoint x: 184, startPoint y: 238, endPoint x: 200, endPoint y: 216, distance: 27.8
click at [184, 239] on li "[PERSON_NAME][GEOGRAPHIC_DATA]" at bounding box center [272, 240] width 307 height 21
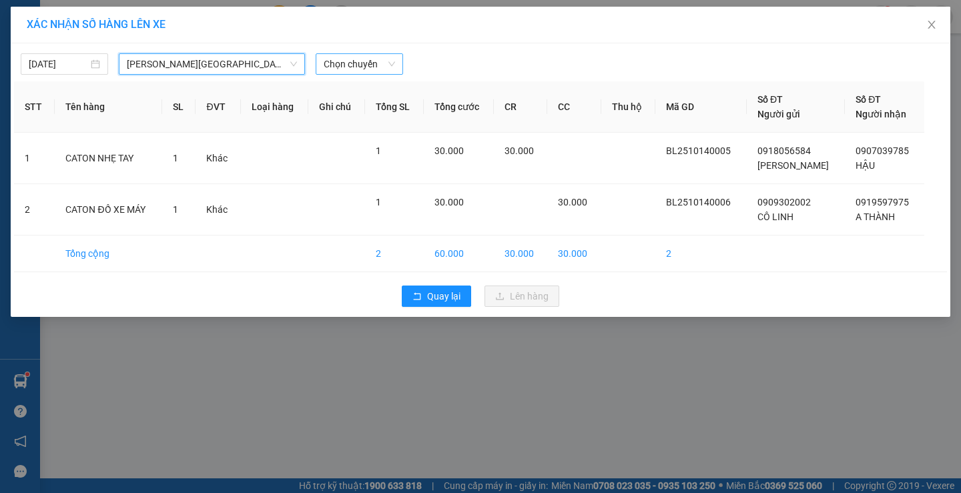
click at [370, 65] on span "Chọn chuyến" at bounding box center [359, 64] width 71 height 20
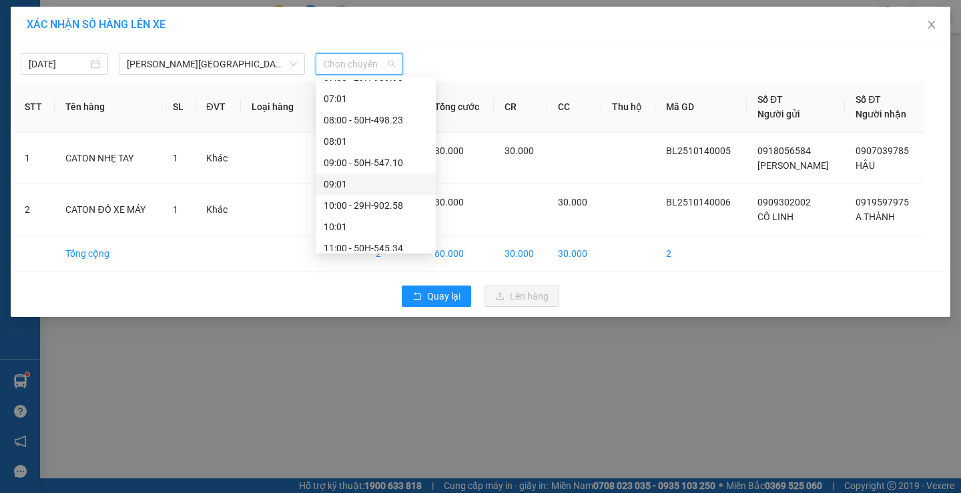
scroll to position [401, 0]
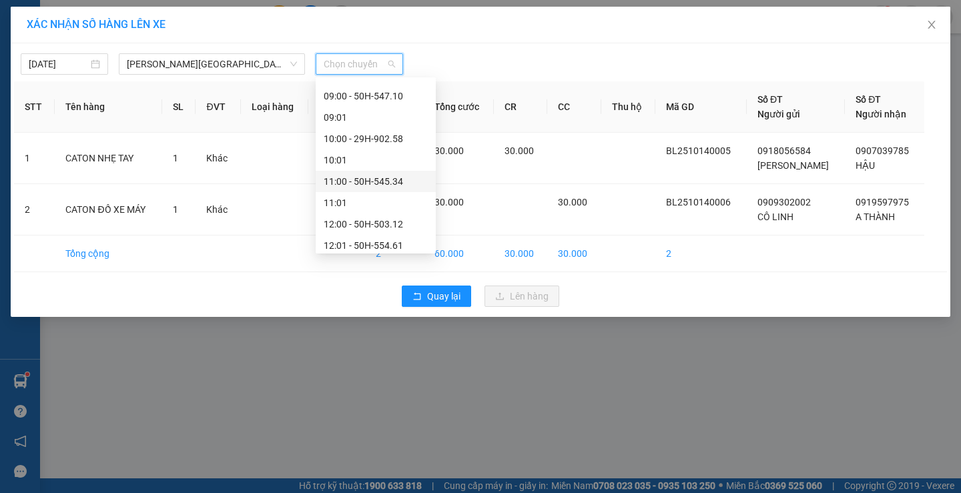
click at [362, 183] on div "11:00 - 50H-545.34" at bounding box center [376, 181] width 104 height 15
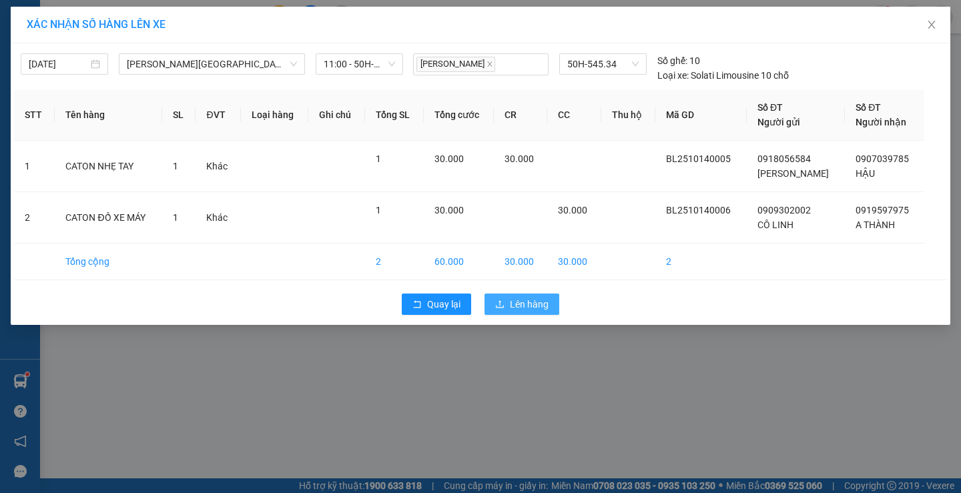
click at [495, 302] on icon "upload" at bounding box center [499, 304] width 9 height 9
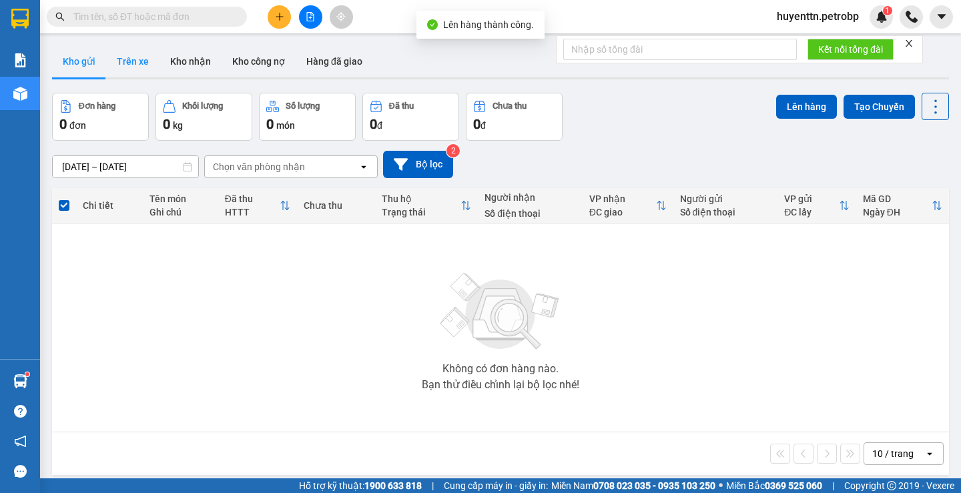
click at [142, 67] on button "Trên xe" at bounding box center [132, 61] width 53 height 32
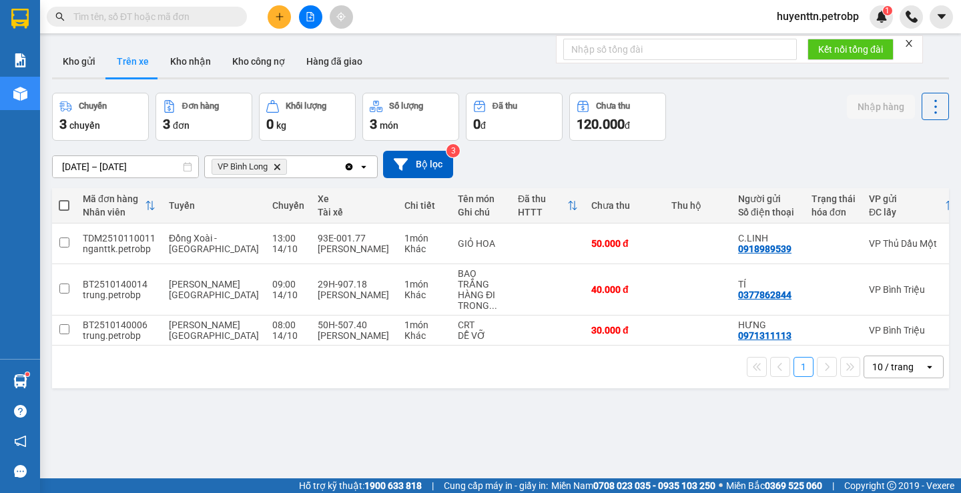
scroll to position [0, 120]
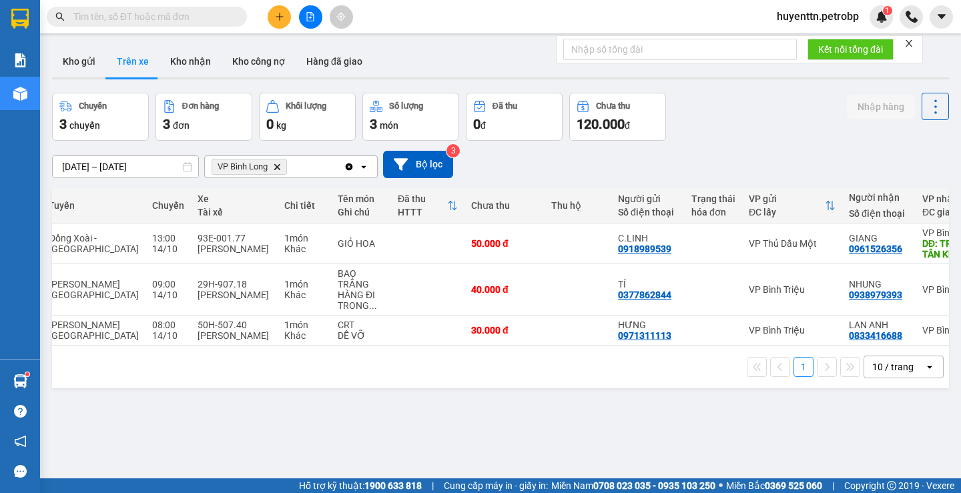
click at [204, 17] on input "text" at bounding box center [152, 16] width 158 height 15
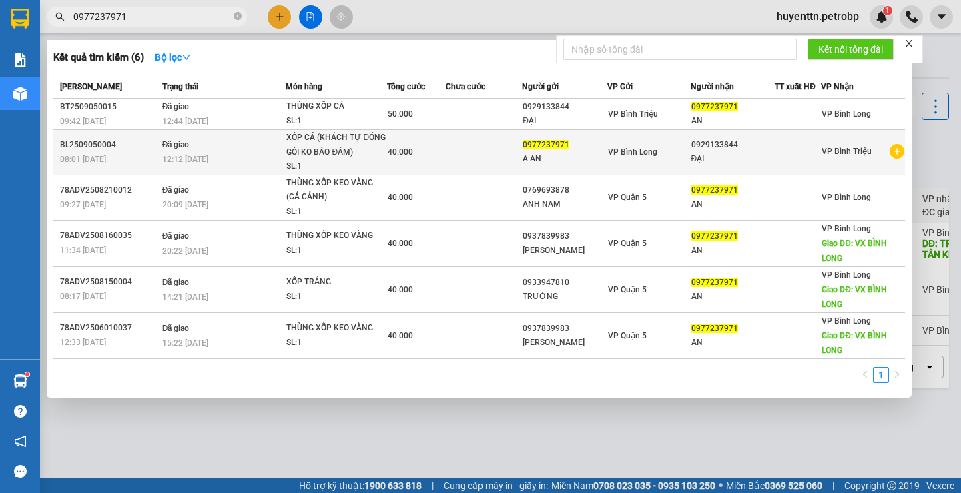
type input "0977237971"
click at [893, 152] on icon "plus-circle" at bounding box center [897, 151] width 15 height 15
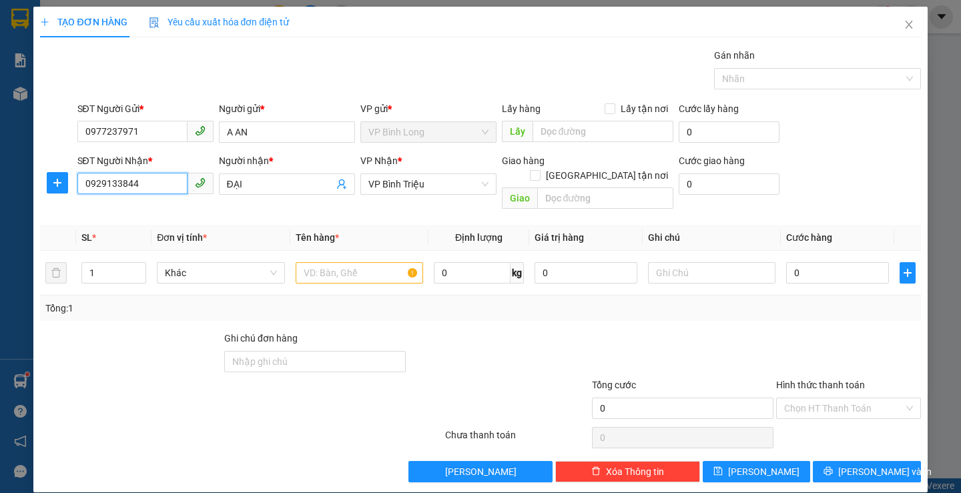
click at [144, 179] on input "0929133844" at bounding box center [132, 183] width 110 height 21
type input "0"
type input "07644489118"
click at [288, 181] on input "ĐẠI" at bounding box center [280, 184] width 107 height 15
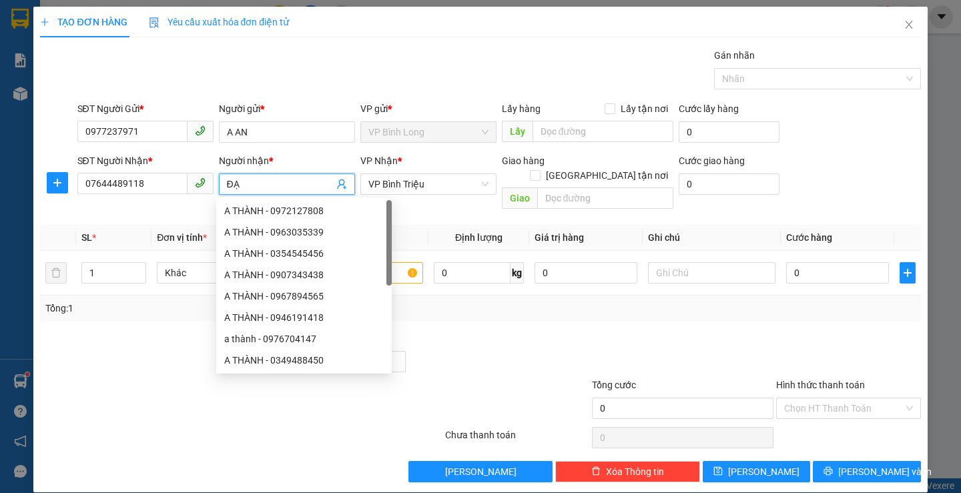
type input "Đ"
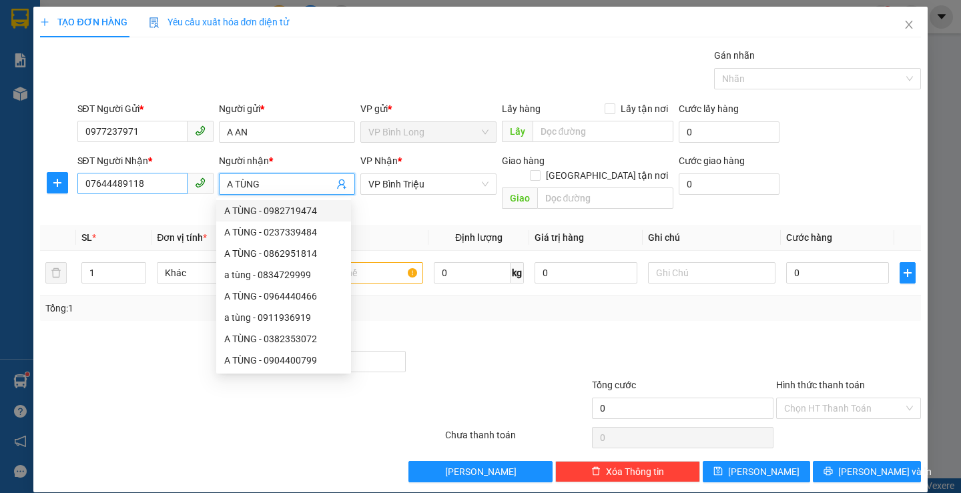
type input "A TÙNG"
click at [139, 184] on input "07644489118" at bounding box center [132, 183] width 110 height 21
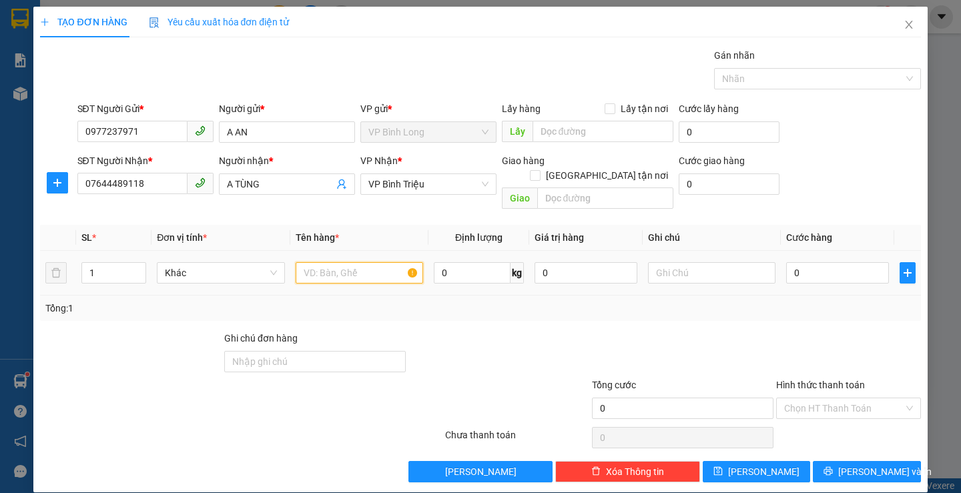
click at [370, 264] on input "text" at bounding box center [359, 272] width 127 height 21
click at [162, 182] on input "07644489118" at bounding box center [132, 183] width 110 height 21
click at [164, 186] on input "07644489118" at bounding box center [132, 183] width 110 height 21
click at [107, 182] on input "07644489118" at bounding box center [132, 183] width 110 height 21
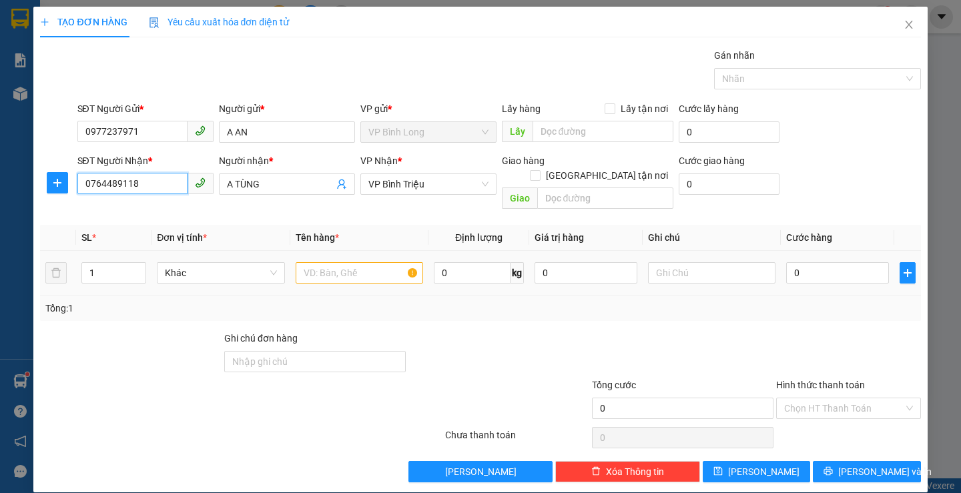
type input "0764489118"
click at [360, 262] on input "text" at bounding box center [359, 272] width 127 height 21
type input "XỐP CÁ CẢNH(KHÁCH TỰ ĐÓNG GÓI KO BẢO ĐẢM)"
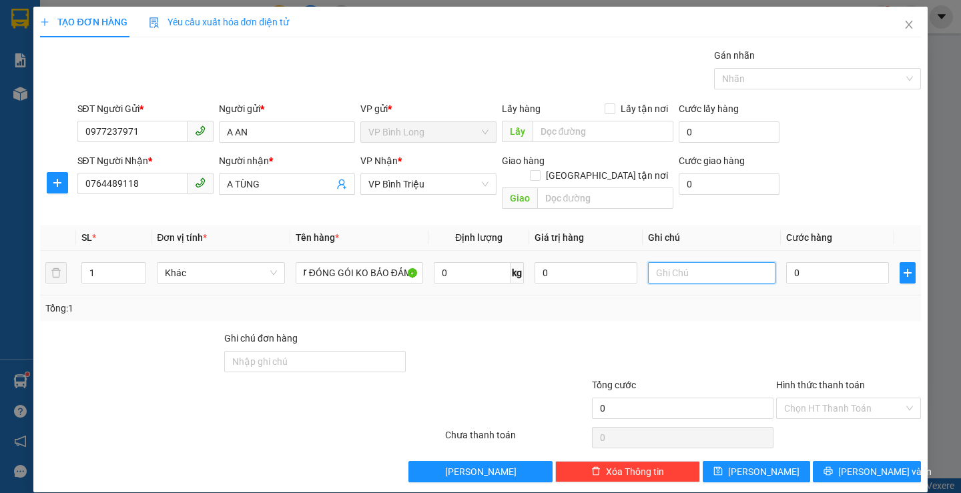
scroll to position [0, 0]
click at [662, 268] on input "text" at bounding box center [711, 272] width 127 height 21
type input "NHẸ TAY"
click at [832, 266] on input "0" at bounding box center [837, 272] width 103 height 21
type input "4"
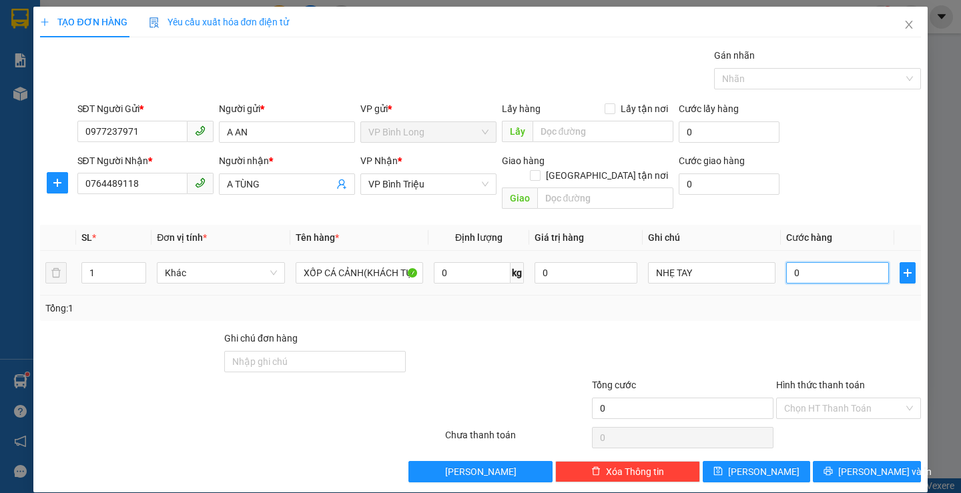
type input "4"
type input "40"
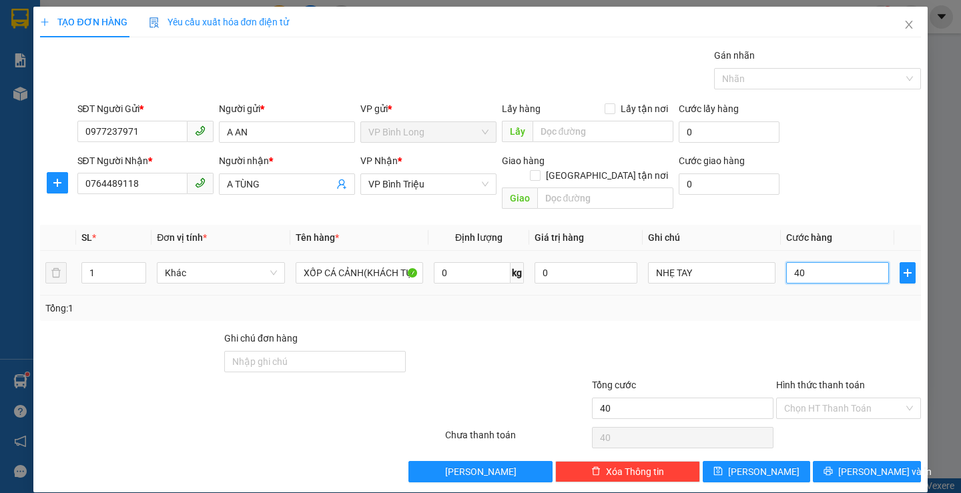
type input "400"
type input "4.000"
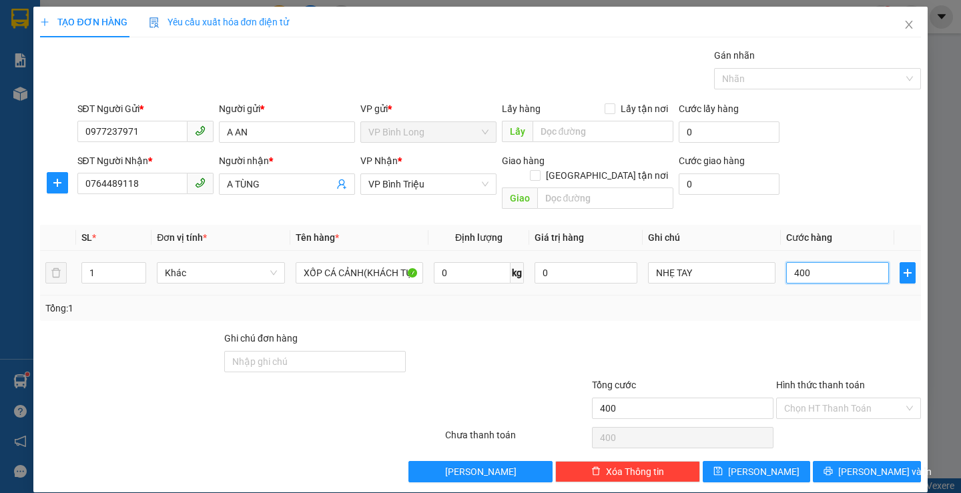
type input "4.000"
type input "40.000"
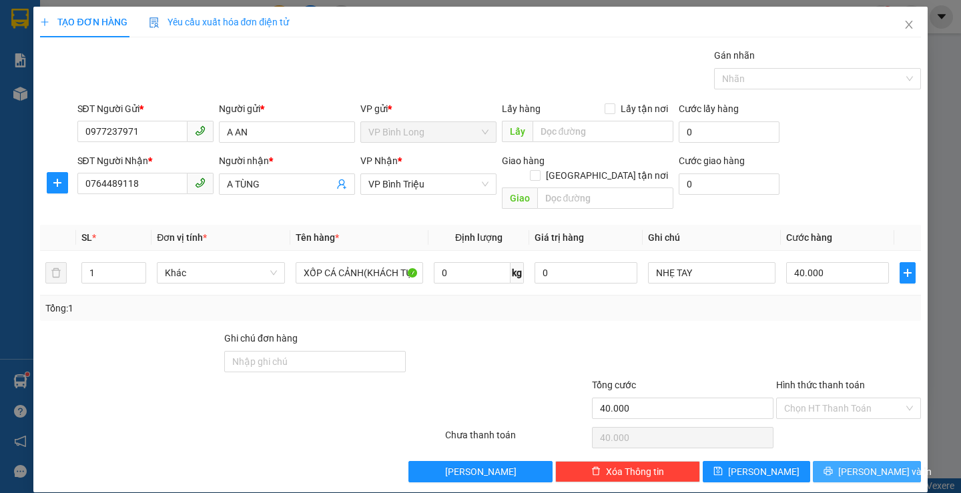
click at [833, 467] on icon "printer" at bounding box center [828, 471] width 9 height 9
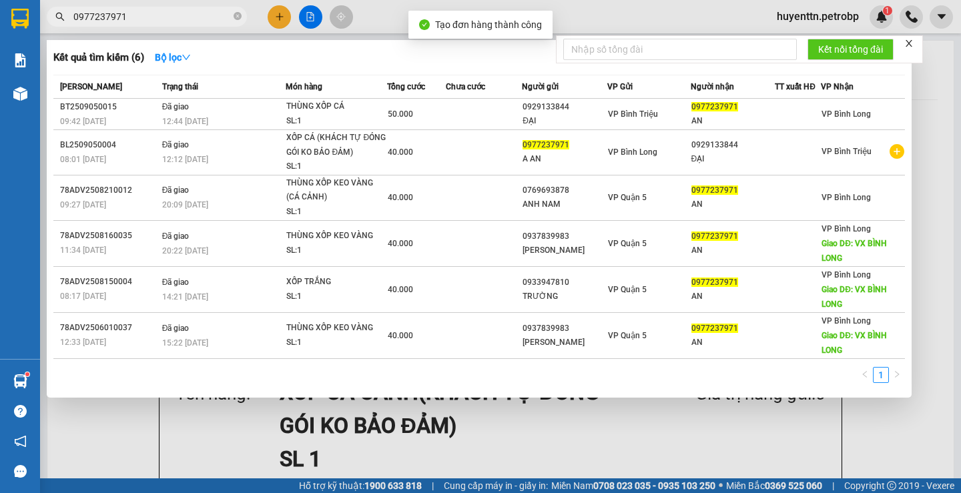
click at [614, 13] on div at bounding box center [480, 246] width 961 height 493
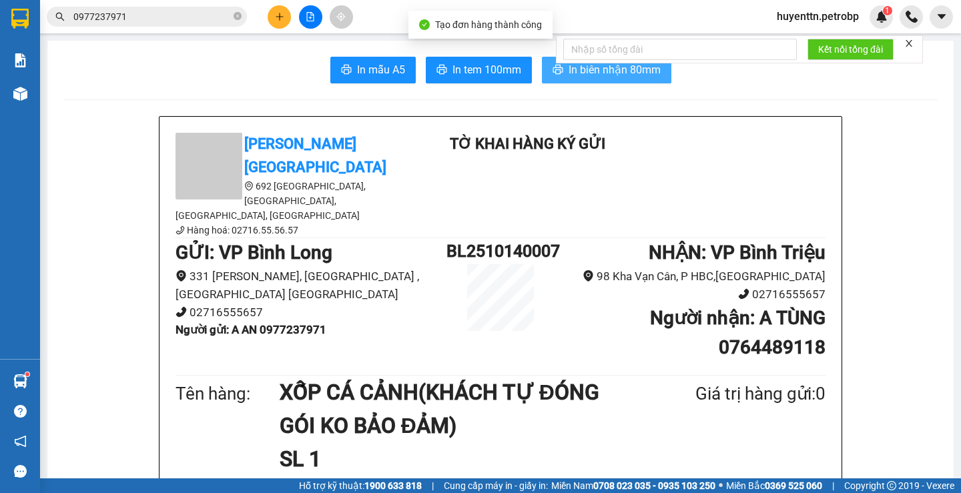
click at [589, 69] on span "In biên nhận 80mm" at bounding box center [615, 69] width 92 height 17
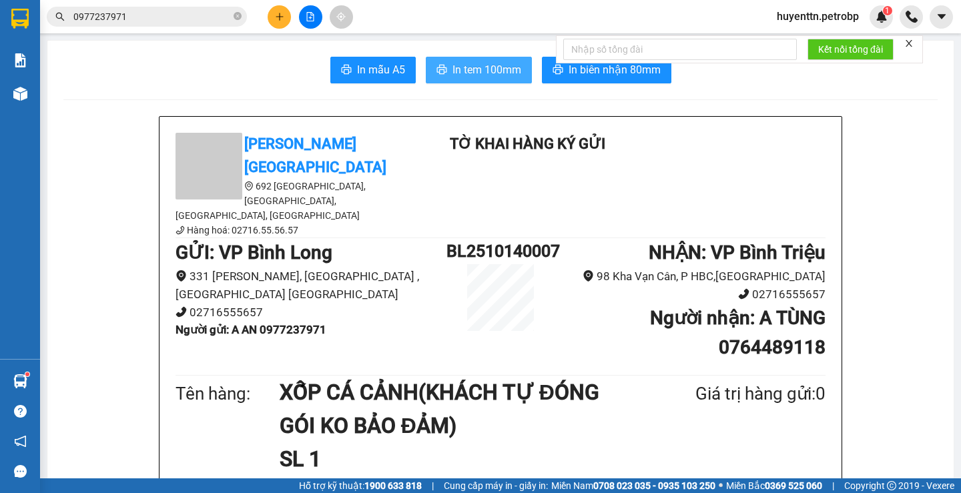
click at [491, 75] on span "In tem 100mm" at bounding box center [487, 69] width 69 height 17
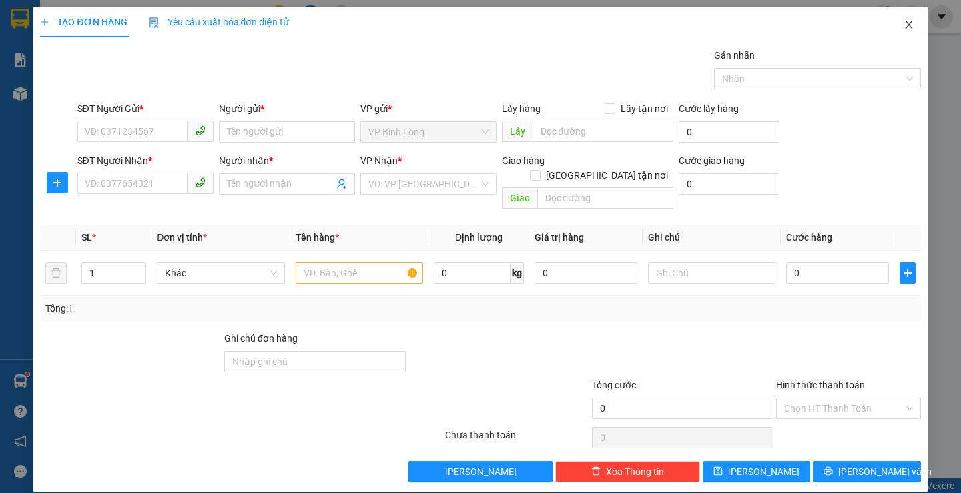
click at [903, 31] on span "Close" at bounding box center [908, 25] width 37 height 37
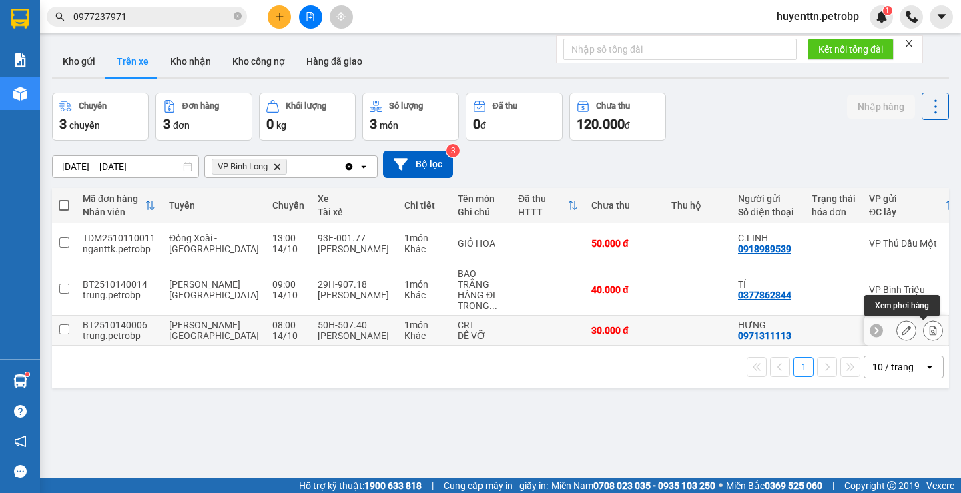
click at [929, 333] on icon at bounding box center [933, 330] width 9 height 9
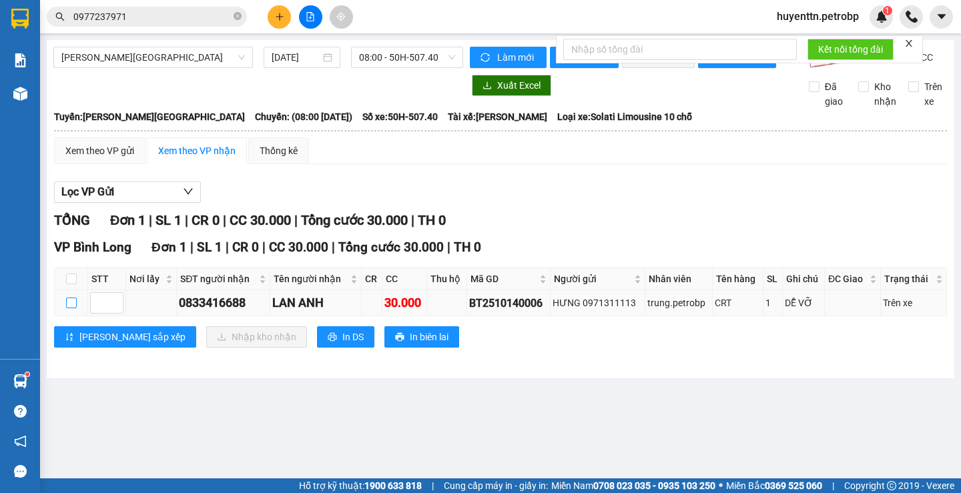
click at [67, 308] on input "checkbox" at bounding box center [71, 303] width 11 height 11
checkbox input "true"
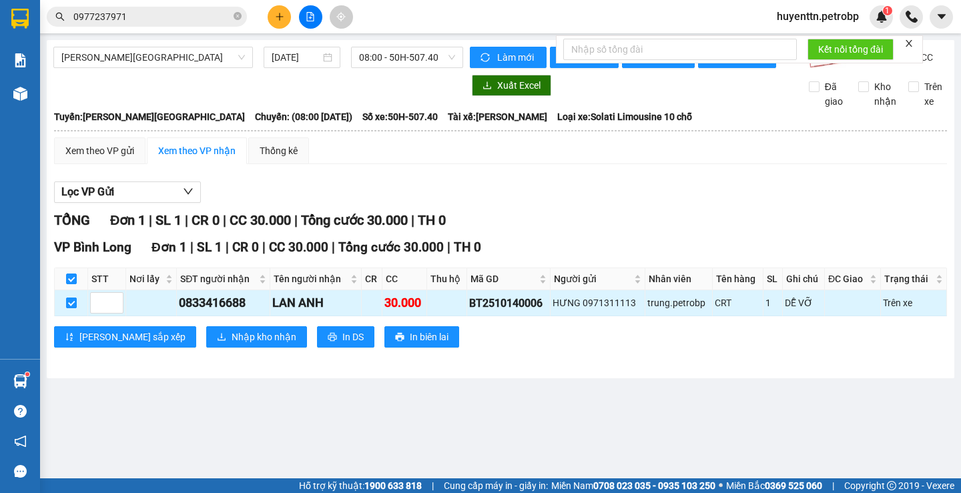
checkbox input "true"
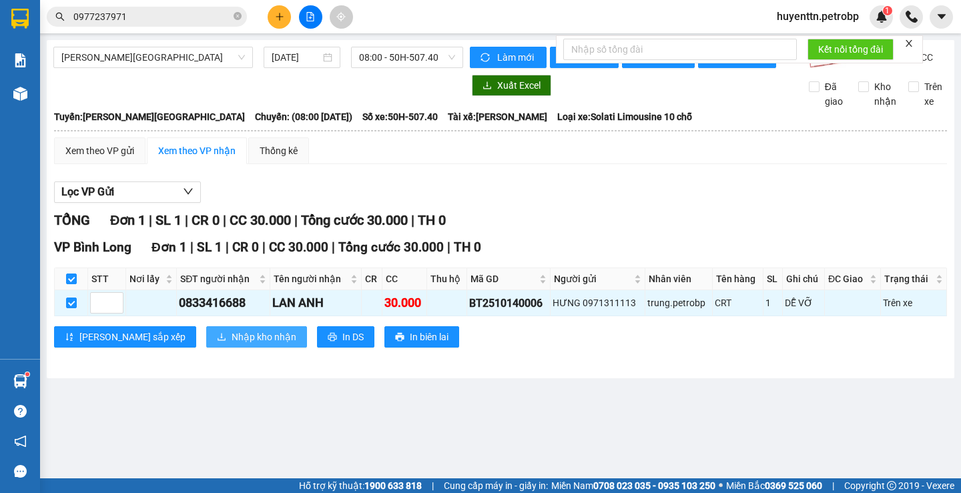
click at [206, 348] on button "Nhập kho nhận" at bounding box center [256, 336] width 101 height 21
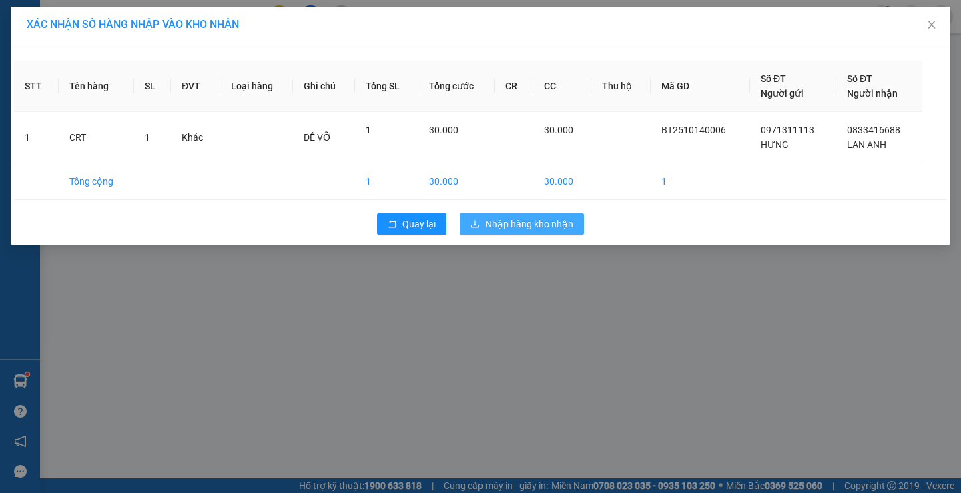
click at [515, 220] on span "Nhập hàng kho nhận" at bounding box center [529, 224] width 88 height 15
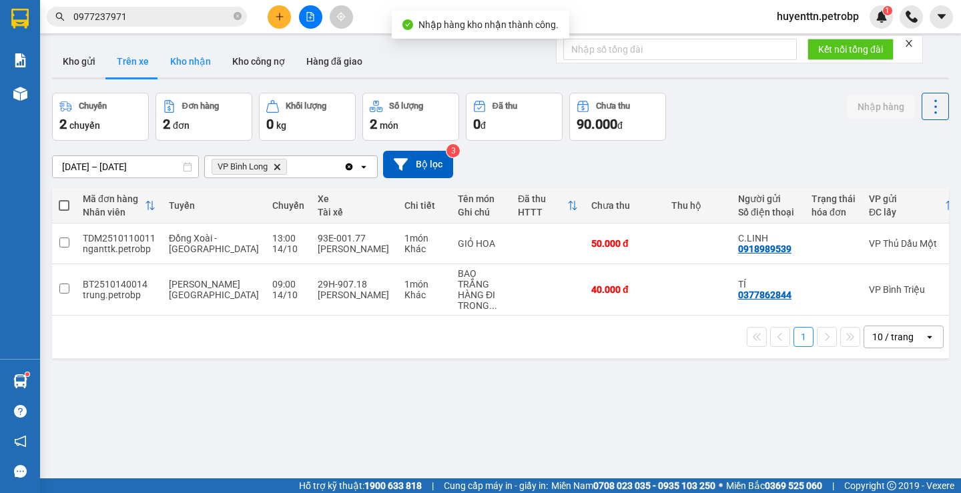
click at [194, 65] on button "Kho nhận" at bounding box center [191, 61] width 62 height 32
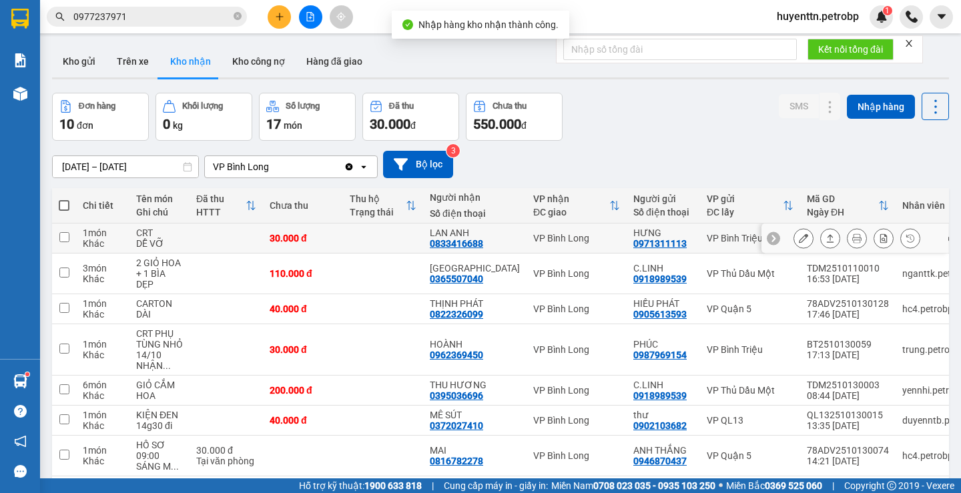
click at [472, 248] on div "0833416688" at bounding box center [456, 243] width 53 height 11
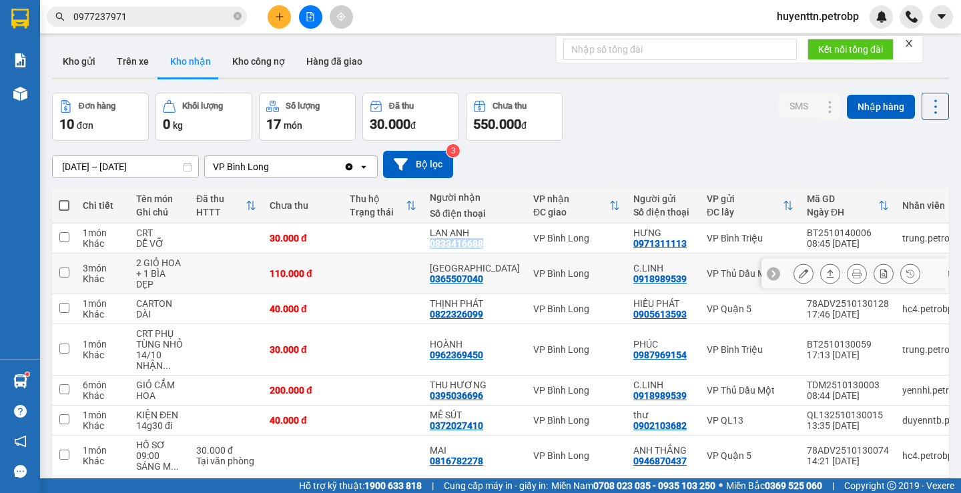
copy div "0833416688"
drag, startPoint x: 81, startPoint y: 60, endPoint x: 76, endPoint y: 55, distance: 7.1
click at [77, 61] on button "Kho gửi" at bounding box center [79, 61] width 54 height 32
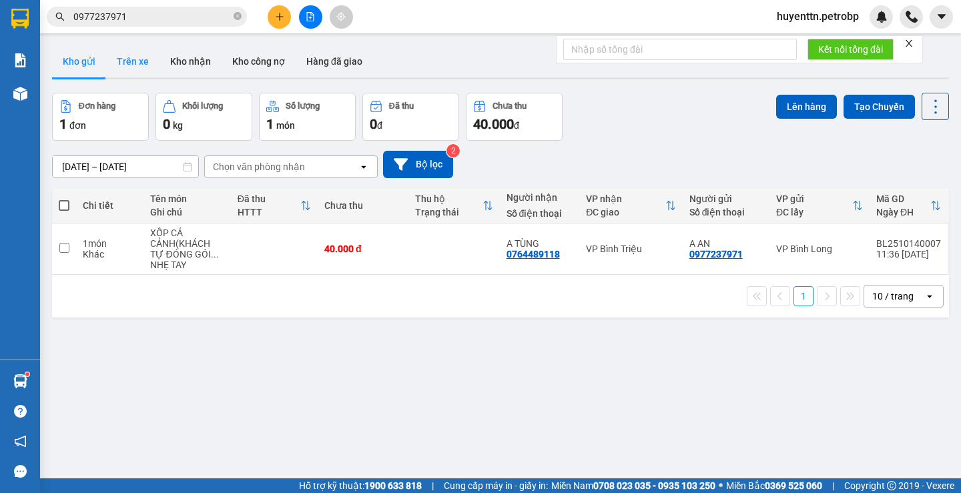
click at [140, 65] on button "Trên xe" at bounding box center [132, 61] width 53 height 32
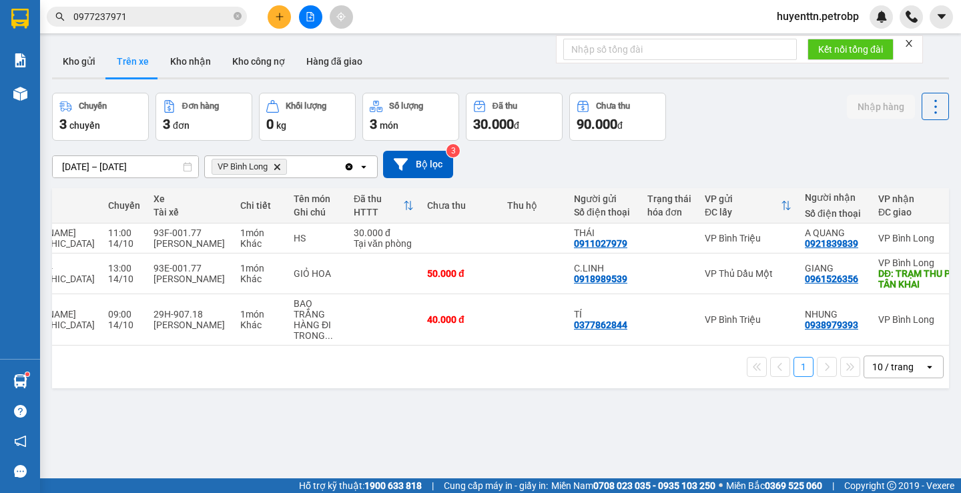
scroll to position [0, 166]
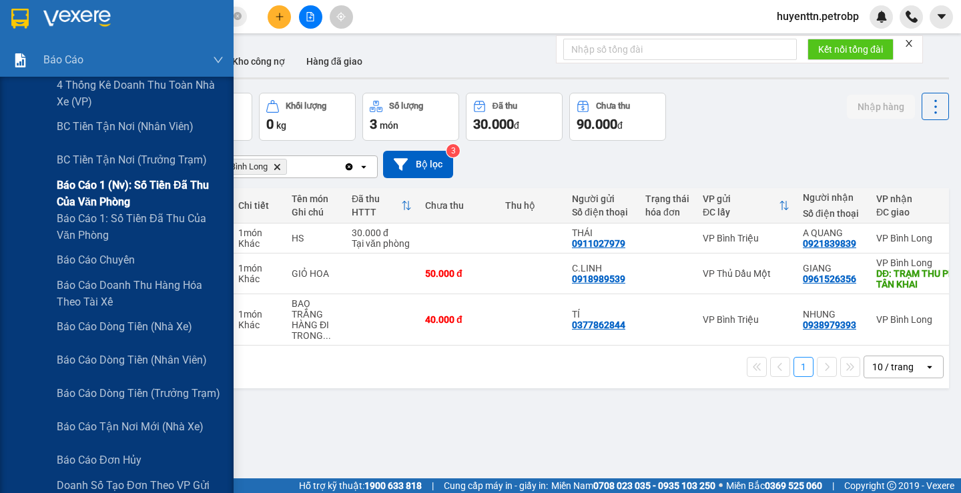
click at [94, 194] on span "Báo cáo 1 (nv): Số tiền đã thu của văn phòng" at bounding box center [140, 193] width 167 height 33
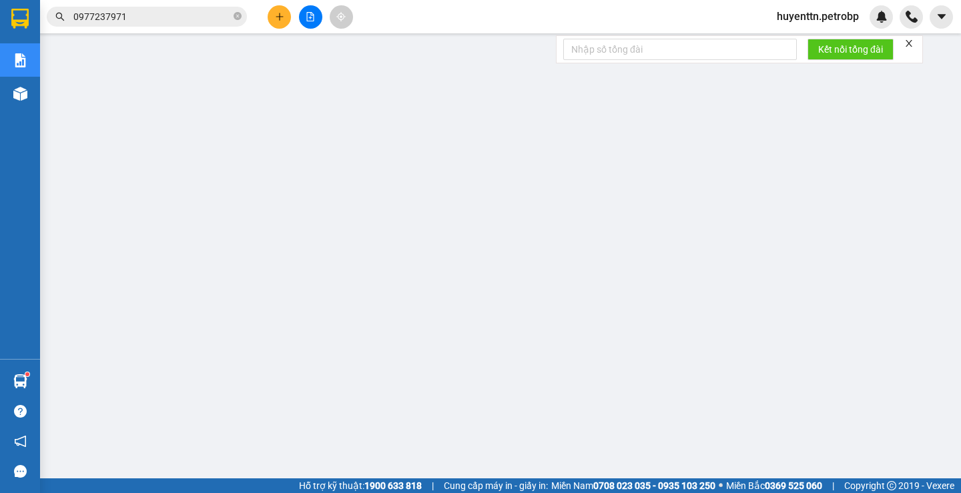
scroll to position [67, 0]
click at [816, 11] on span "huyenttn.petrobp" at bounding box center [817, 16] width 103 height 17
click at [798, 45] on span "Đăng xuất" at bounding box center [822, 41] width 77 height 15
